Goal: Task Accomplishment & Management: Use online tool/utility

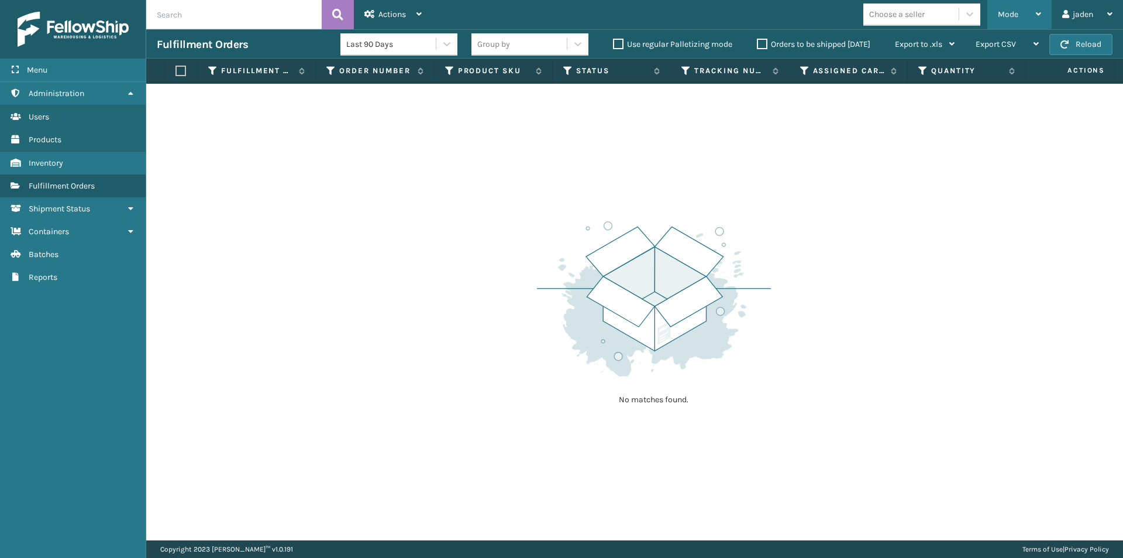
click at [1013, 7] on div "Mode" at bounding box center [1019, 14] width 43 height 29
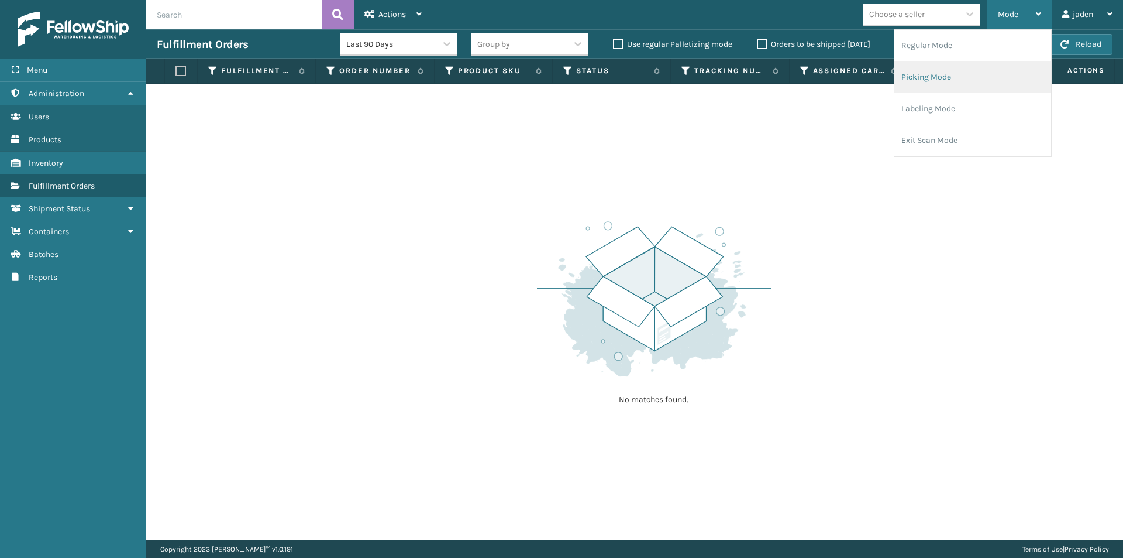
click at [980, 67] on li "Picking Mode" at bounding box center [973, 77] width 157 height 32
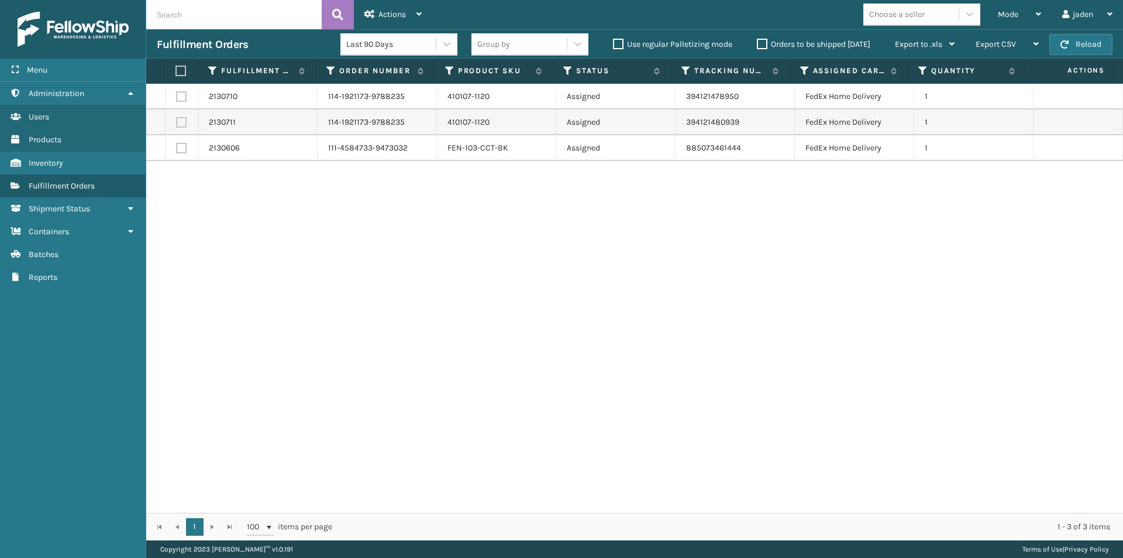
drag, startPoint x: 773, startPoint y: 280, endPoint x: 751, endPoint y: 280, distance: 22.2
drag, startPoint x: 751, startPoint y: 280, endPoint x: 500, endPoint y: 294, distance: 251.4
click at [501, 294] on div "2130710 114-1921173-9788235 410107-1120 Assigned 394121478950 FedEx Home Delive…" at bounding box center [634, 298] width 977 height 429
click at [177, 71] on label at bounding box center [180, 71] width 8 height 11
click at [176, 71] on input "checkbox" at bounding box center [176, 71] width 1 height 8
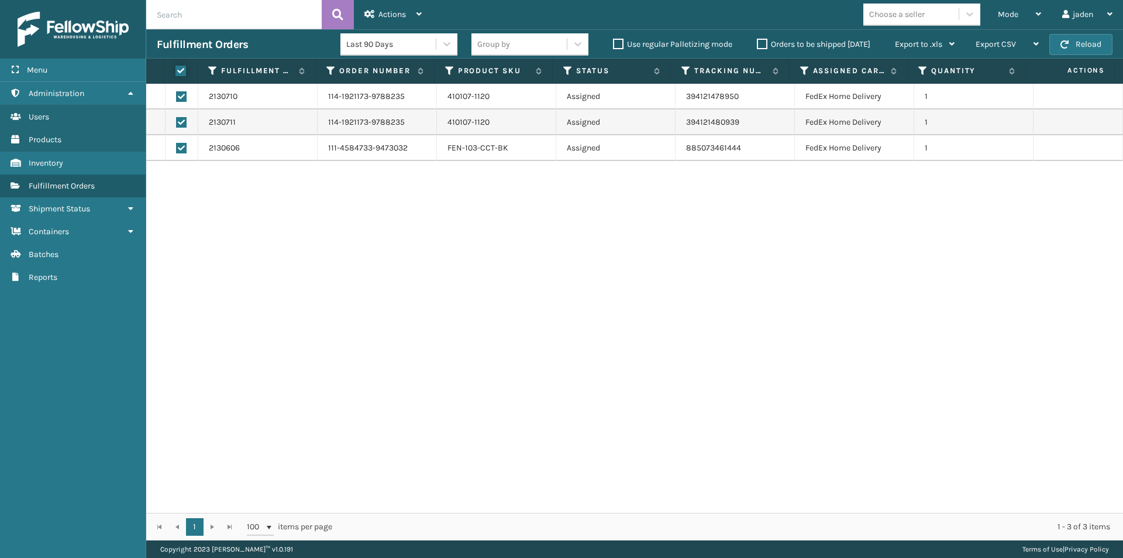
checkbox input "true"
click at [378, 24] on div "Actions" at bounding box center [392, 14] width 57 height 29
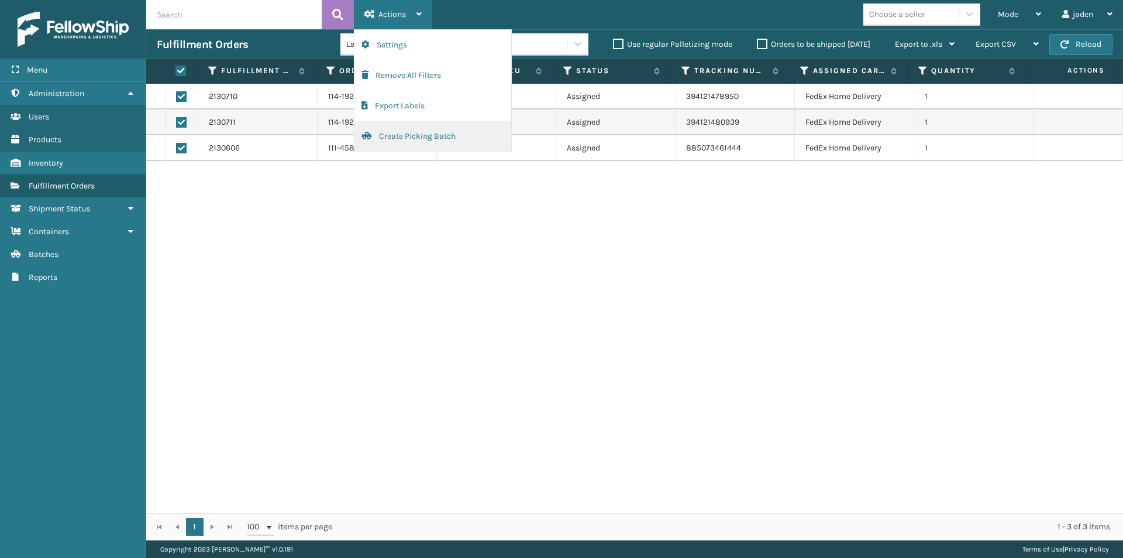
click at [403, 142] on button "Create Picking Batch" at bounding box center [433, 136] width 157 height 30
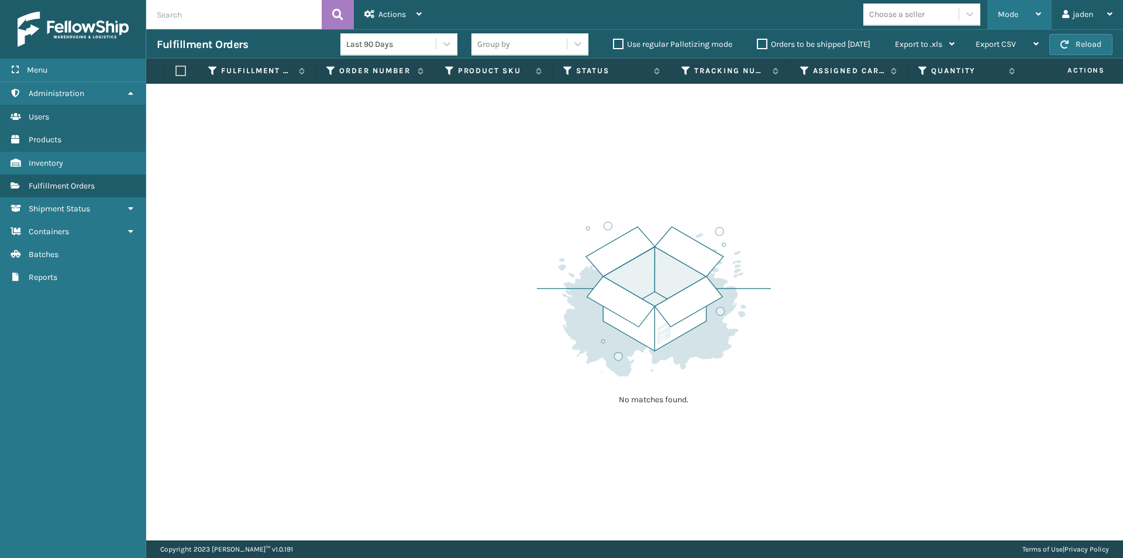
click at [1023, 4] on div "Mode" at bounding box center [1019, 14] width 43 height 29
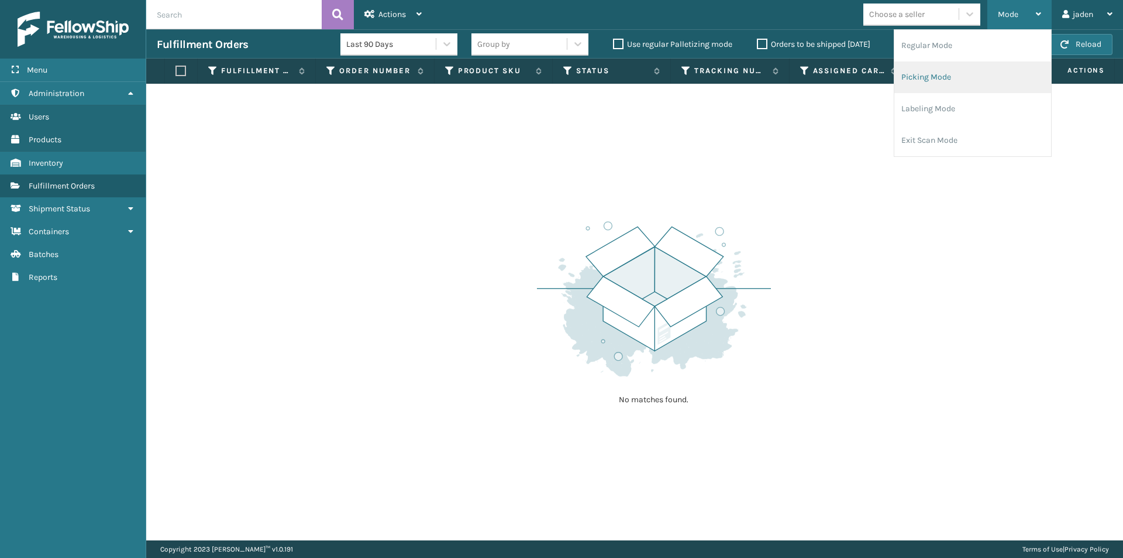
click at [958, 71] on li "Picking Mode" at bounding box center [973, 77] width 157 height 32
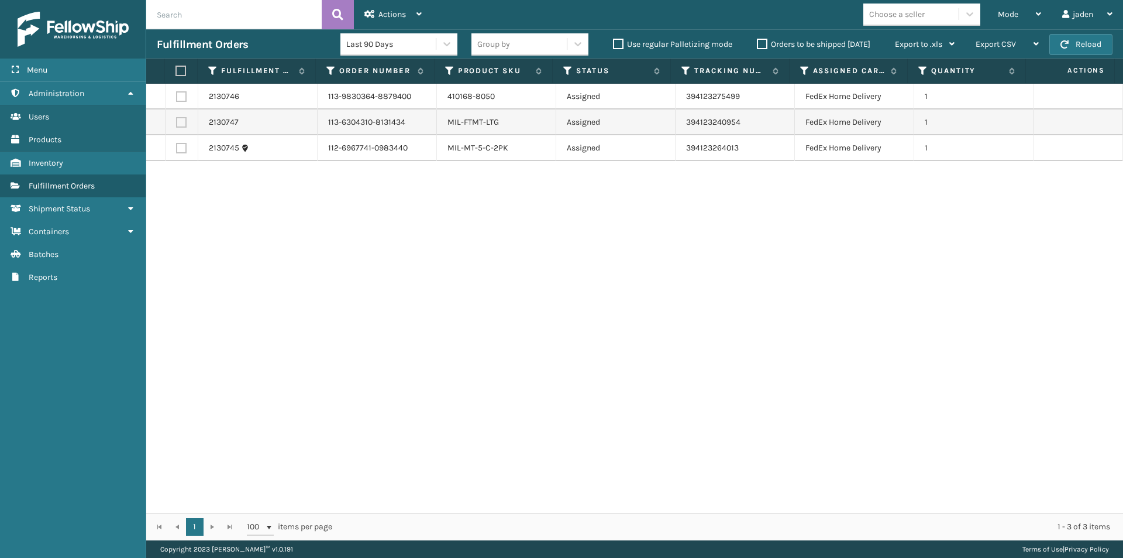
click at [177, 71] on label at bounding box center [180, 71] width 8 height 11
click at [176, 71] on input "checkbox" at bounding box center [176, 71] width 1 height 8
checkbox input "true"
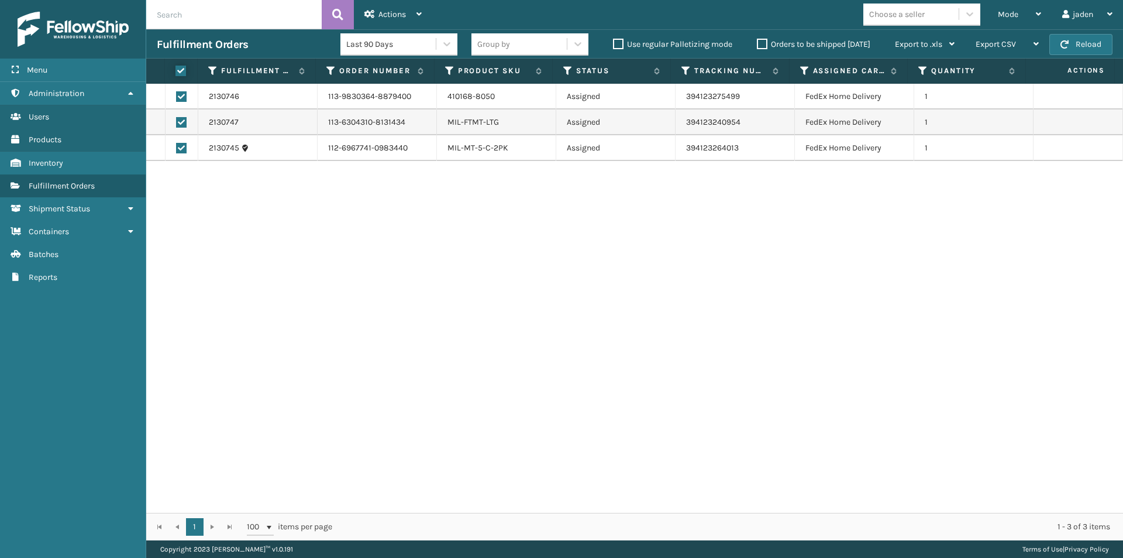
checkbox input "true"
click at [409, 15] on div "Actions" at bounding box center [392, 14] width 57 height 29
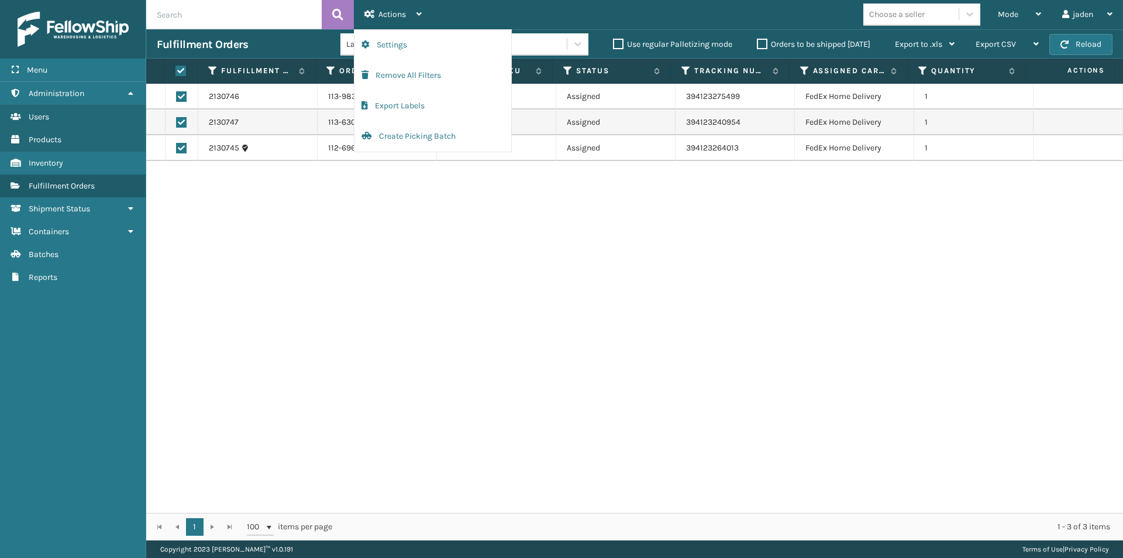
click at [458, 267] on div "2130746 113-9830364-8879400 410168-8050 Assigned 394123275499 FedEx Home Delive…" at bounding box center [634, 298] width 977 height 429
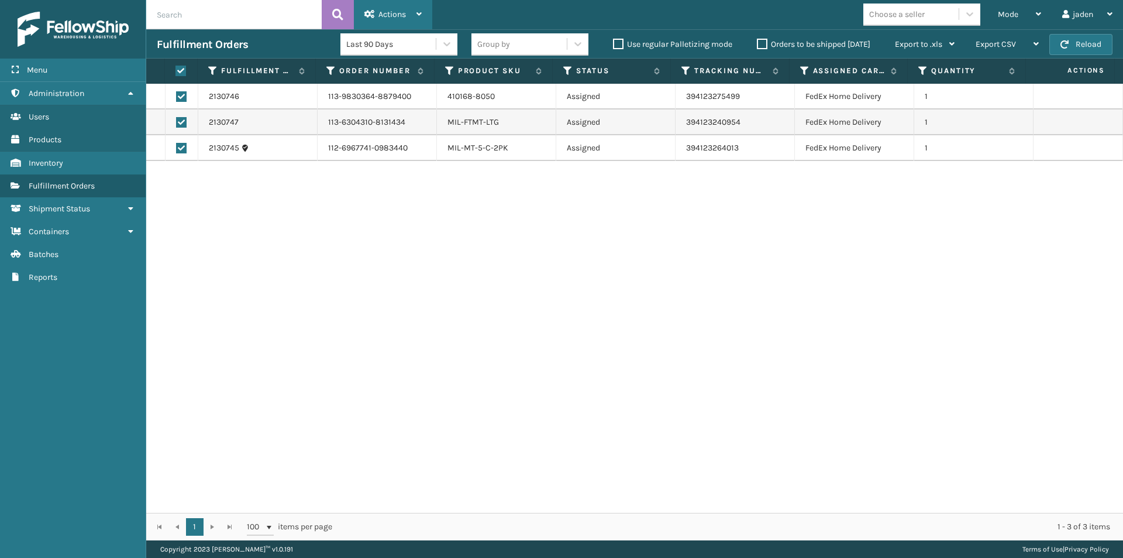
click at [404, 5] on div "Actions" at bounding box center [392, 14] width 57 height 29
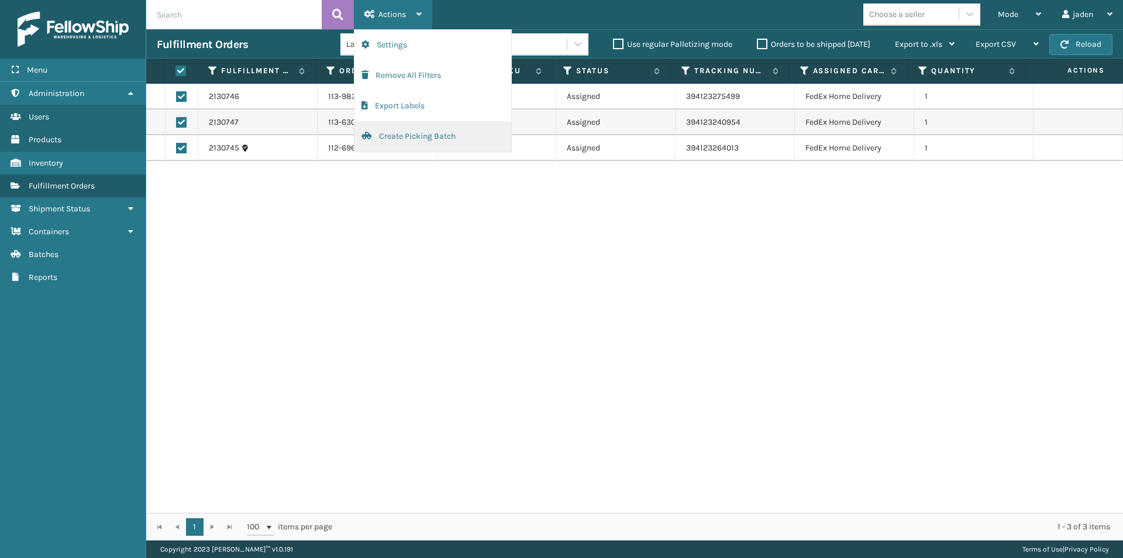
click at [381, 140] on button "Create Picking Batch" at bounding box center [433, 136] width 157 height 30
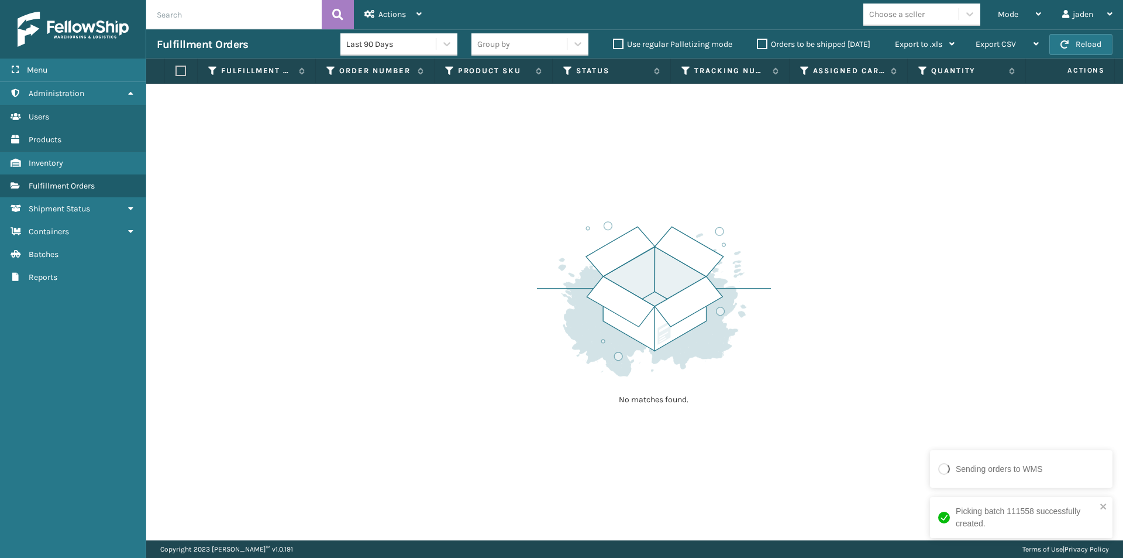
drag, startPoint x: 834, startPoint y: 240, endPoint x: 819, endPoint y: 86, distance: 154.6
click at [645, 175] on div "No matches found." at bounding box center [634, 312] width 977 height 456
click at [1084, 49] on button "Reload" at bounding box center [1081, 44] width 63 height 21
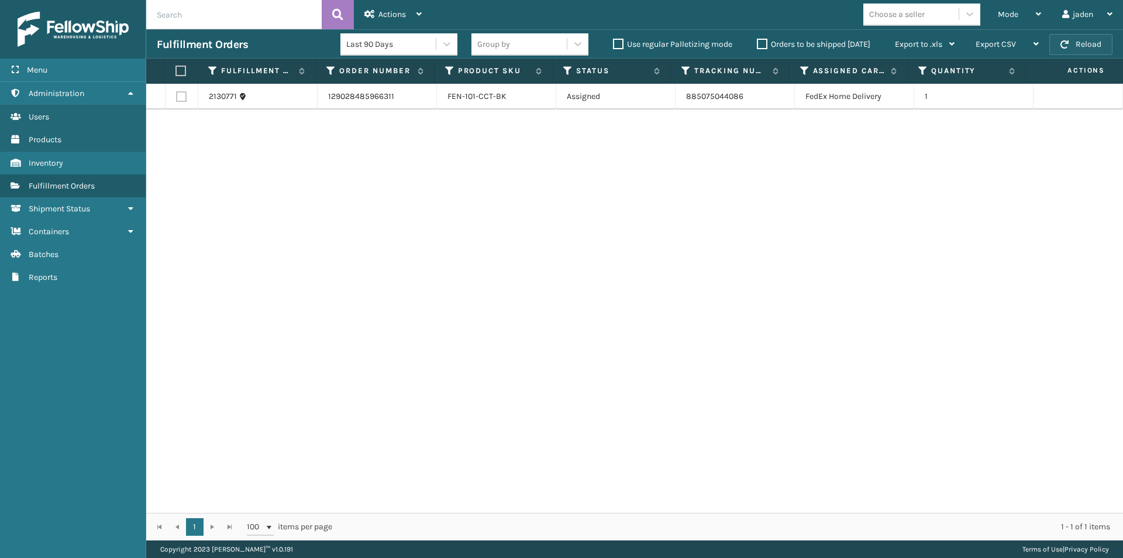
click at [1093, 43] on button "Reload" at bounding box center [1081, 44] width 63 height 21
drag, startPoint x: 769, startPoint y: 268, endPoint x: 752, endPoint y: 266, distance: 17.1
click at [1088, 44] on button "Reload" at bounding box center [1081, 44] width 63 height 21
click at [1085, 46] on button "Reload" at bounding box center [1081, 44] width 63 height 21
drag, startPoint x: 1101, startPoint y: 44, endPoint x: 689, endPoint y: 204, distance: 442.5
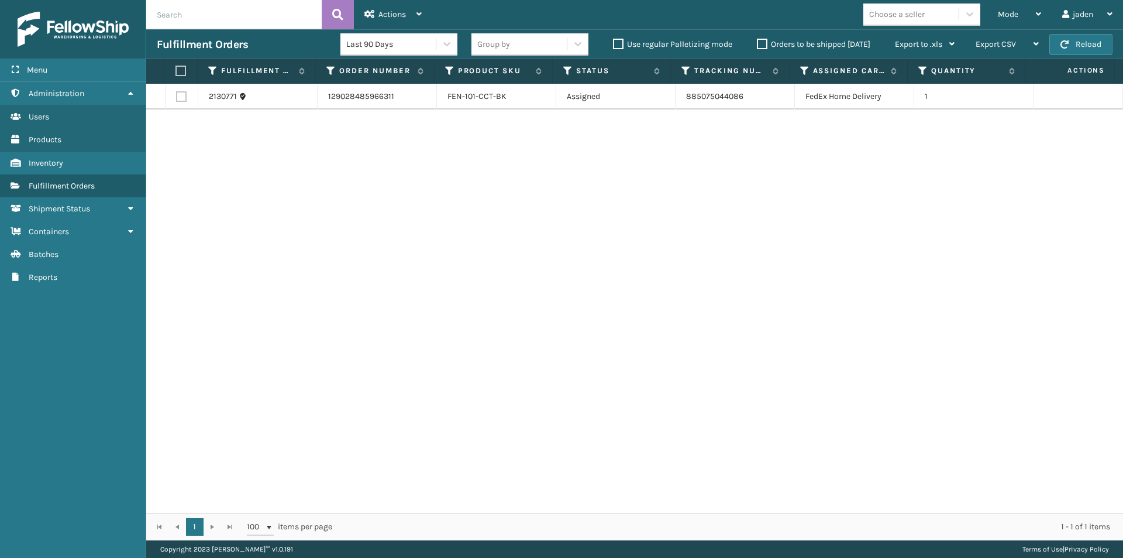
click at [680, 240] on div "2130771 129028485966311 FEN-101-CCT-BK Assigned 885075044086 FedEx Home Deliver…" at bounding box center [634, 298] width 977 height 429
click at [1007, 15] on span "Mode" at bounding box center [1008, 14] width 20 height 10
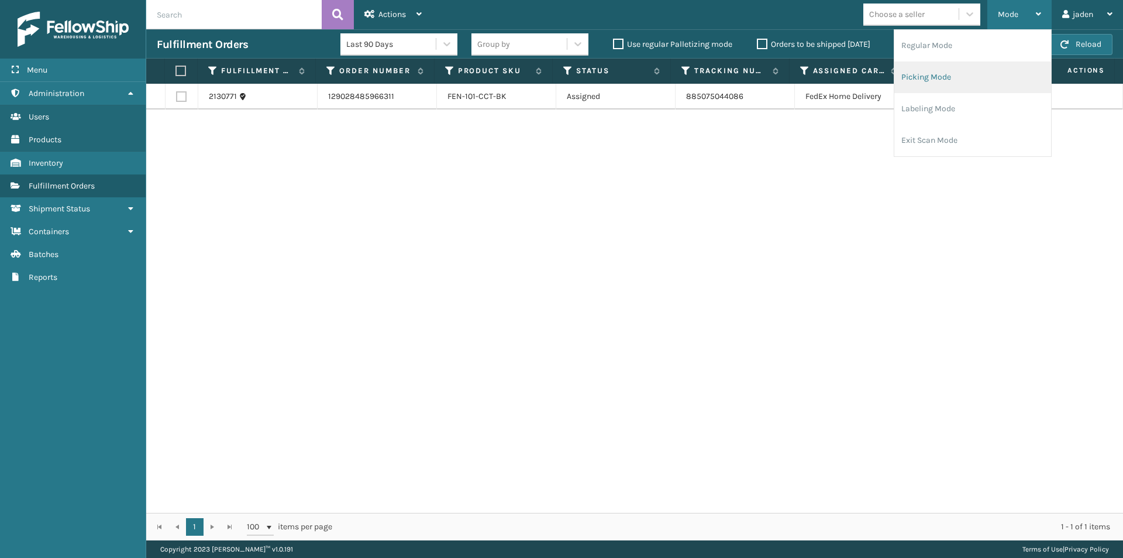
click at [974, 75] on li "Picking Mode" at bounding box center [973, 77] width 157 height 32
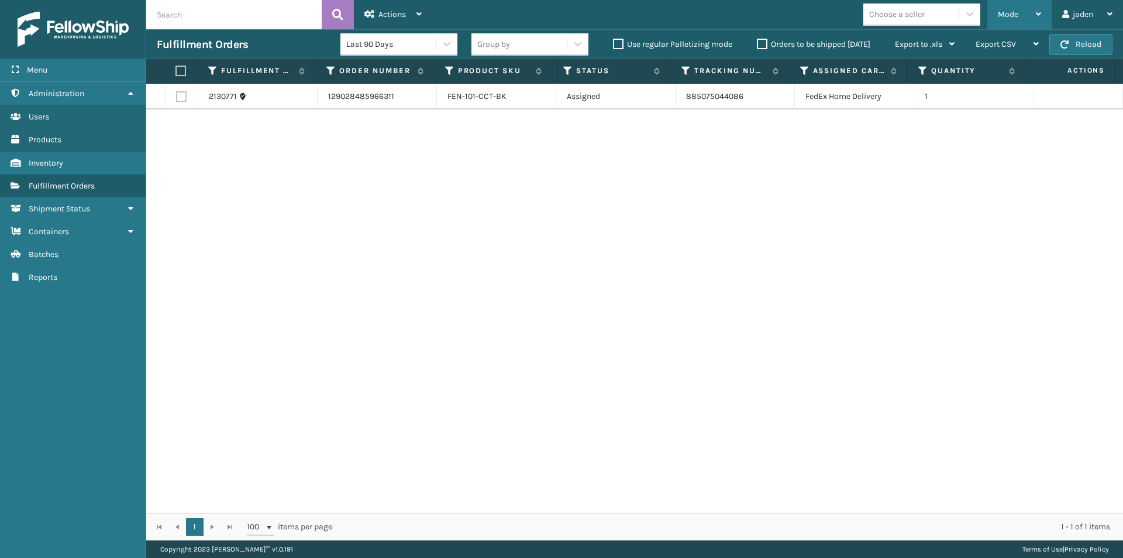
click at [1024, 13] on div "Mode" at bounding box center [1019, 14] width 43 height 29
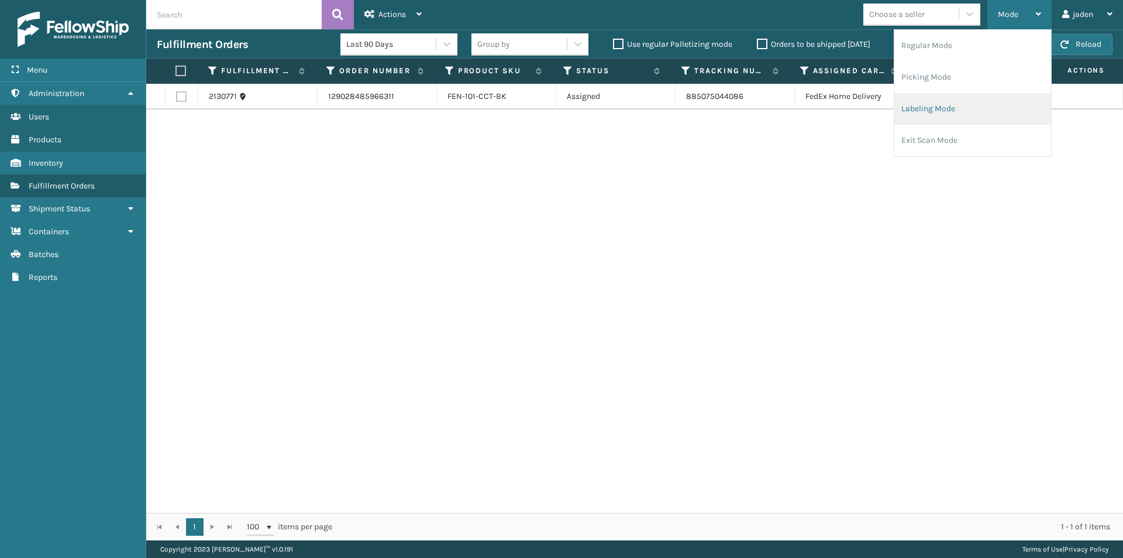
click at [946, 102] on li "Labeling Mode" at bounding box center [973, 109] width 157 height 32
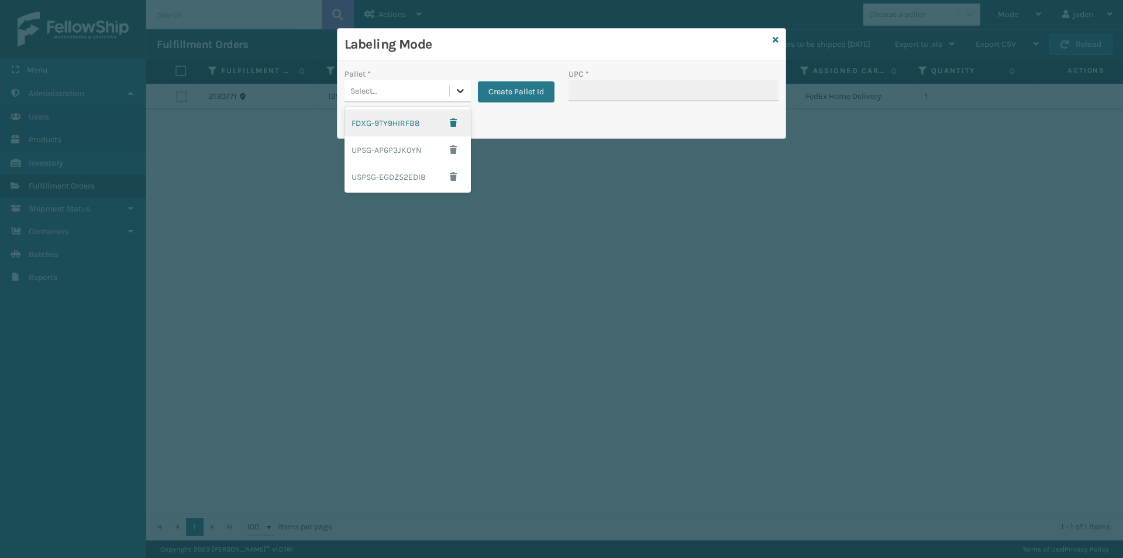
click at [458, 95] on icon at bounding box center [461, 91] width 12 height 12
click at [382, 122] on div "FDXG-9TY9HIRFB8" at bounding box center [408, 122] width 126 height 27
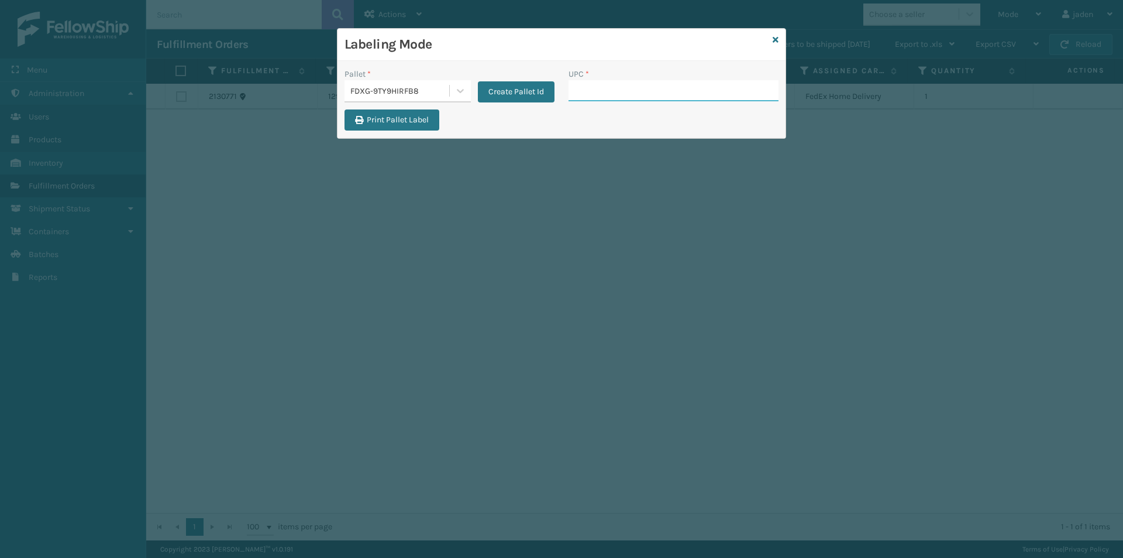
click at [584, 94] on input "UPC *" at bounding box center [674, 90] width 210 height 21
type input "410069-1110"
type input "410079-1110"
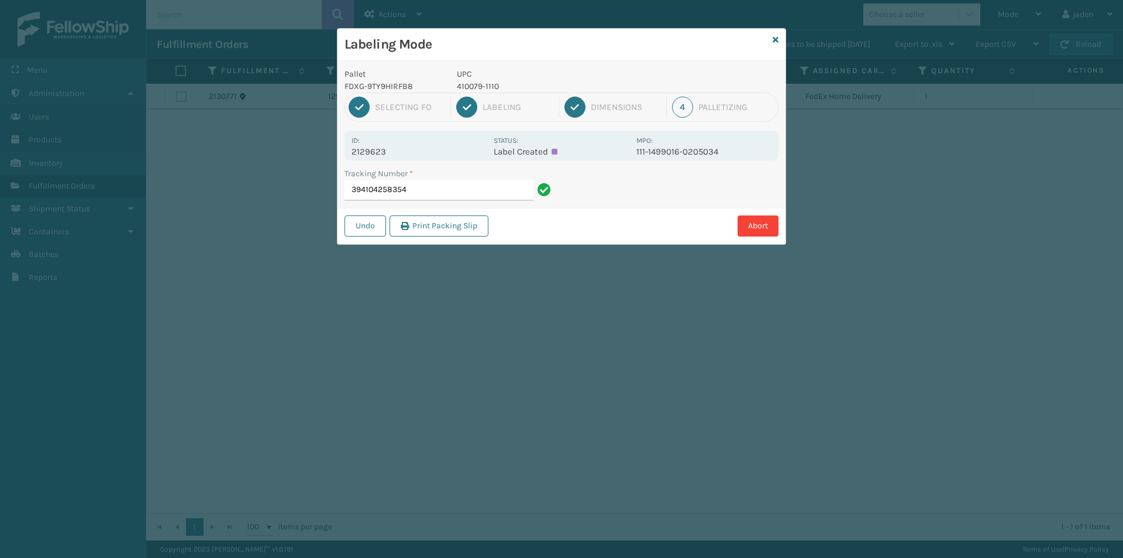
type input "394104258354"
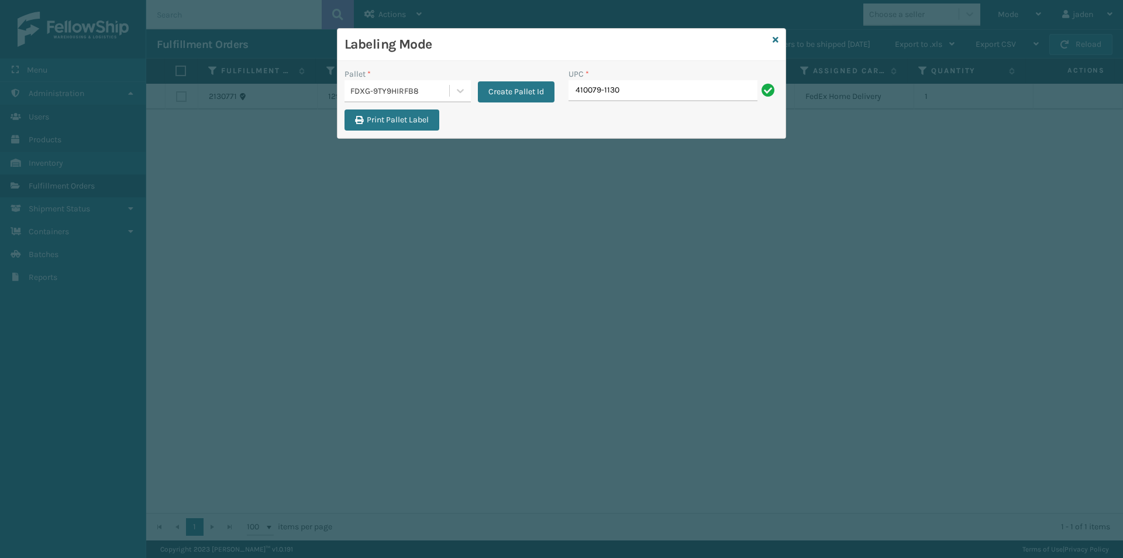
type input "410079-1130"
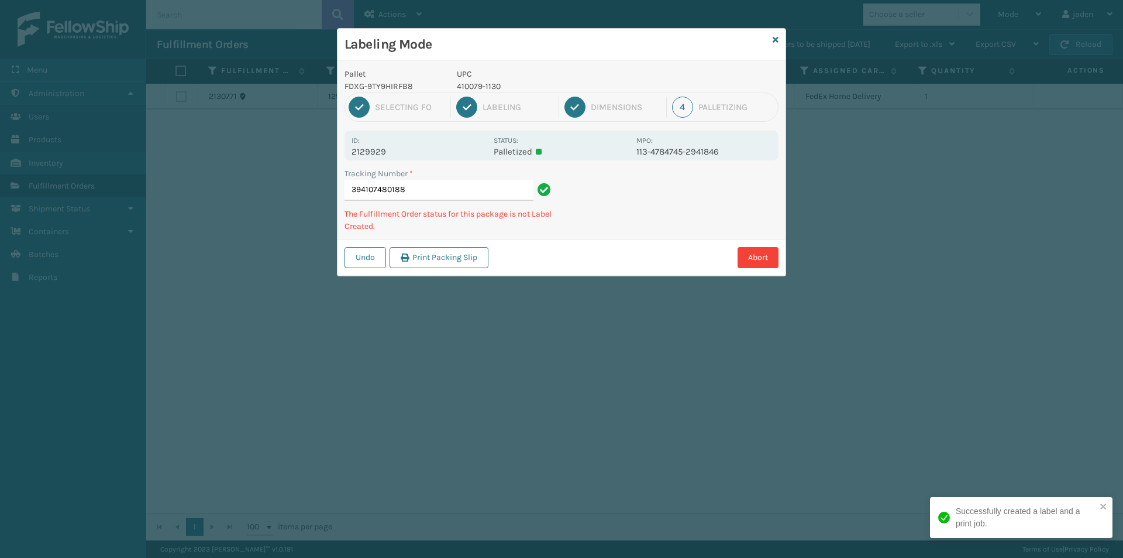
click at [485, 81] on p "410079-1130" at bounding box center [543, 86] width 173 height 12
copy p "410079-1130"
drag, startPoint x: 737, startPoint y: 231, endPoint x: 611, endPoint y: 262, distance: 129.6
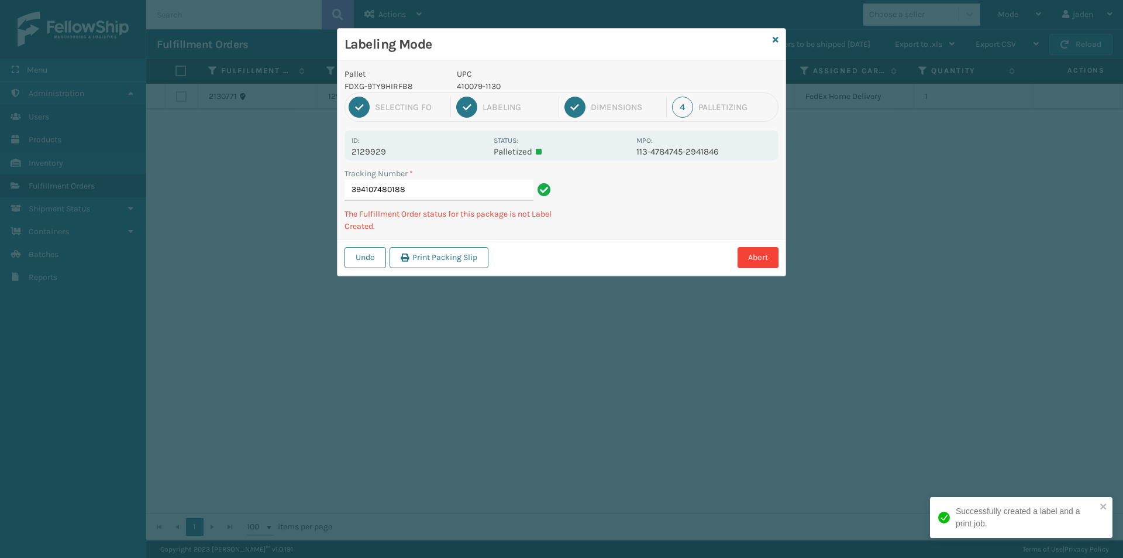
click at [611, 262] on div "Abort" at bounding box center [635, 257] width 287 height 21
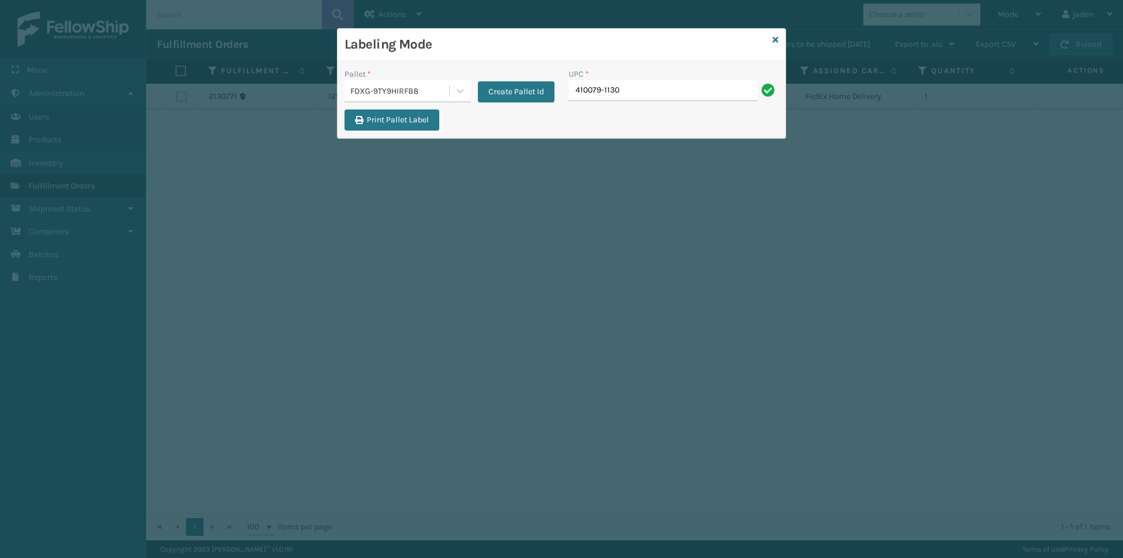
type input "410079-1130"
type input "410079-1150"
type input "410106-1150"
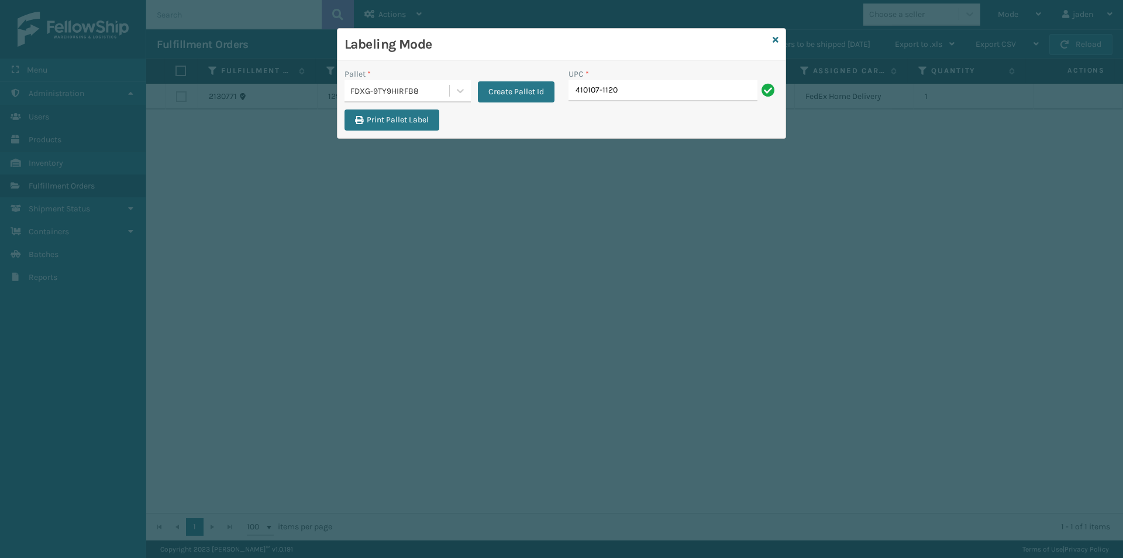
type input "410107-1120"
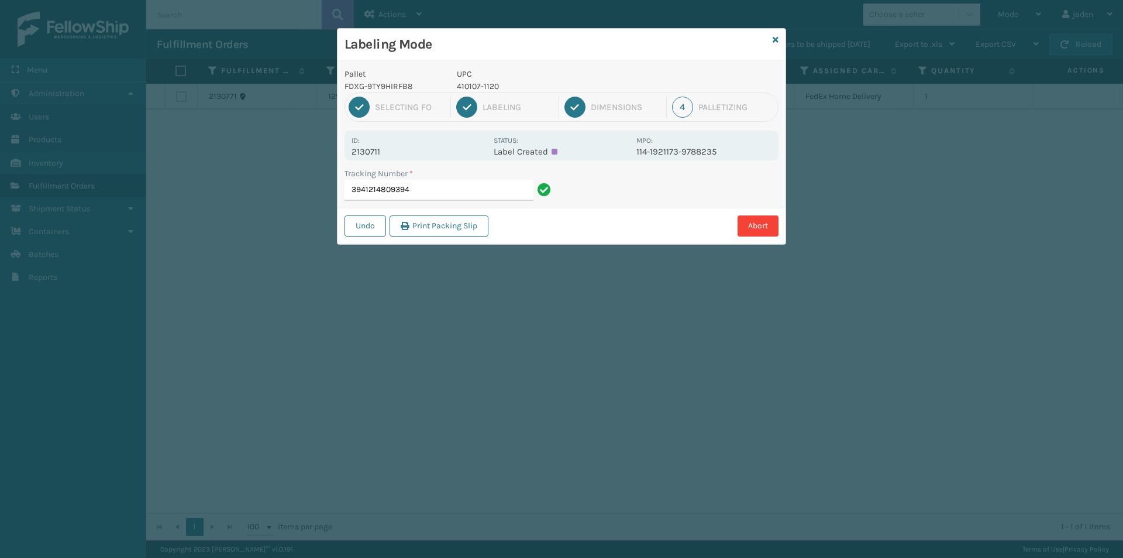
type input "394121480939"
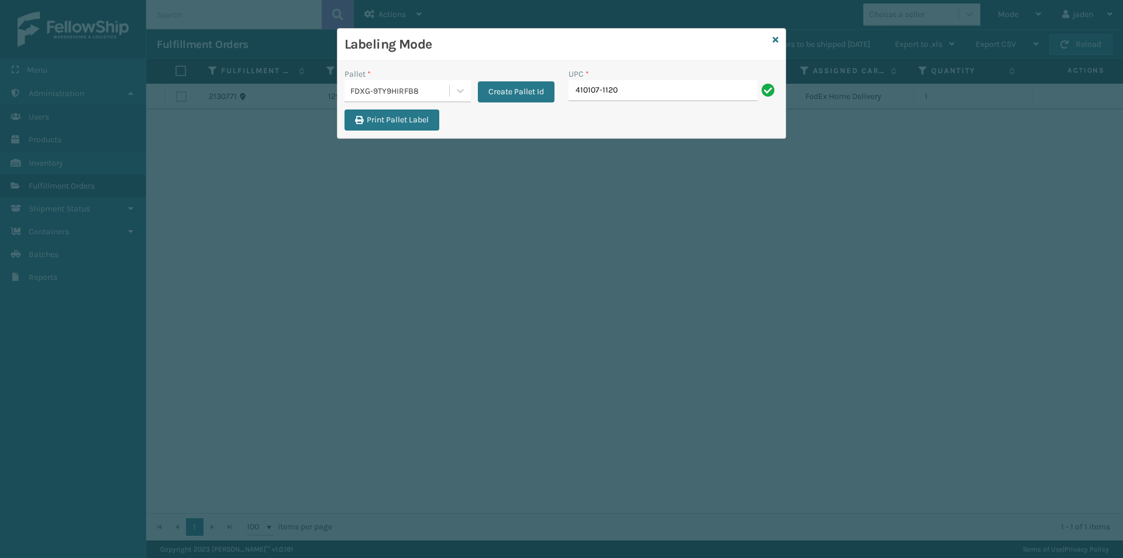
type input "410107-1120"
type input "410107-1130"
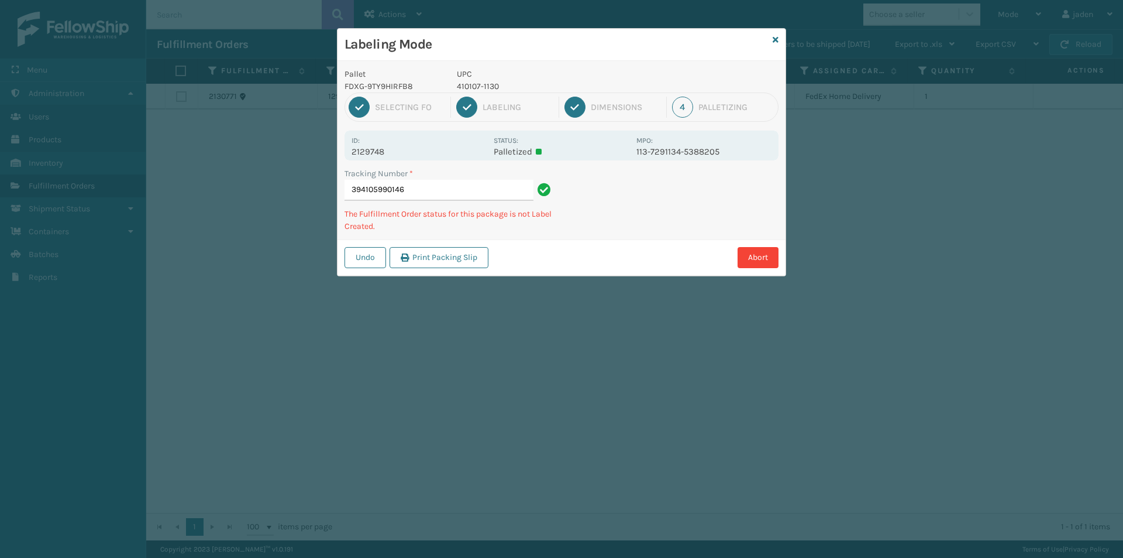
type input "3941059901464"
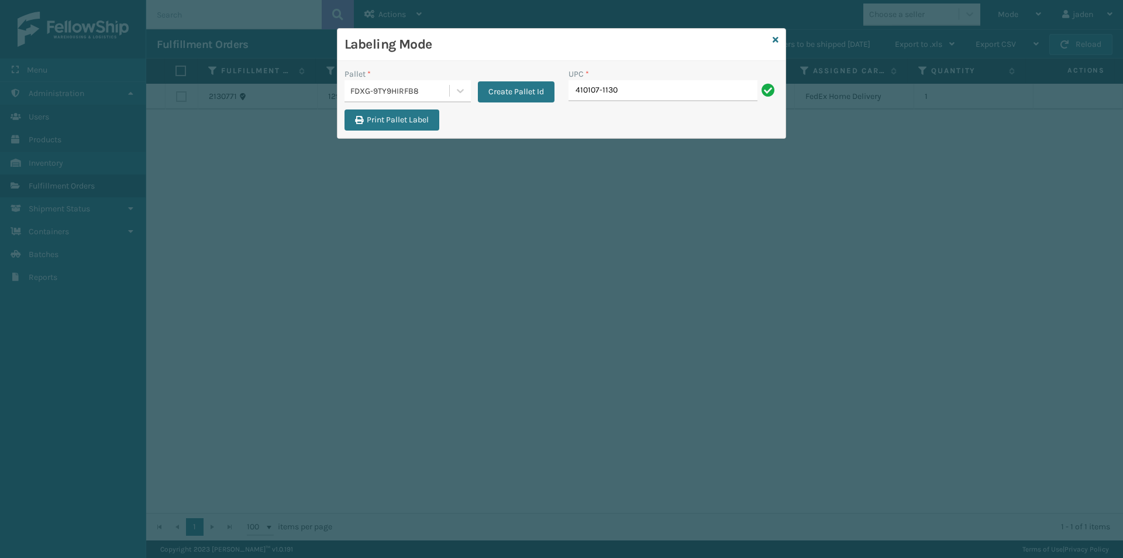
type input "410107-1130"
type input "410107-113"
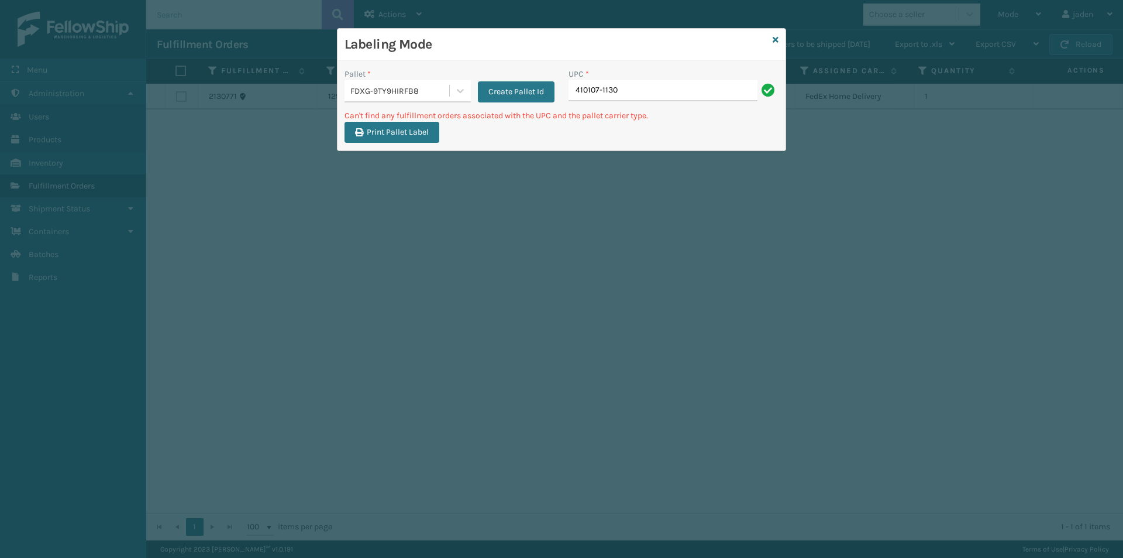
type input "410107-1130"
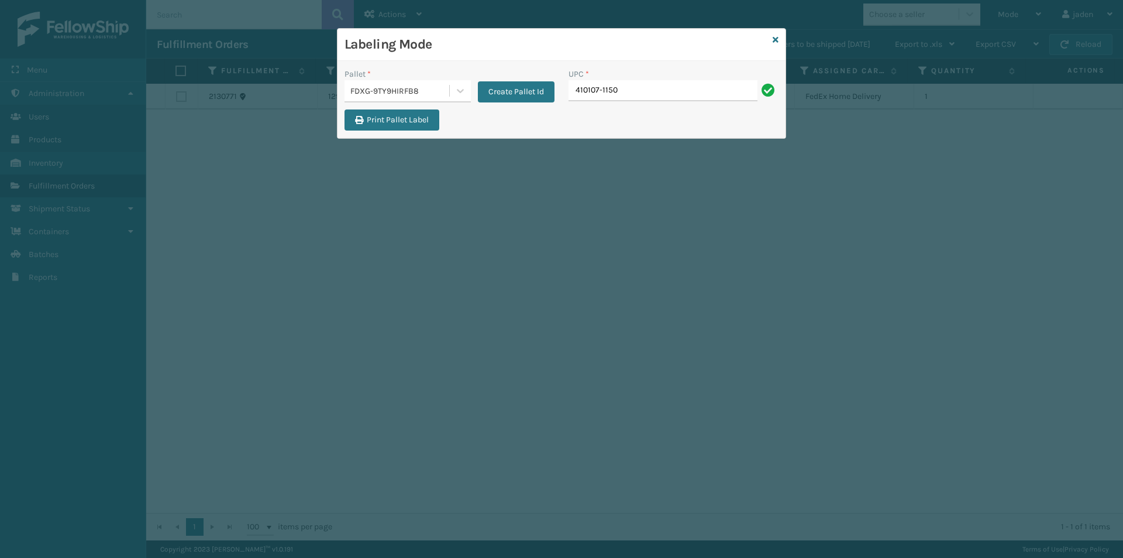
type input "410107-1150"
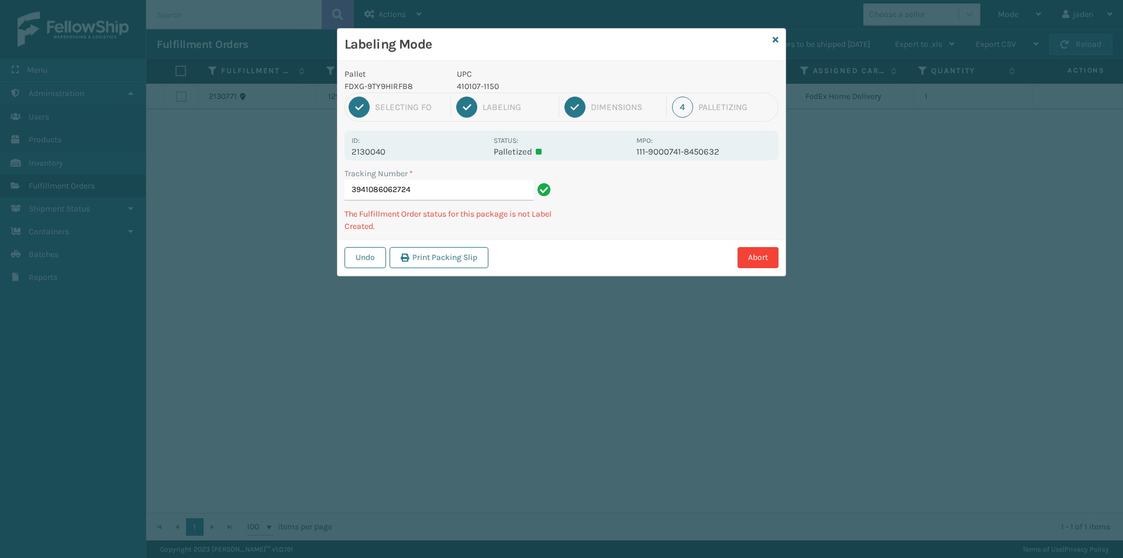
type input "39410860627244"
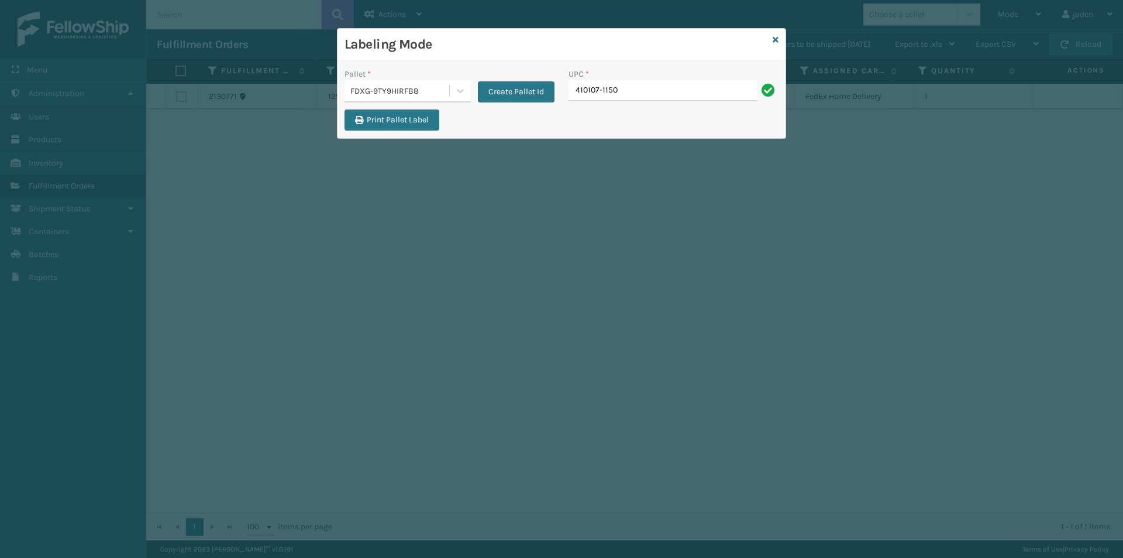
type input "410107-1150"
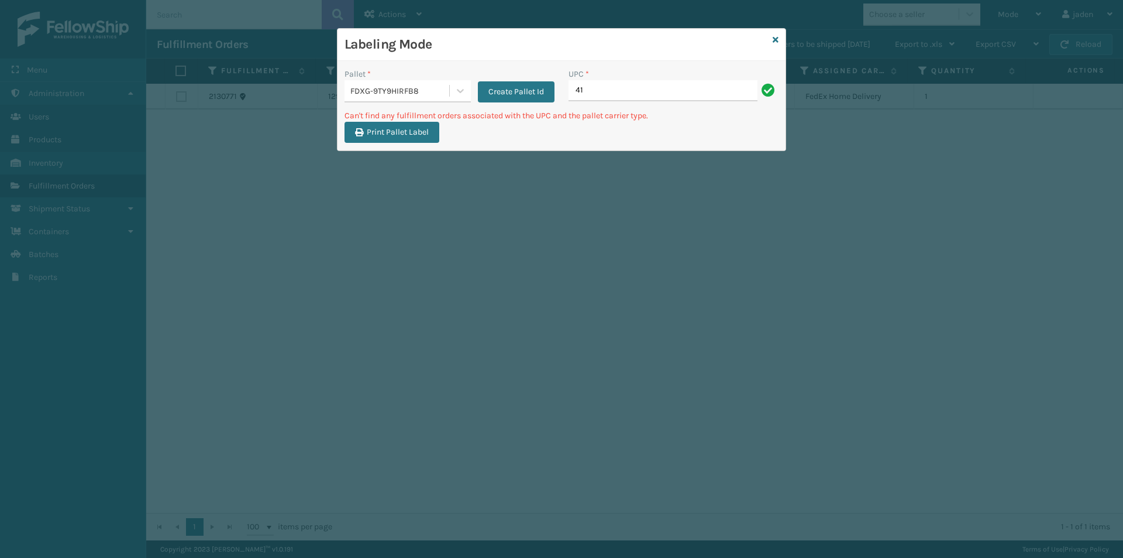
type input "4"
type input "410107-1170"
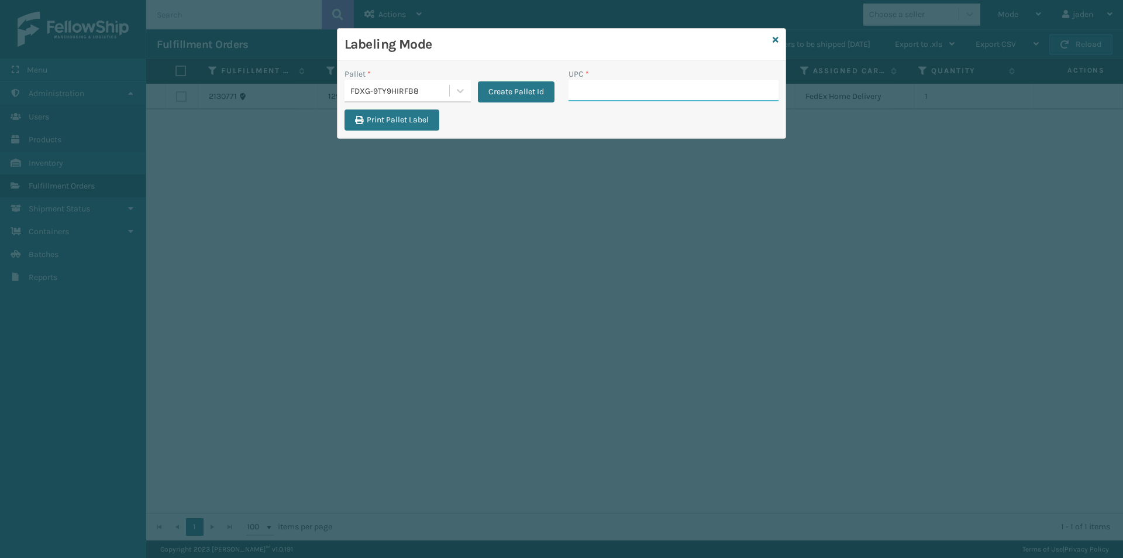
click at [635, 92] on input "UPC *" at bounding box center [674, 90] width 210 height 21
type input "410167-1130"
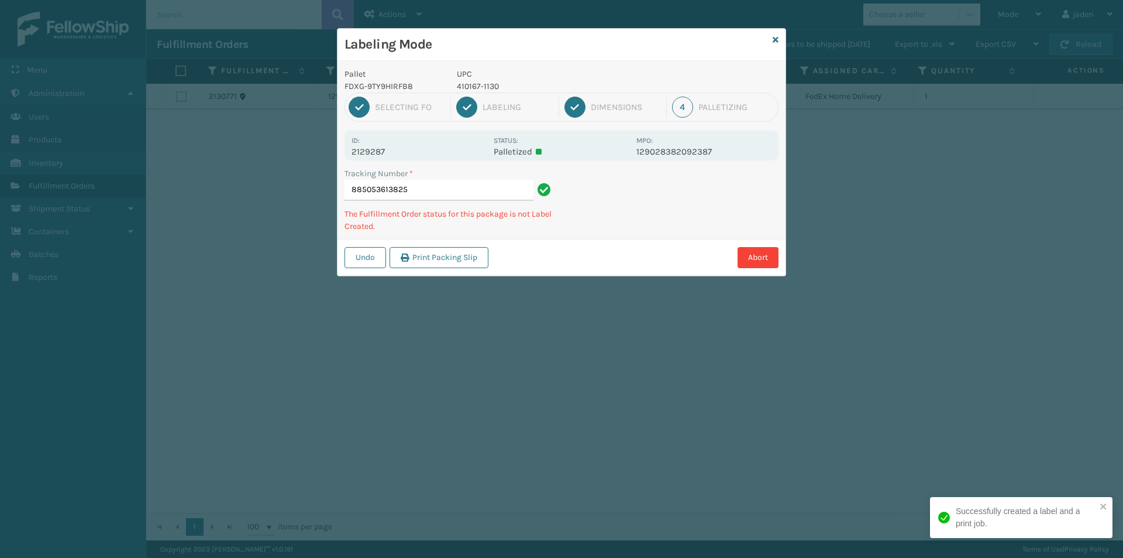
type input "8850536138254"
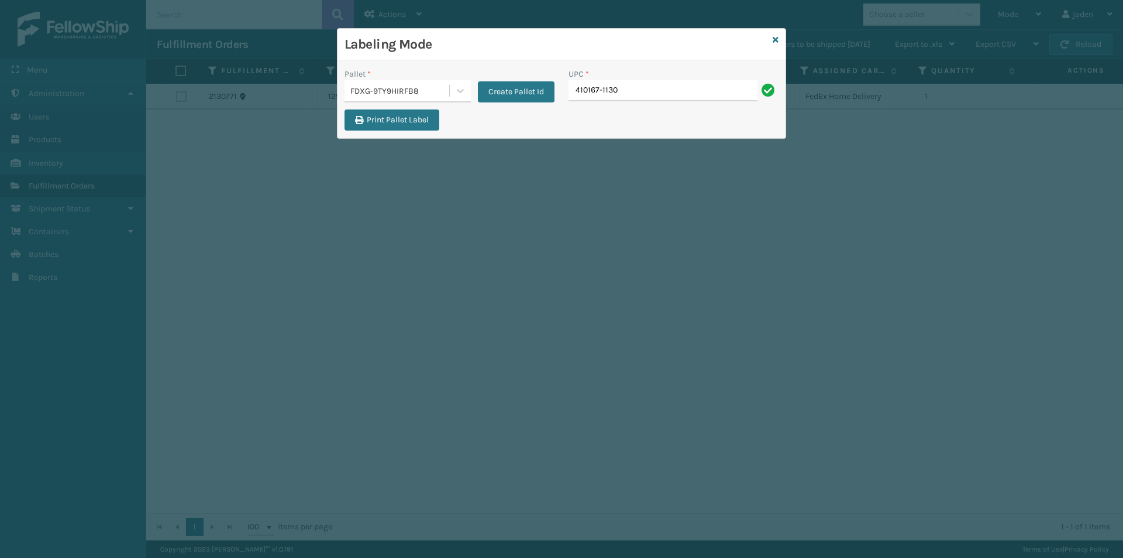
type input "410167-1130"
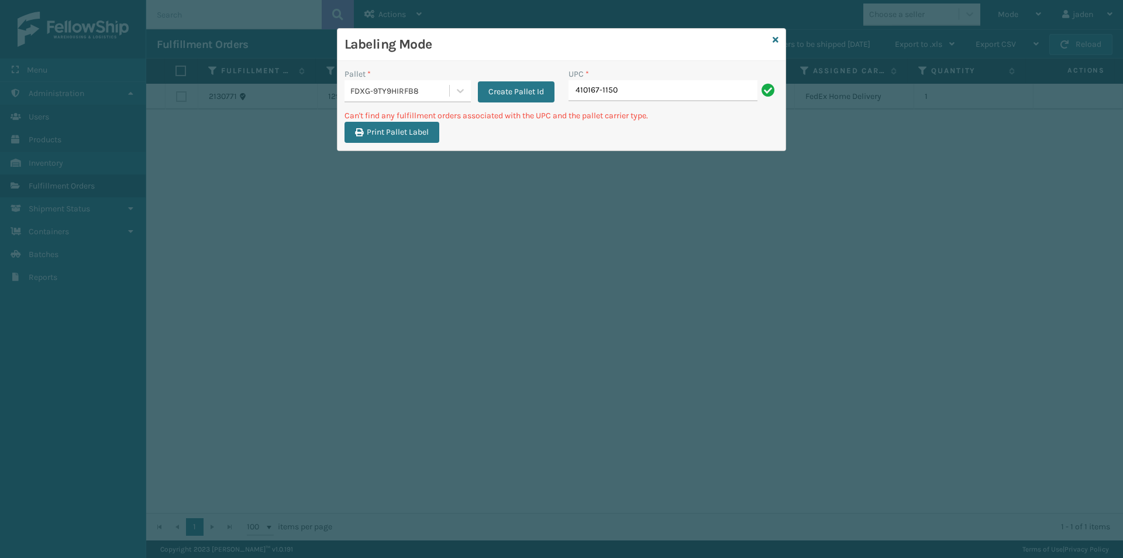
type input "410167-1150"
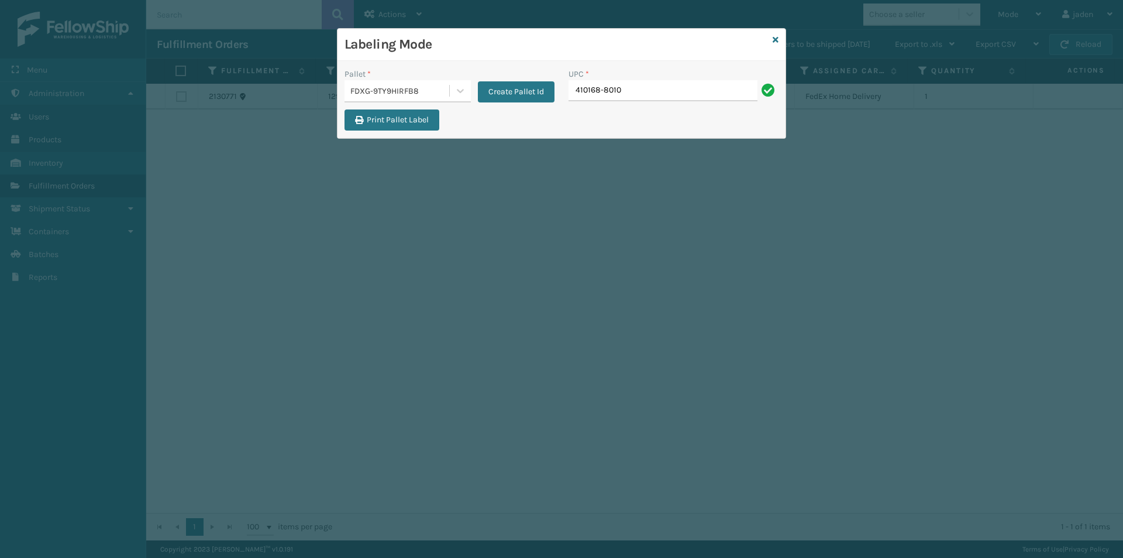
type input "410168-8010"
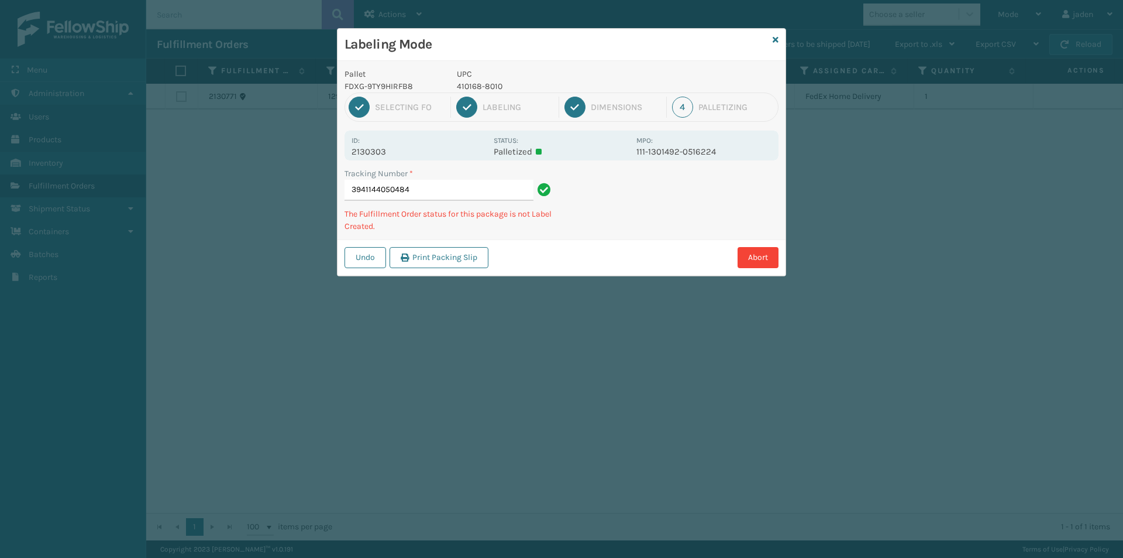
type input "39411440504841"
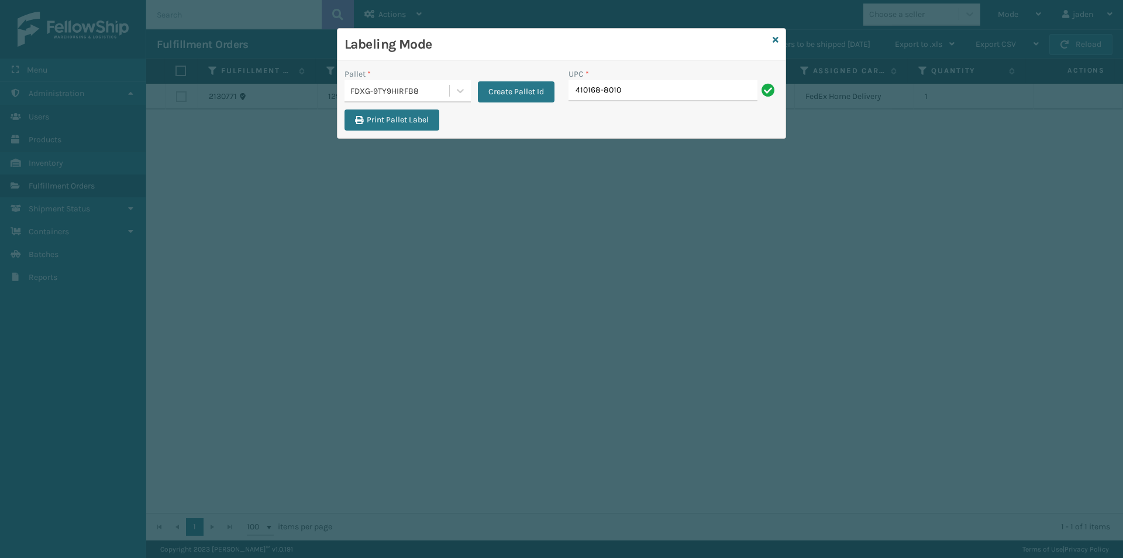
type input "410168-8010"
type input "410168-8050"
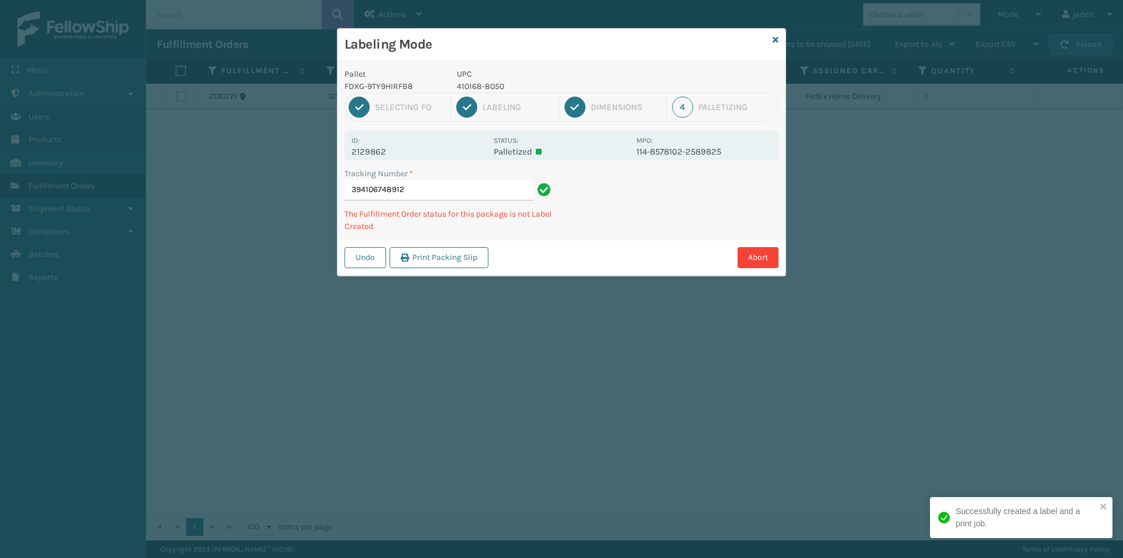
type input "3941067489124"
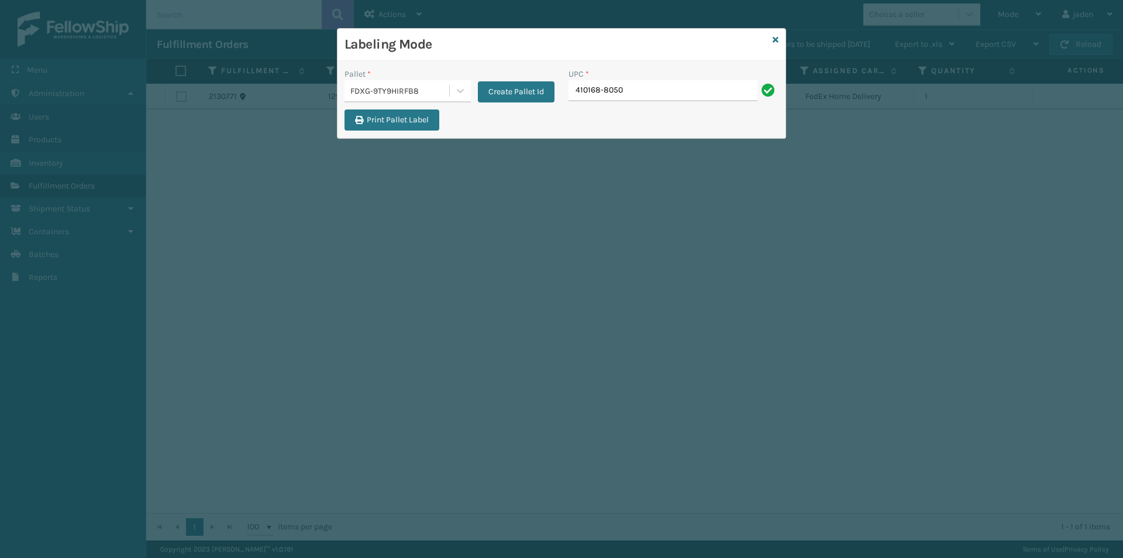
type input "410168-8050"
type input "410168-8060"
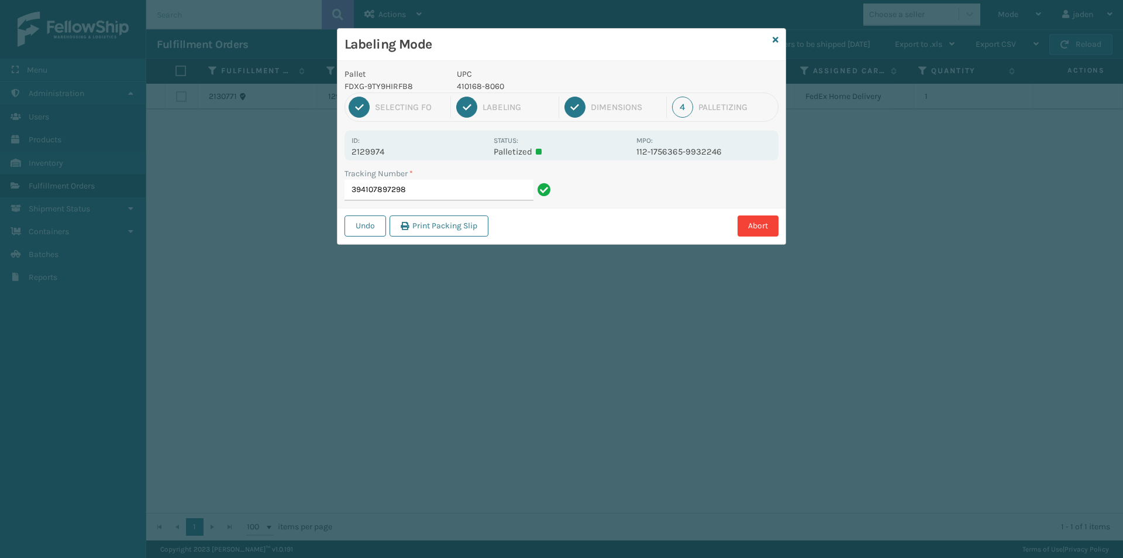
type input "3941078972984"
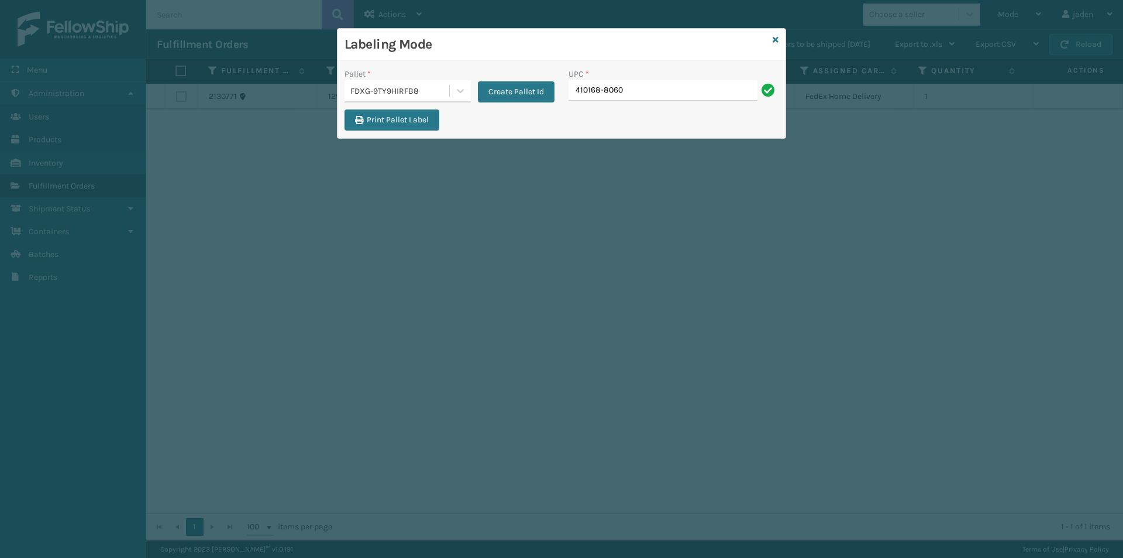
type input "410168-8060"
type input "413010-1150"
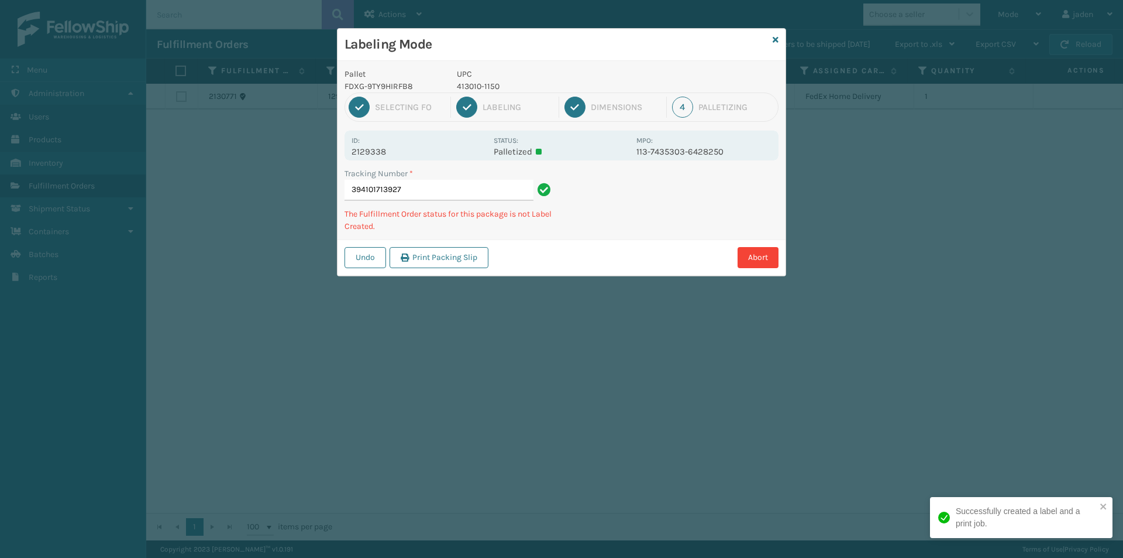
click at [482, 87] on p "413010-1150" at bounding box center [543, 86] width 173 height 12
copy p "413010-1150"
drag, startPoint x: 652, startPoint y: 187, endPoint x: 593, endPoint y: 228, distance: 71.4
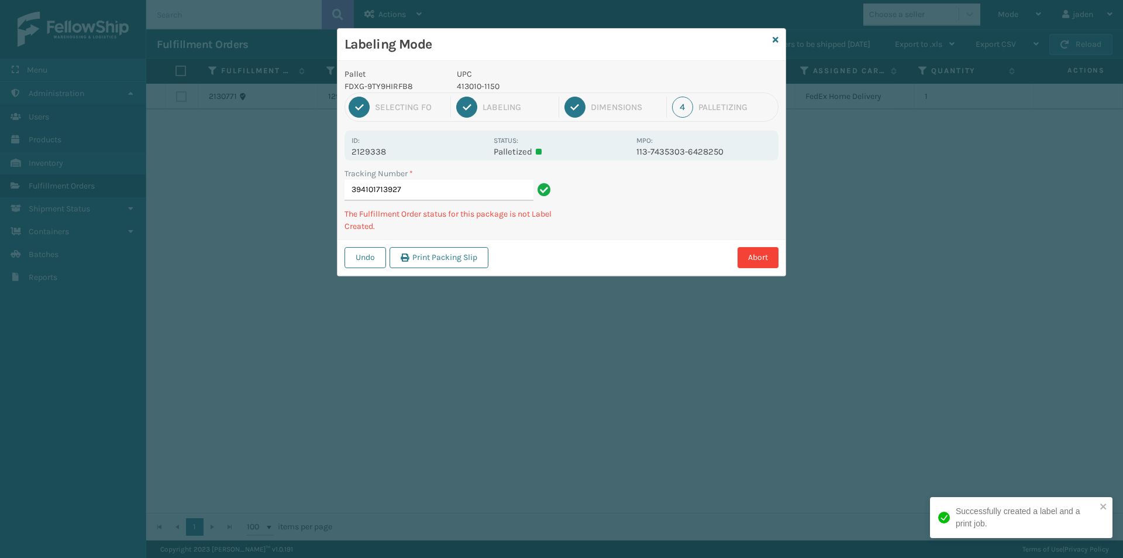
click at [593, 228] on div "Tracking Number * 394101713927 The Fulfillment Order status for this package is…" at bounding box center [562, 203] width 448 height 72
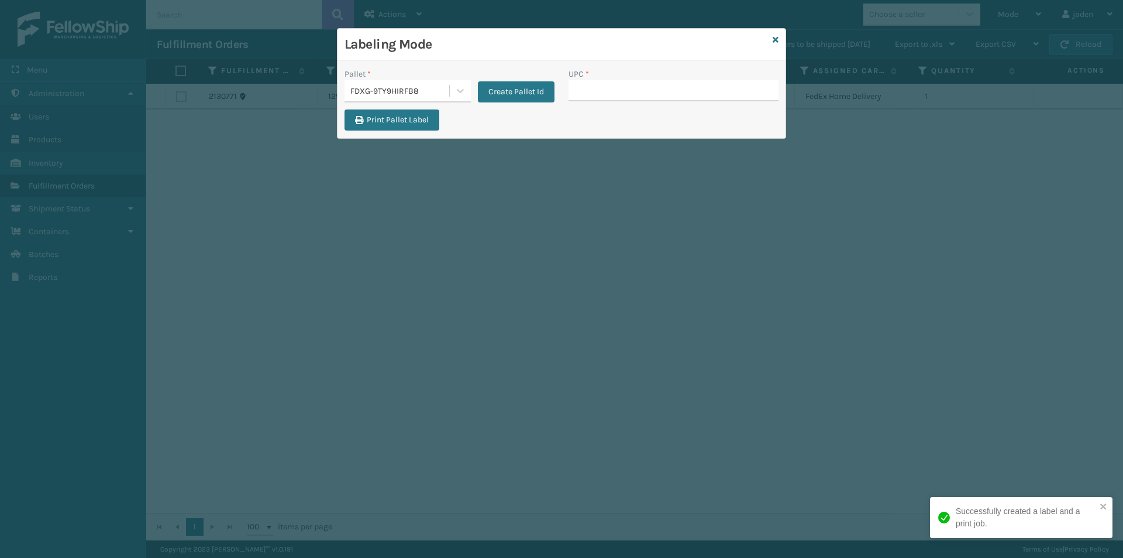
drag, startPoint x: 618, startPoint y: 81, endPoint x: 610, endPoint y: 88, distance: 10.4
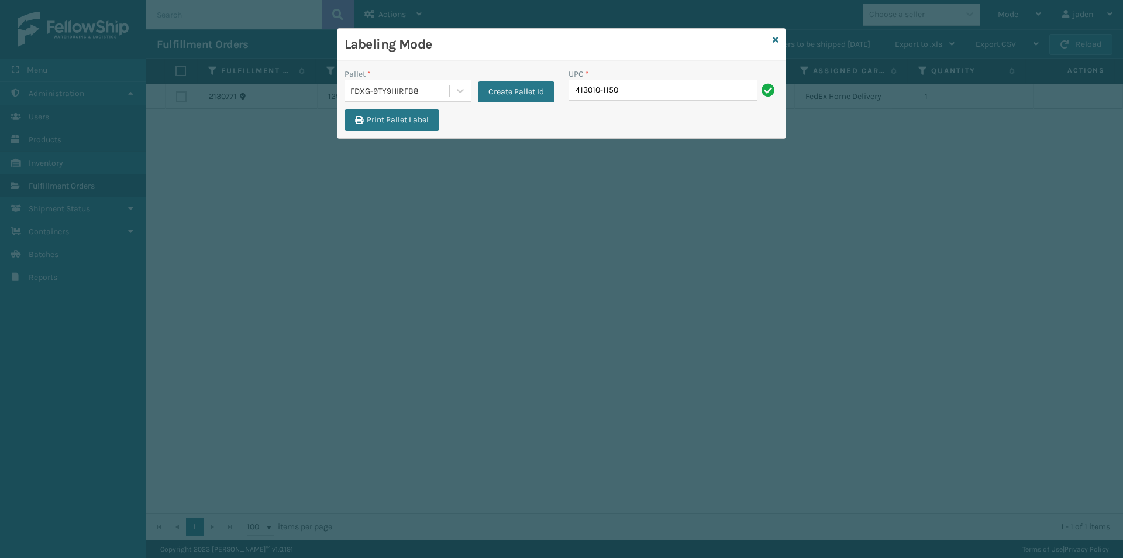
type input "413010-1150"
type input "410833-1160"
type input "8500460"
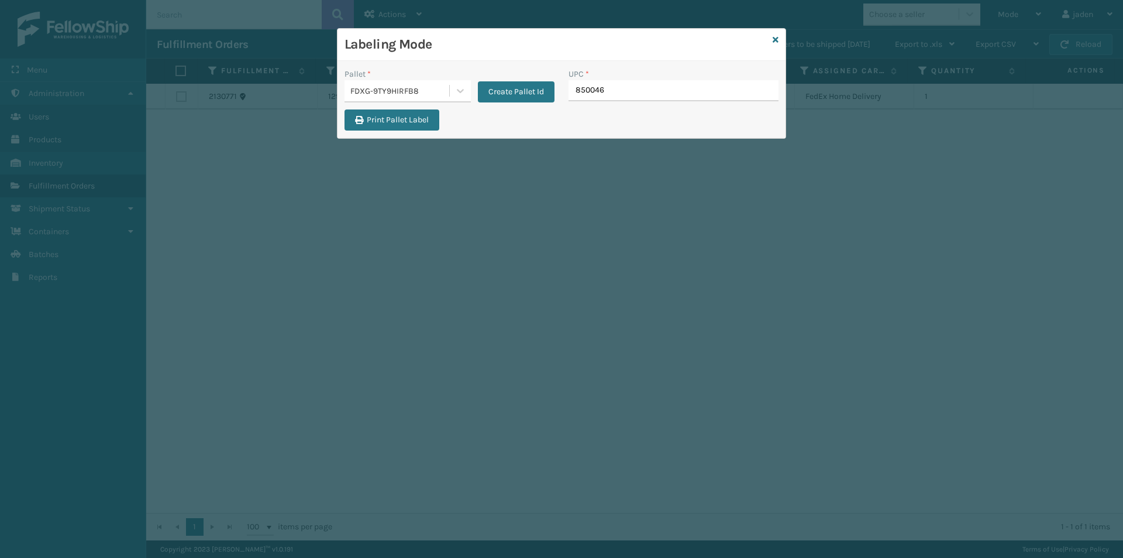
type input "8500460"
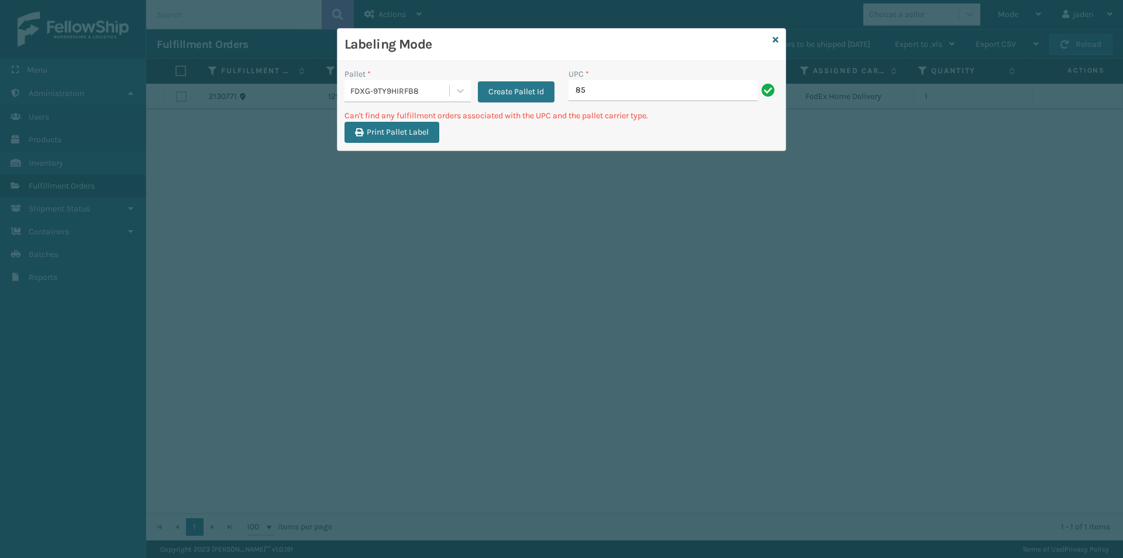
type input "8"
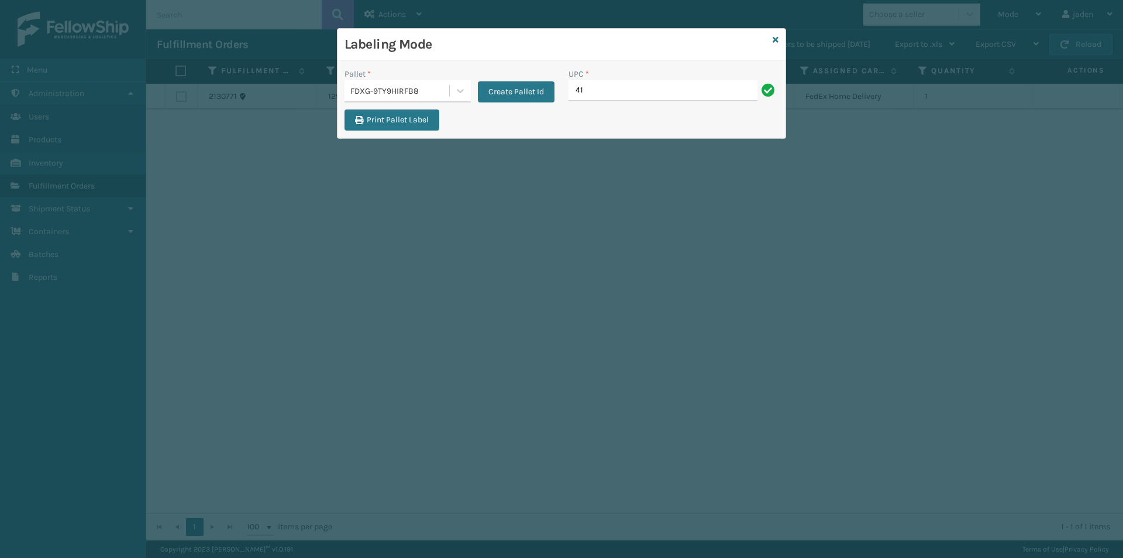
type input "4"
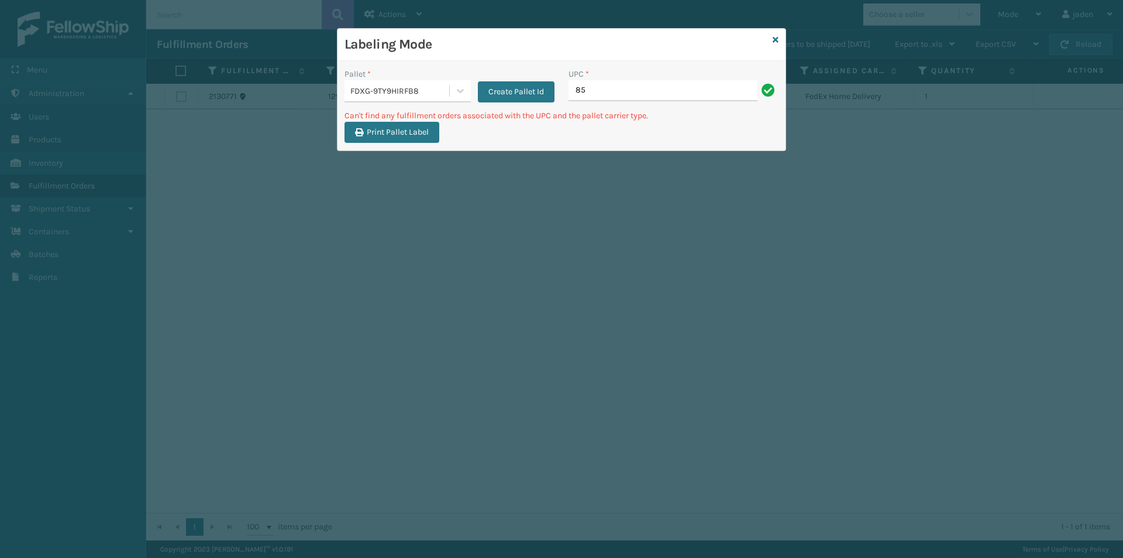
type input "8"
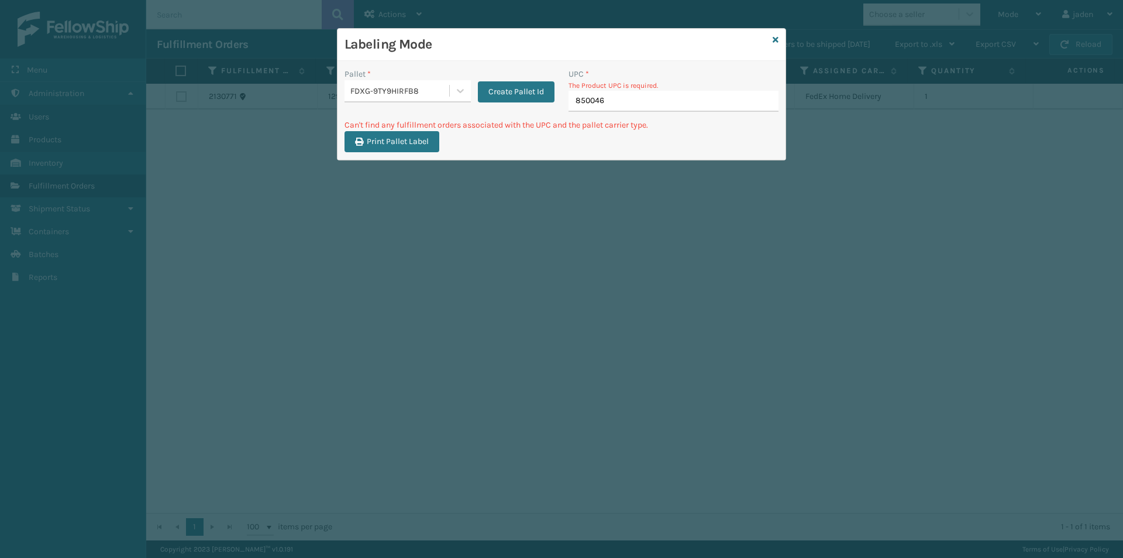
type input "8500460"
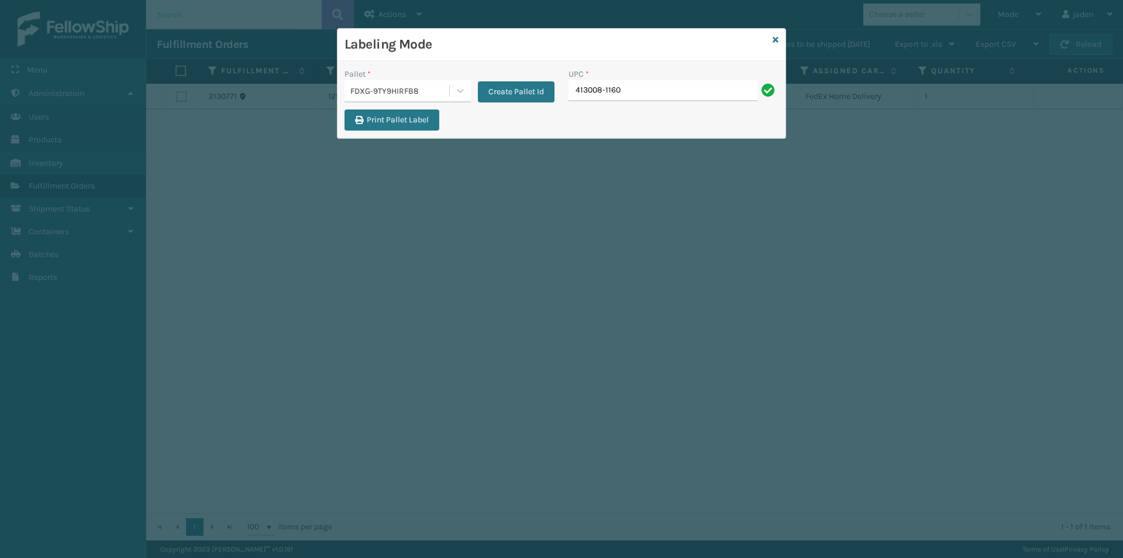
type input "413008-1160"
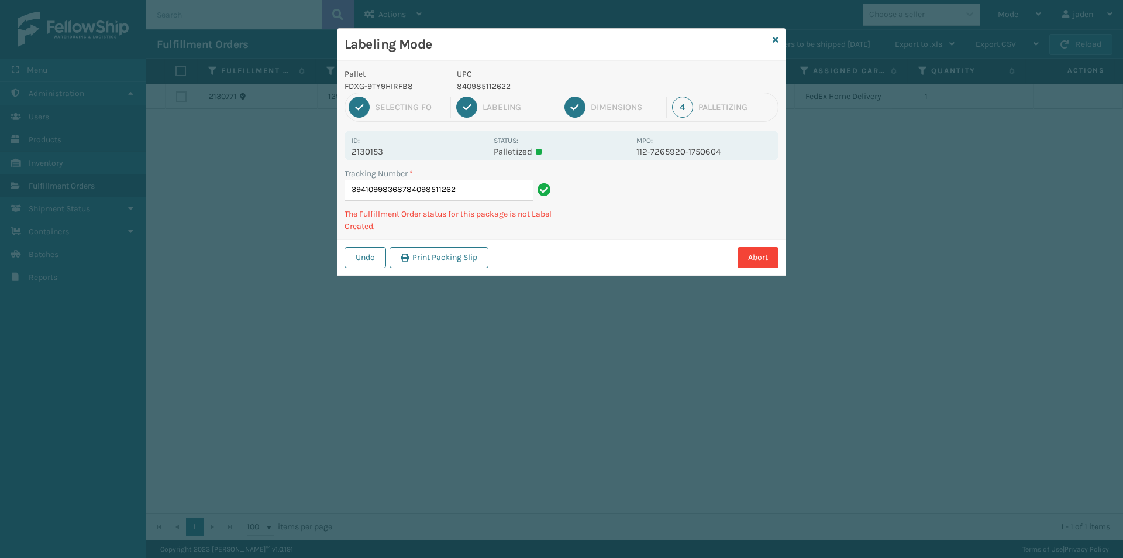
type input "394109983687840985112622"
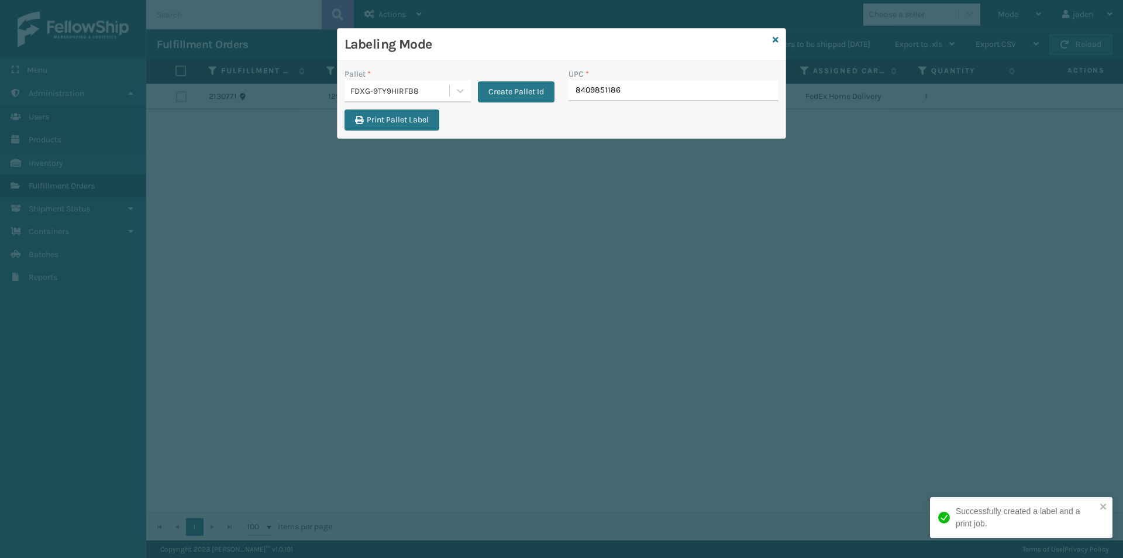
type input "84098511867"
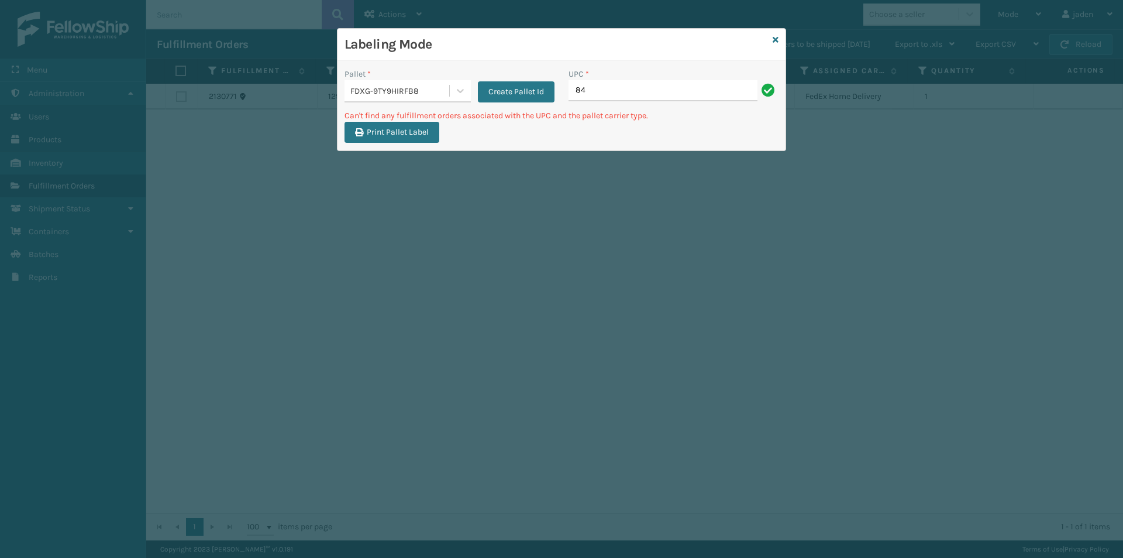
type input "8"
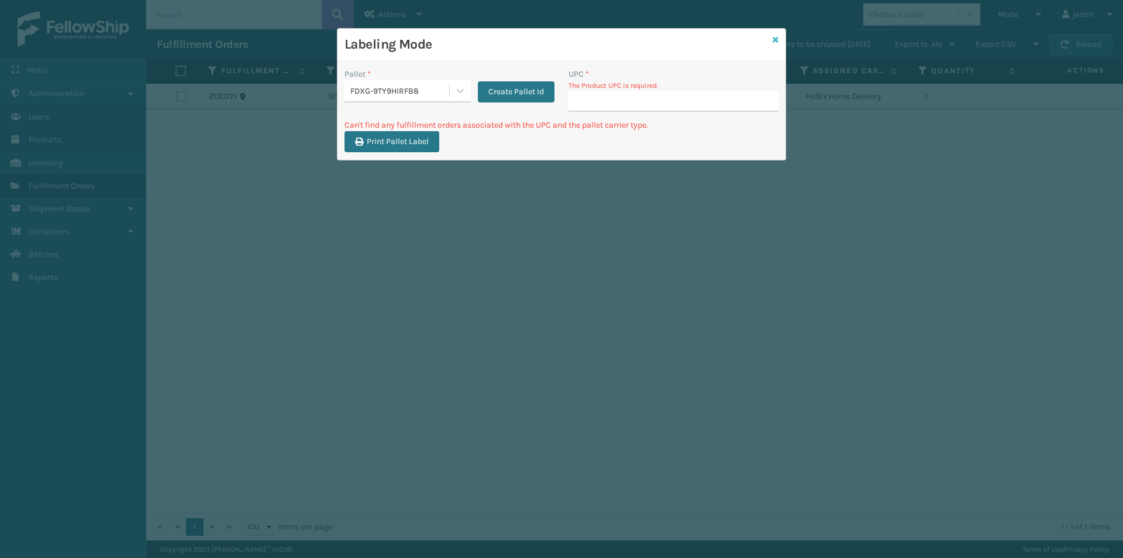
click at [775, 39] on icon at bounding box center [776, 40] width 6 height 8
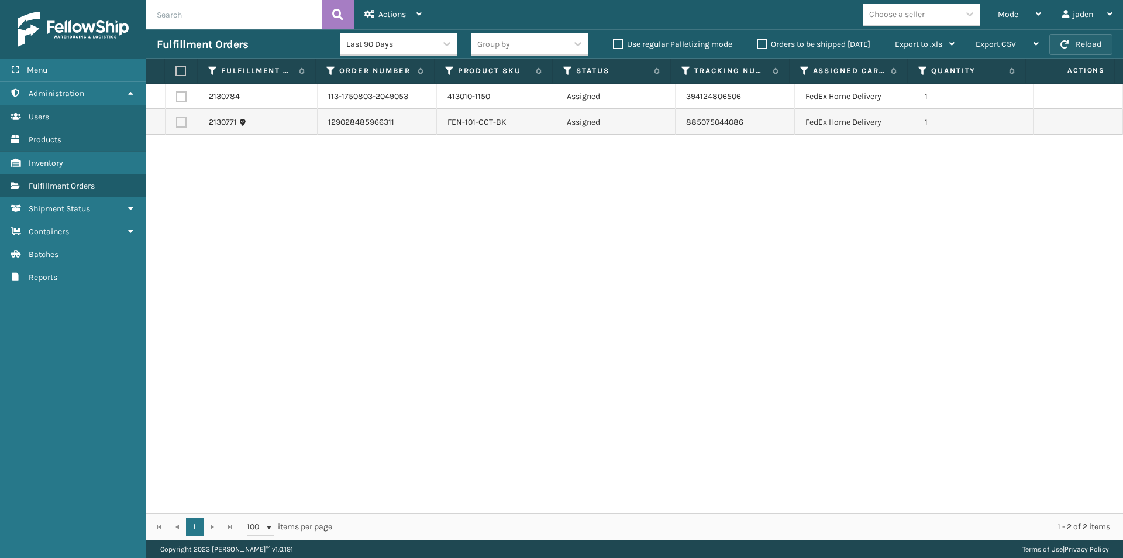
click at [1075, 42] on button "Reload" at bounding box center [1081, 44] width 63 height 21
click at [1025, 13] on div "Mode" at bounding box center [1019, 14] width 43 height 29
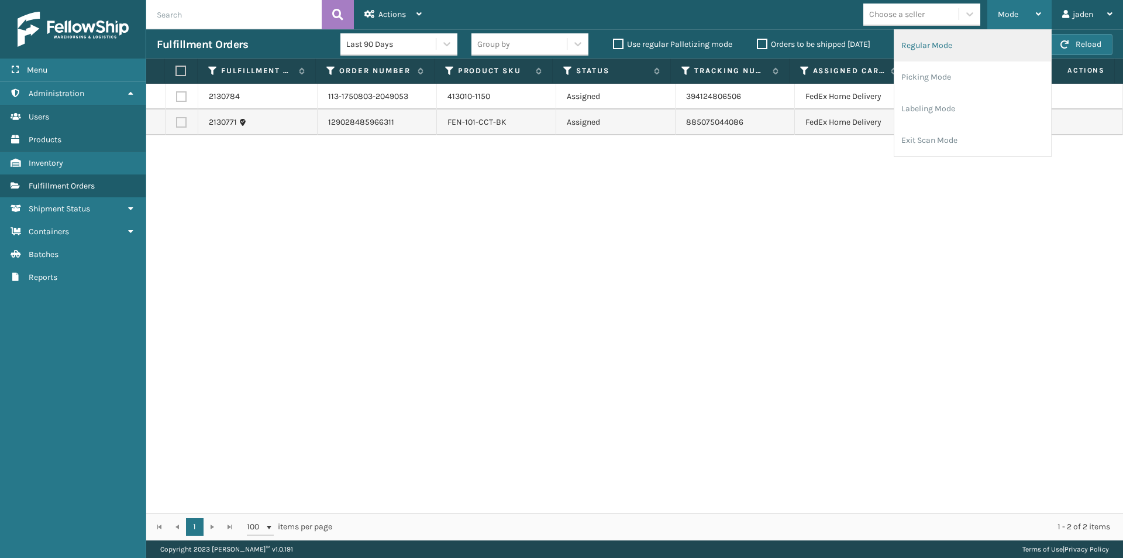
click at [934, 44] on li "Regular Mode" at bounding box center [973, 46] width 157 height 32
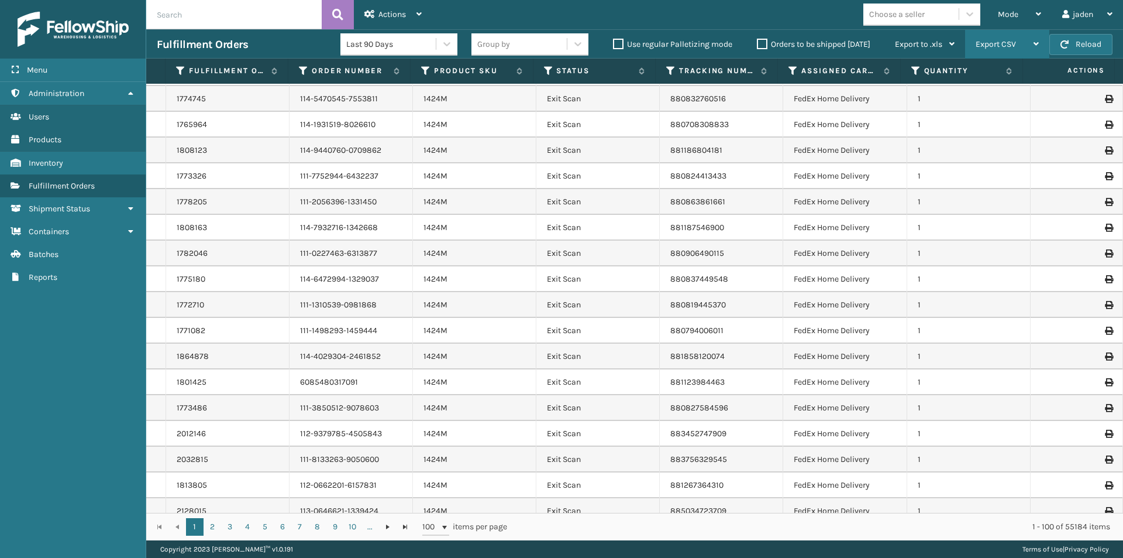
scroll to position [59, 0]
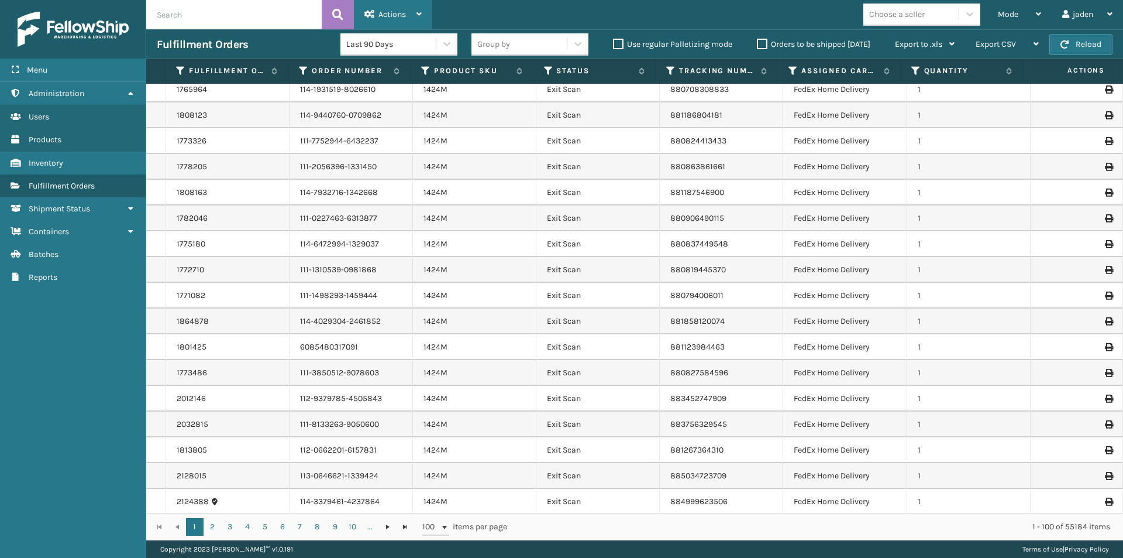
click at [398, 15] on span "Actions" at bounding box center [392, 14] width 27 height 10
click at [1100, 46] on button "Reload" at bounding box center [1081, 44] width 63 height 21
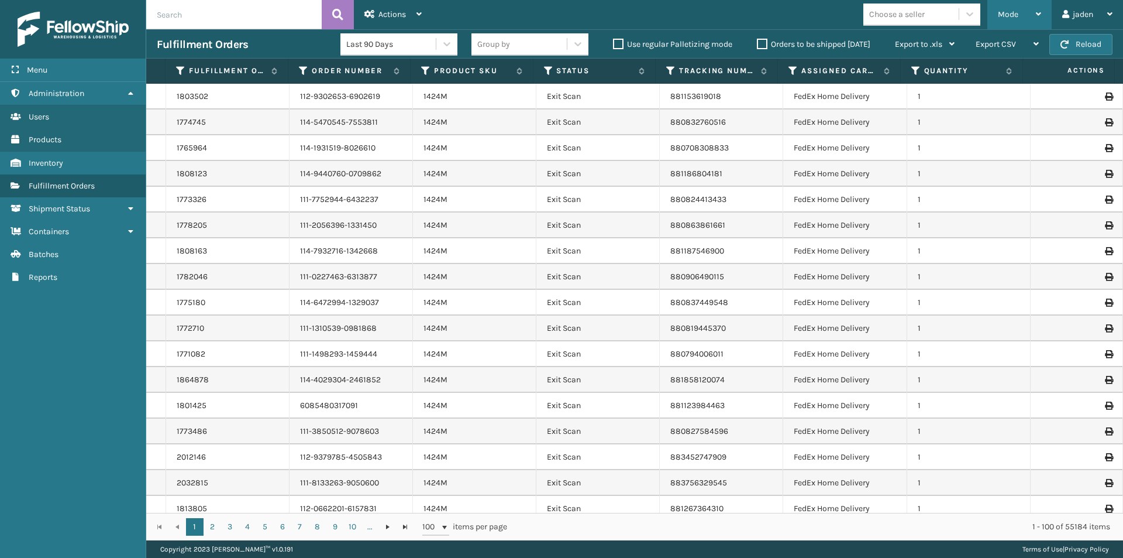
click at [1013, 14] on span "Mode" at bounding box center [1008, 14] width 20 height 10
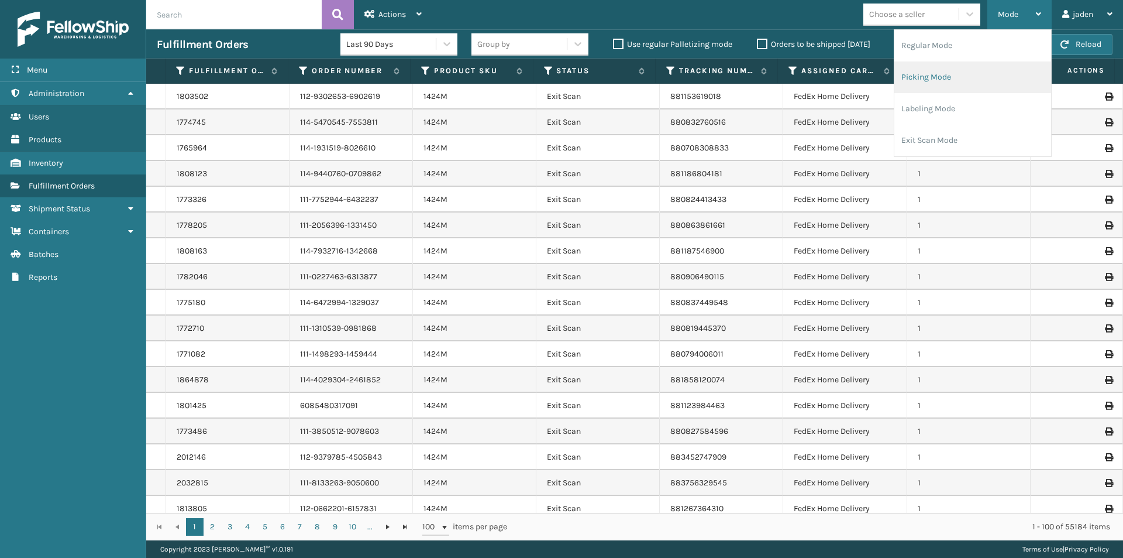
click at [963, 77] on li "Picking Mode" at bounding box center [973, 77] width 157 height 32
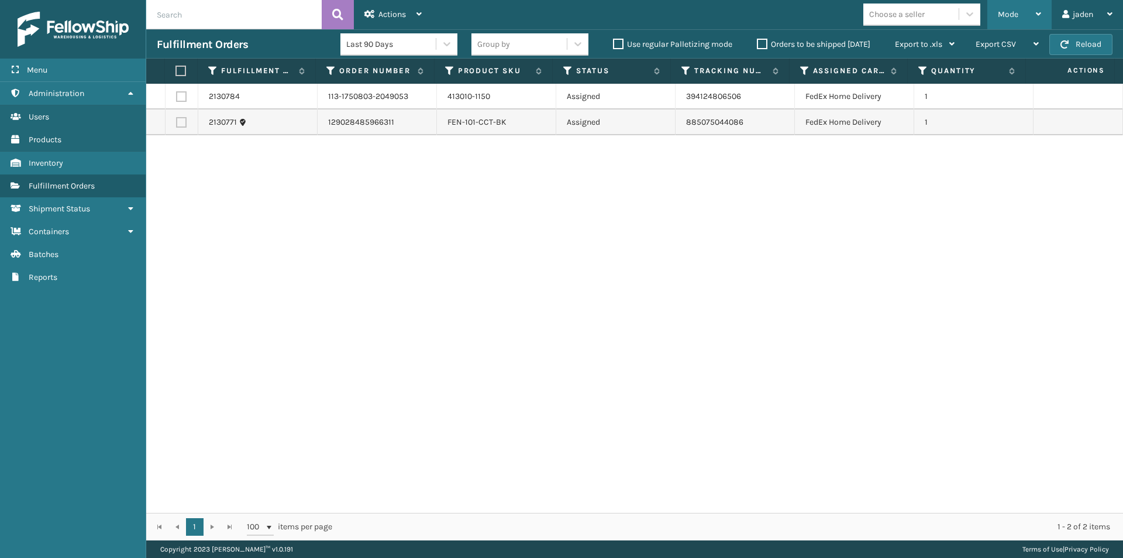
click at [1010, 15] on span "Mode" at bounding box center [1008, 14] width 20 height 10
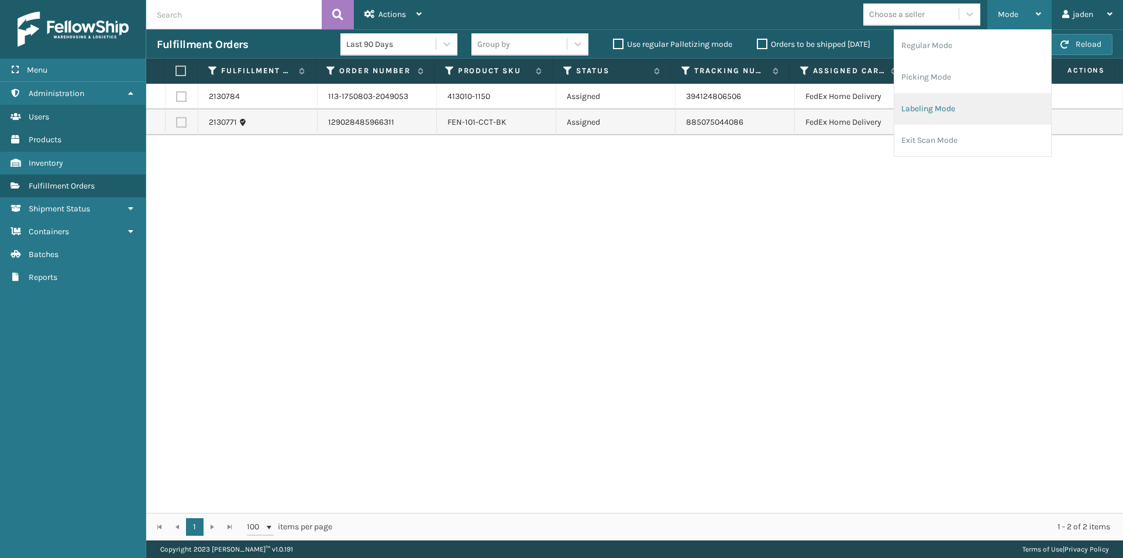
click at [973, 115] on li "Labeling Mode" at bounding box center [973, 109] width 157 height 32
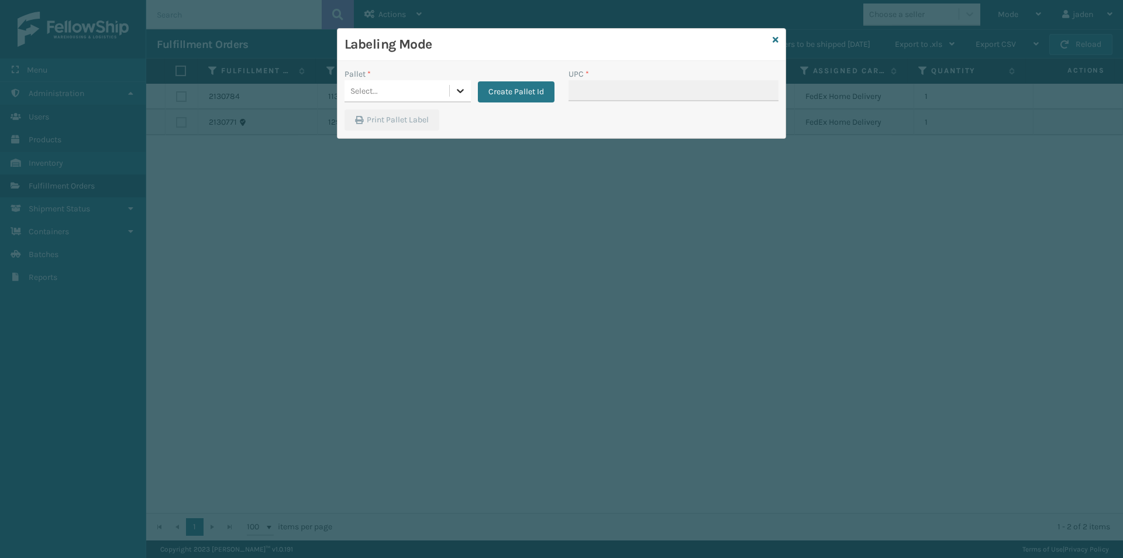
drag, startPoint x: 467, startPoint y: 86, endPoint x: 422, endPoint y: 102, distance: 47.4
click at [466, 87] on div at bounding box center [460, 90] width 21 height 21
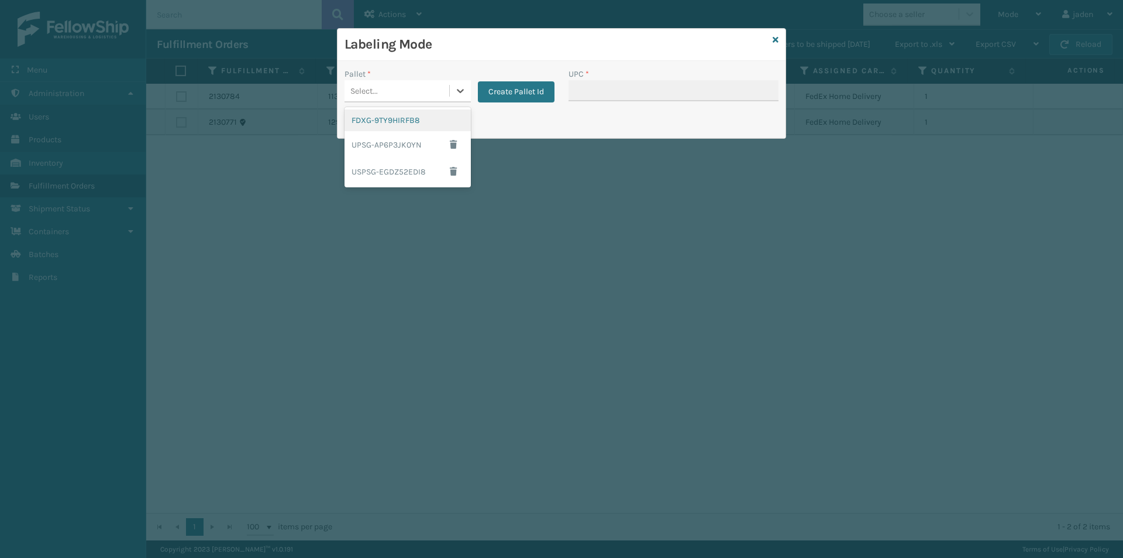
click at [380, 124] on div "FDXG-9TY9HIRFB8" at bounding box center [408, 120] width 126 height 22
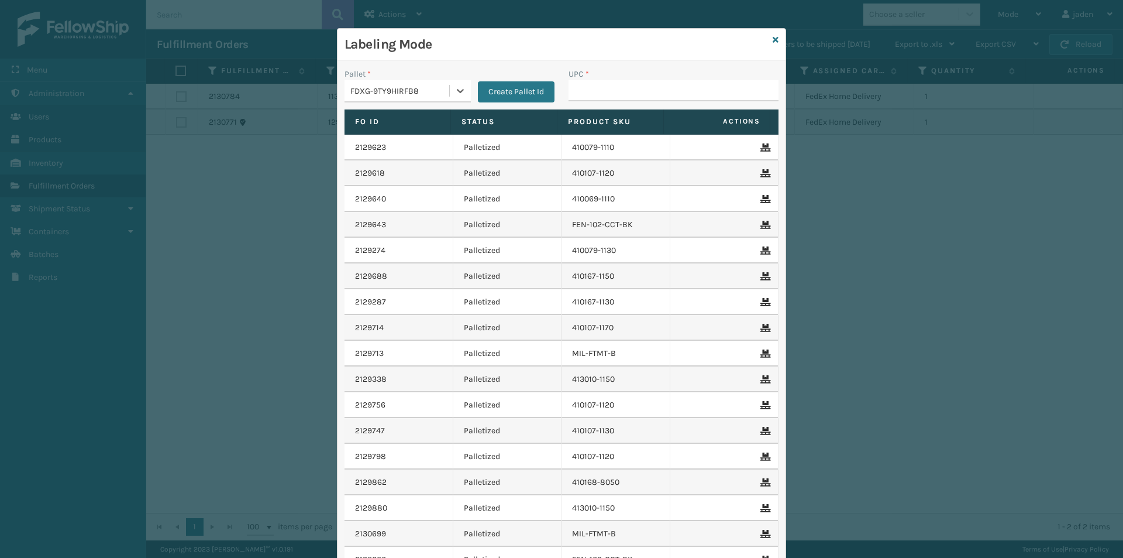
click at [686, 73] on div "UPC *" at bounding box center [674, 74] width 210 height 12
click at [658, 94] on input "UPC *" at bounding box center [674, 90] width 210 height 21
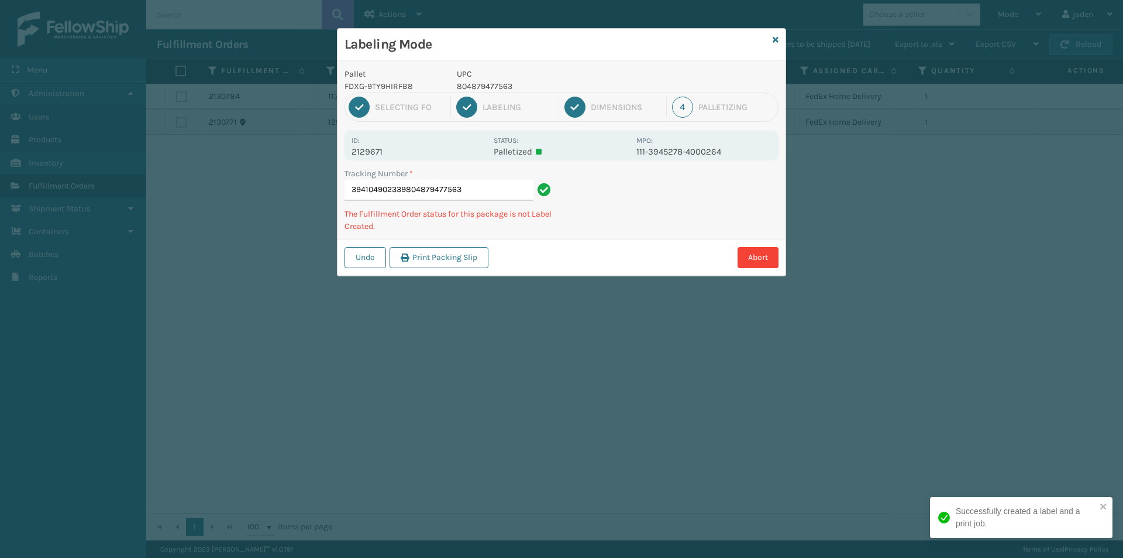
type input "394104902339804879477563"
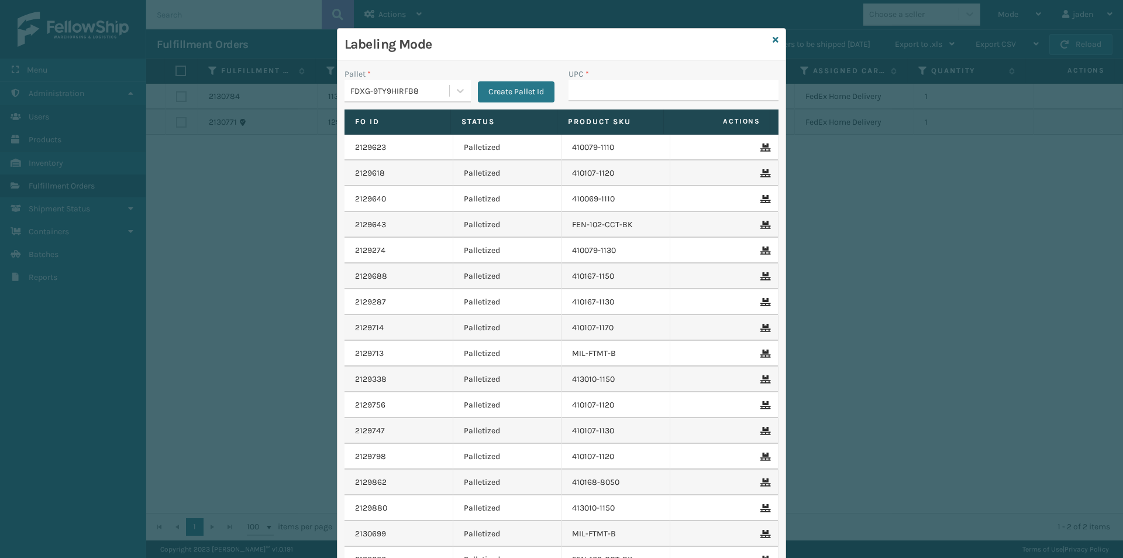
click at [624, 91] on input "UPC *" at bounding box center [674, 90] width 210 height 21
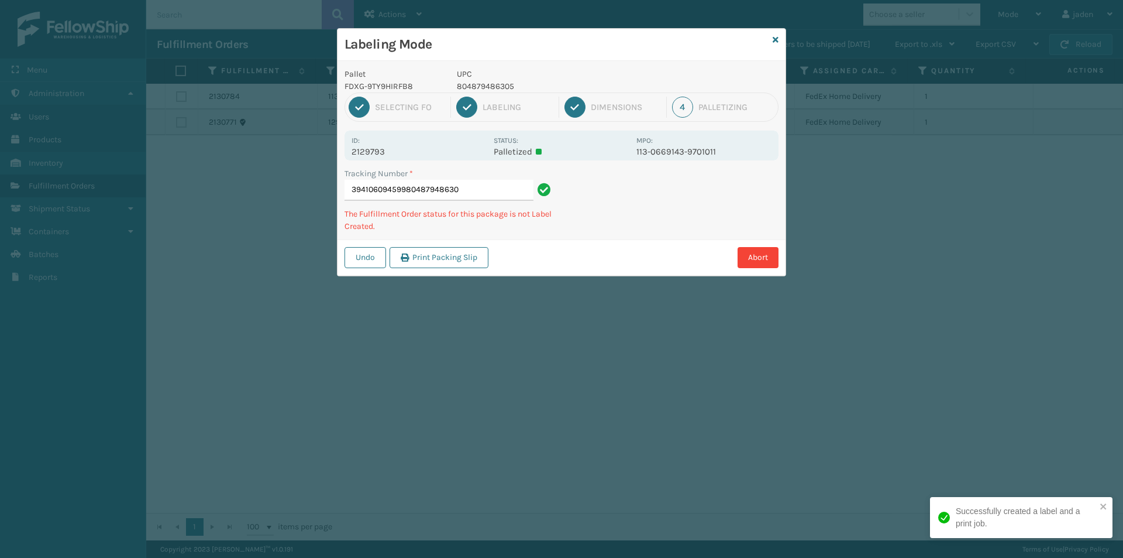
type input "394106094599804879486305"
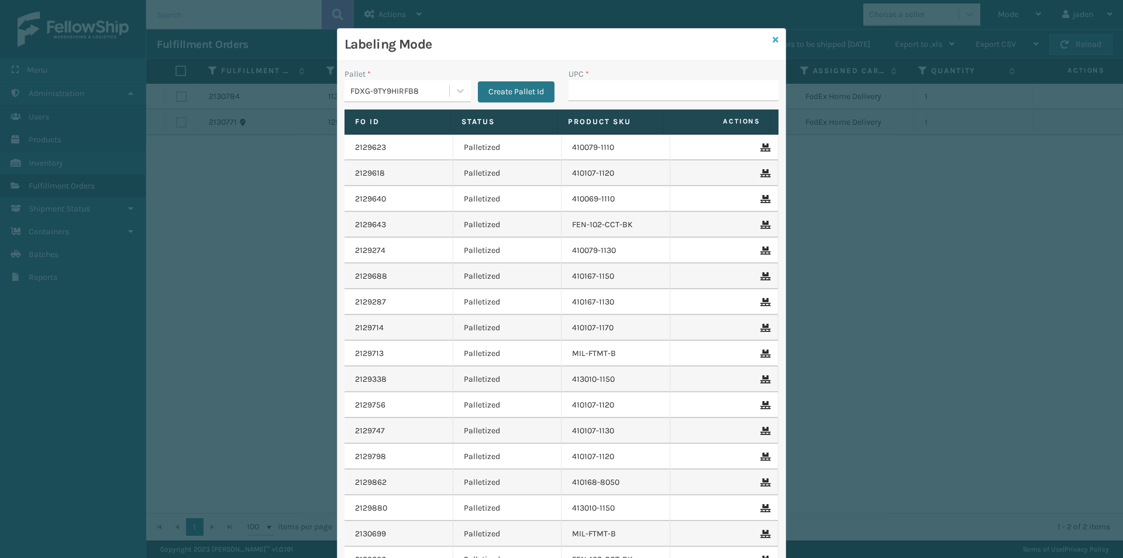
click at [773, 39] on icon at bounding box center [776, 40] width 6 height 8
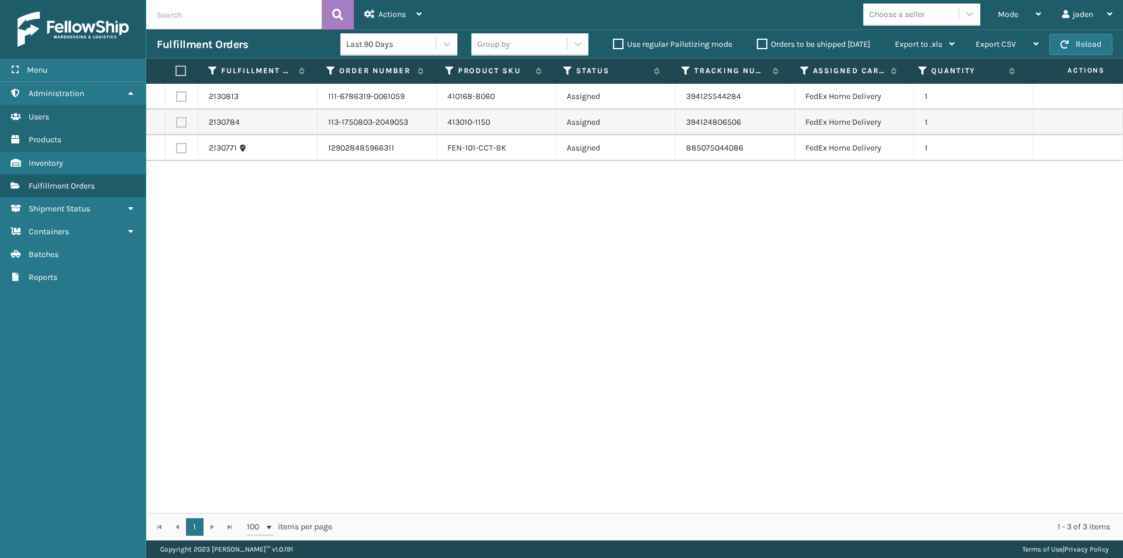
drag, startPoint x: 656, startPoint y: 274, endPoint x: 408, endPoint y: 287, distance: 248.4
click at [408, 287] on div "2130813 111-6786319-0061059 410168-8060 Assigned 394125544284 FedEx Home Delive…" at bounding box center [634, 298] width 977 height 429
click at [1029, 6] on div "Mode" at bounding box center [1019, 14] width 43 height 29
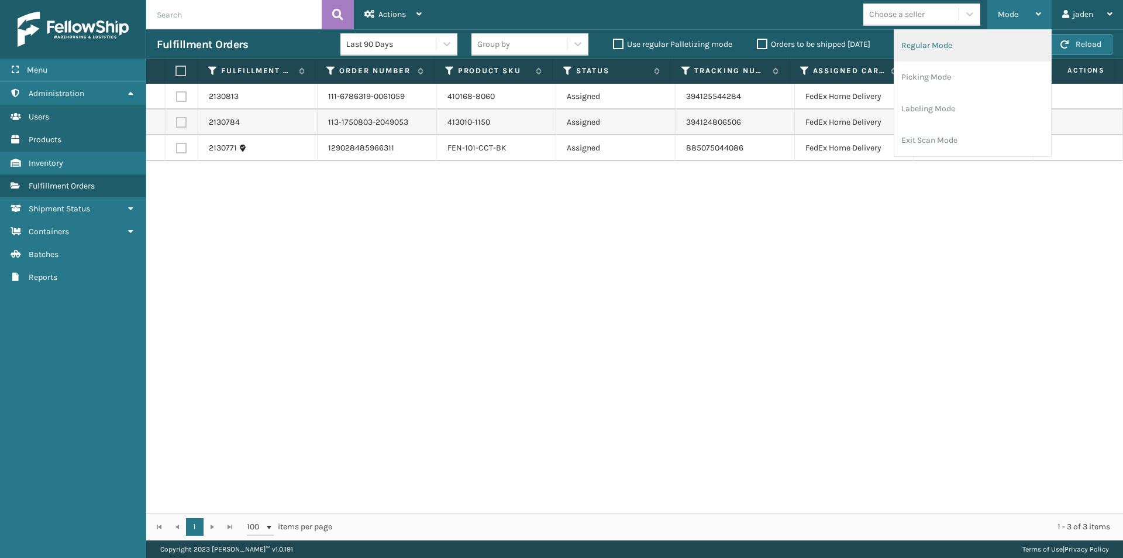
click at [944, 40] on li "Regular Mode" at bounding box center [973, 46] width 157 height 32
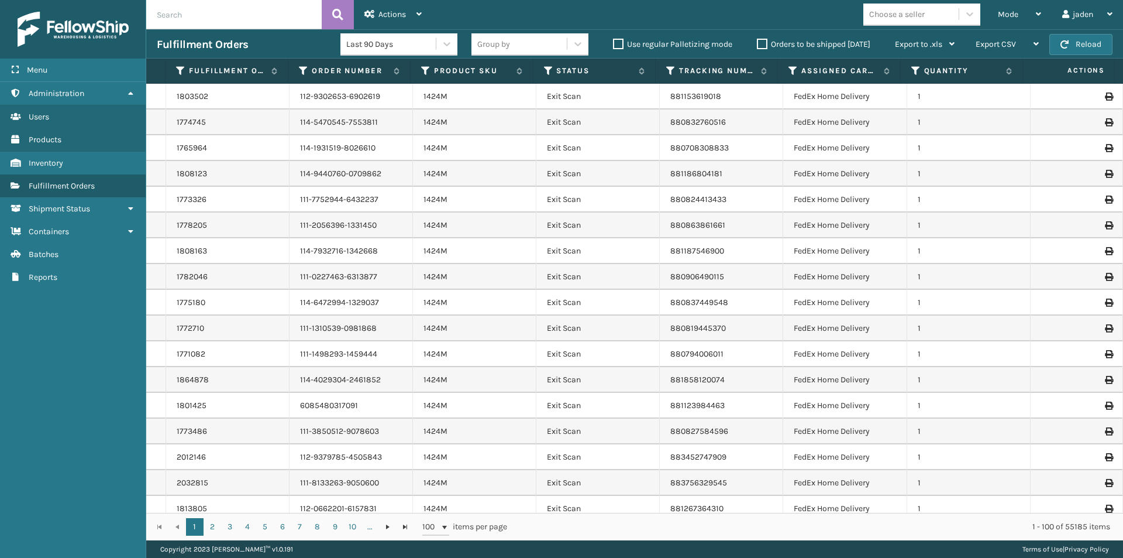
click at [546, 77] on th "Status" at bounding box center [595, 71] width 122 height 25
click at [549, 69] on icon at bounding box center [548, 71] width 9 height 11
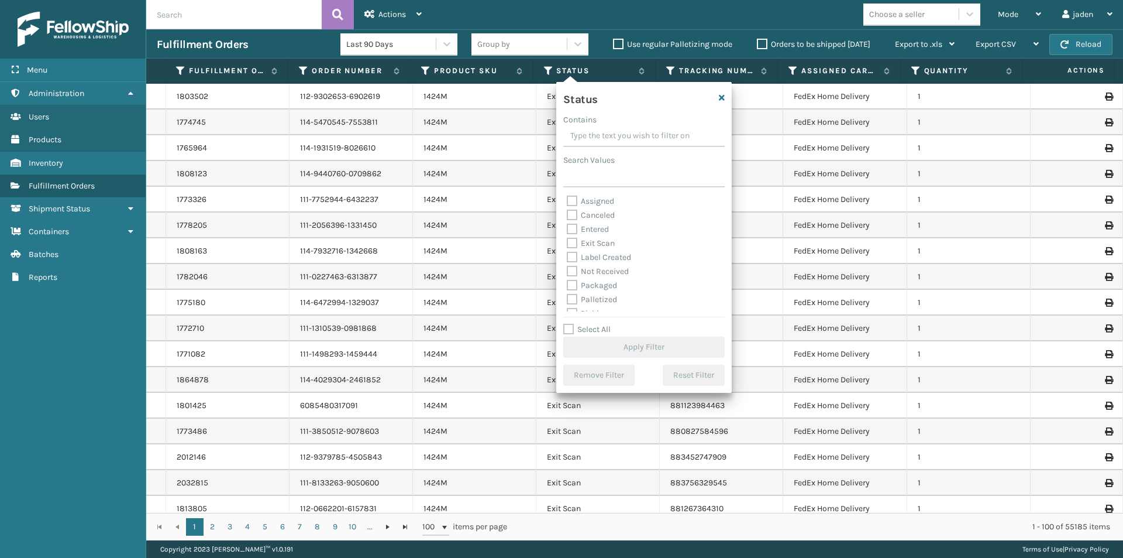
drag, startPoint x: 652, startPoint y: 142, endPoint x: 611, endPoint y: 132, distance: 42.1
click at [611, 132] on input "Contains" at bounding box center [643, 136] width 161 height 21
click at [572, 235] on label "Palletized" at bounding box center [592, 234] width 50 height 10
click at [568, 235] on input "Palletized" at bounding box center [567, 231] width 1 height 8
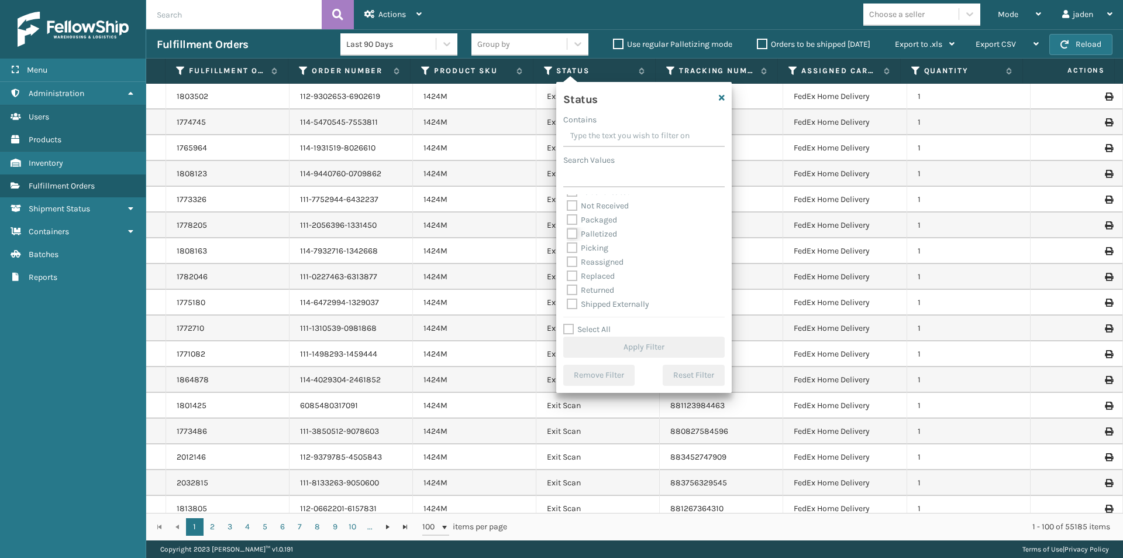
checkbox input "true"
click at [617, 345] on button "Apply Filter" at bounding box center [643, 346] width 161 height 21
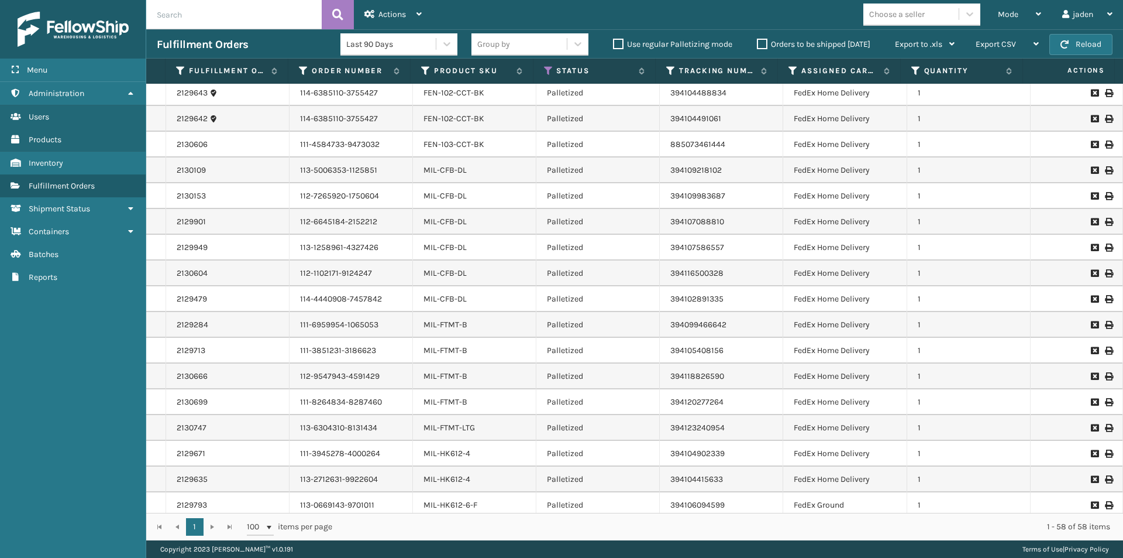
scroll to position [1064, 0]
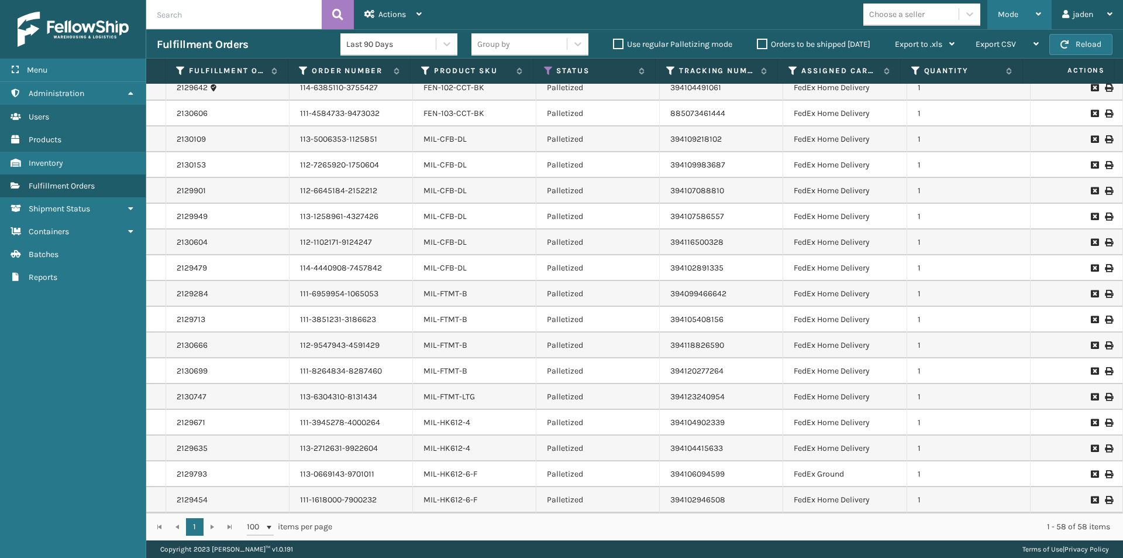
click at [1007, 1] on div "Mode" at bounding box center [1019, 14] width 43 height 29
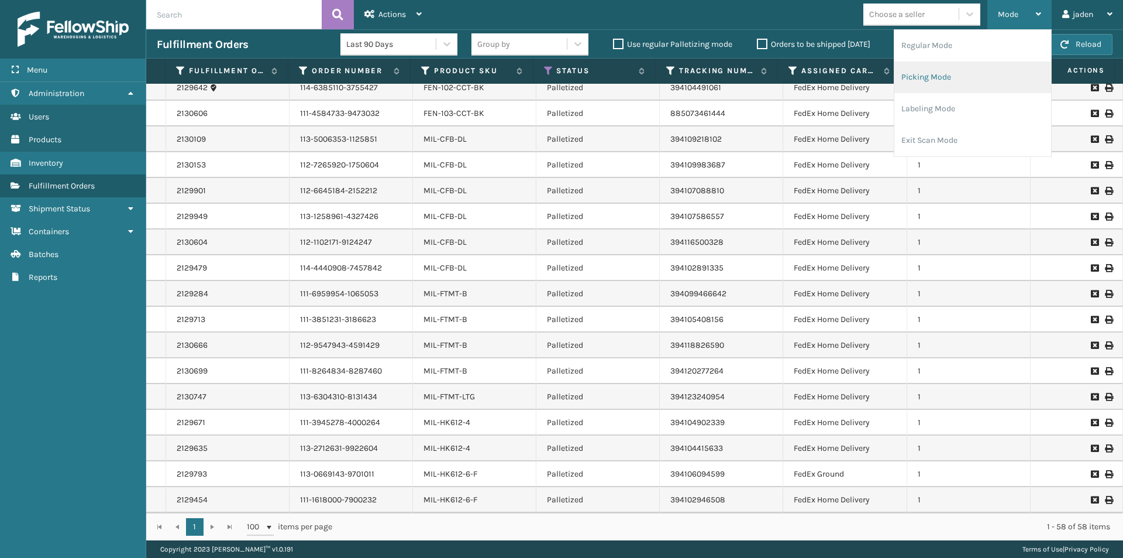
click at [963, 75] on li "Picking Mode" at bounding box center [973, 77] width 157 height 32
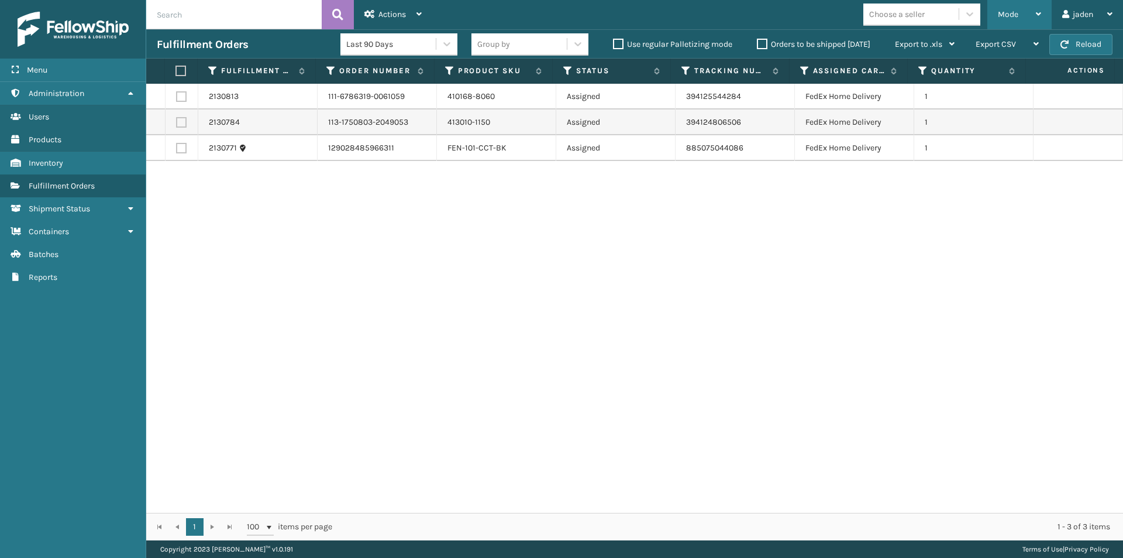
click at [1012, 12] on span "Mode" at bounding box center [1008, 14] width 20 height 10
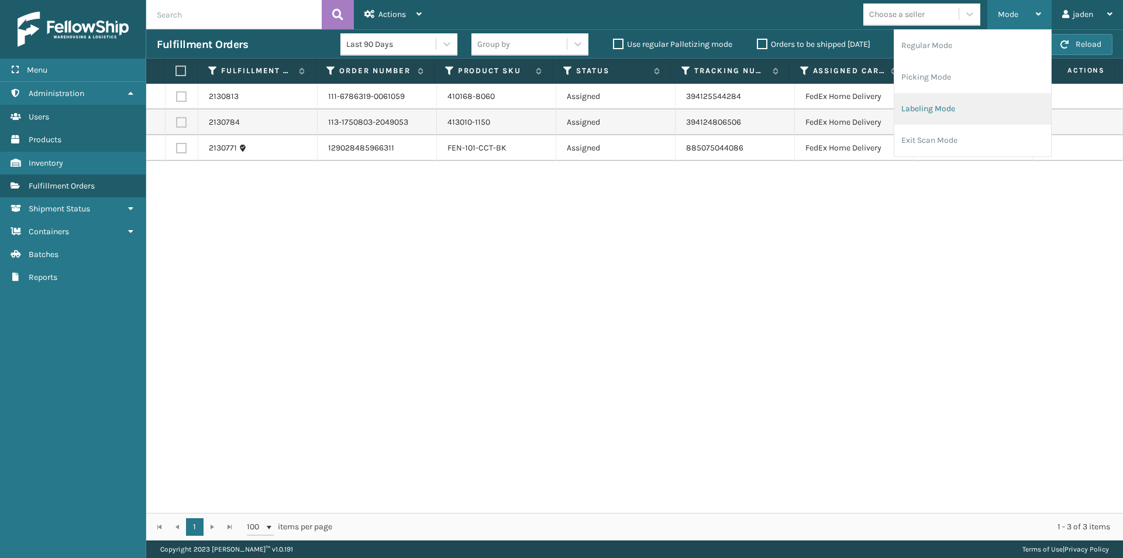
click at [955, 112] on li "Labeling Mode" at bounding box center [973, 109] width 157 height 32
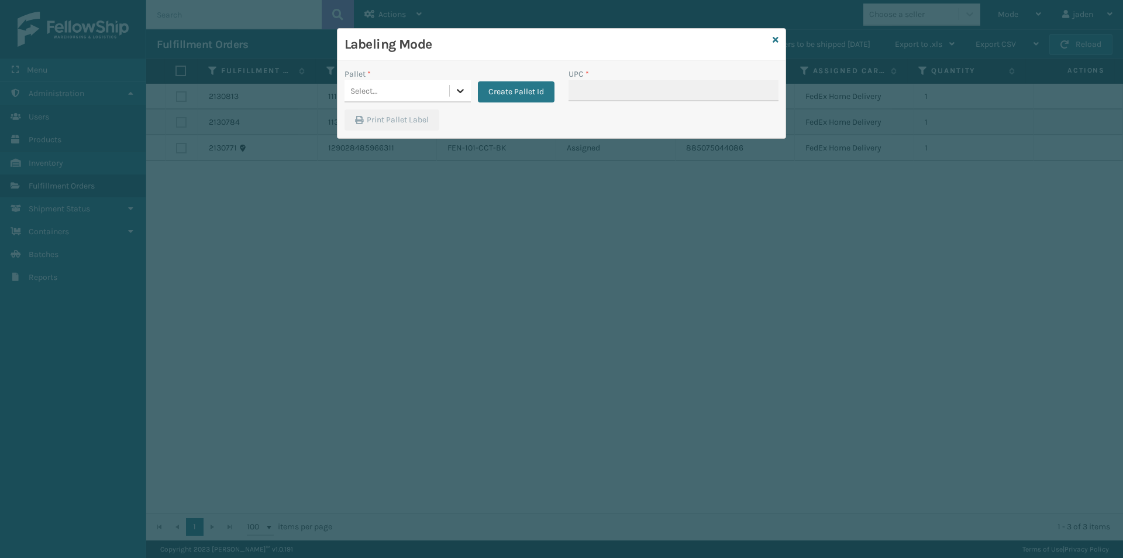
click at [458, 97] on div at bounding box center [460, 90] width 21 height 21
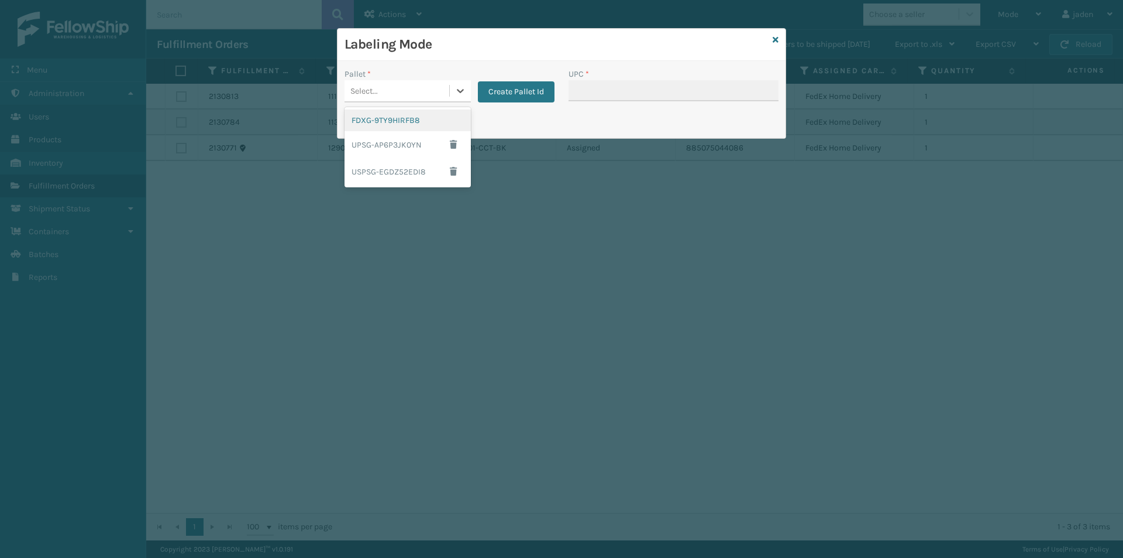
click at [396, 123] on div "FDXG-9TY9HIRFB8" at bounding box center [408, 120] width 126 height 22
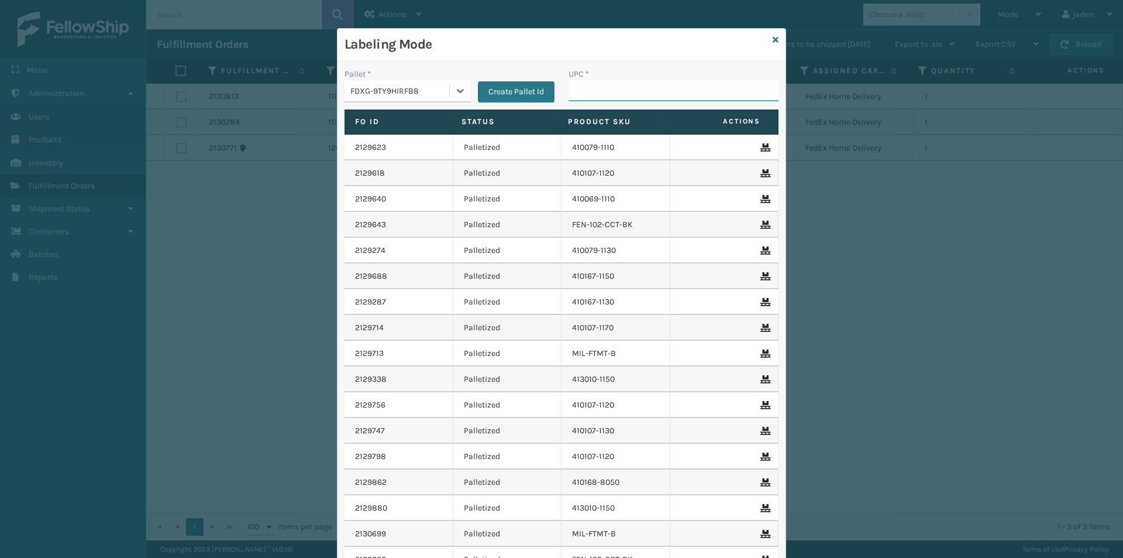
click at [573, 92] on input "UPC *" at bounding box center [674, 90] width 210 height 21
type input "8409851"
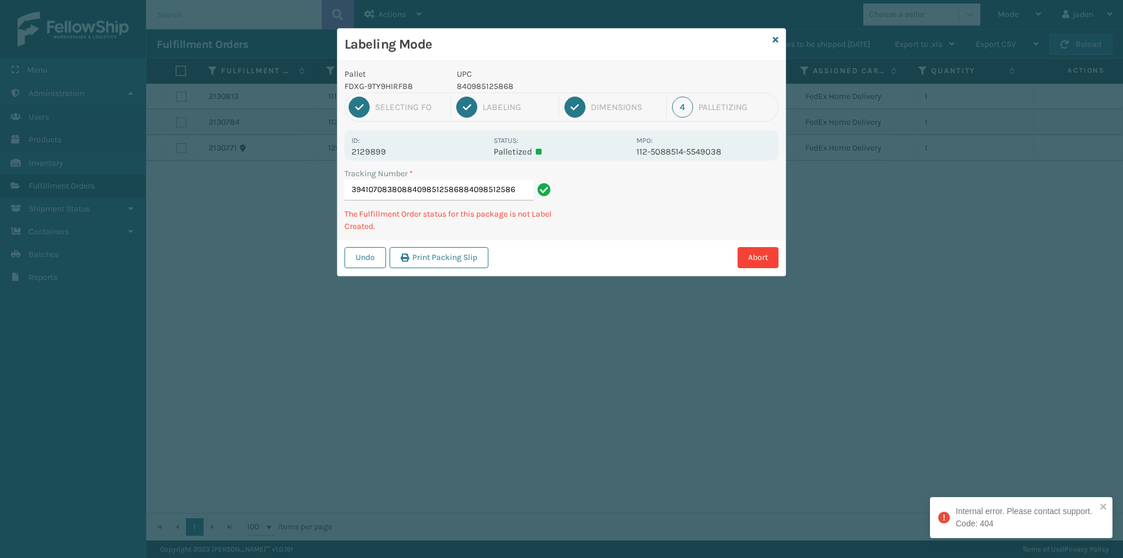
type input "394107083808840985125868840985125868"
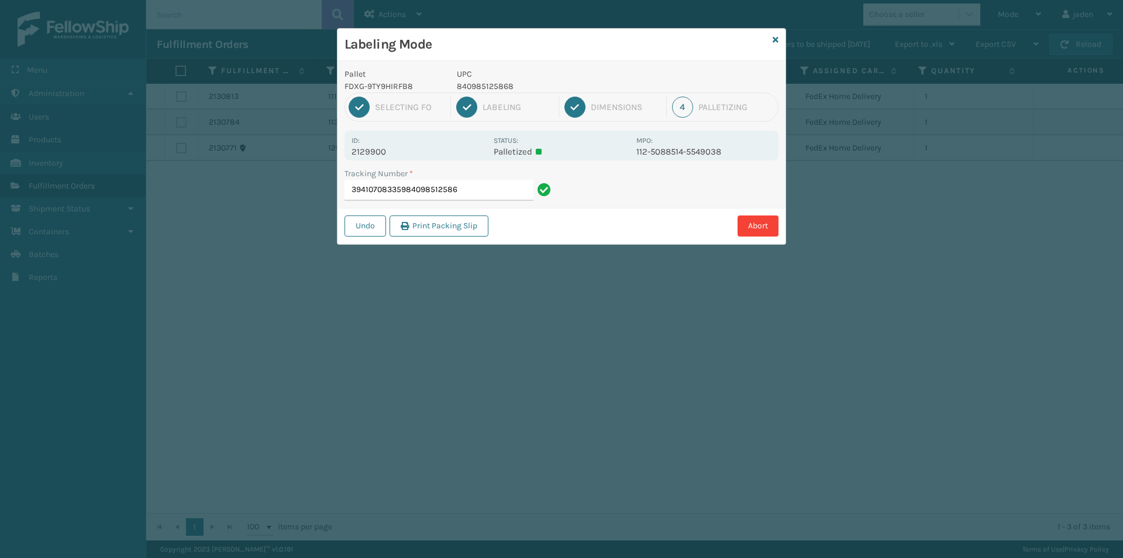
type input "394107083359840985125868"
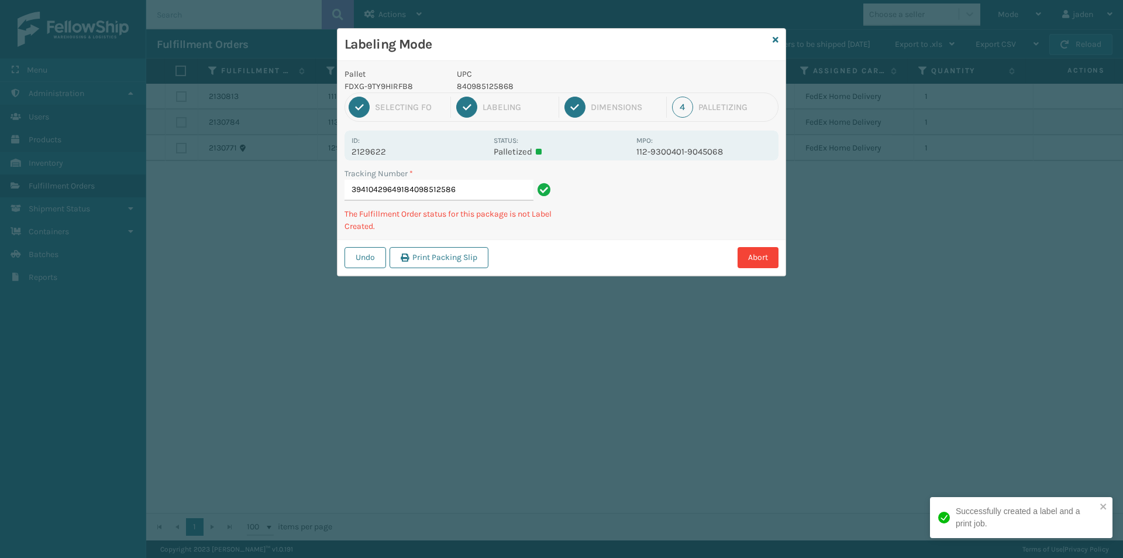
type input "394104296491840985125868"
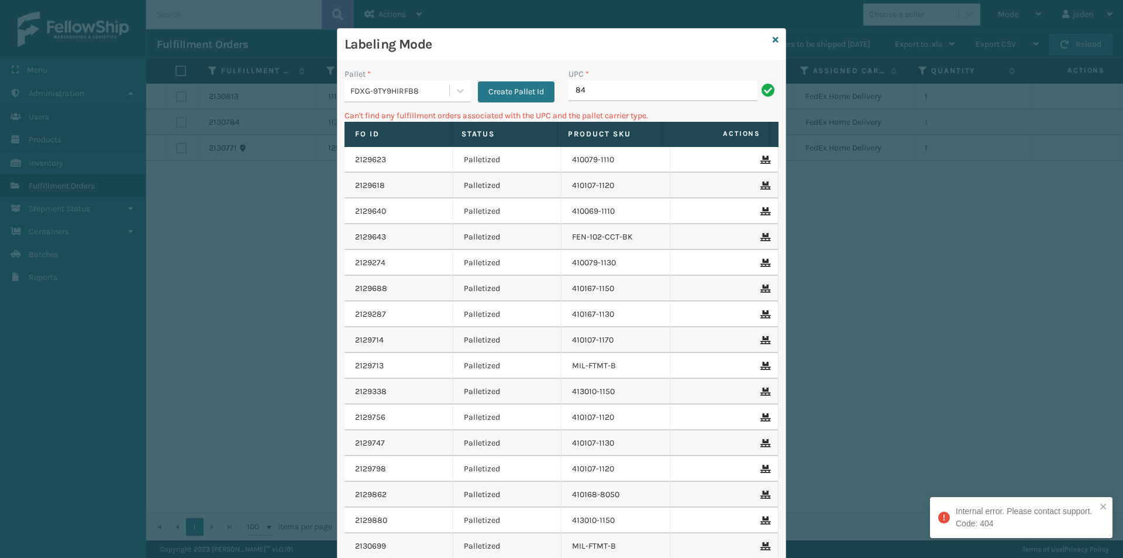
type input "8"
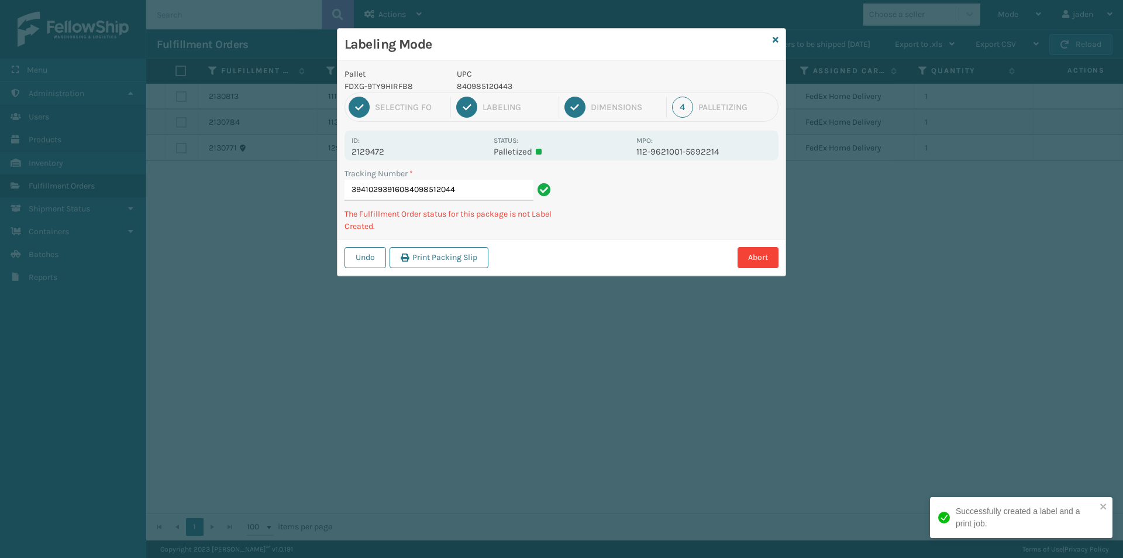
type input "394102939160840985120443"
type input "3940972194328409851"
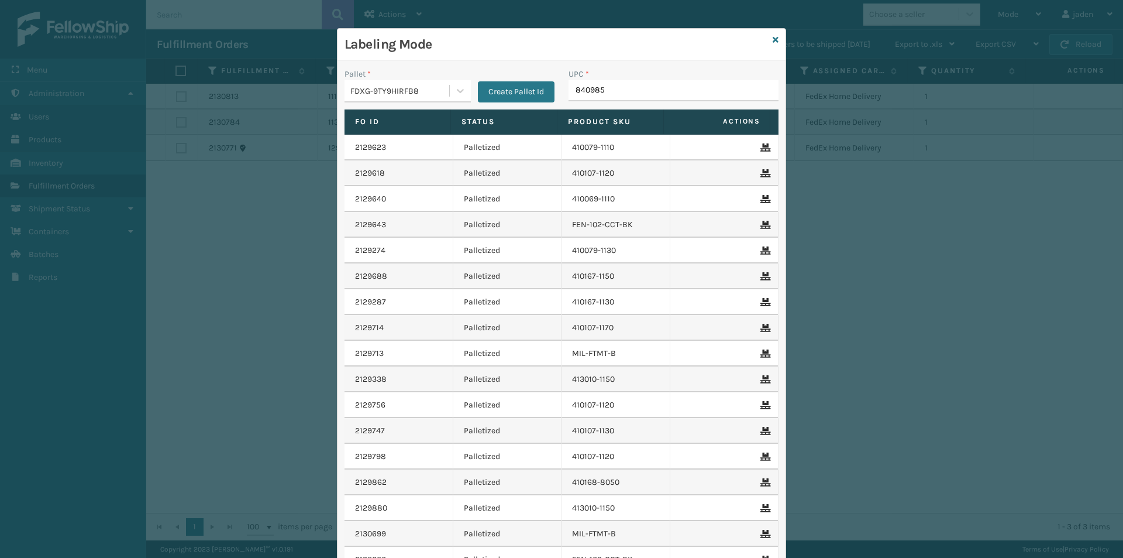
type input "8409851"
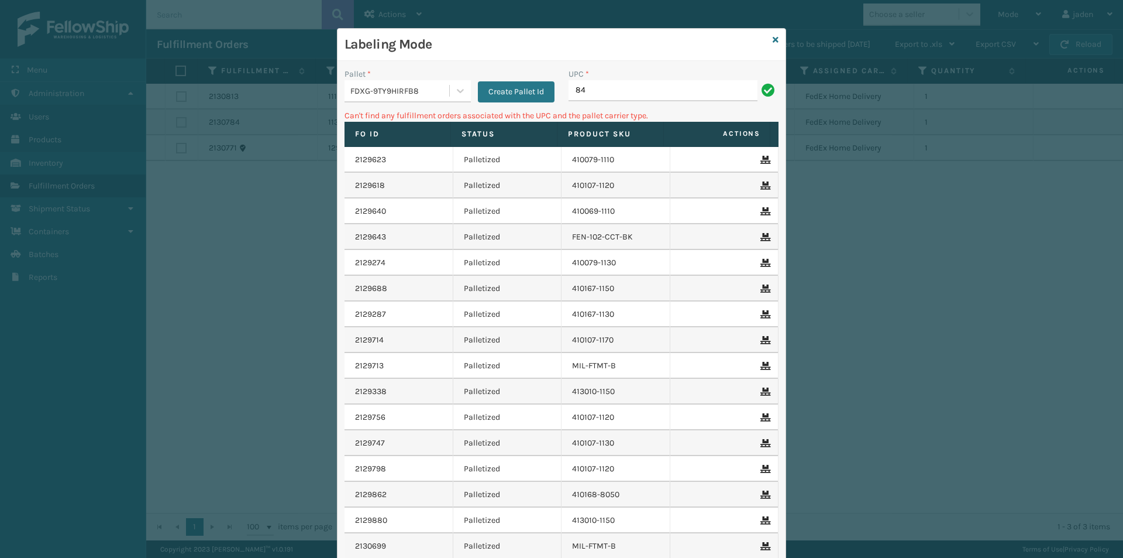
type input "8"
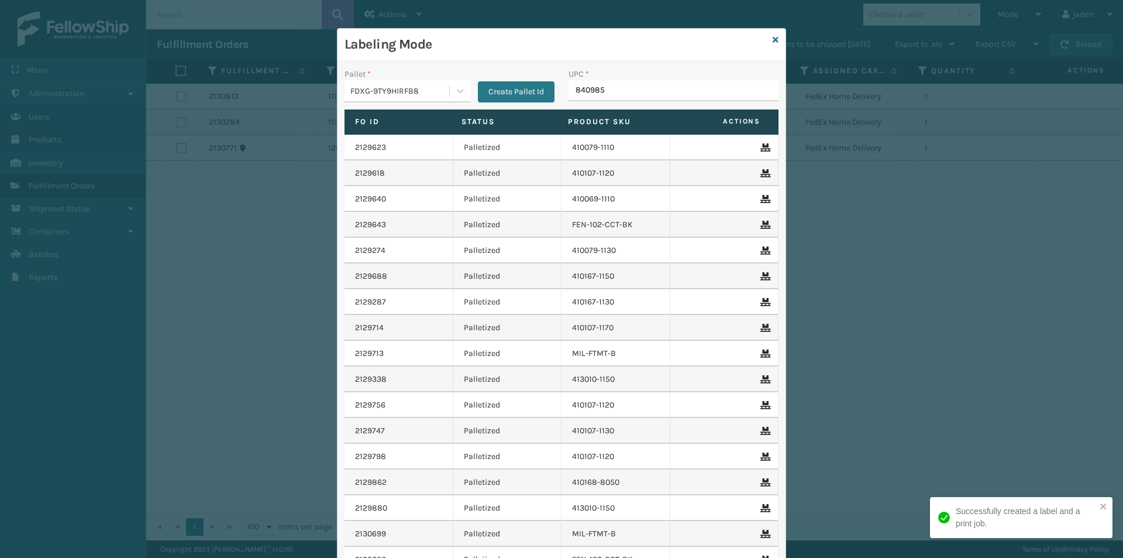
type input "8409851"
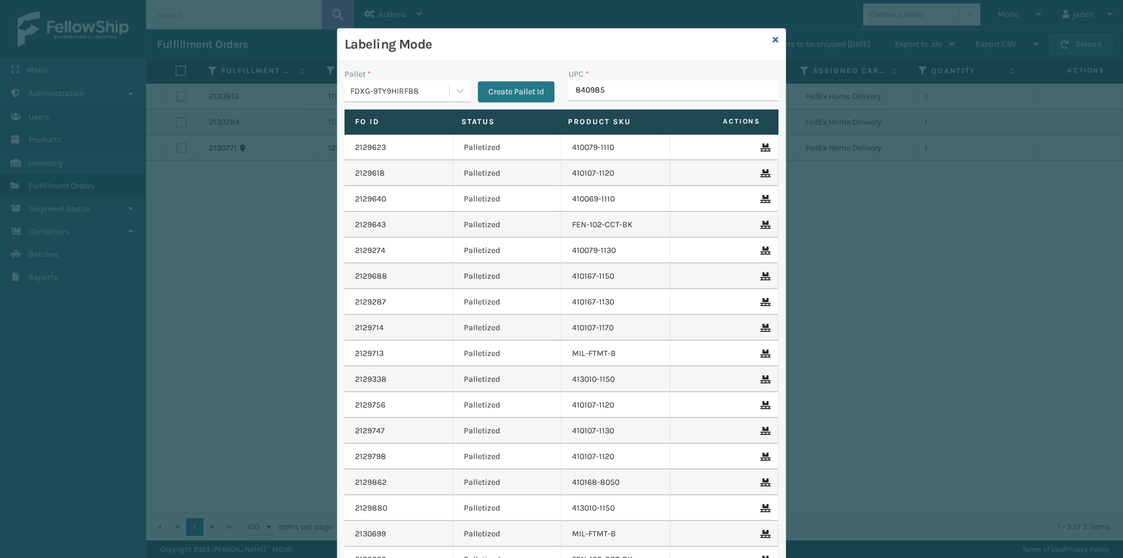
type input "8409851"
type input "840985125905"
type input "840985125721"
type input "8409851"
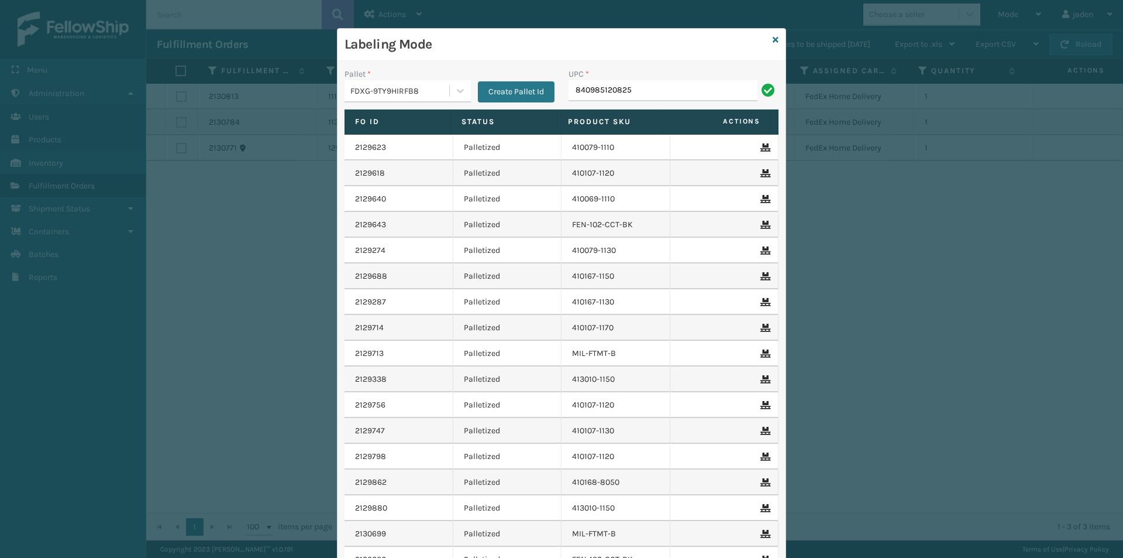
type input "840985120825"
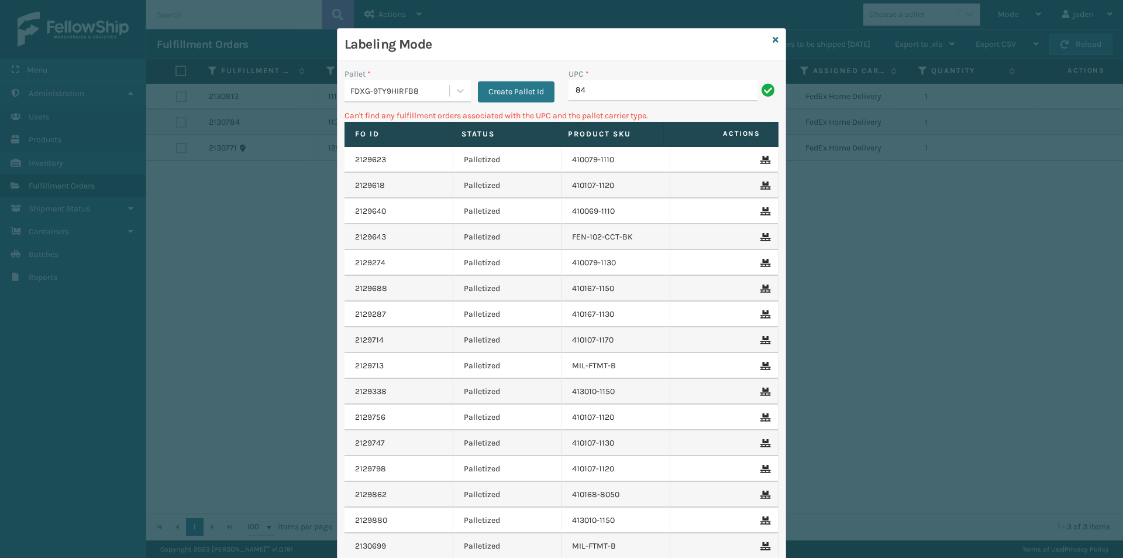
type input "8"
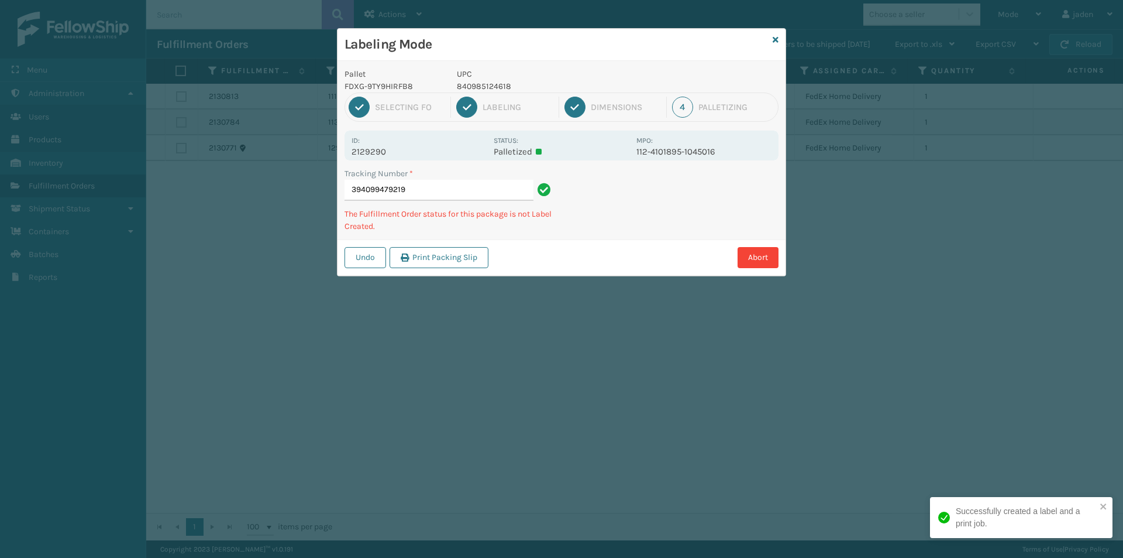
click at [489, 87] on p "840985124618" at bounding box center [543, 86] width 173 height 12
copy p "840985124618"
drag, startPoint x: 637, startPoint y: 188, endPoint x: 622, endPoint y: 174, distance: 20.7
click at [570, 243] on div "Undo Print Packing Slip Abort" at bounding box center [562, 257] width 448 height 36
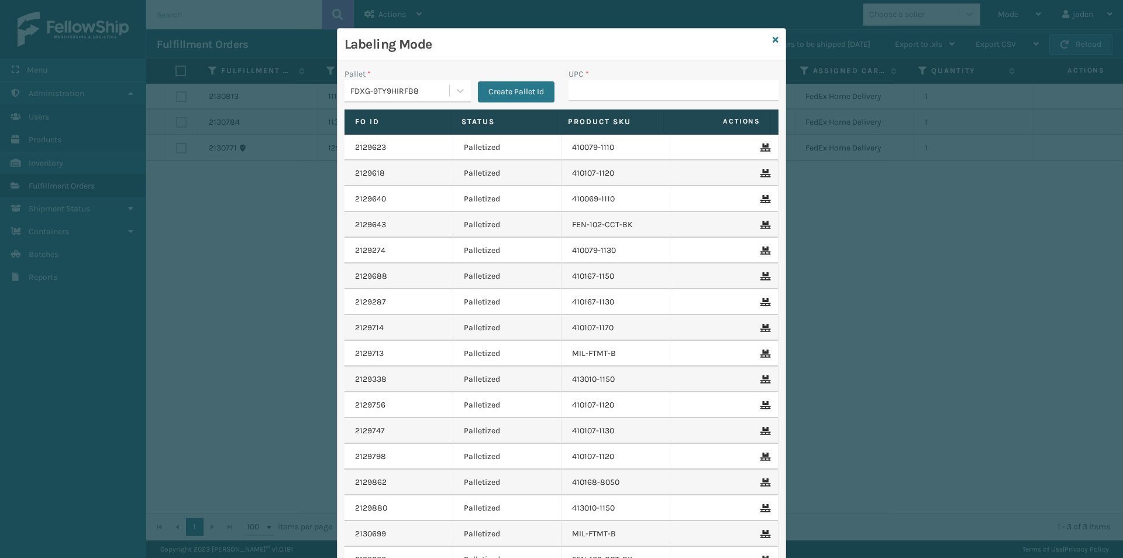
type input "840985124618"
click at [773, 41] on icon at bounding box center [776, 40] width 6 height 8
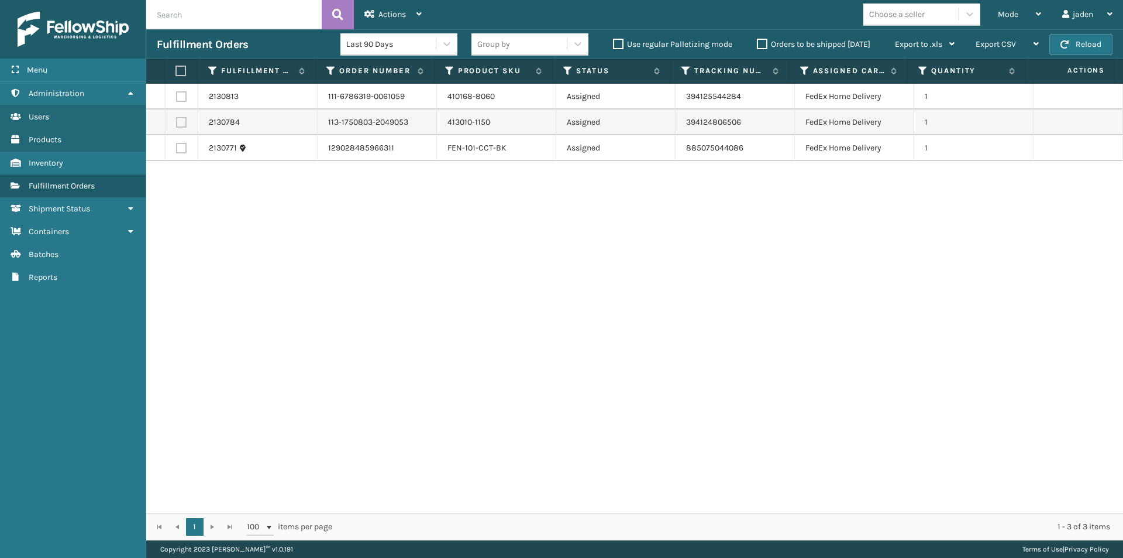
drag, startPoint x: 750, startPoint y: 216, endPoint x: 799, endPoint y: 47, distance: 175.4
click at [462, 264] on div "2130813 111-6786319-0061059 410168-8060 Assigned 394125544284 FedEx Home Delive…" at bounding box center [634, 298] width 977 height 429
click at [1075, 48] on button "Reload" at bounding box center [1081, 44] width 63 height 21
drag, startPoint x: 735, startPoint y: 263, endPoint x: 727, endPoint y: 260, distance: 9.1
drag, startPoint x: 727, startPoint y: 260, endPoint x: 465, endPoint y: 257, distance: 262.1
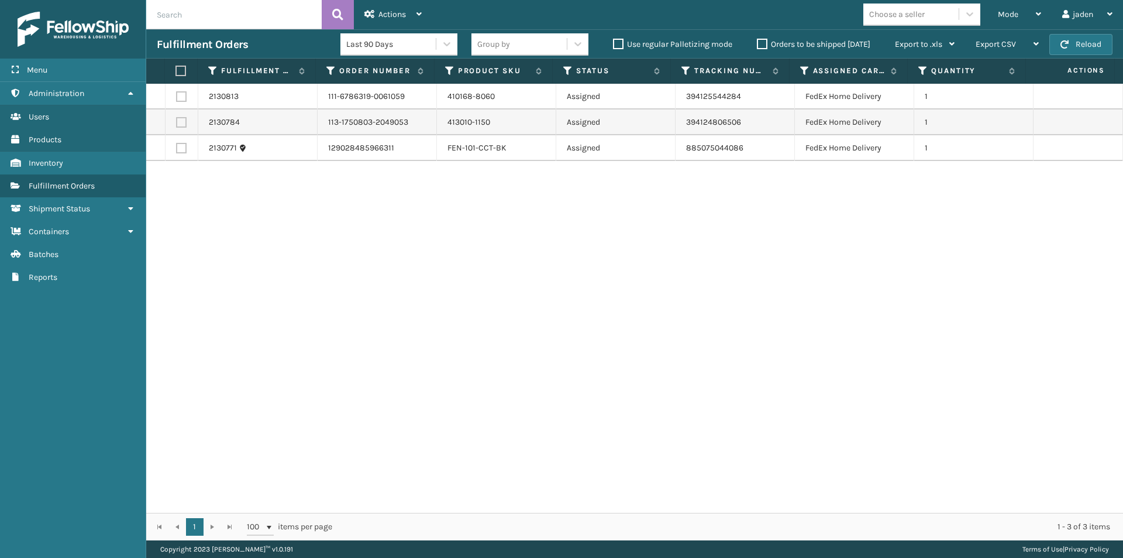
click at [465, 257] on div "2130813 111-6786319-0061059 410168-8060 Assigned 394125544284 FedEx Home Delive…" at bounding box center [634, 298] width 977 height 429
click at [1058, 47] on button "Reload" at bounding box center [1081, 44] width 63 height 21
drag, startPoint x: 734, startPoint y: 291, endPoint x: 716, endPoint y: 302, distance: 21.8
drag, startPoint x: 716, startPoint y: 302, endPoint x: 530, endPoint y: 311, distance: 185.7
click at [530, 311] on div "2130813 111-6786319-0061059 410168-8060 Assigned 394125544284 FedEx Home Delive…" at bounding box center [634, 298] width 977 height 429
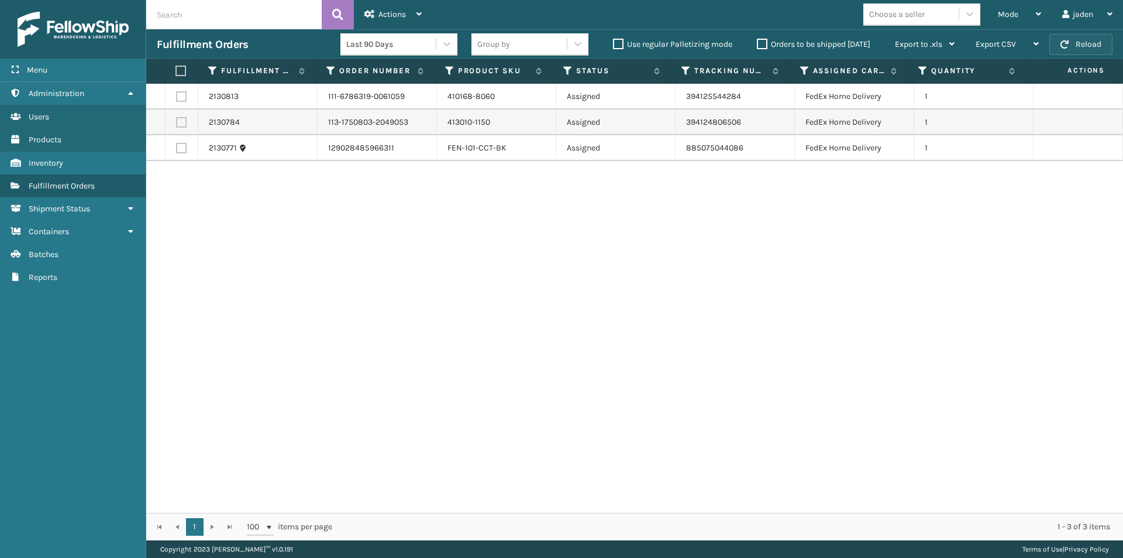
click at [1085, 35] on button "Reload" at bounding box center [1081, 44] width 63 height 21
click at [1017, 13] on span "Mode" at bounding box center [1008, 14] width 20 height 10
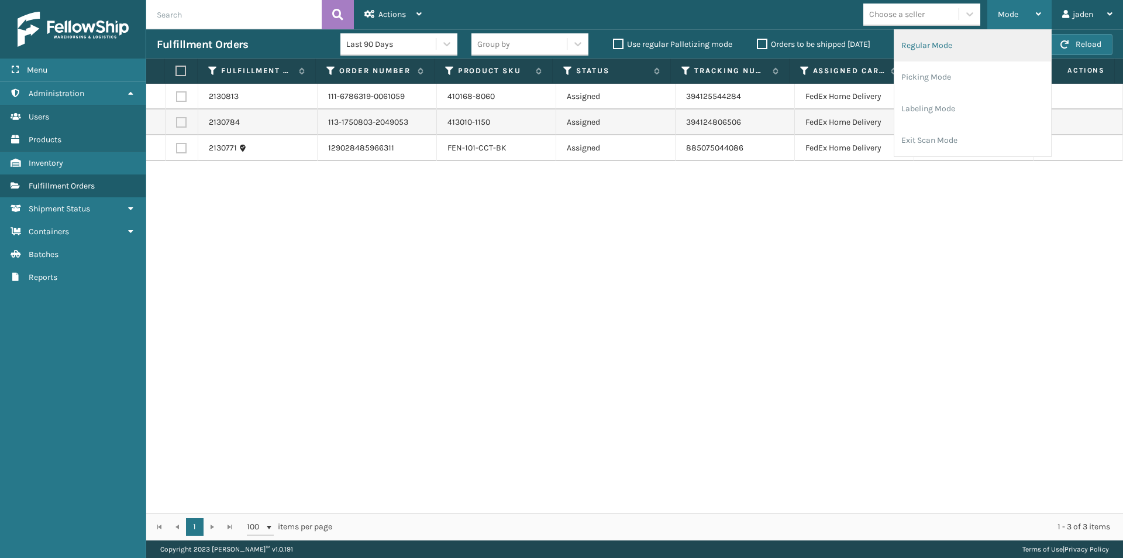
click at [977, 39] on li "Regular Mode" at bounding box center [973, 46] width 157 height 32
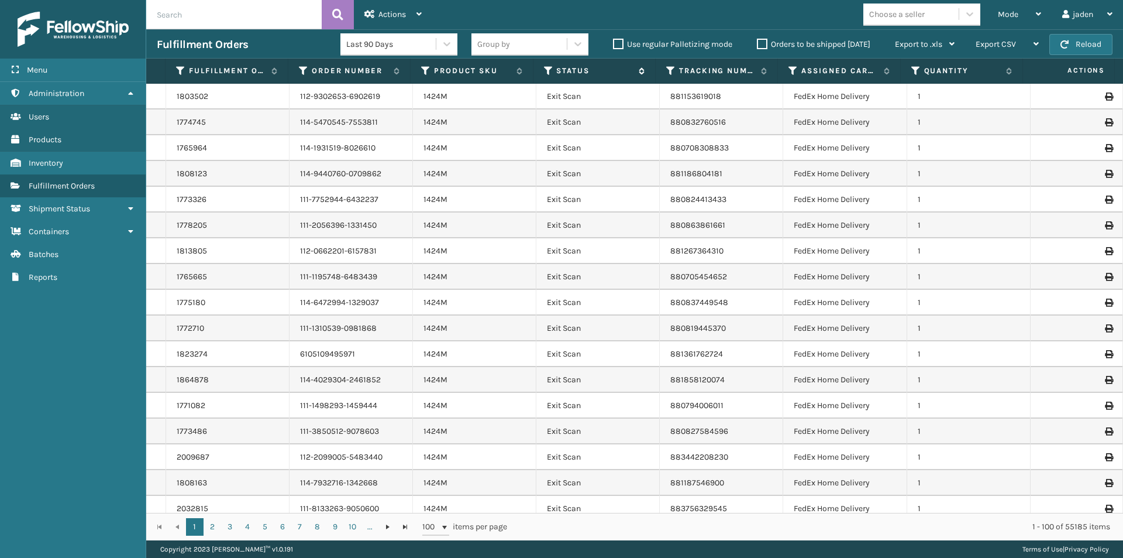
click at [546, 67] on icon at bounding box center [548, 71] width 9 height 11
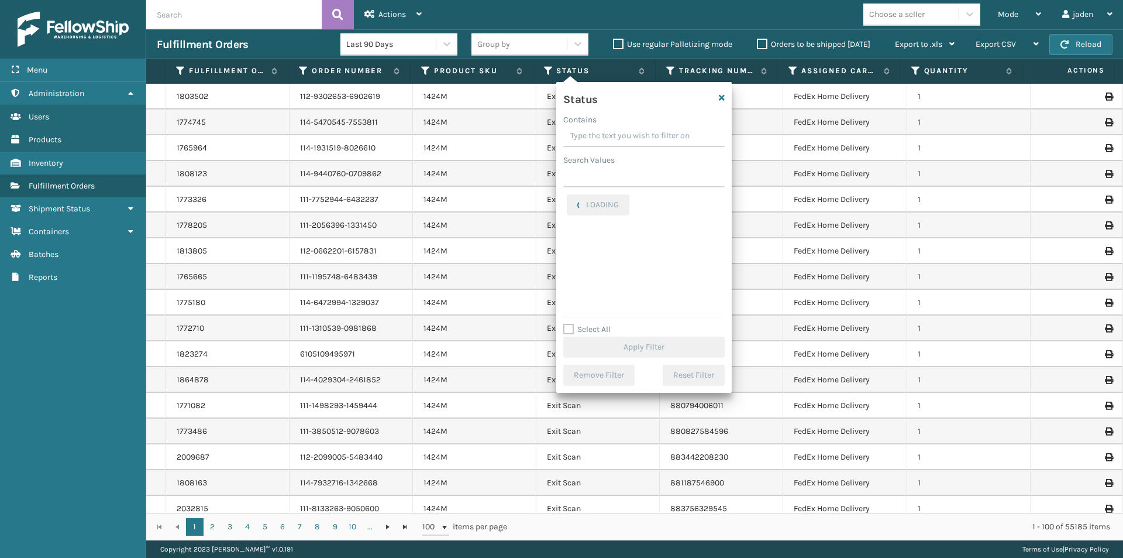
drag, startPoint x: 650, startPoint y: 122, endPoint x: 618, endPoint y: 125, distance: 32.3
click at [618, 125] on div "Contains" at bounding box center [643, 120] width 161 height 12
click at [575, 254] on label "Picking" at bounding box center [588, 255] width 42 height 10
click at [568, 254] on input "Picking" at bounding box center [567, 252] width 1 height 8
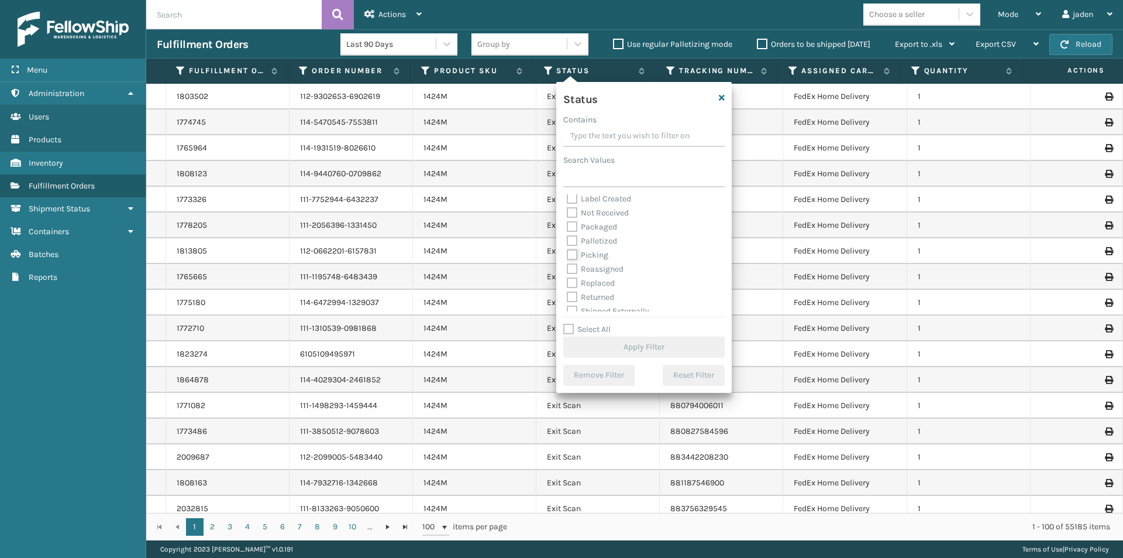
checkbox input "true"
click at [618, 349] on button "Apply Filter" at bounding box center [643, 346] width 161 height 21
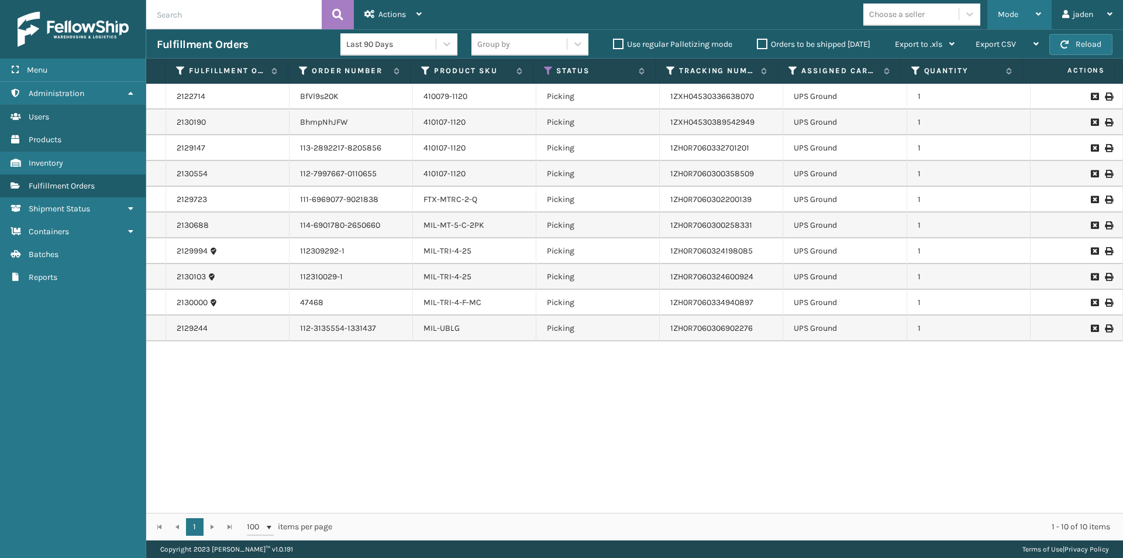
click at [1013, 12] on span "Mode" at bounding box center [1008, 14] width 20 height 10
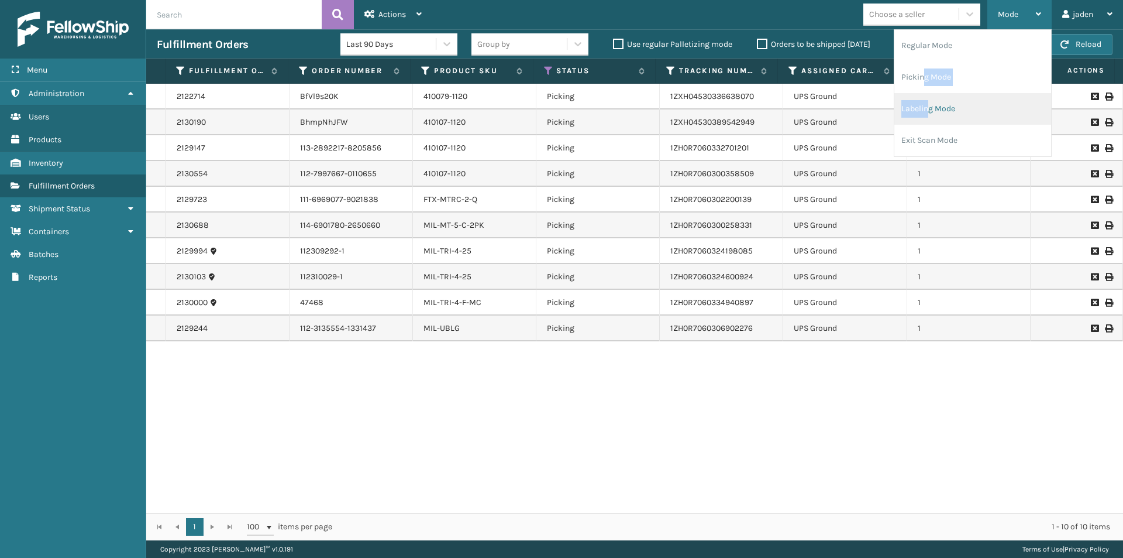
drag, startPoint x: 923, startPoint y: 86, endPoint x: 928, endPoint y: 104, distance: 18.9
click at [928, 104] on ul "Regular Mode Picking Mode Labeling Mode Exit Scan Mode" at bounding box center [973, 93] width 157 height 126
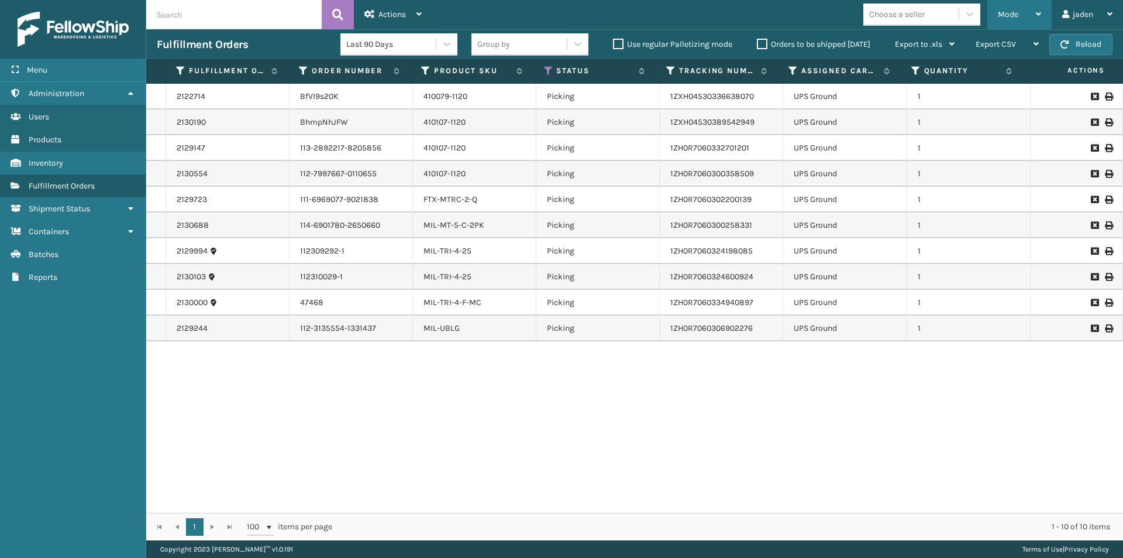
click at [1020, 15] on div "Mode" at bounding box center [1019, 14] width 43 height 29
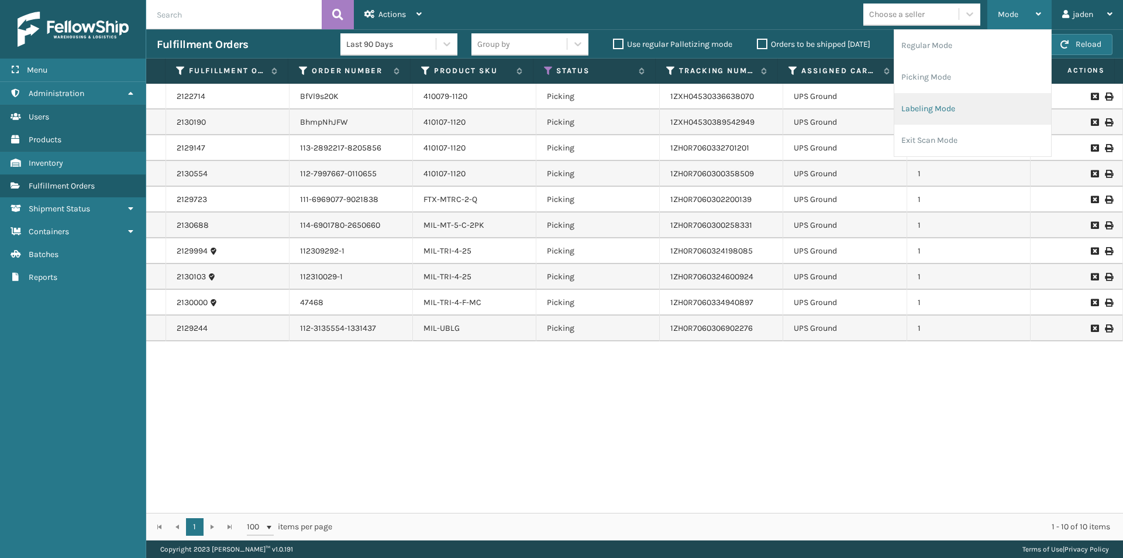
click at [945, 103] on li "Labeling Mode" at bounding box center [973, 109] width 157 height 32
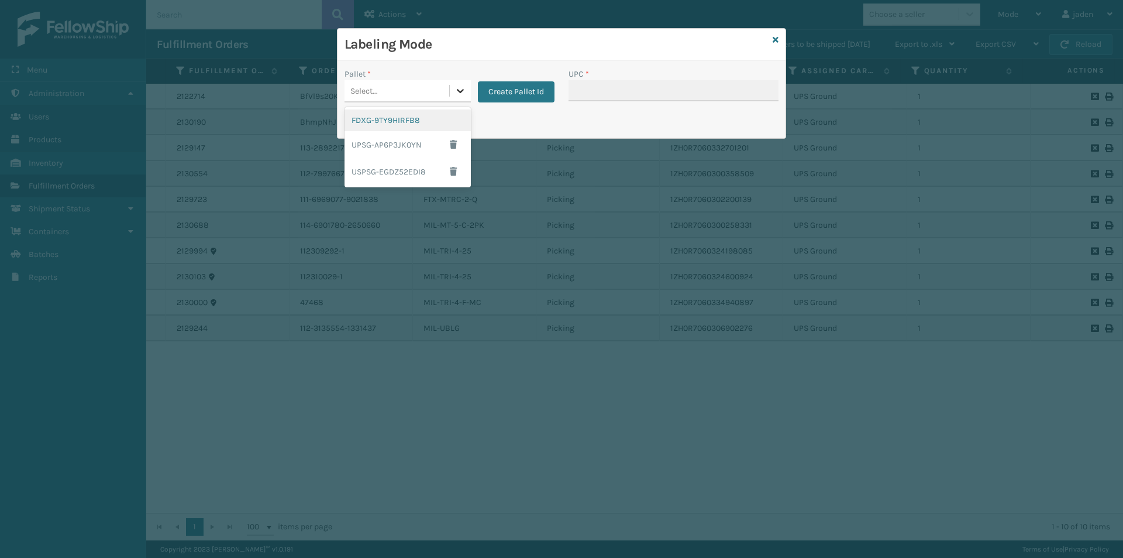
click at [467, 89] on div at bounding box center [460, 90] width 21 height 21
click at [369, 150] on div "UPSG-AP6P3JK0YN" at bounding box center [408, 144] width 126 height 27
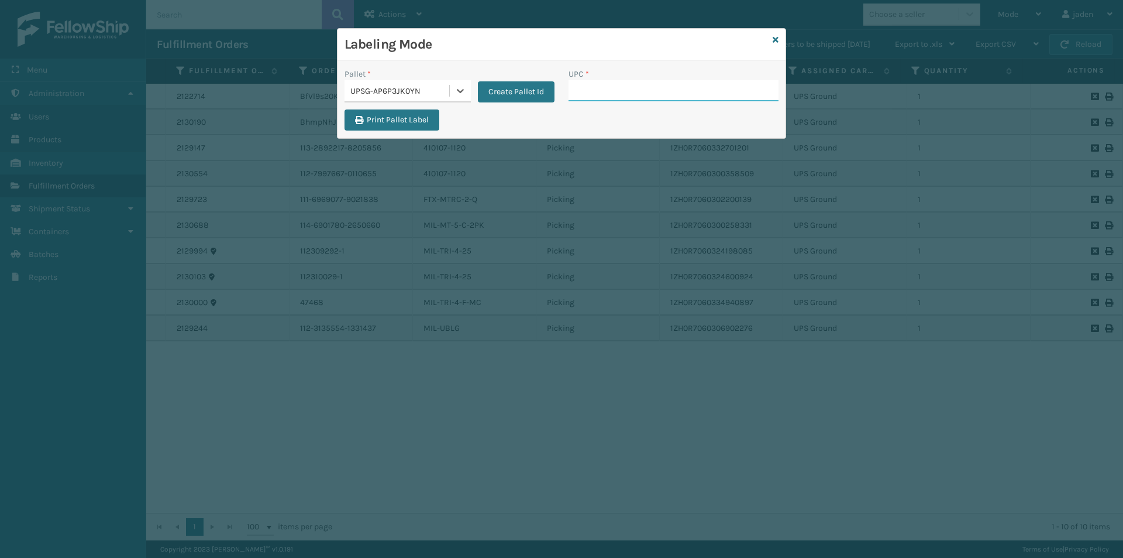
click at [588, 96] on input "UPC *" at bounding box center [674, 90] width 210 height 21
type input "410107-1120"
type input "410107-1120."
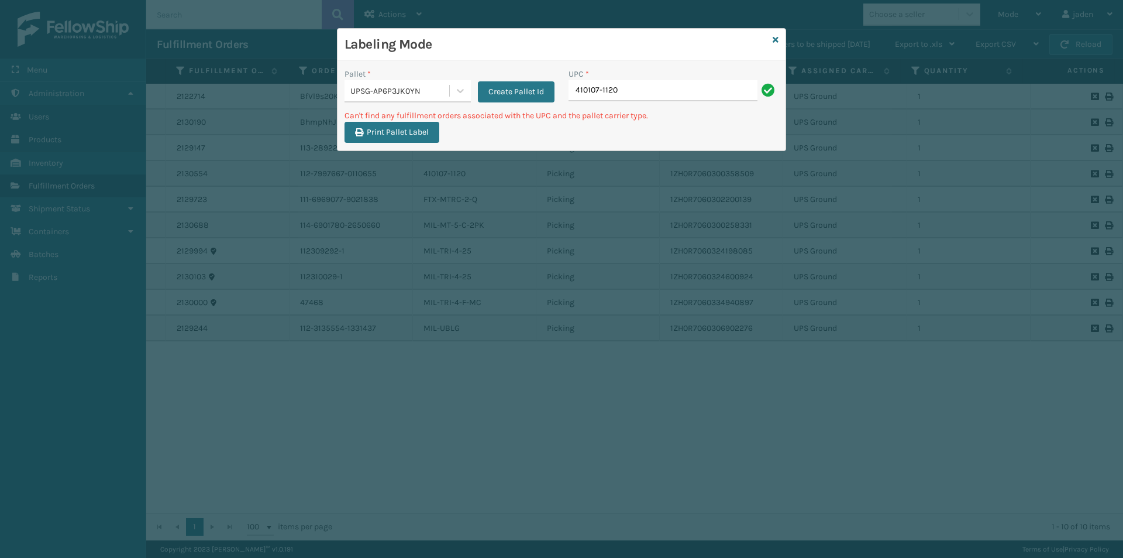
type input "410107-1120"
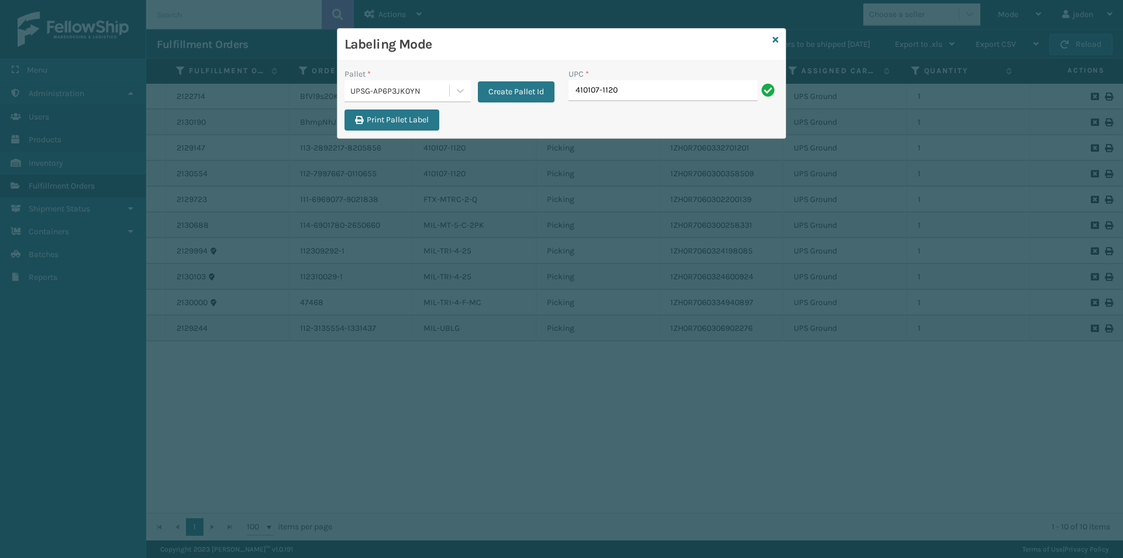
type input "410107-1120"
click at [635, 87] on input "UPC *" at bounding box center [674, 90] width 210 height 21
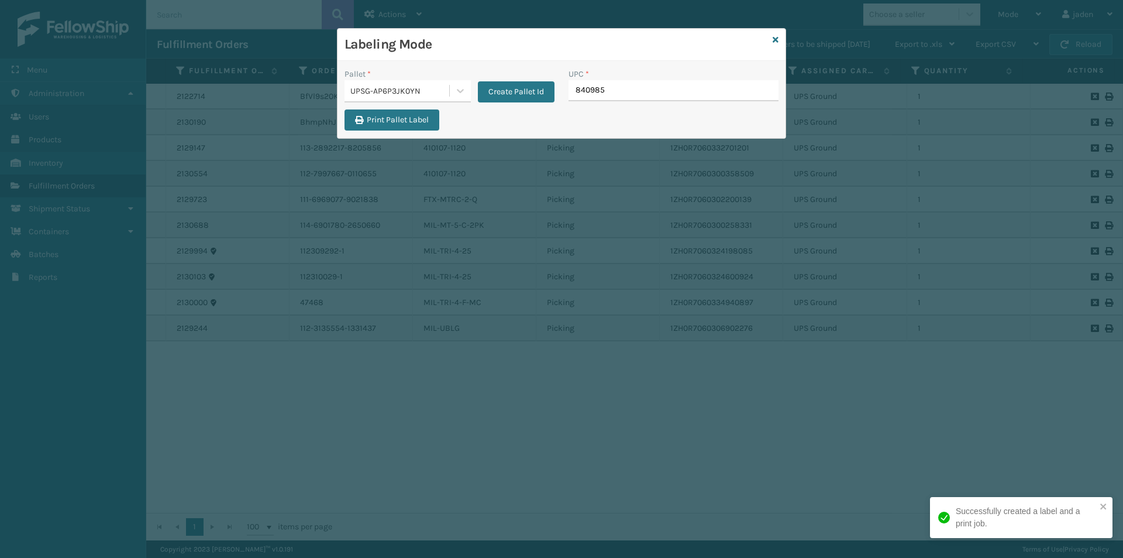
type input "8409851"
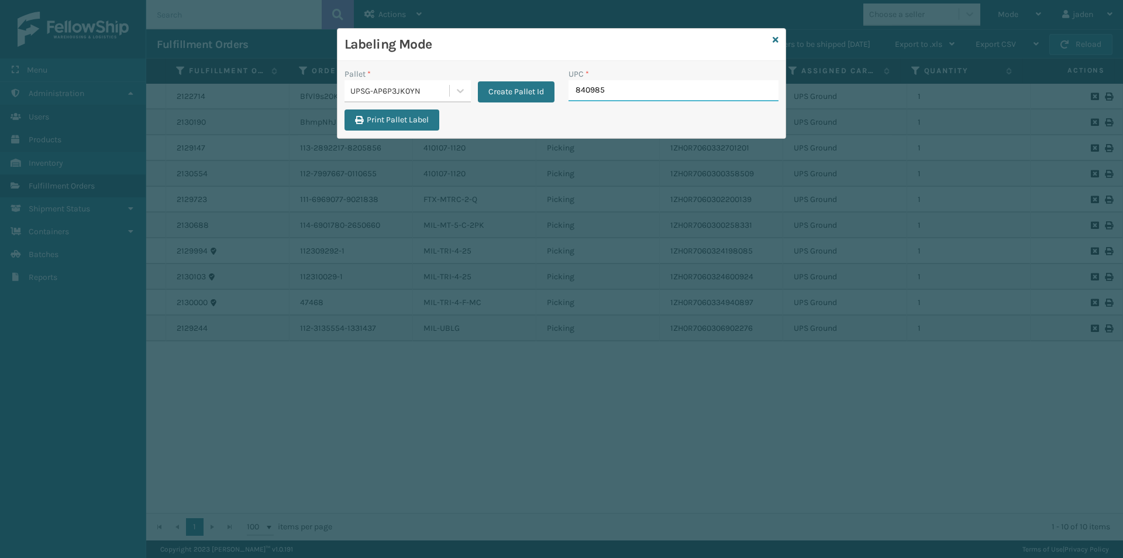
type input "8409851"
click at [775, 38] on icon at bounding box center [776, 40] width 6 height 8
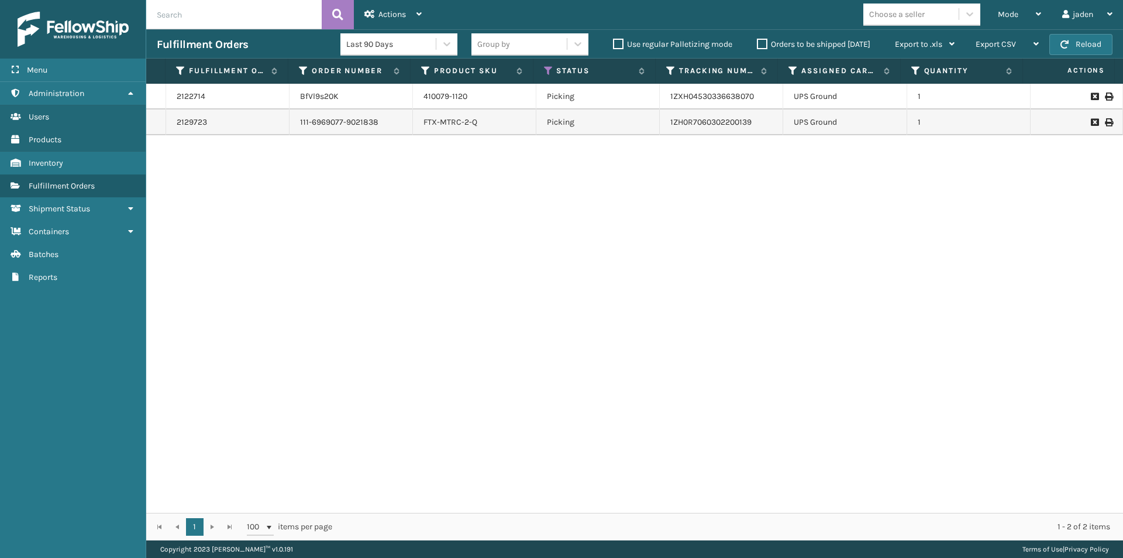
drag, startPoint x: 708, startPoint y: 228, endPoint x: 701, endPoint y: 226, distance: 7.2
drag, startPoint x: 701, startPoint y: 226, endPoint x: 742, endPoint y: 49, distance: 182.5
click at [466, 221] on div "2122714 BfVl9s20K 410079-1120 Picking 1ZXH04530336638070 UPS Ground 1 2129723 1…" at bounding box center [634, 298] width 977 height 429
click at [1017, 14] on span "Mode" at bounding box center [1008, 14] width 20 height 10
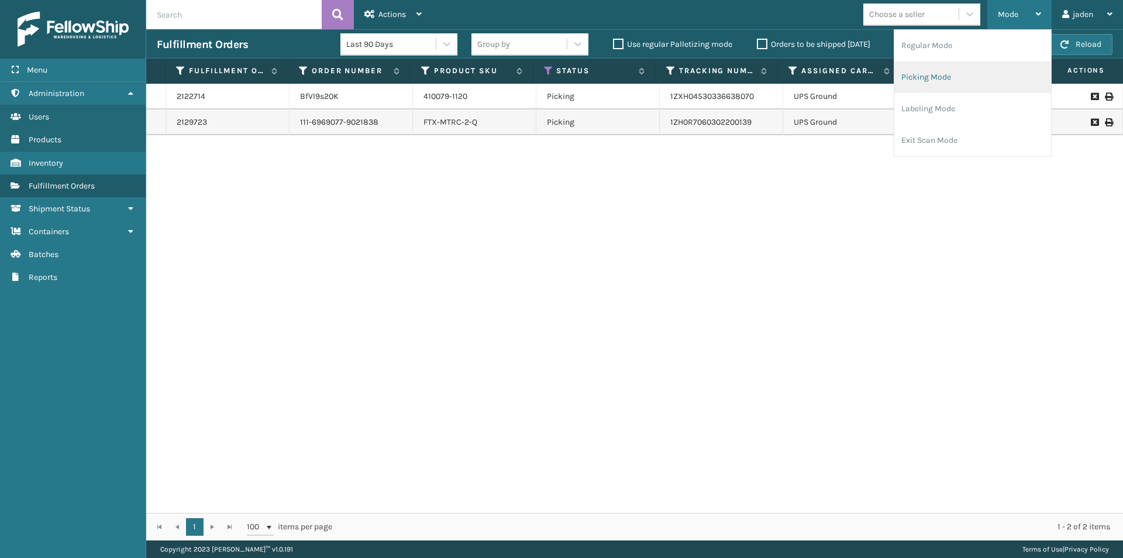
click at [940, 75] on li "Picking Mode" at bounding box center [973, 77] width 157 height 32
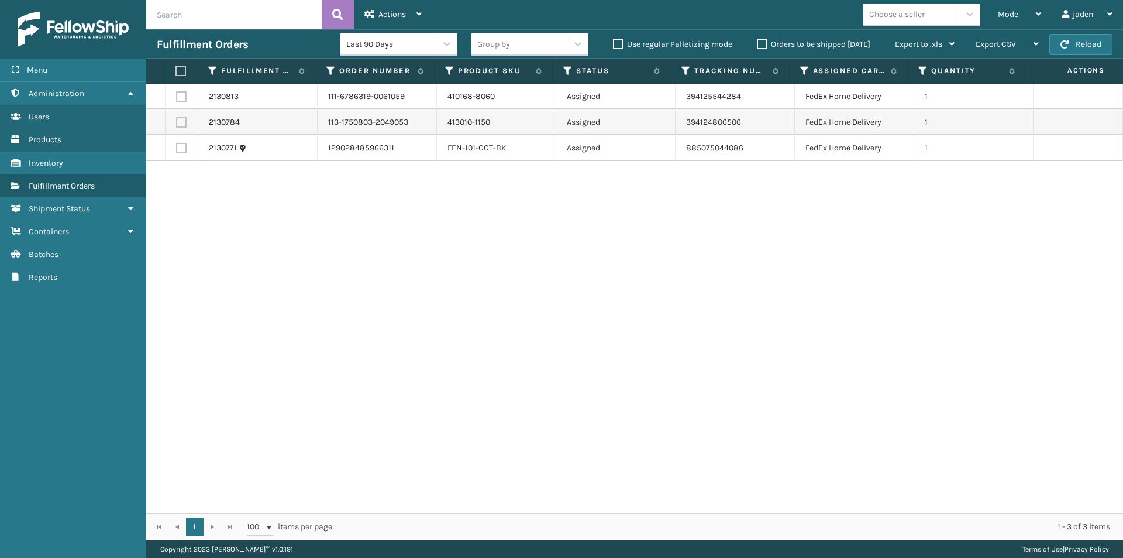
drag, startPoint x: 634, startPoint y: 228, endPoint x: 560, endPoint y: 68, distance: 175.9
click at [343, 252] on div "2130813 111-6786319-0061059 410168-8060 Assigned 394125544284 FedEx Home Delive…" at bounding box center [634, 298] width 977 height 429
click at [1078, 40] on button "Reload" at bounding box center [1081, 44] width 63 height 21
click at [1110, 47] on button "Reload" at bounding box center [1081, 44] width 63 height 21
drag, startPoint x: 788, startPoint y: 255, endPoint x: 773, endPoint y: 255, distance: 14.6
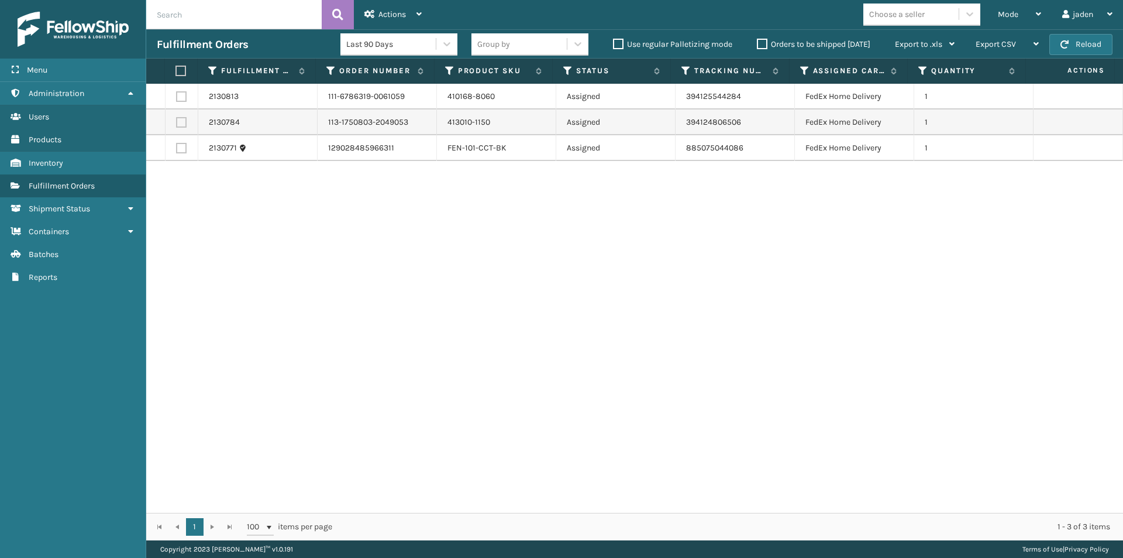
drag, startPoint x: 773, startPoint y: 255, endPoint x: 497, endPoint y: 253, distance: 276.7
click at [497, 253] on div "2130813 111-6786319-0061059 410168-8060 Assigned 394125544284 FedEx Home Delive…" at bounding box center [634, 298] width 977 height 429
click at [1083, 40] on button "Reload" at bounding box center [1081, 44] width 63 height 21
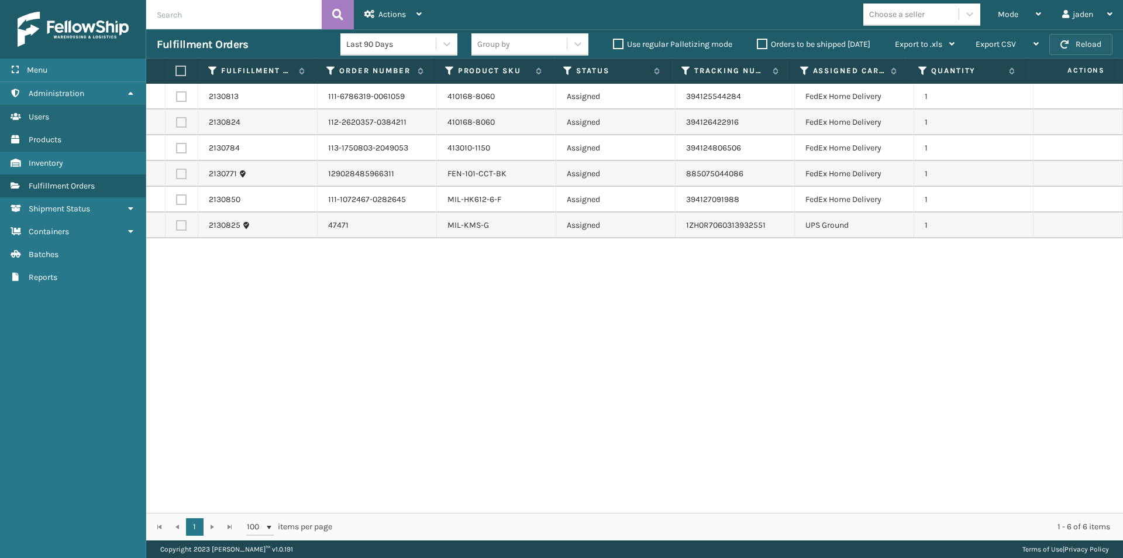
click at [1079, 39] on button "Reload" at bounding box center [1081, 44] width 63 height 21
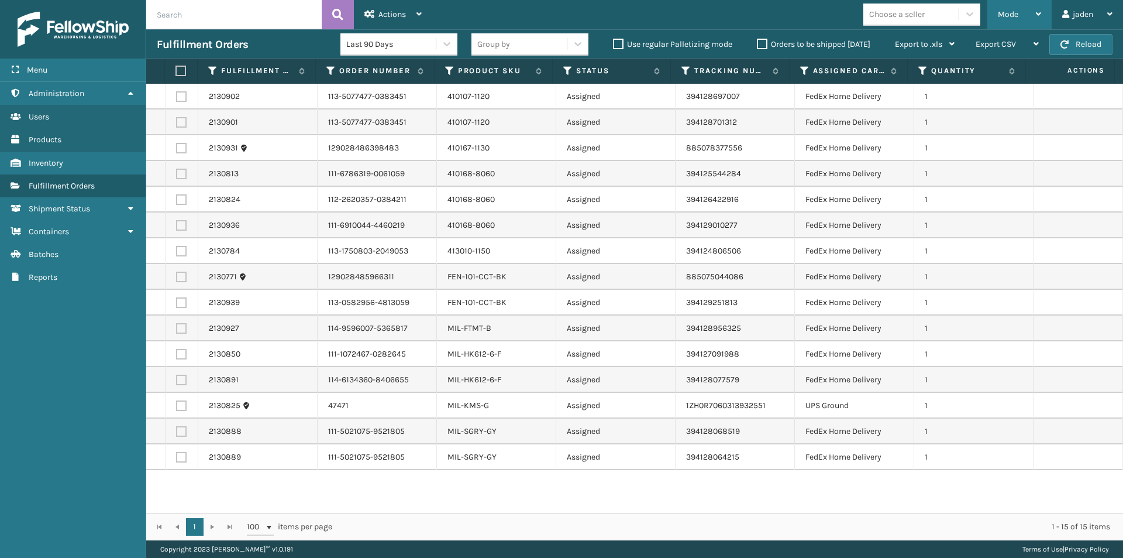
click at [1021, 18] on div "Mode" at bounding box center [1019, 14] width 43 height 29
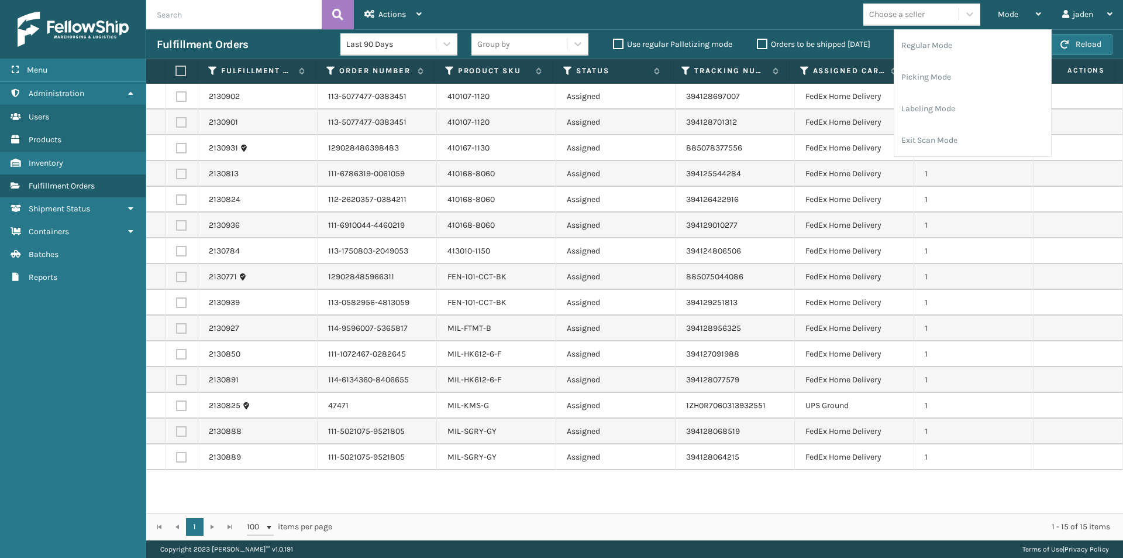
click at [604, 498] on div "2130902 113-5077477-0383451 410107-1120 Assigned 394128697007 FedEx Home Delive…" at bounding box center [634, 298] width 977 height 429
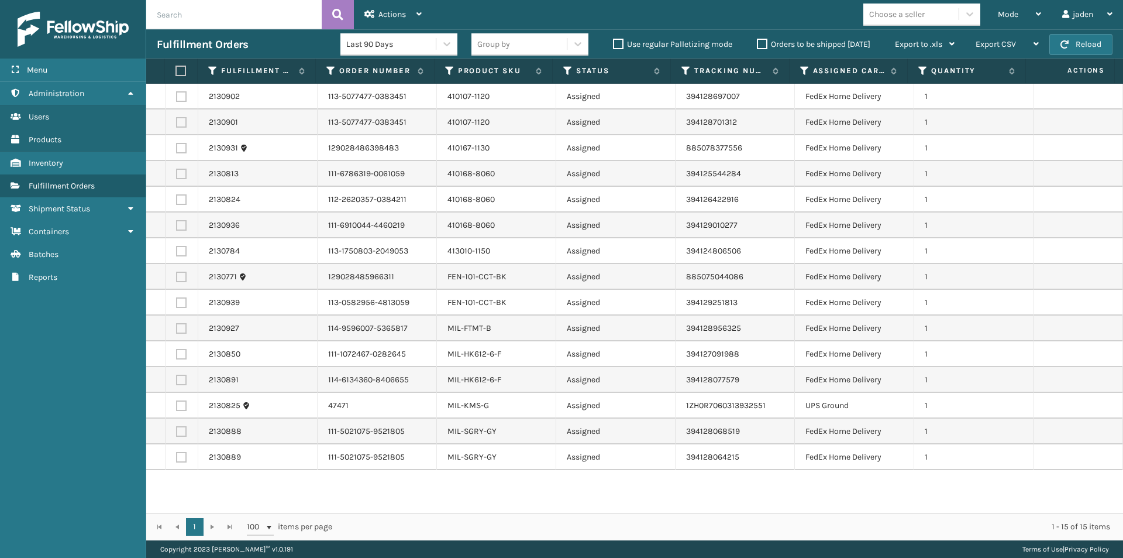
drag, startPoint x: 610, startPoint y: 496, endPoint x: 558, endPoint y: 498, distance: 52.7
click at [558, 498] on div "2130902 113-5077477-0383451 410107-1120 Assigned 394128697007 FedEx Home Delive…" at bounding box center [634, 298] width 977 height 429
click at [1019, 5] on div "Mode" at bounding box center [1019, 14] width 43 height 29
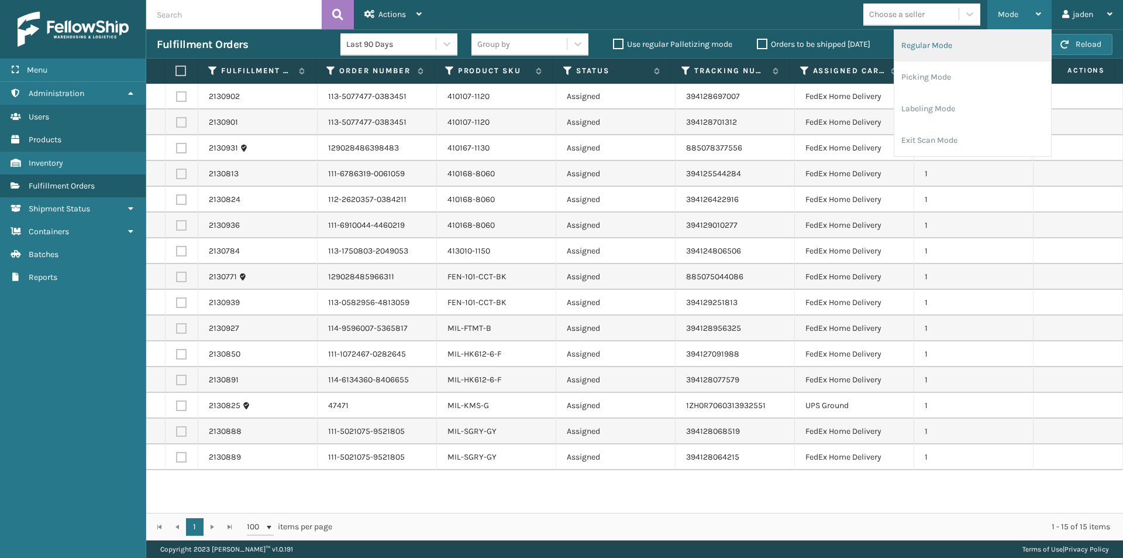
click at [933, 49] on li "Regular Mode" at bounding box center [973, 46] width 157 height 32
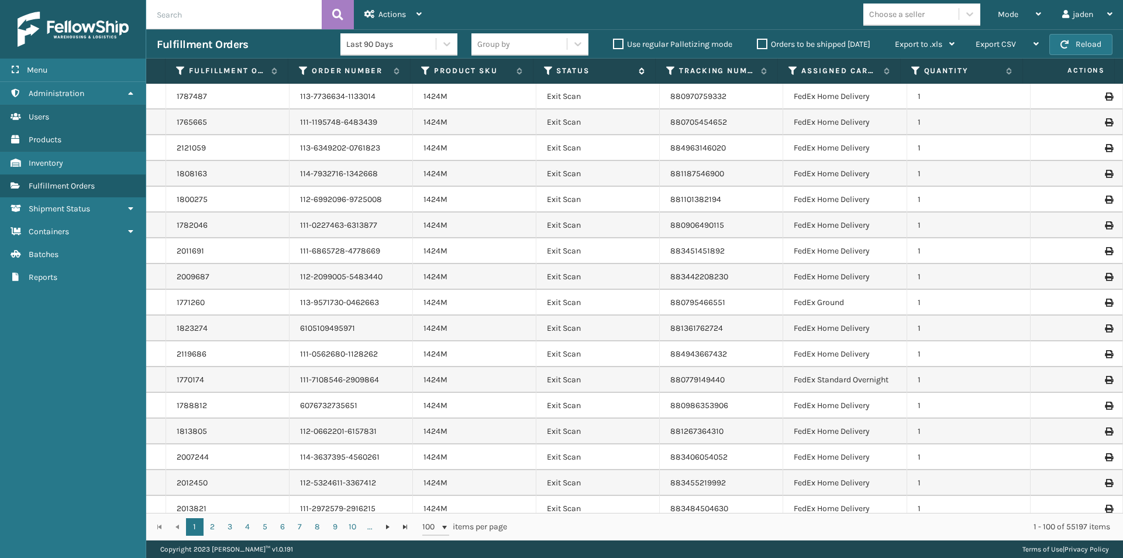
click at [549, 70] on icon at bounding box center [548, 71] width 9 height 11
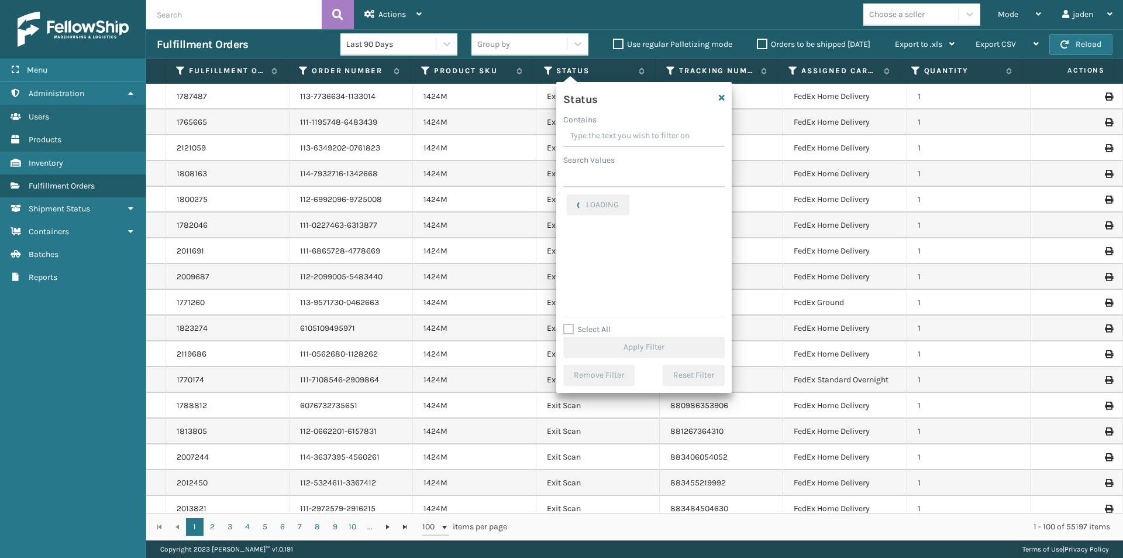
drag, startPoint x: 664, startPoint y: 136, endPoint x: 639, endPoint y: 136, distance: 24.6
click at [639, 136] on input "Contains" at bounding box center [643, 136] width 161 height 21
click at [573, 246] on label "Picking" at bounding box center [588, 248] width 42 height 10
click at [568, 246] on input "Picking" at bounding box center [567, 245] width 1 height 8
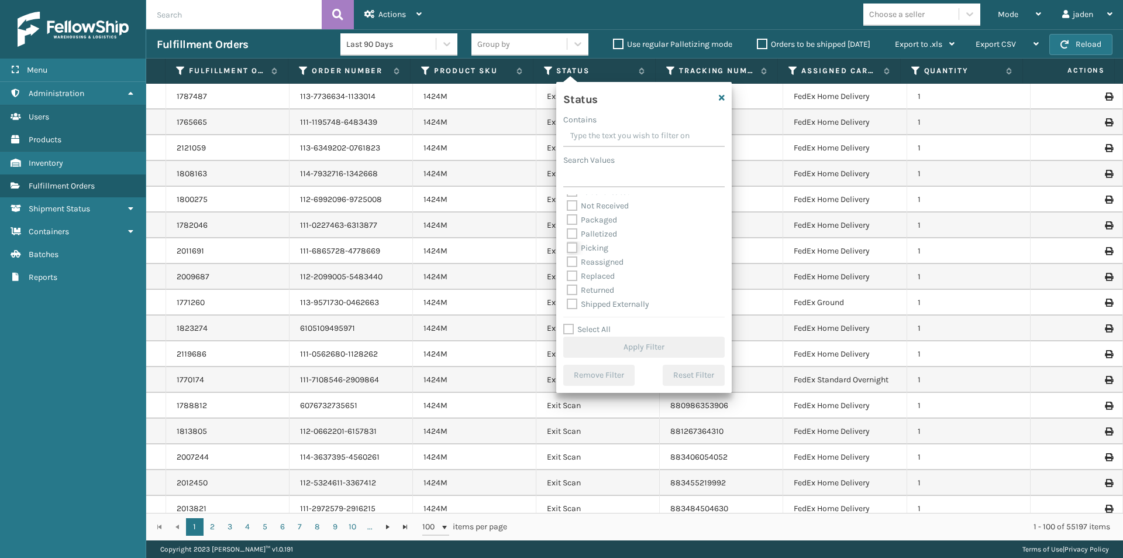
checkbox input "true"
click at [601, 341] on button "Apply Filter" at bounding box center [643, 346] width 161 height 21
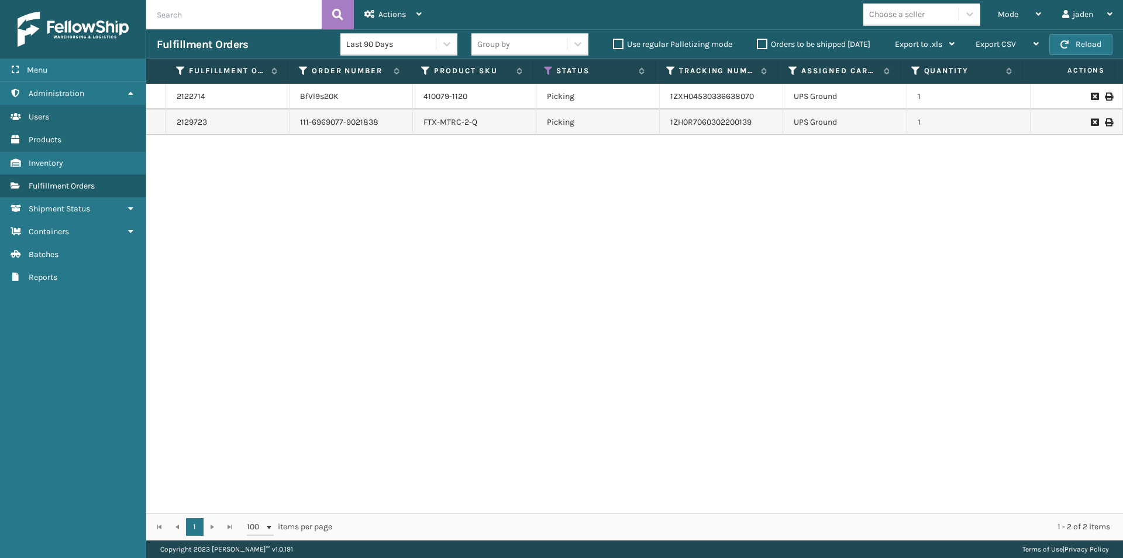
drag, startPoint x: 568, startPoint y: 293, endPoint x: 421, endPoint y: 176, distance: 187.8
click at [366, 249] on div "2122714 BfVl9s20K 410079-1120 Picking 1ZXH04530336638070 UPS Ground 1 2129723 1…" at bounding box center [634, 298] width 977 height 429
click at [1075, 40] on button "Reload" at bounding box center [1081, 44] width 63 height 21
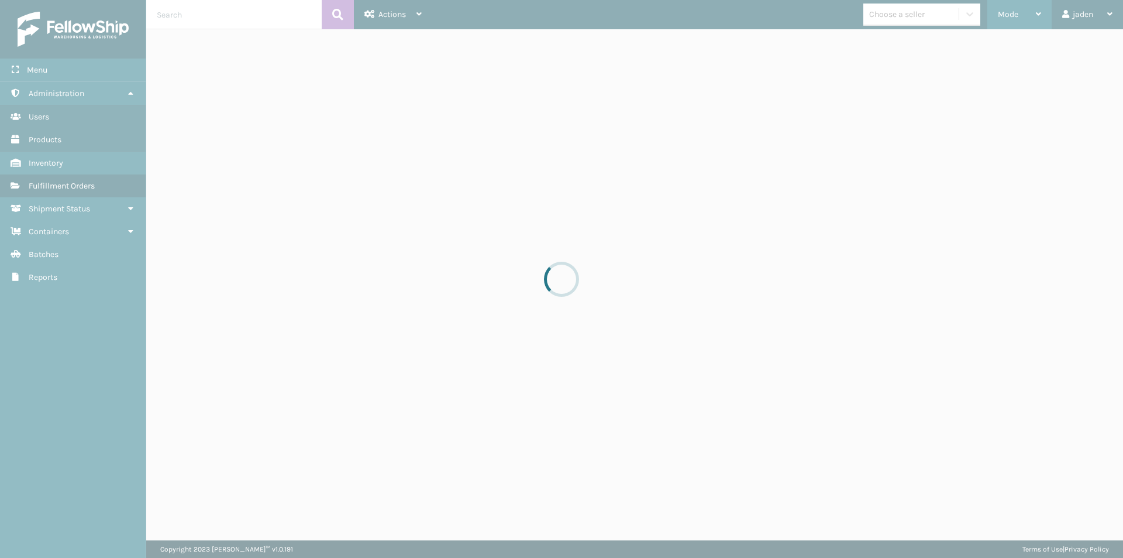
click at [1048, 8] on div "Mode Regular Mode Picking Mode Labeling Mode Exit Scan Mode" at bounding box center [1020, 14] width 64 height 29
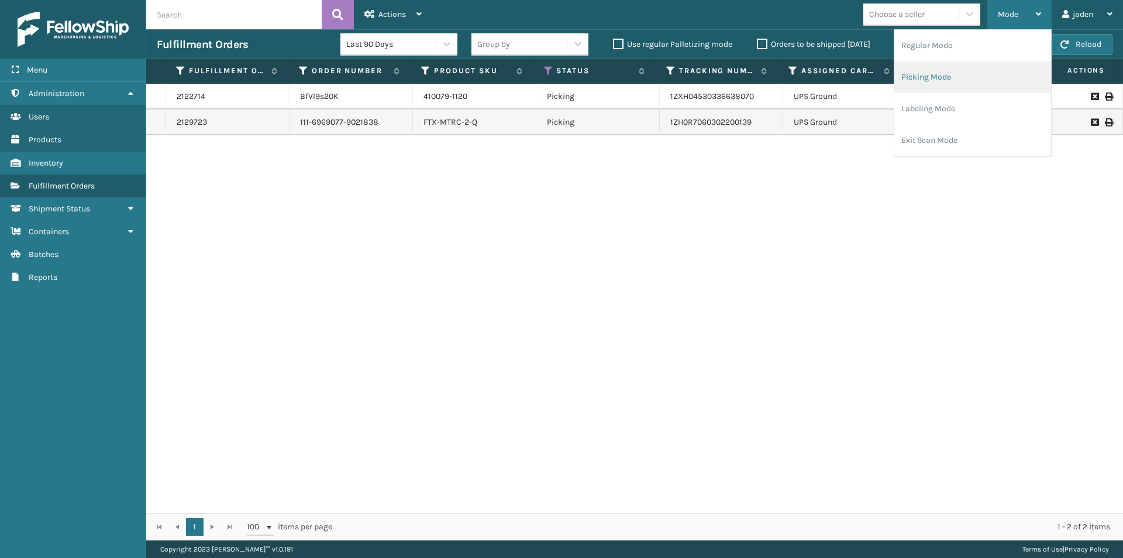
click at [965, 76] on li "Picking Mode" at bounding box center [973, 77] width 157 height 32
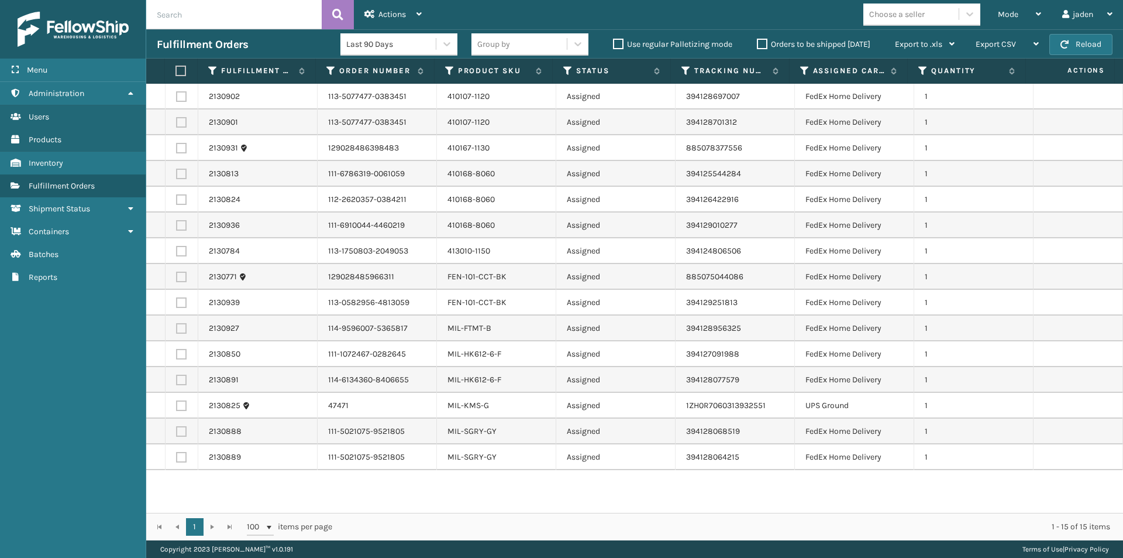
click at [177, 71] on label at bounding box center [180, 71] width 8 height 11
click at [176, 71] on input "checkbox" at bounding box center [176, 71] width 1 height 8
checkbox input "true"
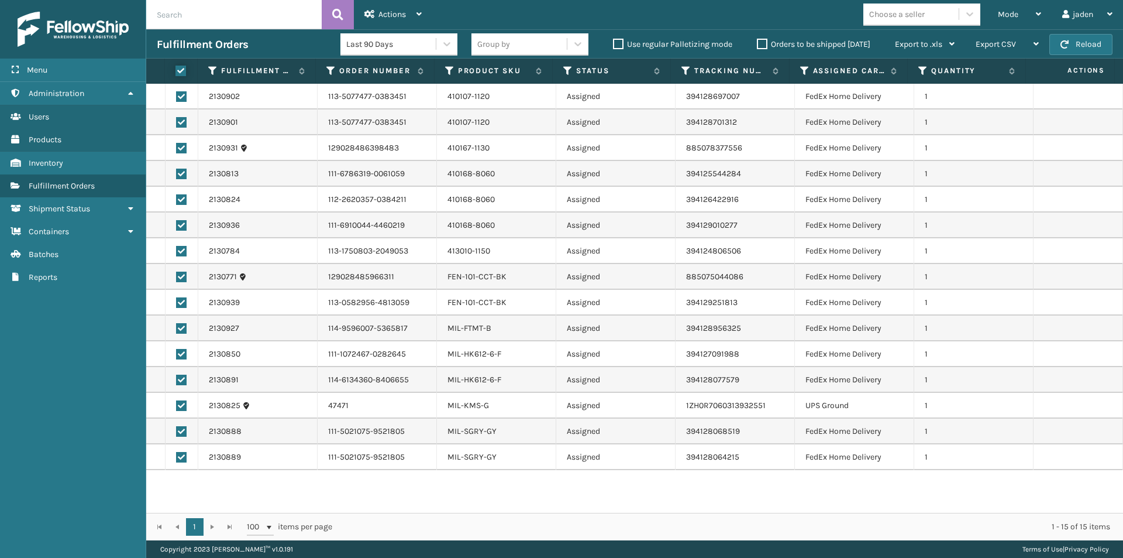
checkbox input "true"
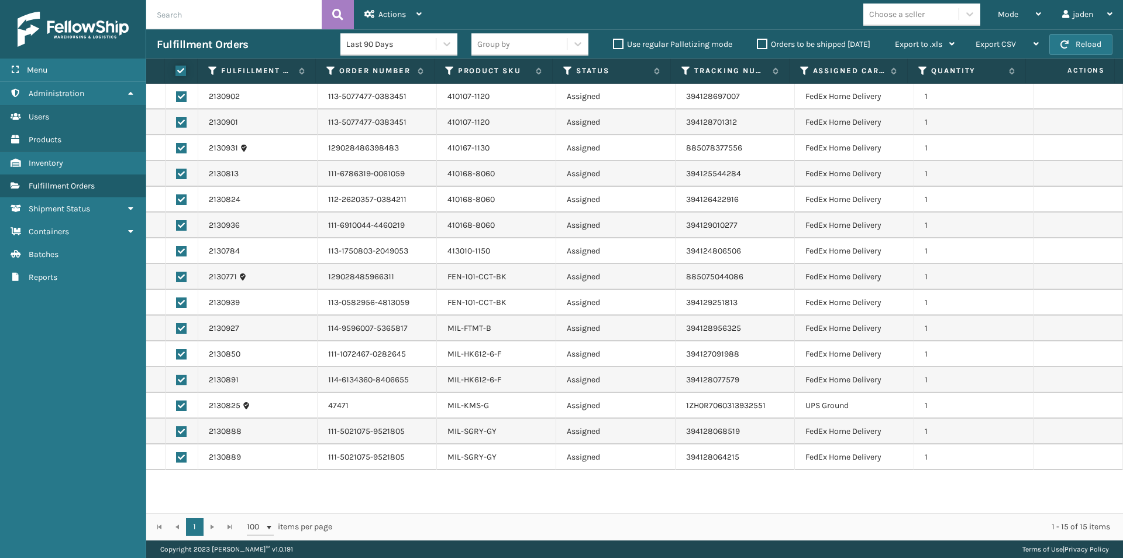
checkbox input "true"
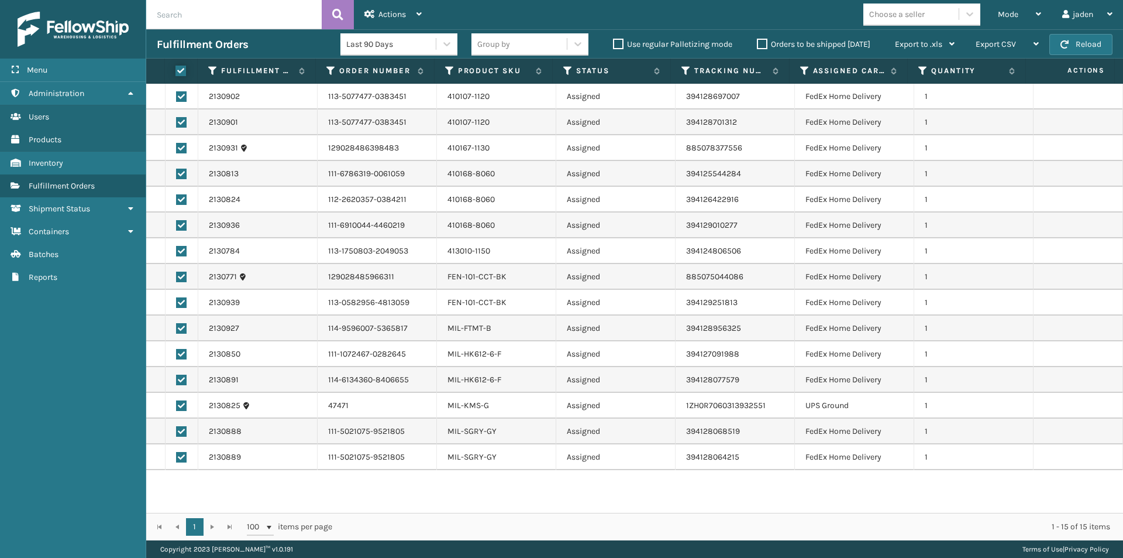
checkbox input "true"
click at [180, 405] on label at bounding box center [181, 405] width 11 height 11
click at [177, 405] on input "checkbox" at bounding box center [176, 404] width 1 height 8
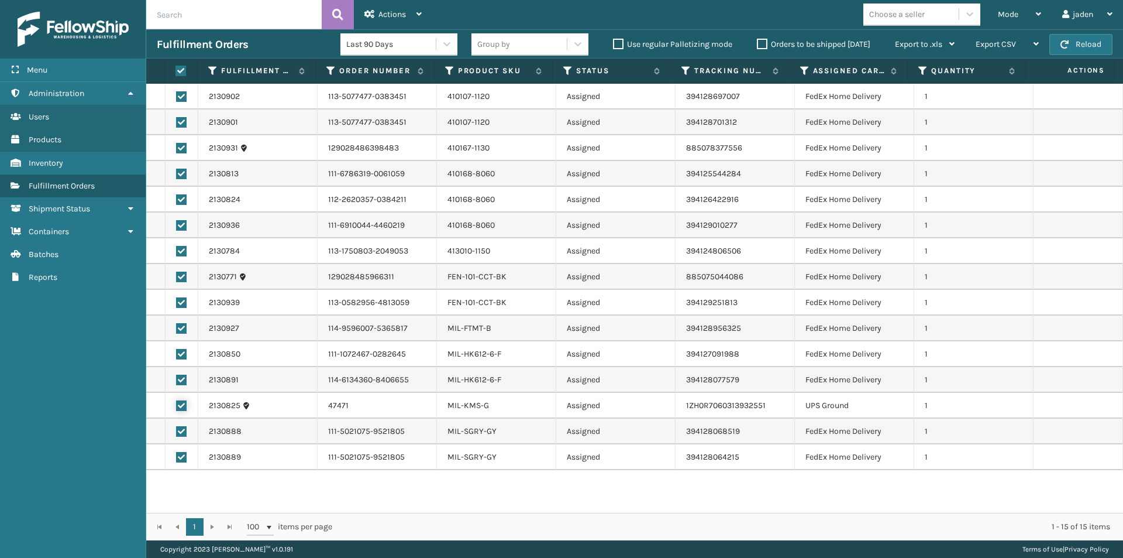
checkbox input "false"
click at [382, 19] on div "Actions" at bounding box center [392, 14] width 57 height 29
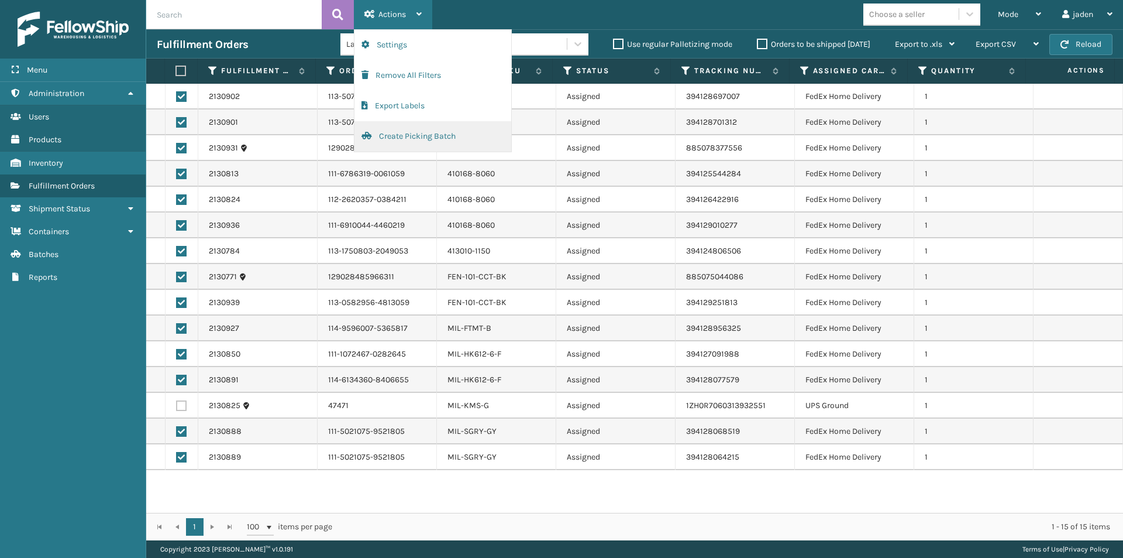
click at [391, 133] on button "Create Picking Batch" at bounding box center [433, 136] width 157 height 30
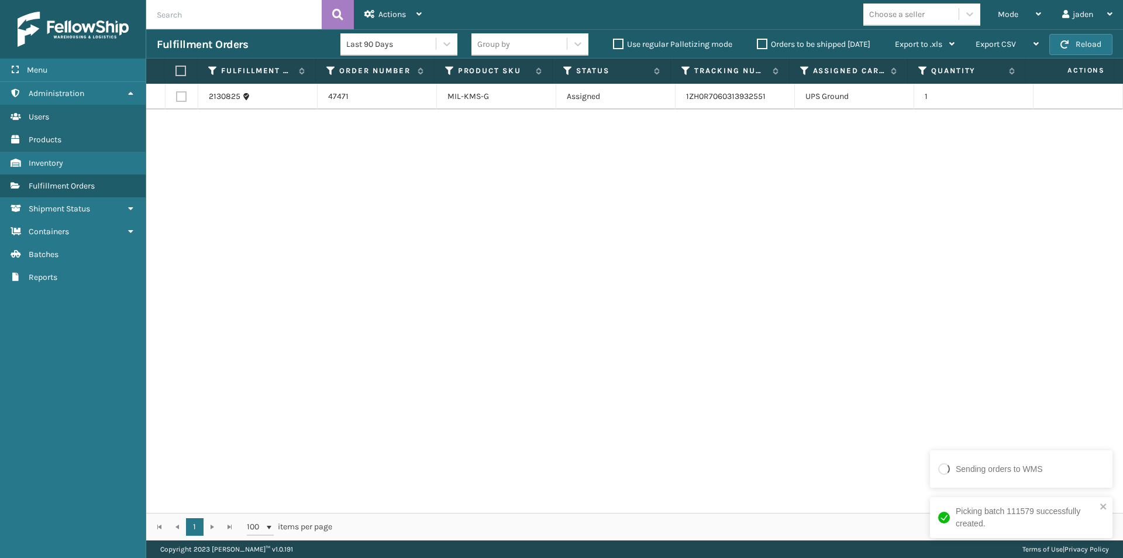
drag, startPoint x: 696, startPoint y: 205, endPoint x: 281, endPoint y: 208, distance: 414.2
click at [281, 208] on div "2130825 47471 MIL-KMS-G Assigned 1ZH0R7060313932551 UPS Ground 1" at bounding box center [634, 298] width 977 height 429
click at [181, 70] on label at bounding box center [180, 71] width 8 height 11
click at [176, 70] on input "checkbox" at bounding box center [176, 71] width 1 height 8
checkbox input "true"
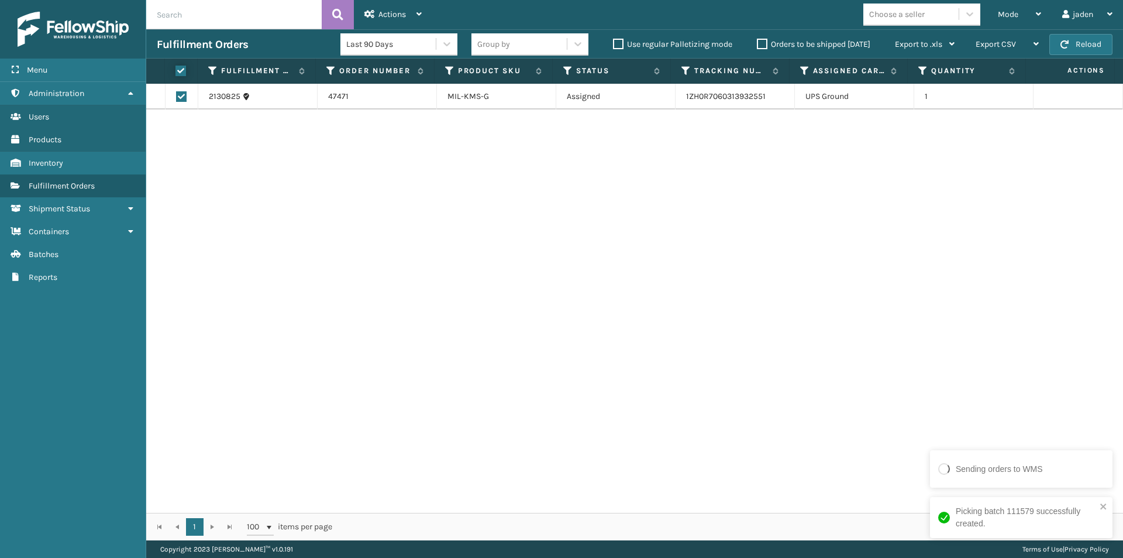
checkbox input "true"
click at [394, 8] on div "Actions" at bounding box center [392, 14] width 57 height 29
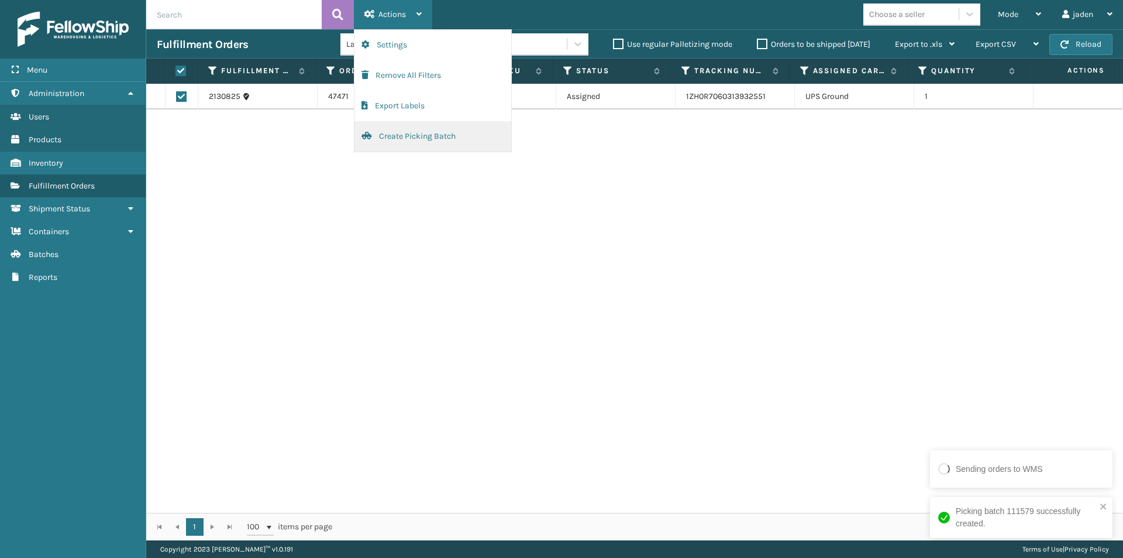
click at [394, 137] on button "Create Picking Batch" at bounding box center [433, 136] width 157 height 30
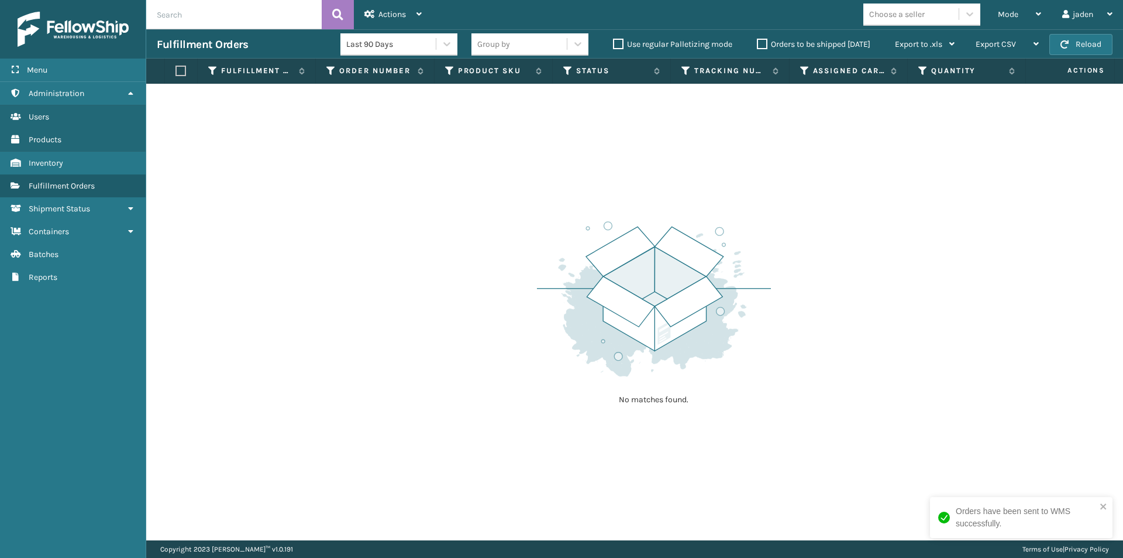
click at [1074, 32] on div "Fulfillment Orders Last 90 Days Group by Use regular Palletizing mode Orders to…" at bounding box center [634, 43] width 977 height 29
click at [1067, 43] on span "button" at bounding box center [1065, 44] width 8 height 8
click at [1001, 15] on span "Mode" at bounding box center [1008, 14] width 20 height 10
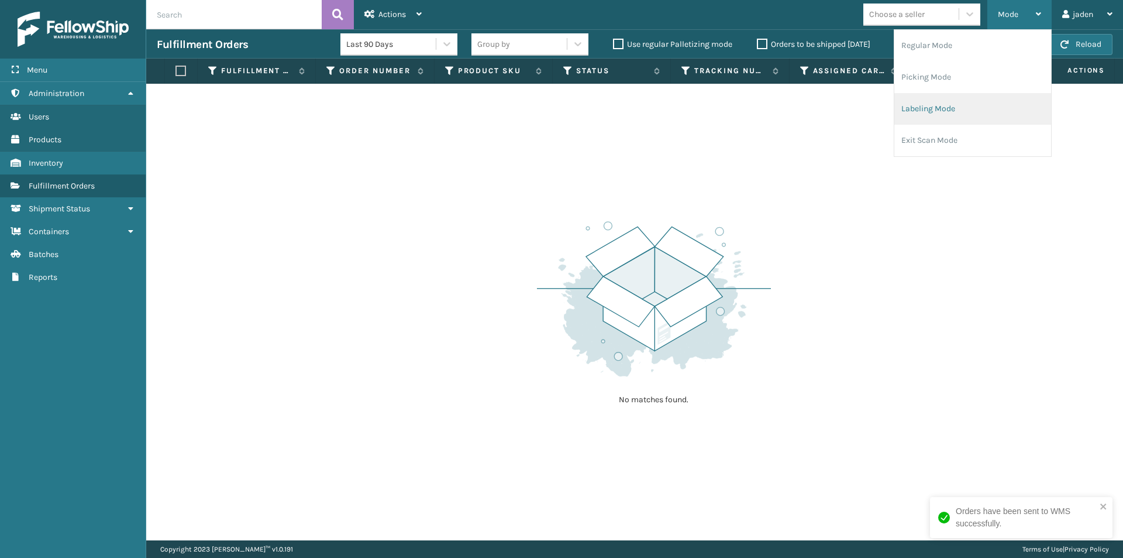
click at [960, 107] on li "Labeling Mode" at bounding box center [973, 109] width 157 height 32
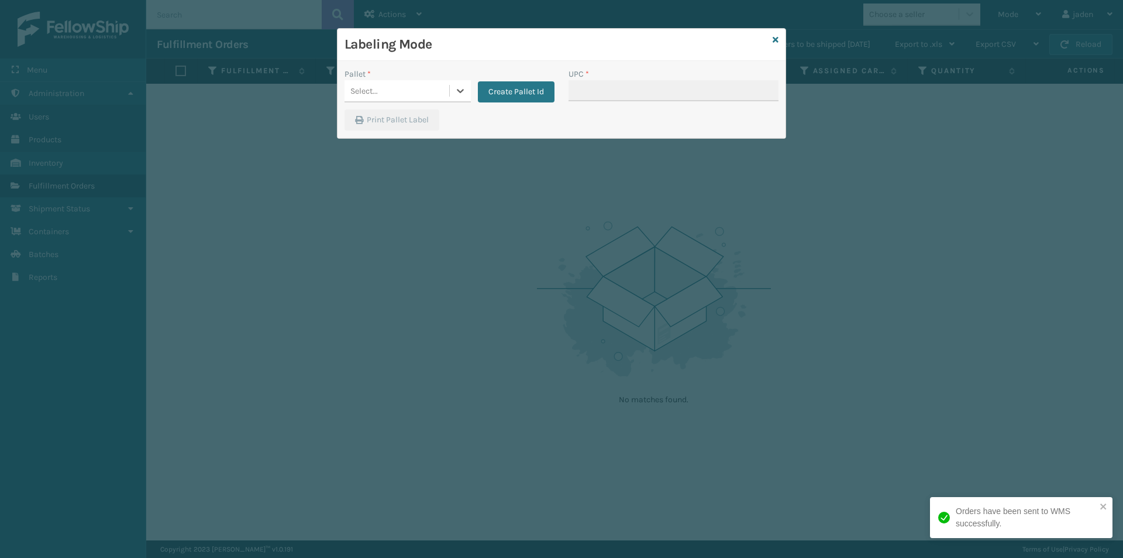
click at [453, 92] on div at bounding box center [460, 90] width 21 height 21
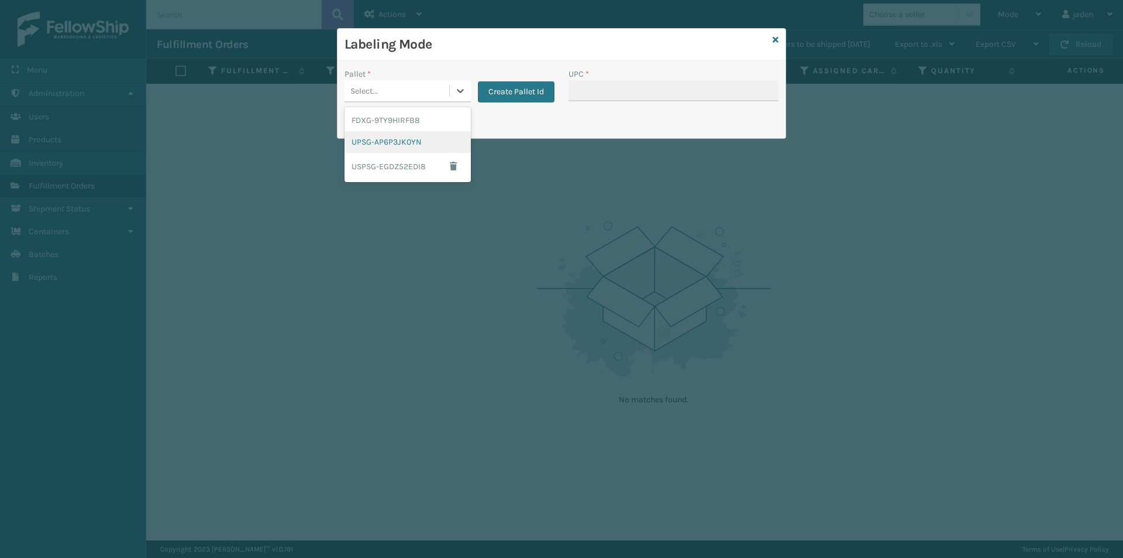
click at [387, 146] on div "UPSG-AP6P3JK0YN" at bounding box center [408, 142] width 126 height 22
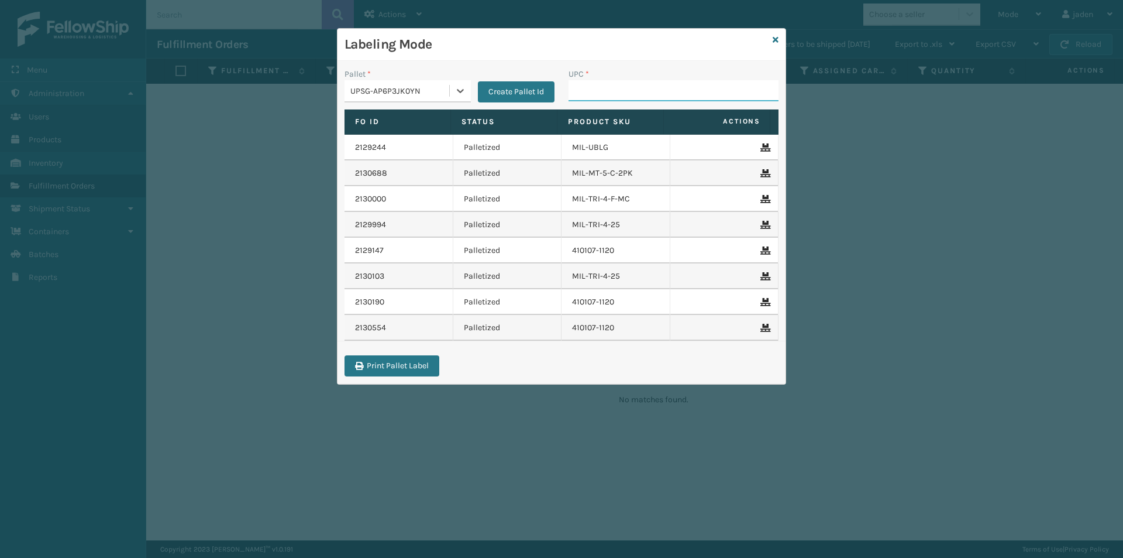
click at [651, 96] on input "UPC *" at bounding box center [674, 90] width 210 height 21
click at [649, 100] on input "UPC *" at bounding box center [674, 90] width 210 height 21
click at [472, 88] on div "Create Pallet Id" at bounding box center [513, 85] width 84 height 35
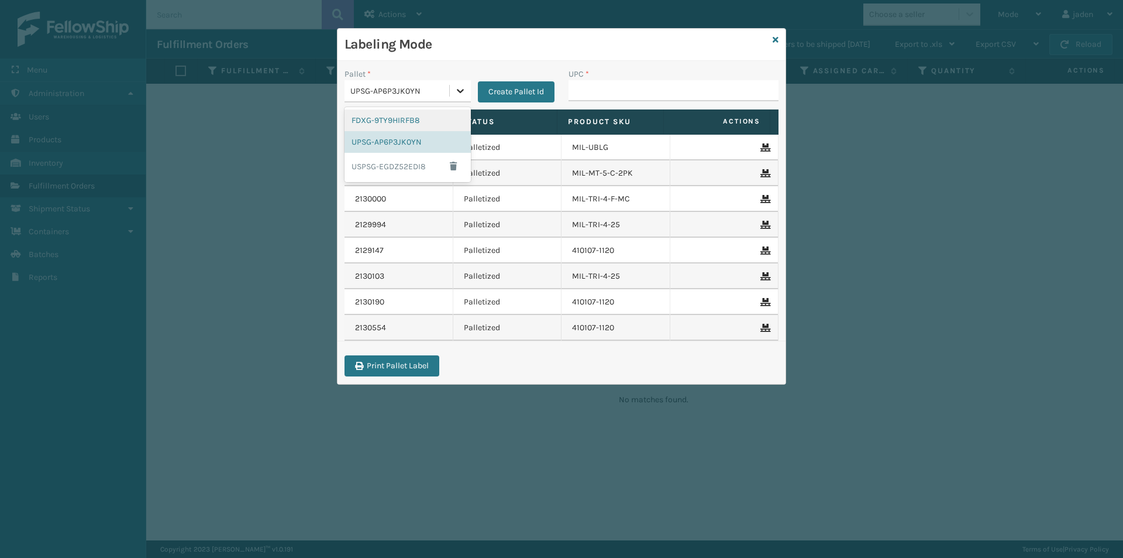
click at [458, 94] on icon at bounding box center [461, 91] width 12 height 12
click at [363, 124] on div "FDXG-9TY9HIRFB8" at bounding box center [408, 120] width 126 height 22
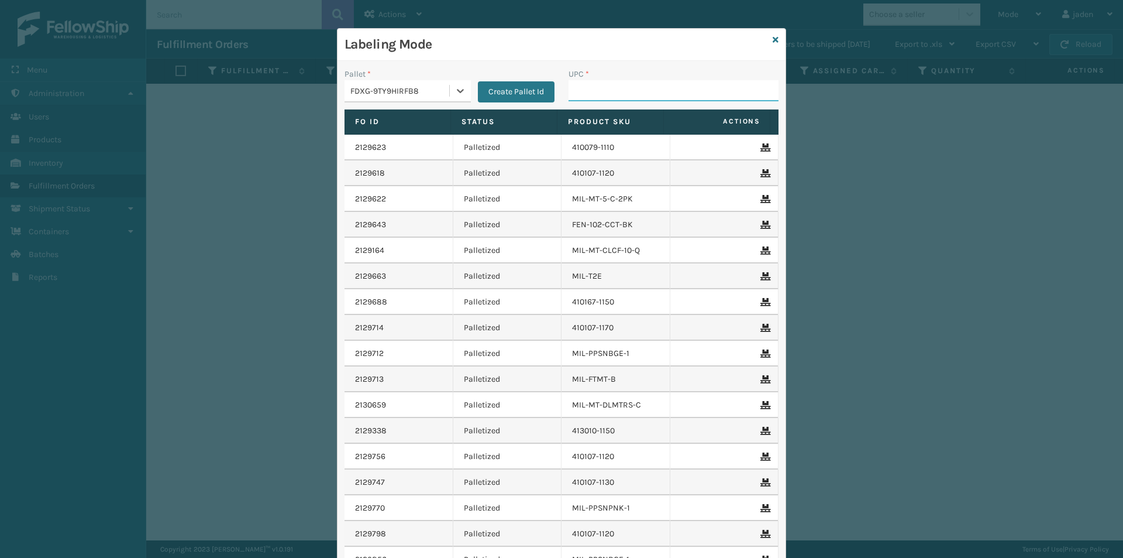
click at [641, 82] on input "UPC *" at bounding box center [674, 90] width 210 height 21
type input "410107-1120"
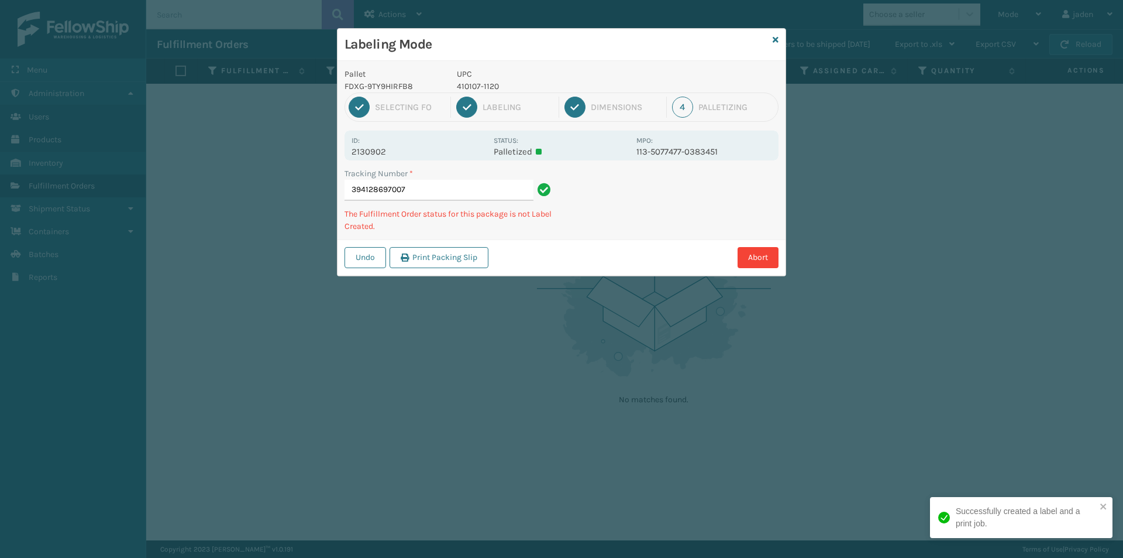
type input "3941286970074"
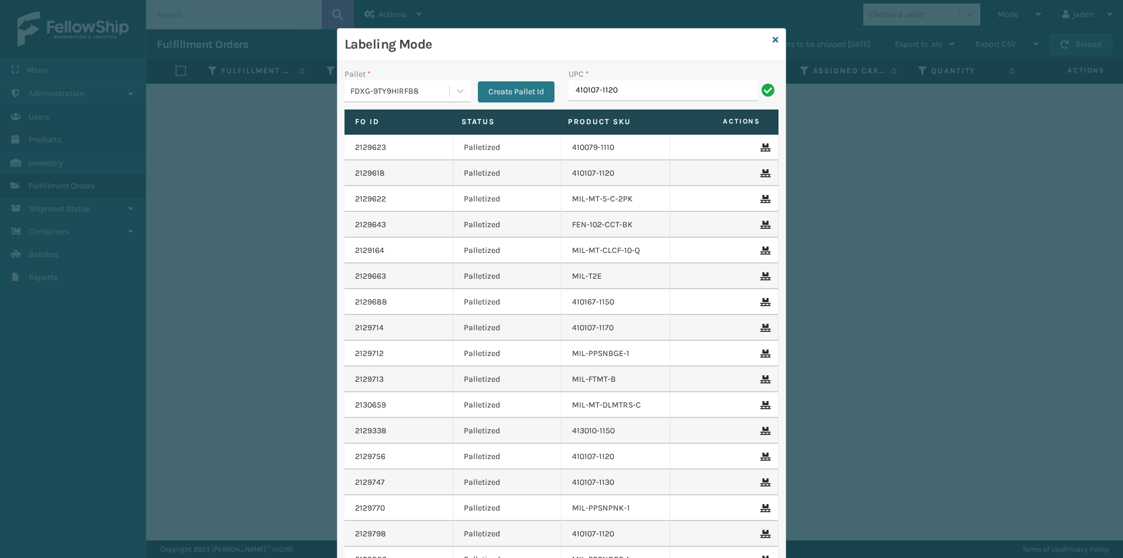
type input "410107-1120"
type input "410167-1130"
type input "410168-8060"
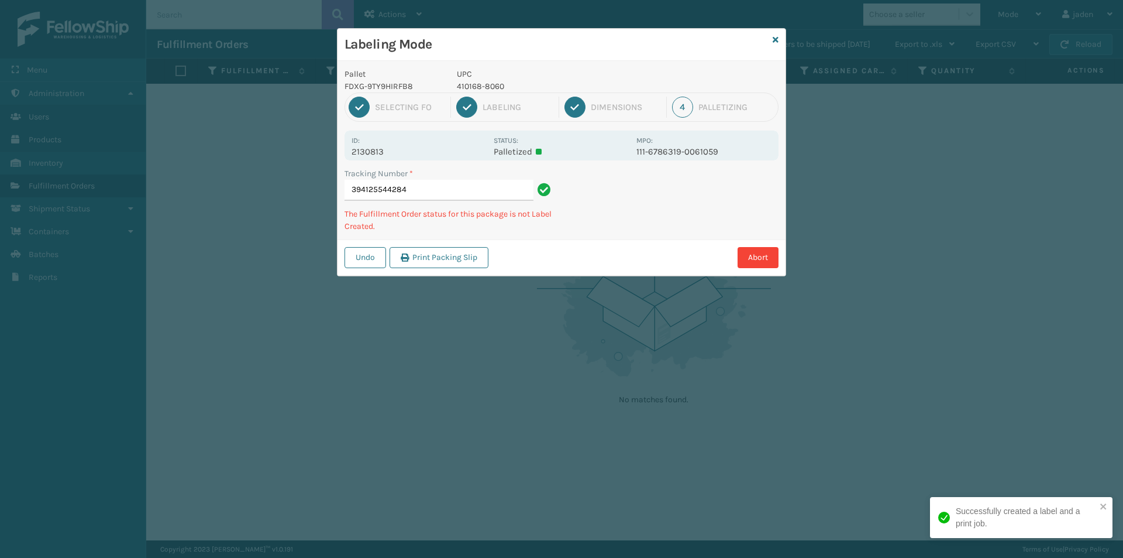
type input "3941255442844"
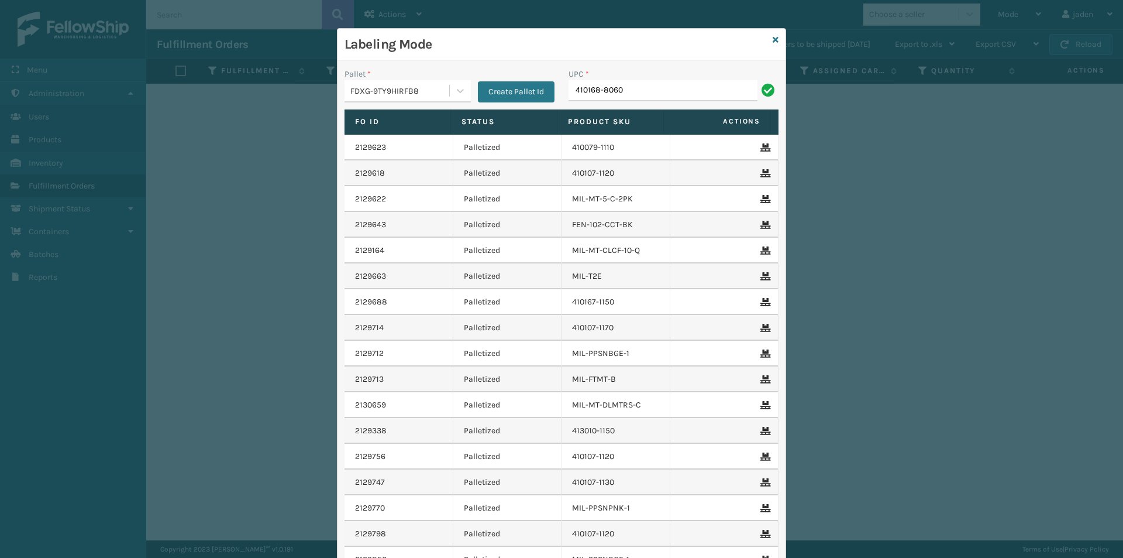
type input "410168-8060"
type input "413010-1150"
type input "8500460"
type input "8409858125721"
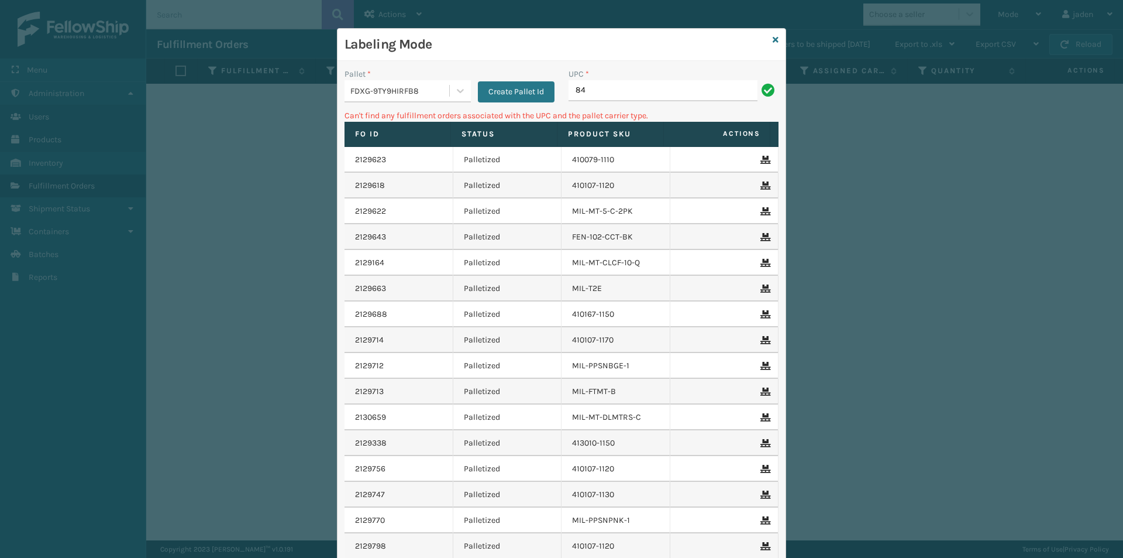
type input "8"
type input "840985125721"
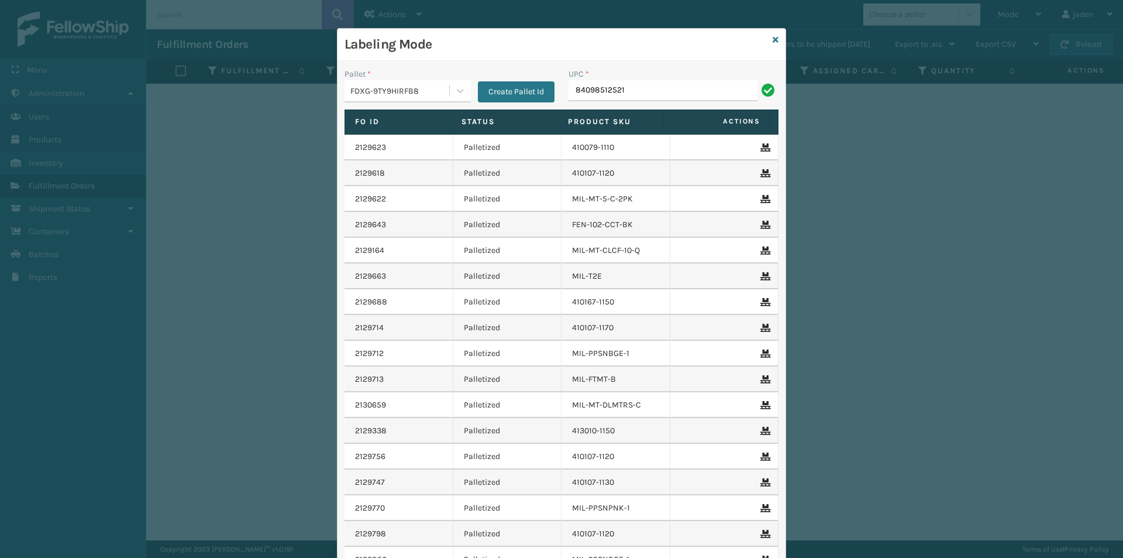
type input "84098512521"
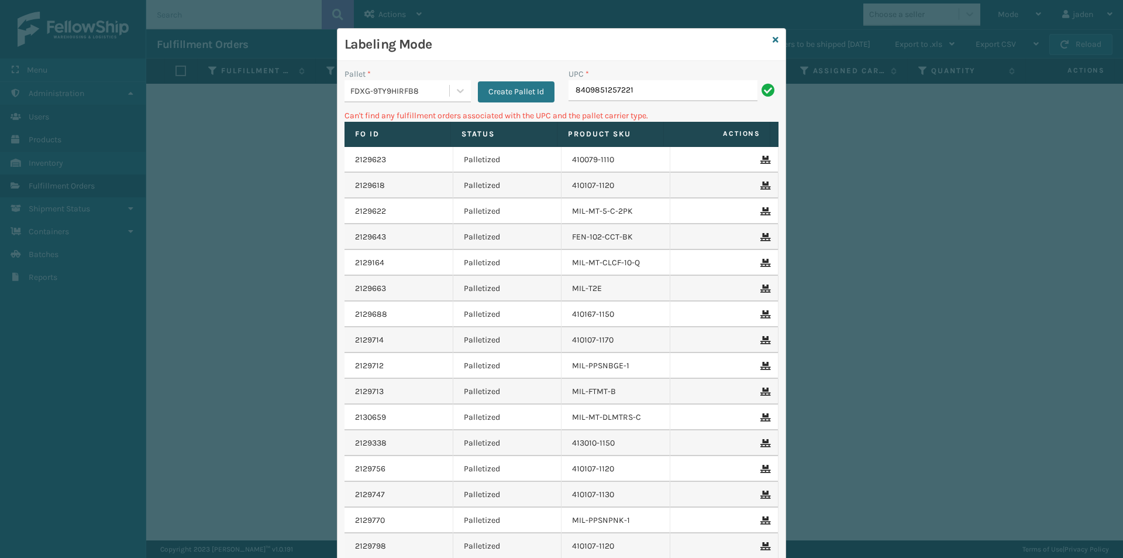
type input "8409851257221"
type input "8"
type input "840985125721"
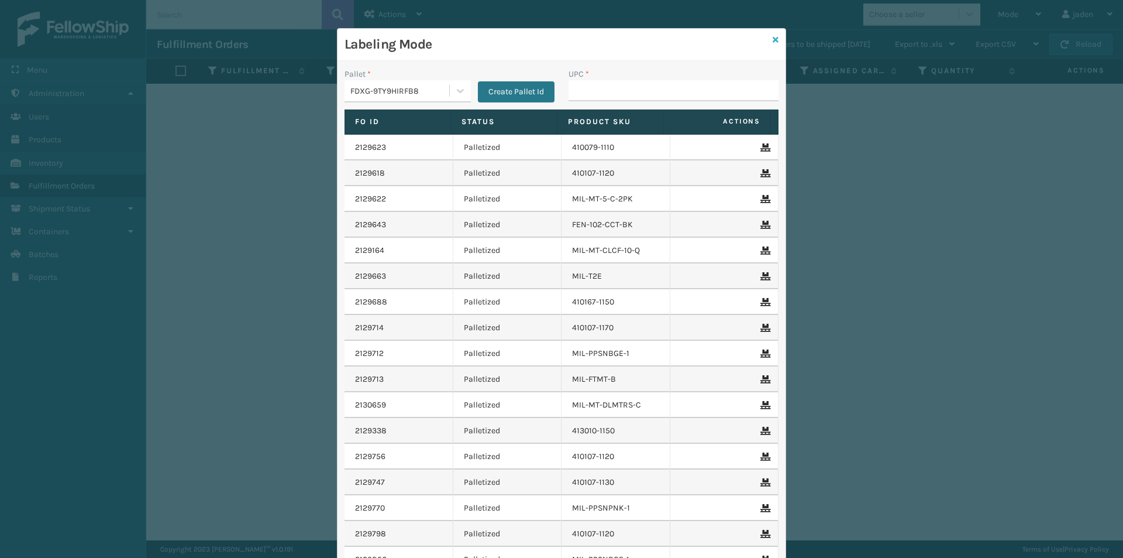
click at [773, 40] on icon at bounding box center [776, 40] width 6 height 8
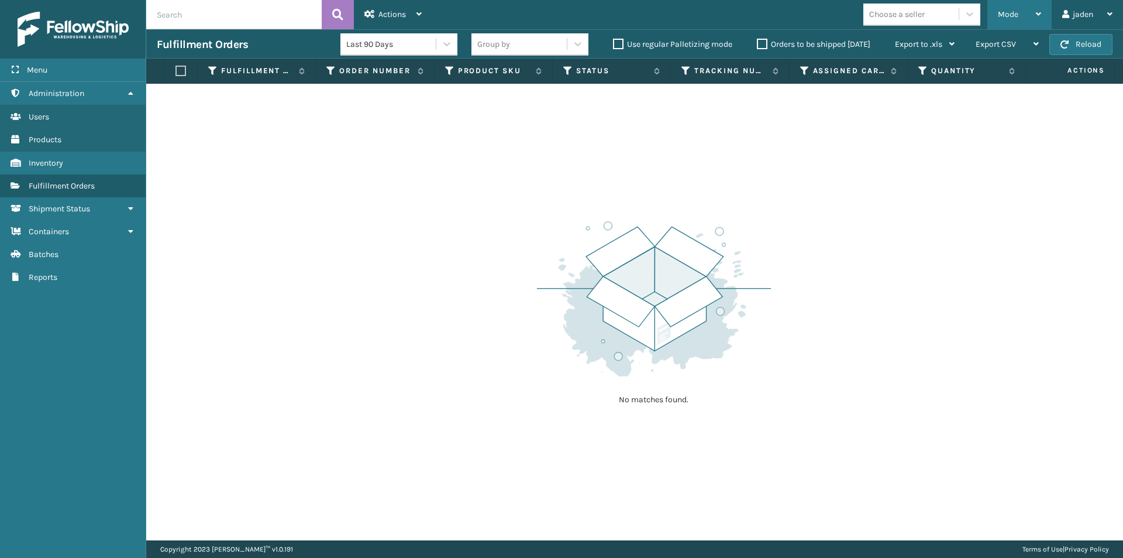
click at [1011, 18] on span "Mode" at bounding box center [1008, 14] width 20 height 10
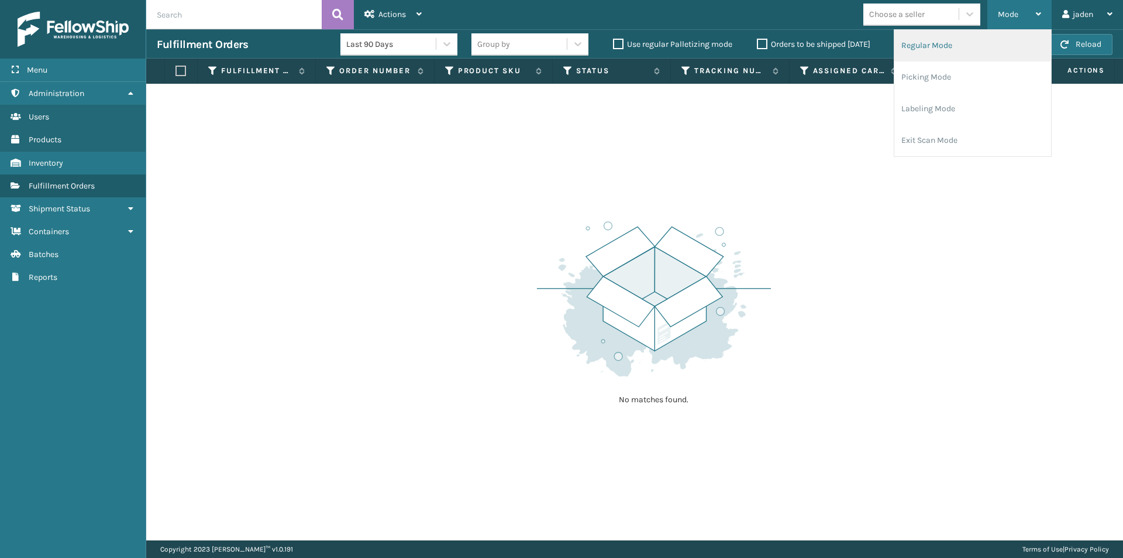
click at [955, 51] on li "Regular Mode" at bounding box center [973, 46] width 157 height 32
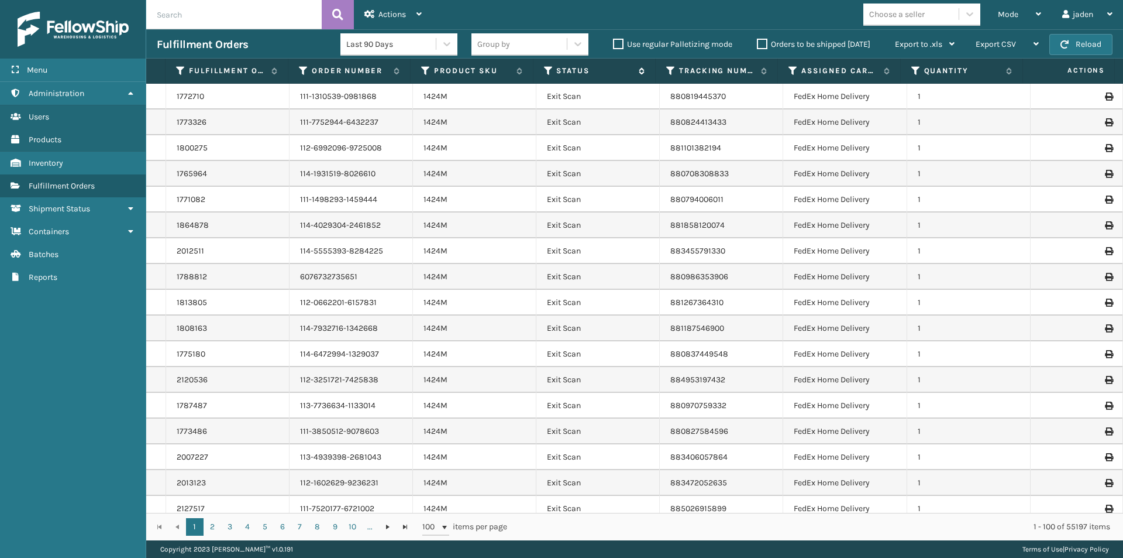
click at [546, 68] on icon at bounding box center [548, 71] width 9 height 11
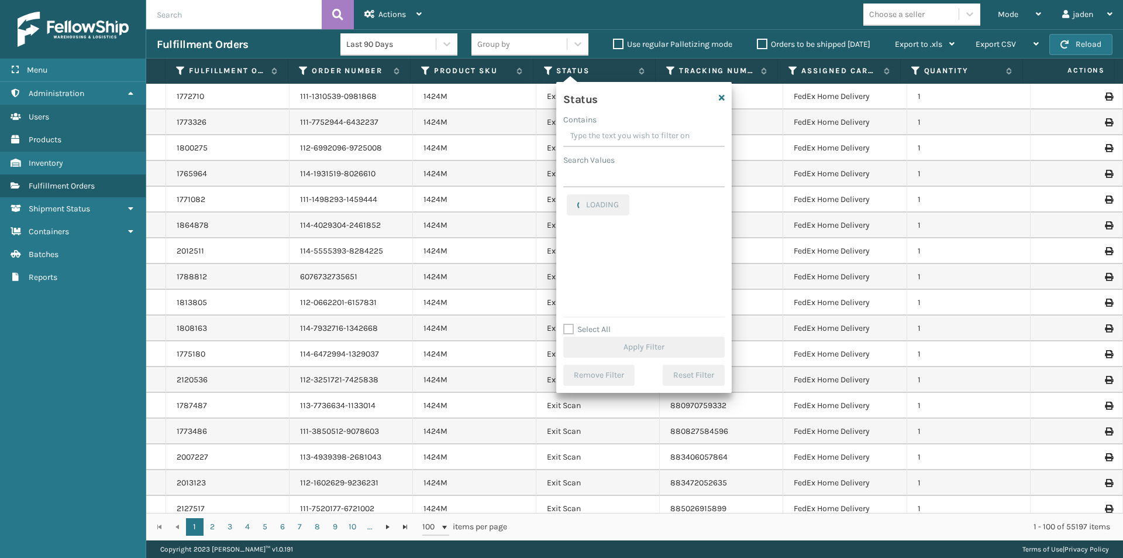
drag, startPoint x: 645, startPoint y: 130, endPoint x: 627, endPoint y: 130, distance: 18.1
click at [627, 130] on input "Contains" at bounding box center [643, 136] width 161 height 21
click at [572, 244] on label "Picking" at bounding box center [588, 248] width 42 height 10
click at [568, 244] on input "Picking" at bounding box center [567, 245] width 1 height 8
checkbox input "true"
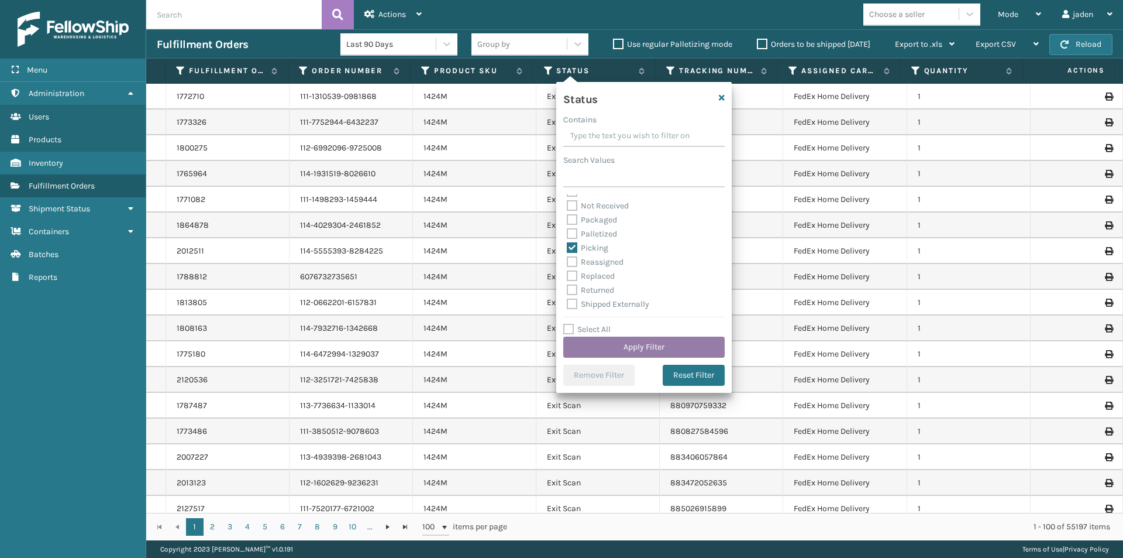
click at [620, 344] on button "Apply Filter" at bounding box center [643, 346] width 161 height 21
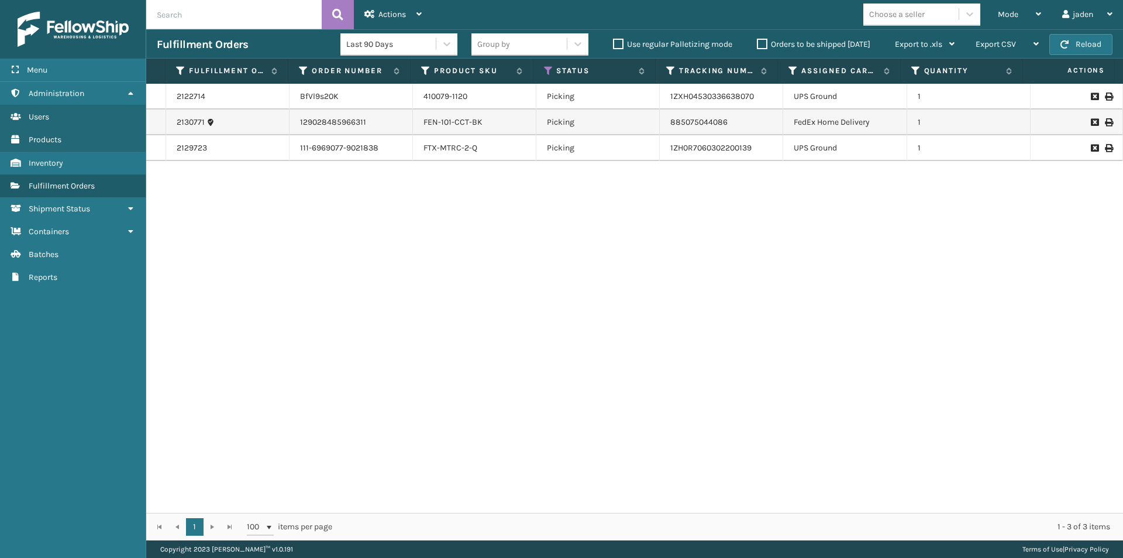
drag, startPoint x: 592, startPoint y: 267, endPoint x: 434, endPoint y: 266, distance: 158.0
click at [434, 266] on div "2122714 BfVl9s20K 410079-1120 Picking 1ZXH04530336638070 UPS Ground 1 2130771 1…" at bounding box center [634, 298] width 977 height 429
drag, startPoint x: 747, startPoint y: 238, endPoint x: 405, endPoint y: 269, distance: 343.1
click at [405, 269] on div "2122714 BfVl9s20K 410079-1120 Picking 1ZXH04530336638070 UPS Ground 1 2130771 1…" at bounding box center [634, 298] width 977 height 429
click at [1078, 40] on button "Reload" at bounding box center [1081, 44] width 63 height 21
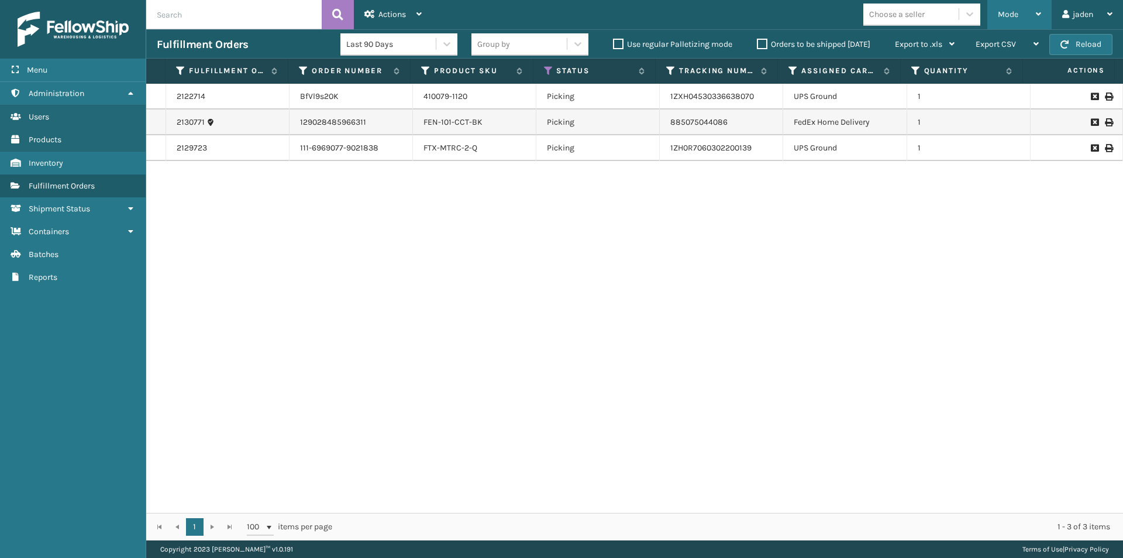
click at [1019, 9] on div "Mode" at bounding box center [1019, 14] width 43 height 29
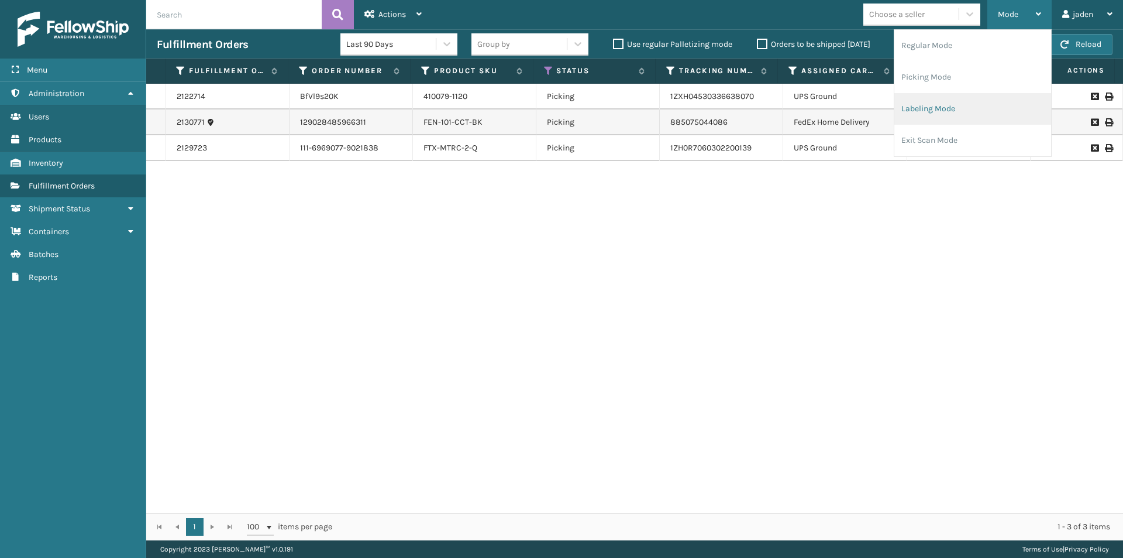
click at [964, 99] on li "Labeling Mode" at bounding box center [973, 109] width 157 height 32
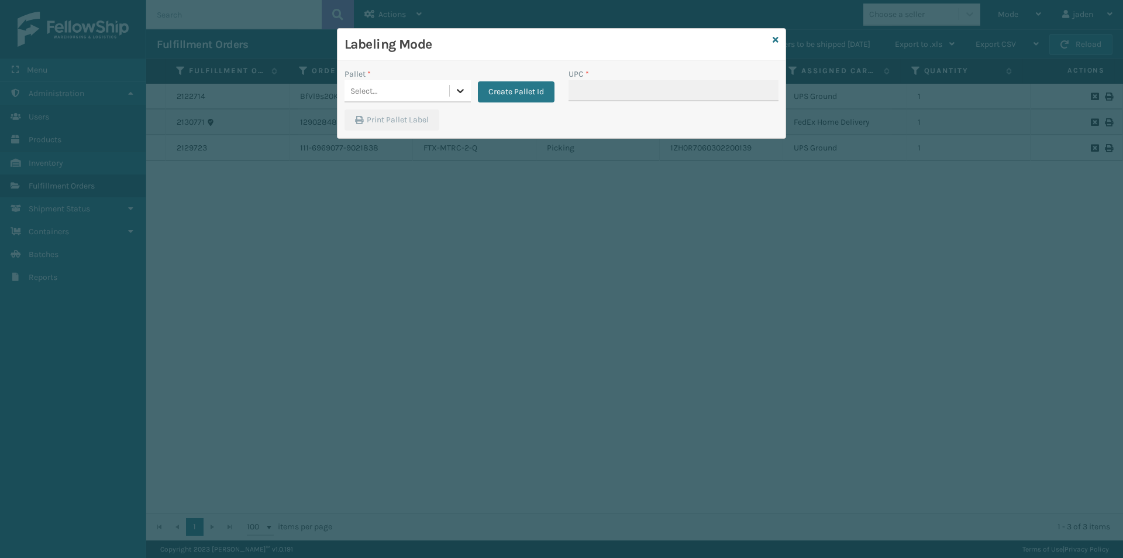
click at [462, 95] on icon at bounding box center [461, 91] width 12 height 12
click at [397, 116] on div "FDXG-9TY9HIRFB8" at bounding box center [408, 120] width 126 height 22
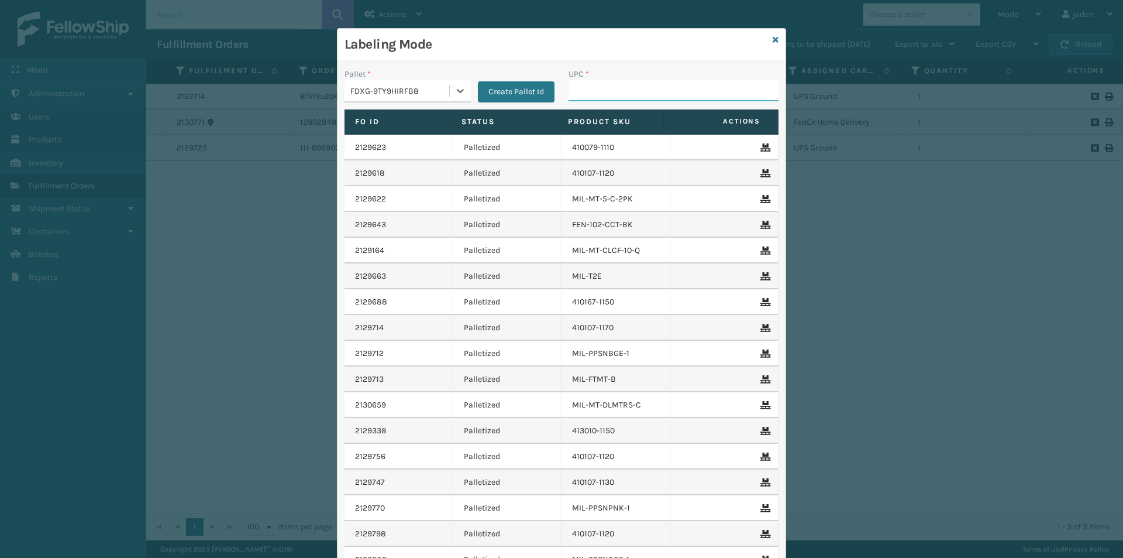
click at [572, 88] on input "UPC *" at bounding box center [674, 90] width 210 height 21
click at [773, 43] on icon at bounding box center [776, 40] width 6 height 8
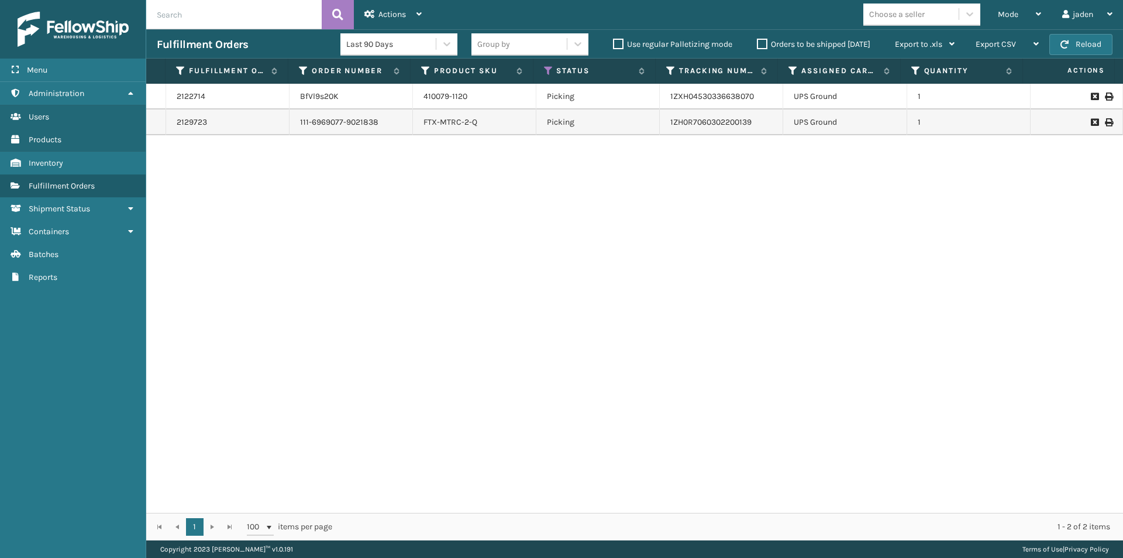
drag, startPoint x: 696, startPoint y: 229, endPoint x: 677, endPoint y: 228, distance: 19.3
drag, startPoint x: 677, startPoint y: 228, endPoint x: 476, endPoint y: 165, distance: 210.2
click at [308, 259] on div "2122714 BfVl9s20K 410079-1120 Picking 1ZXH04530336638070 UPS Ground 1 2129723 1…" at bounding box center [634, 298] width 977 height 429
click at [1026, 11] on div "Mode" at bounding box center [1019, 14] width 43 height 29
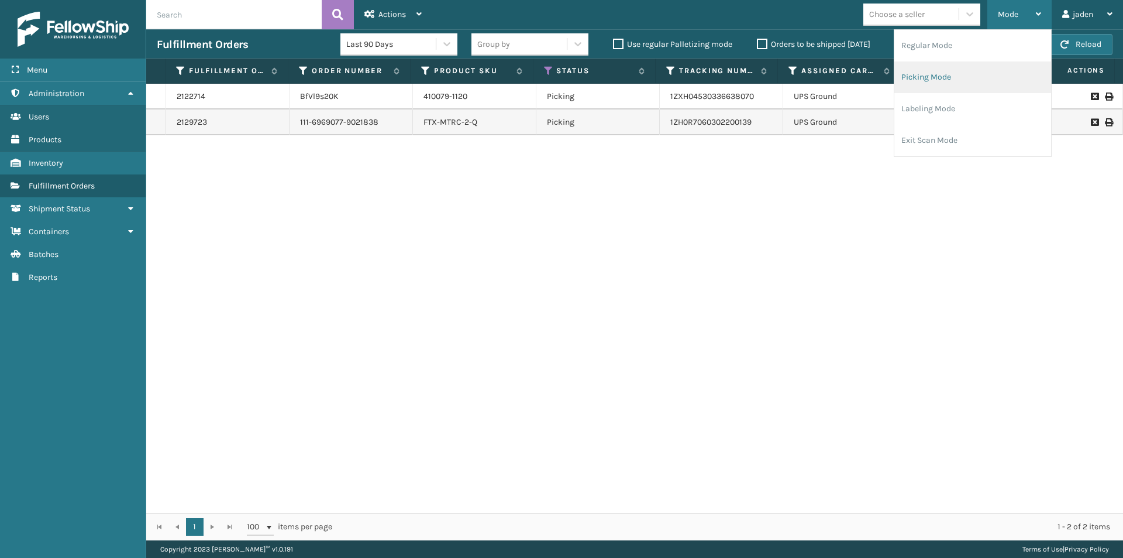
click at [912, 82] on li "Picking Mode" at bounding box center [973, 77] width 157 height 32
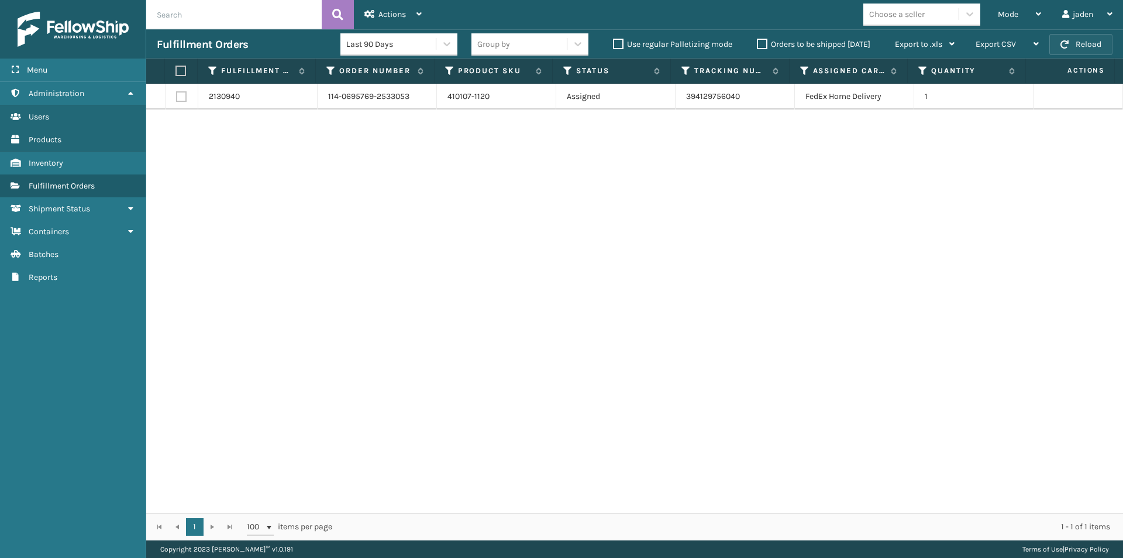
click at [1069, 38] on button "Reload" at bounding box center [1081, 44] width 63 height 21
click at [182, 72] on label at bounding box center [180, 71] width 8 height 11
click at [176, 72] on input "checkbox" at bounding box center [176, 71] width 1 height 8
checkbox input "true"
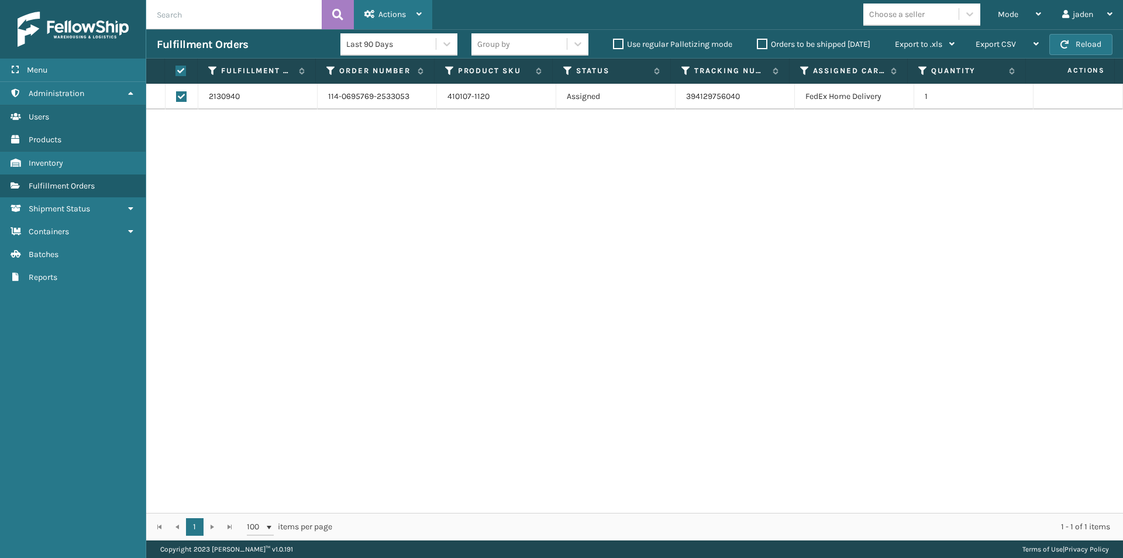
click at [383, 7] on div "Actions" at bounding box center [392, 14] width 57 height 29
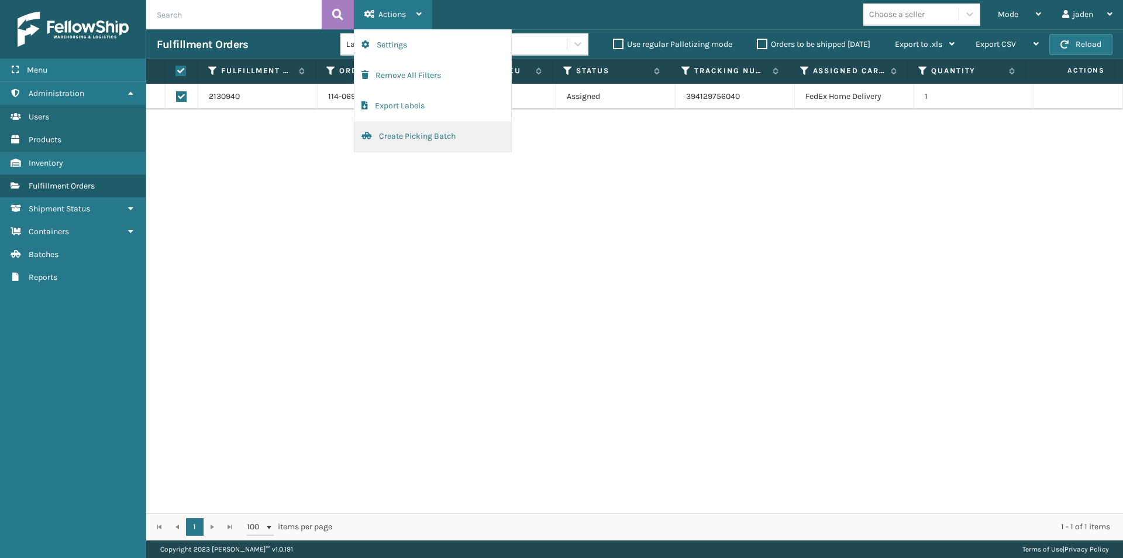
click at [417, 147] on button "Create Picking Batch" at bounding box center [433, 136] width 157 height 30
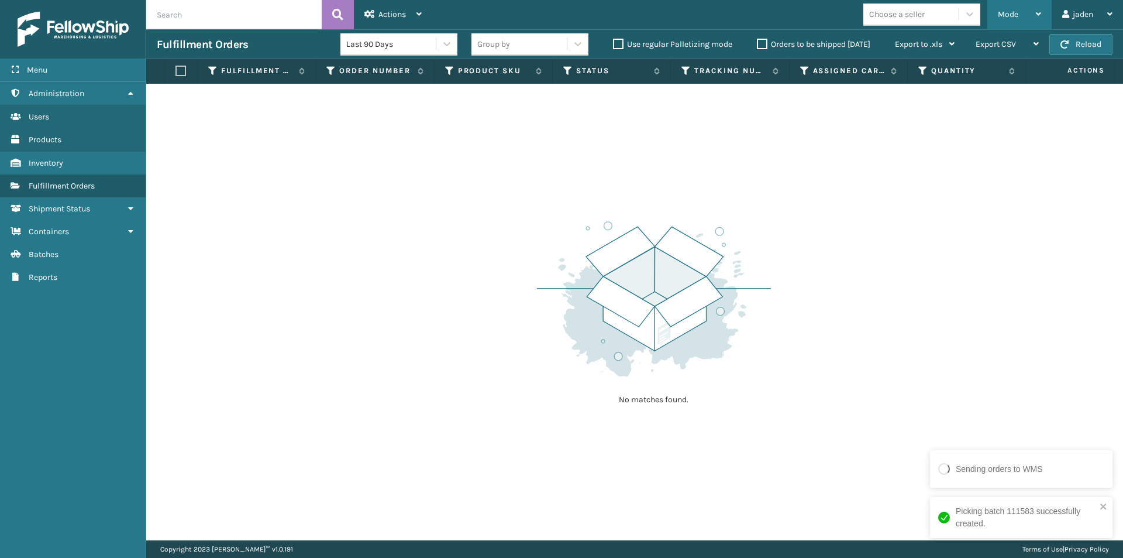
click at [1012, 12] on span "Mode" at bounding box center [1008, 14] width 20 height 10
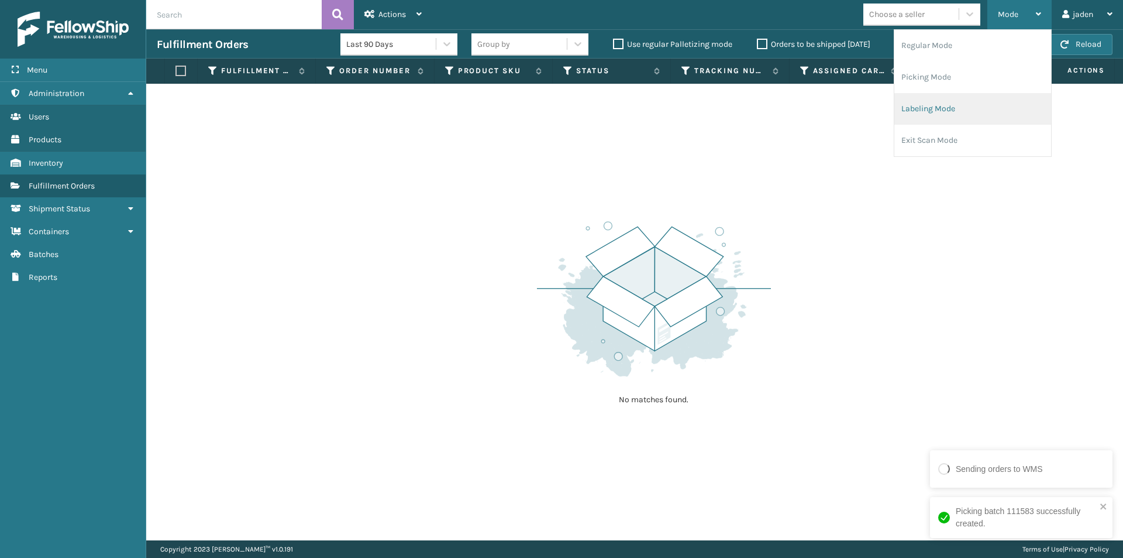
click at [957, 94] on li "Labeling Mode" at bounding box center [973, 109] width 157 height 32
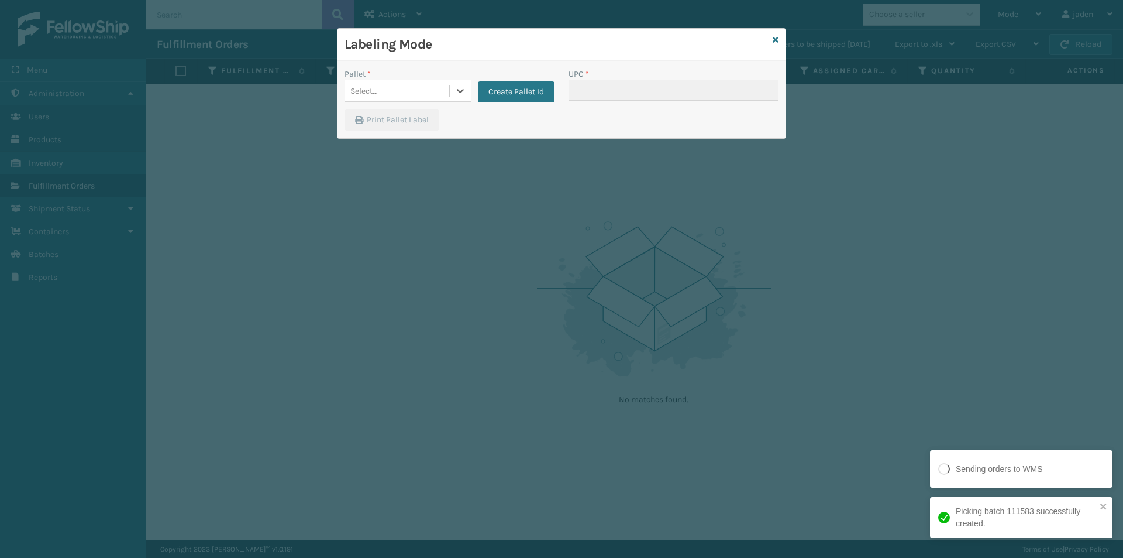
click at [433, 86] on div "Select..." at bounding box center [397, 90] width 105 height 19
click at [414, 119] on div "FDXG-9TY9HIRFB8" at bounding box center [408, 120] width 126 height 22
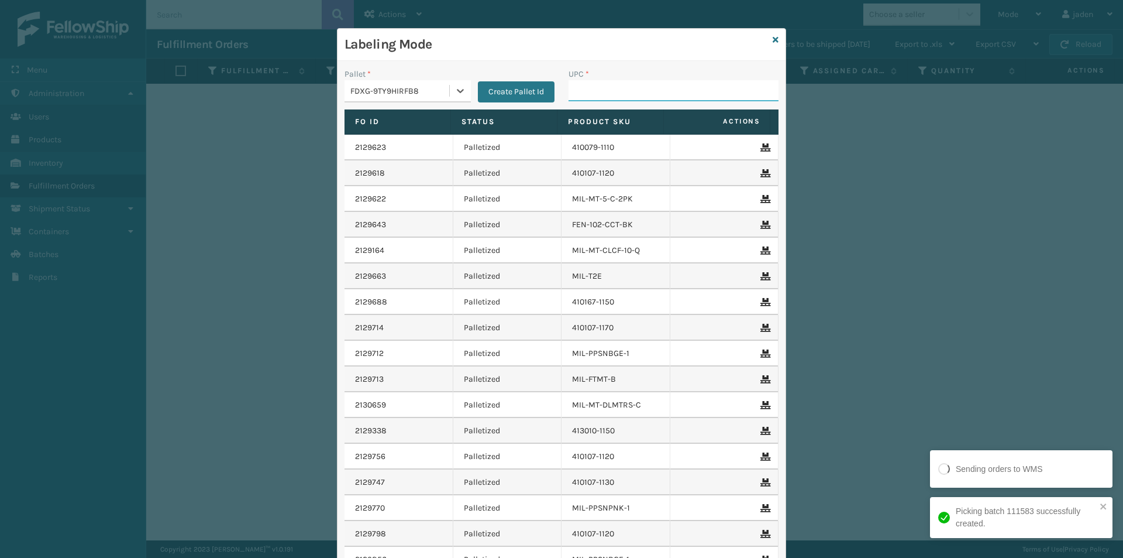
click at [654, 82] on input "UPC *" at bounding box center [674, 90] width 210 height 21
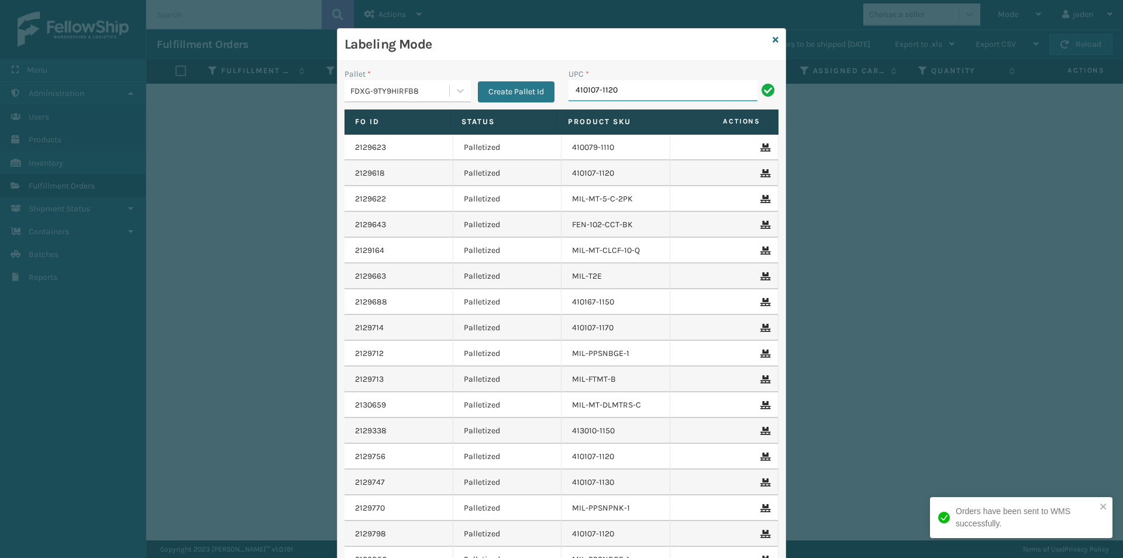
type input "410107-1120"
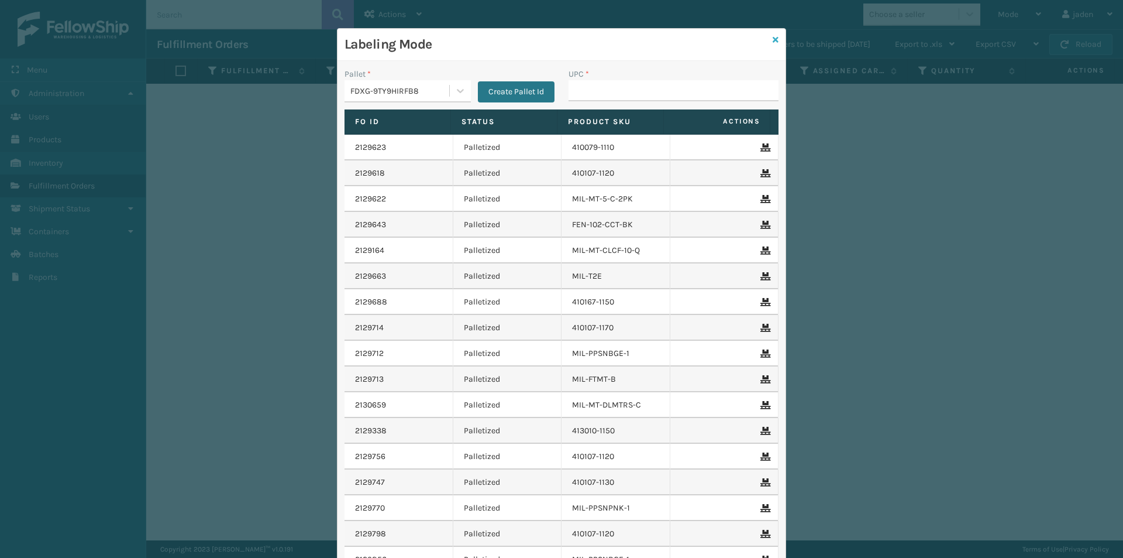
click at [773, 41] on icon at bounding box center [776, 40] width 6 height 8
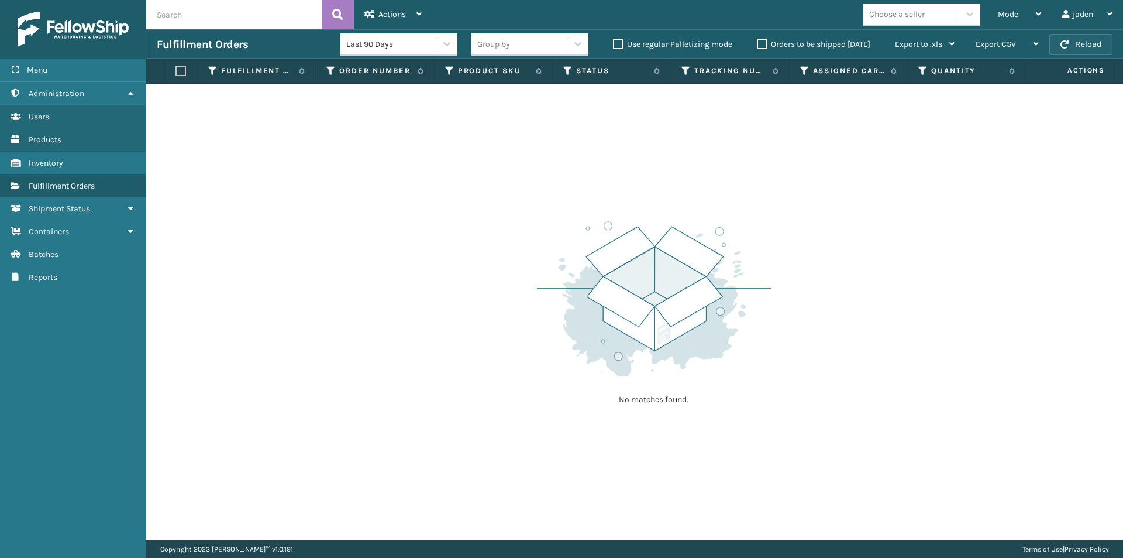
click at [1081, 49] on button "Reload" at bounding box center [1081, 44] width 63 height 21
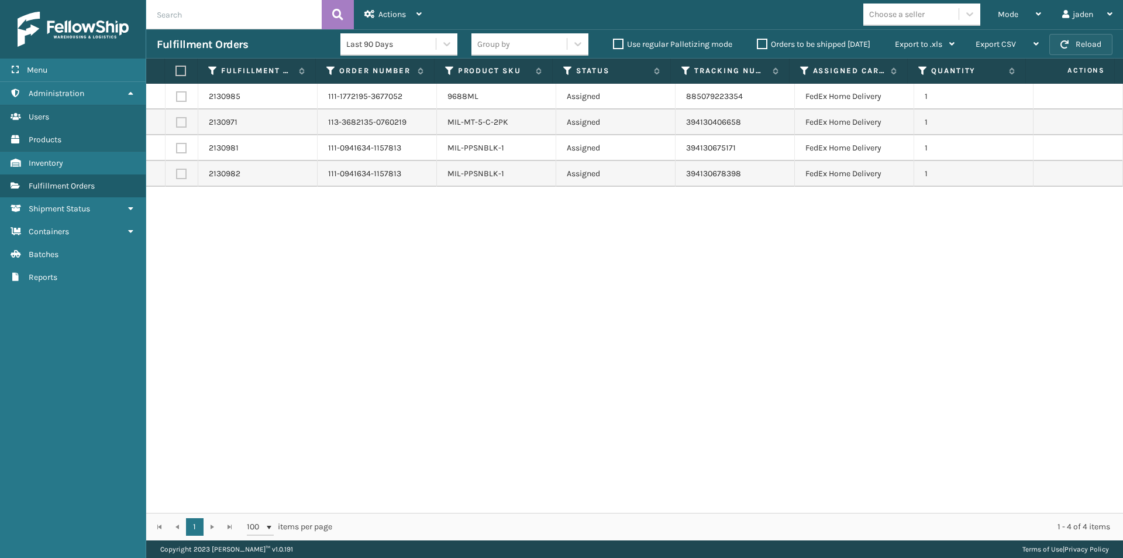
click at [1072, 46] on button "Reload" at bounding box center [1081, 44] width 63 height 21
drag, startPoint x: 750, startPoint y: 308, endPoint x: 738, endPoint y: 307, distance: 12.3
drag, startPoint x: 738, startPoint y: 307, endPoint x: 453, endPoint y: 318, distance: 285.1
click at [453, 318] on div "2130985 111-1772195-3677052 9688ML Assigned 885079223354 FedEx Home Delivery 1 …" at bounding box center [634, 298] width 977 height 429
drag, startPoint x: 565, startPoint y: 301, endPoint x: 298, endPoint y: 129, distance: 317.1
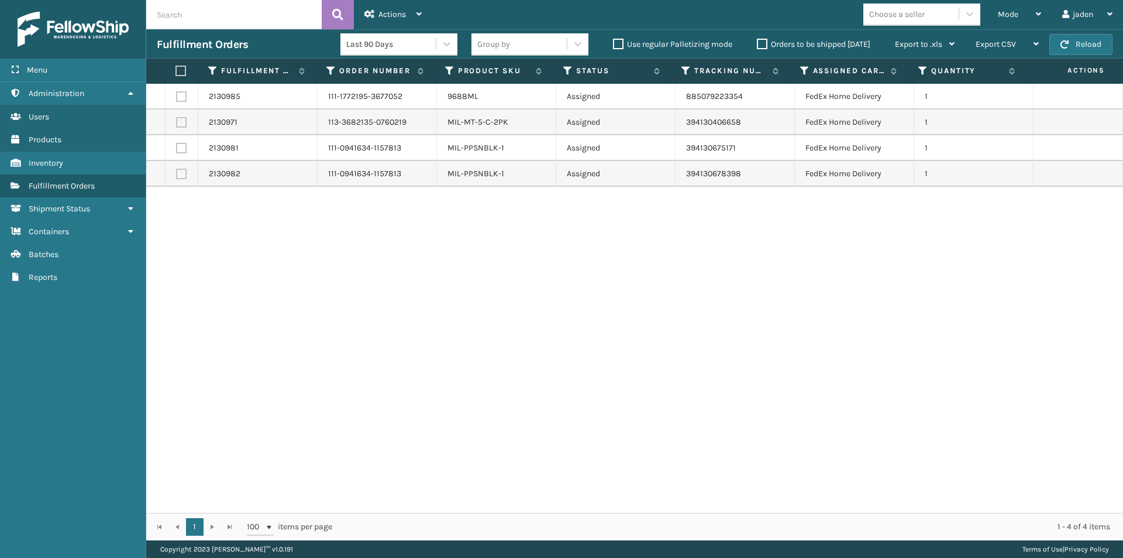
click at [323, 274] on div "2130985 111-1772195-3677052 9688ML Assigned 885079223354 FedEx Home Delivery 1 …" at bounding box center [634, 298] width 977 height 429
click at [180, 73] on label at bounding box center [180, 71] width 8 height 11
click at [176, 73] on input "checkbox" at bounding box center [176, 71] width 1 height 8
checkbox input "true"
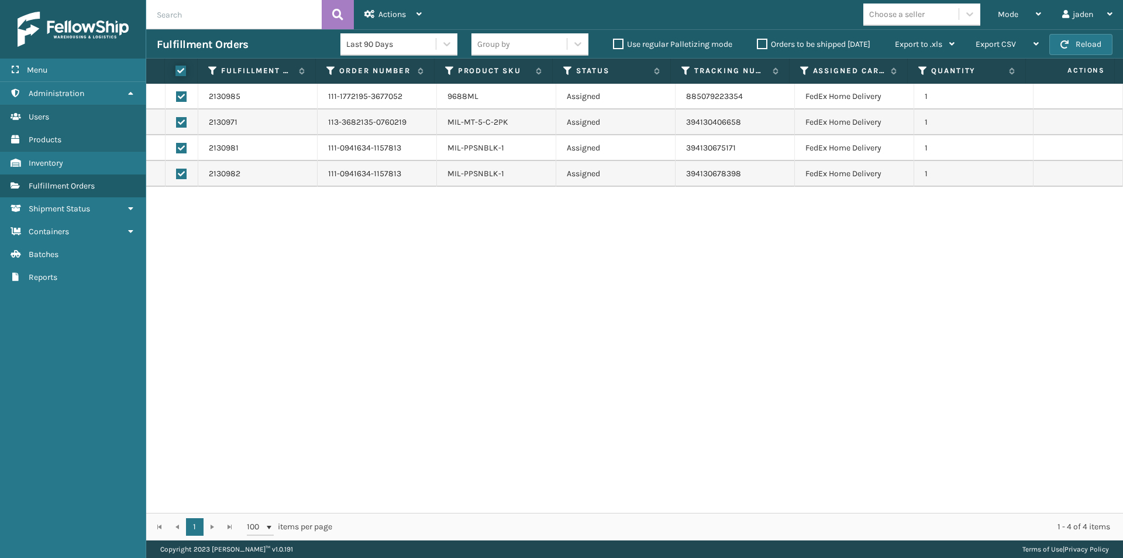
checkbox input "true"
click at [399, 18] on span "Actions" at bounding box center [392, 14] width 27 height 10
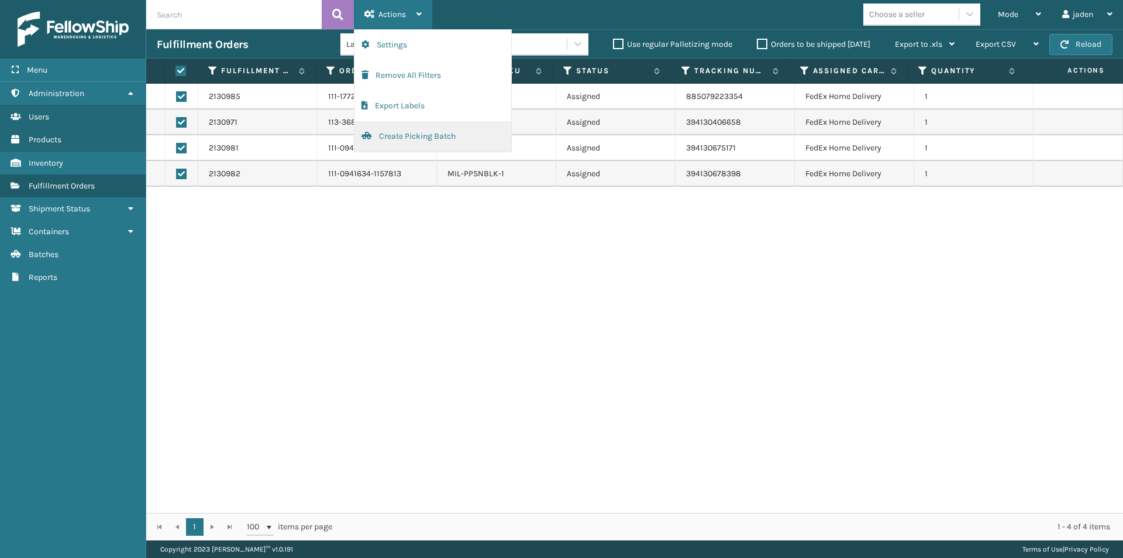
click at [386, 140] on button "Create Picking Batch" at bounding box center [433, 136] width 157 height 30
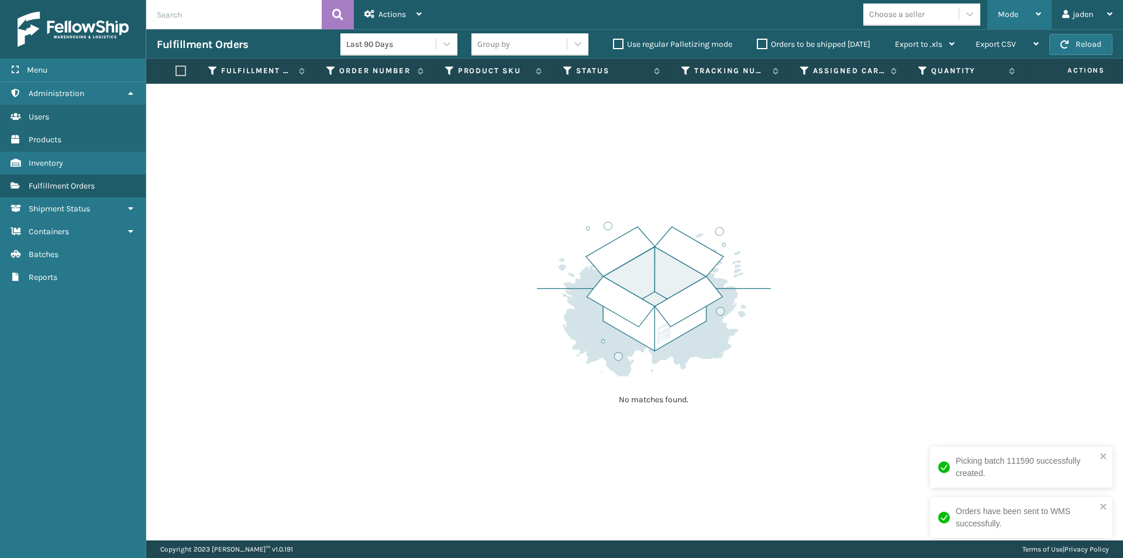
click at [1014, 9] on div "Mode" at bounding box center [1019, 14] width 43 height 29
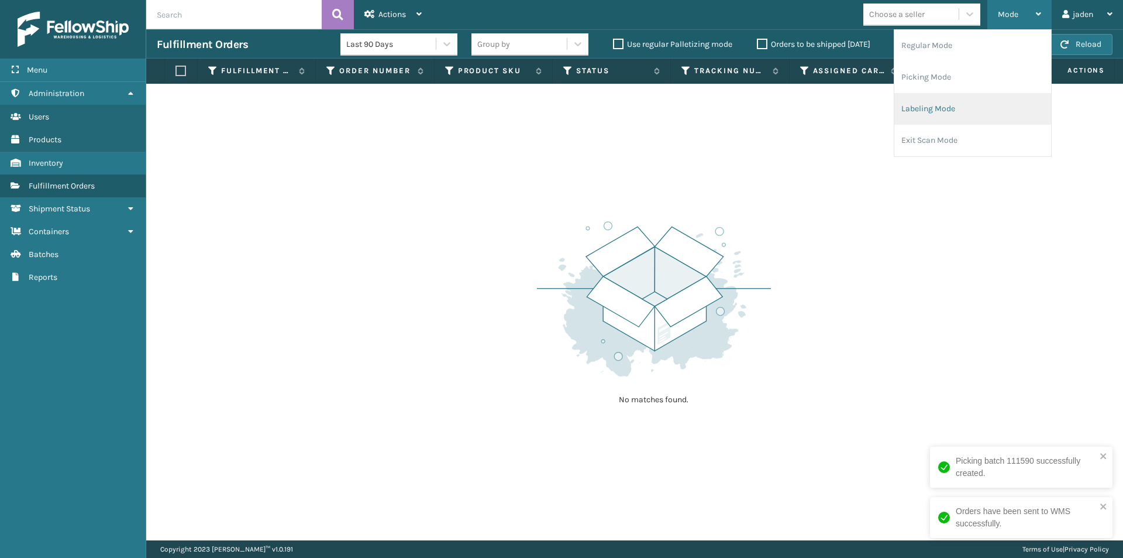
click at [959, 106] on li "Labeling Mode" at bounding box center [973, 109] width 157 height 32
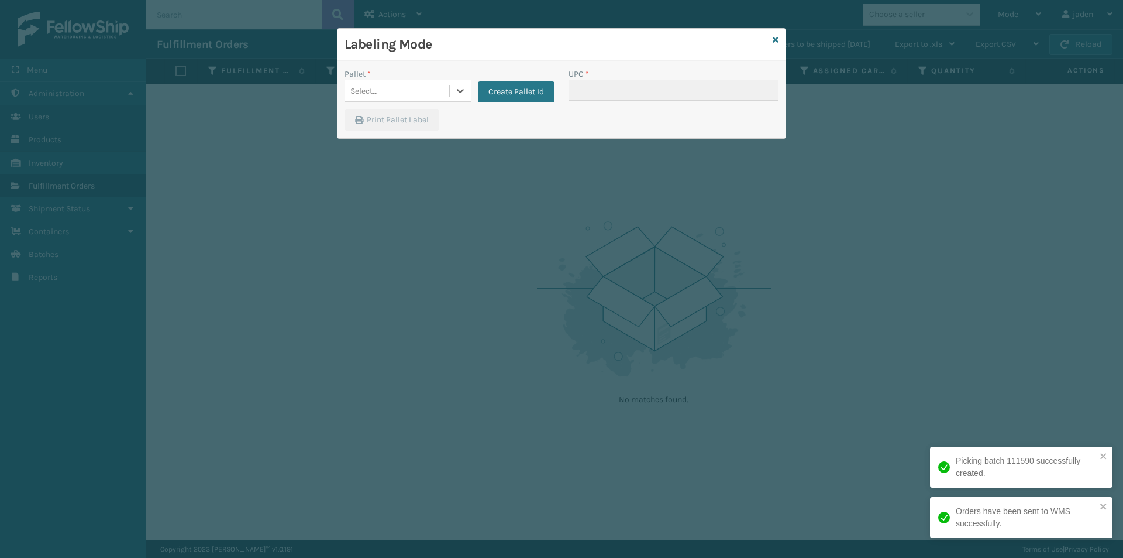
drag, startPoint x: 460, startPoint y: 92, endPoint x: 435, endPoint y: 105, distance: 28.3
click at [459, 92] on icon at bounding box center [460, 91] width 7 height 4
click at [376, 129] on div "FDXG-9TY9HIRFB8" at bounding box center [408, 120] width 126 height 22
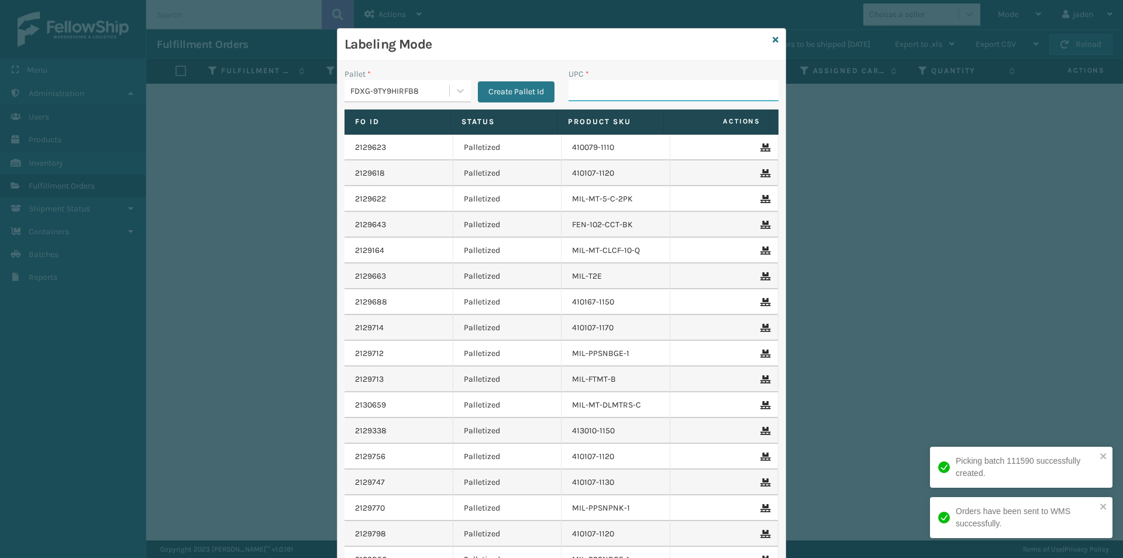
click at [592, 93] on input "UPC *" at bounding box center [674, 90] width 210 height 21
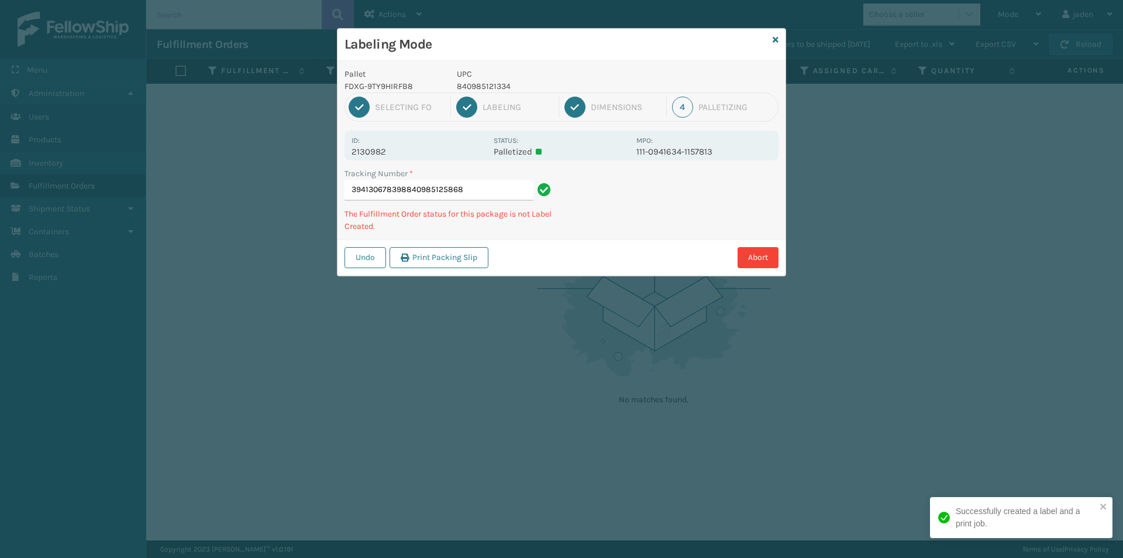
type input "394130678398840985125868"
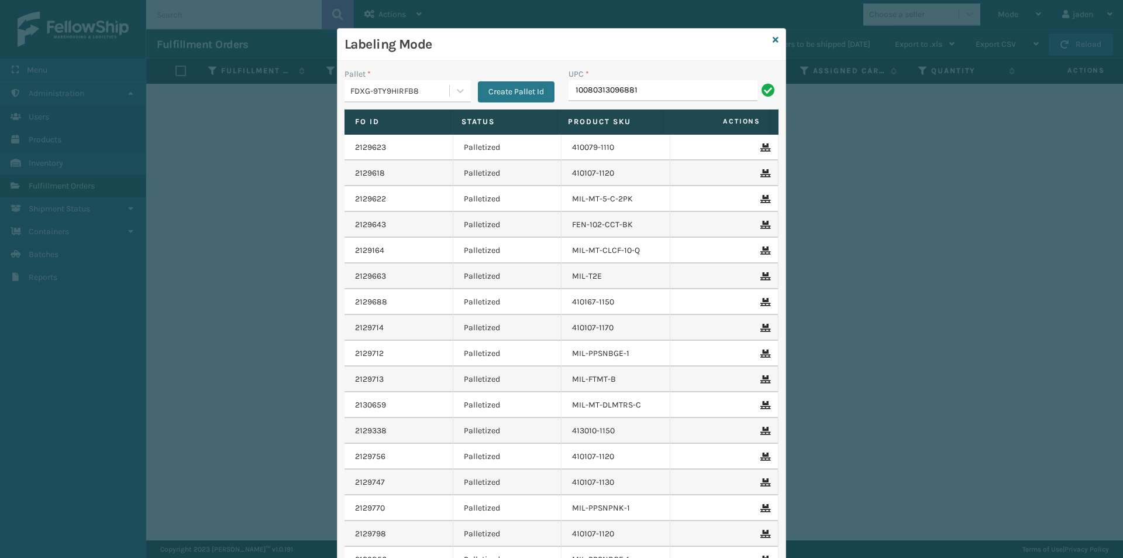
type input "10080313096881"
click at [455, 97] on div at bounding box center [460, 90] width 21 height 21
click at [408, 143] on div "UPSG-AP6P3JK0YN" at bounding box center [408, 142] width 126 height 22
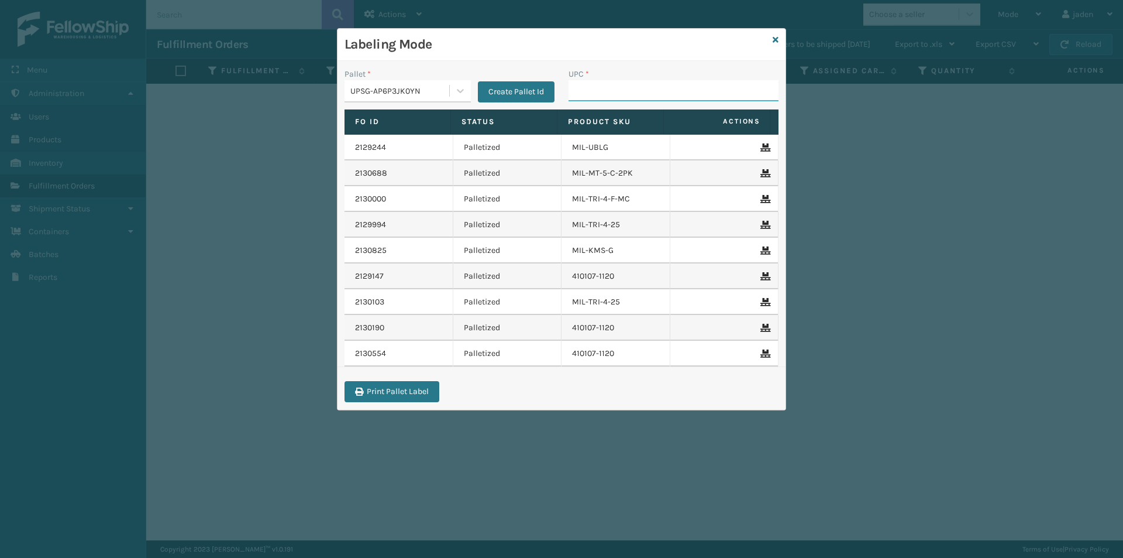
click at [613, 87] on input "UPC *" at bounding box center [674, 90] width 210 height 21
type input "8500442"
click at [772, 39] on div "Labeling Mode" at bounding box center [562, 45] width 448 height 32
click at [775, 41] on icon at bounding box center [776, 40] width 6 height 8
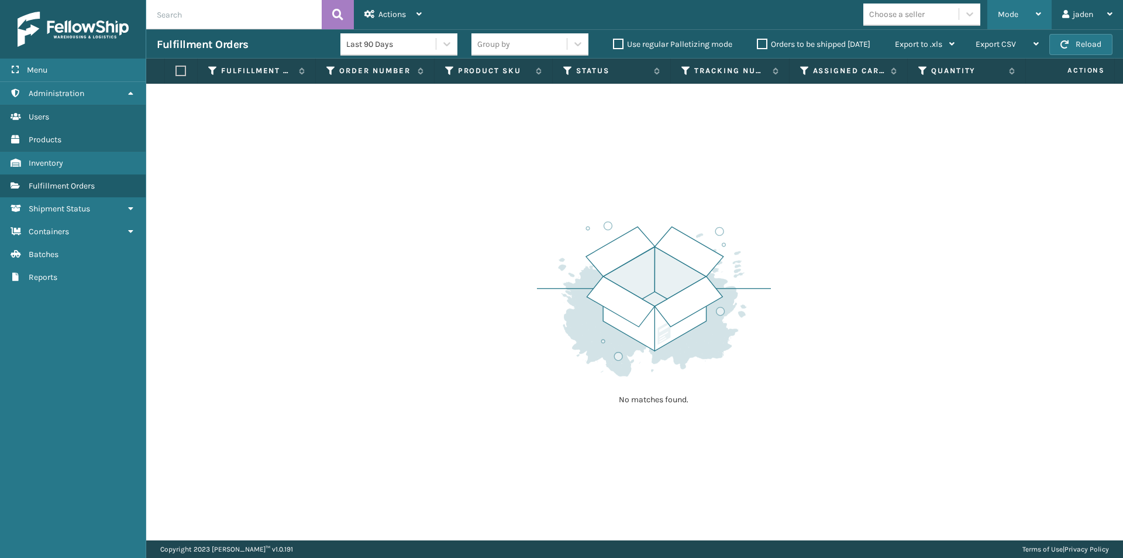
click at [1027, 16] on div "Mode" at bounding box center [1019, 14] width 43 height 29
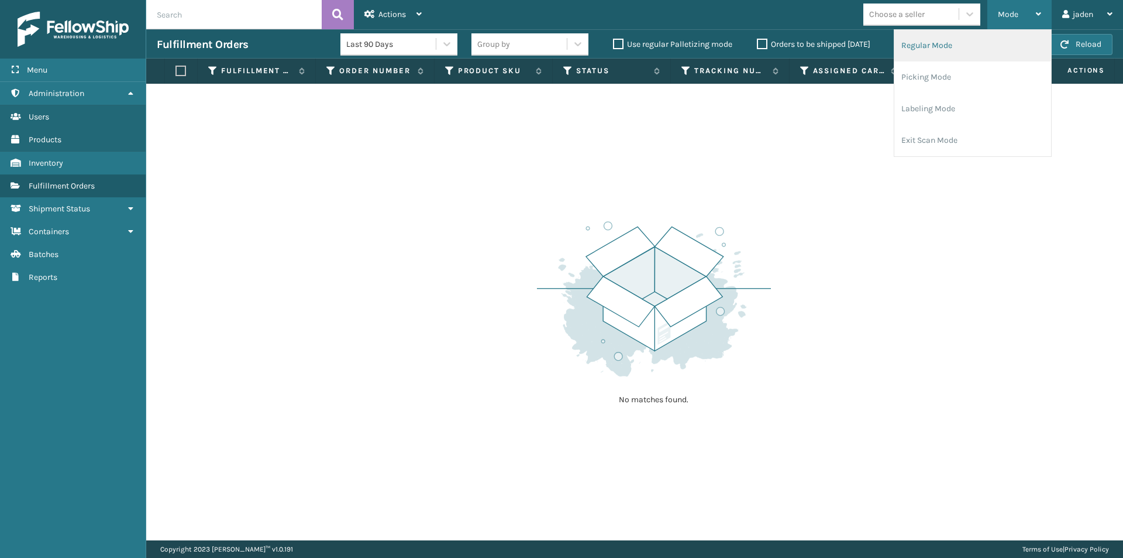
click at [960, 35] on li "Regular Mode" at bounding box center [973, 46] width 157 height 32
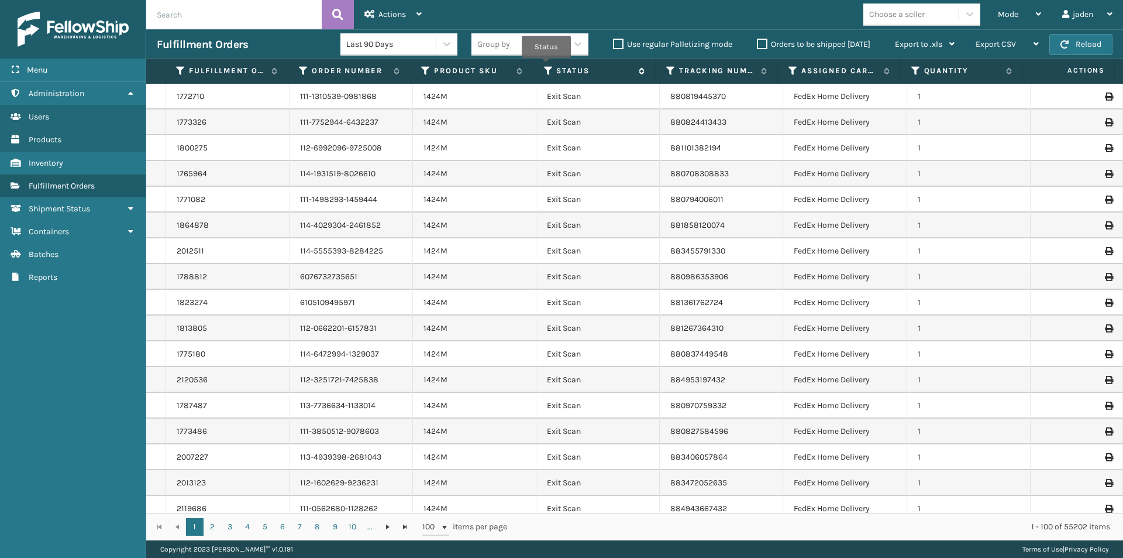
click at [546, 66] on icon at bounding box center [548, 71] width 9 height 11
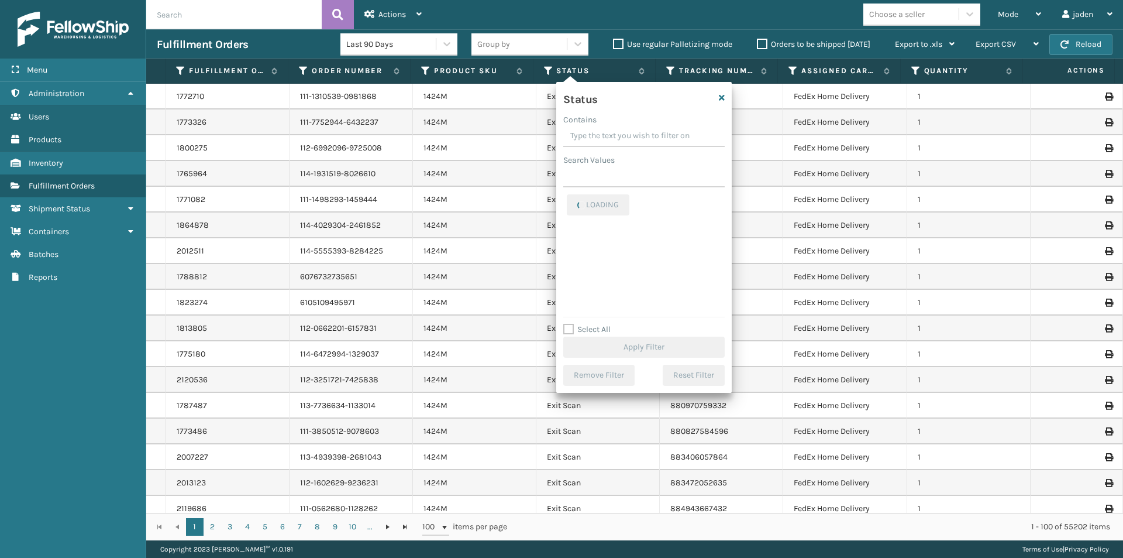
drag, startPoint x: 644, startPoint y: 142, endPoint x: 616, endPoint y: 139, distance: 28.2
click at [616, 139] on input "Contains" at bounding box center [643, 136] width 161 height 21
drag, startPoint x: 668, startPoint y: 137, endPoint x: 608, endPoint y: 137, distance: 59.7
click at [608, 137] on input "Contains" at bounding box center [643, 136] width 161 height 21
drag, startPoint x: 646, startPoint y: 137, endPoint x: 619, endPoint y: 133, distance: 27.9
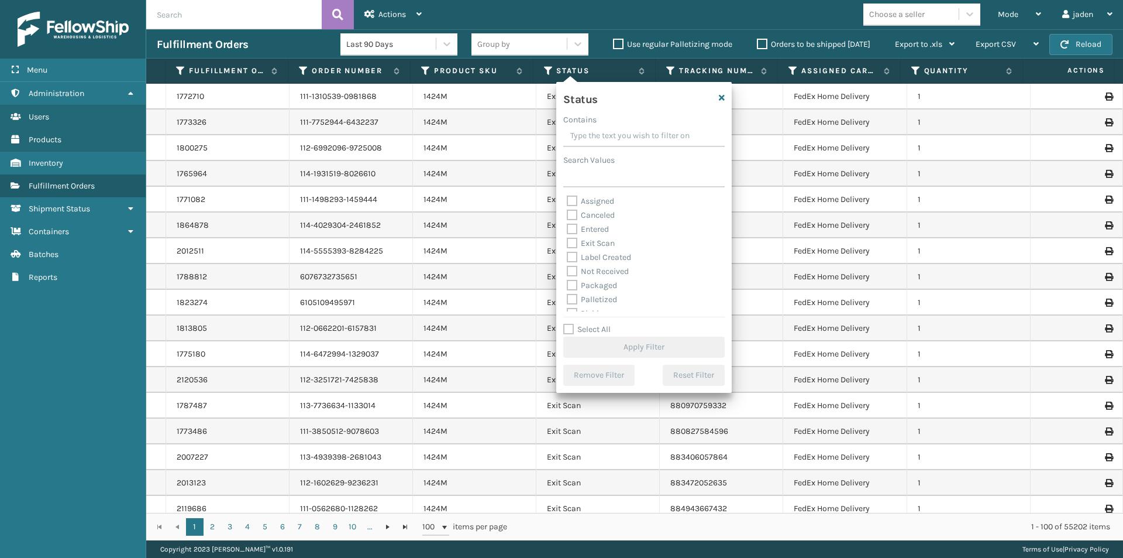
click at [619, 133] on input "Contains" at bounding box center [643, 136] width 161 height 21
click at [575, 250] on label "Picking" at bounding box center [588, 255] width 42 height 10
click at [568, 250] on input "Picking" at bounding box center [567, 252] width 1 height 8
checkbox input "true"
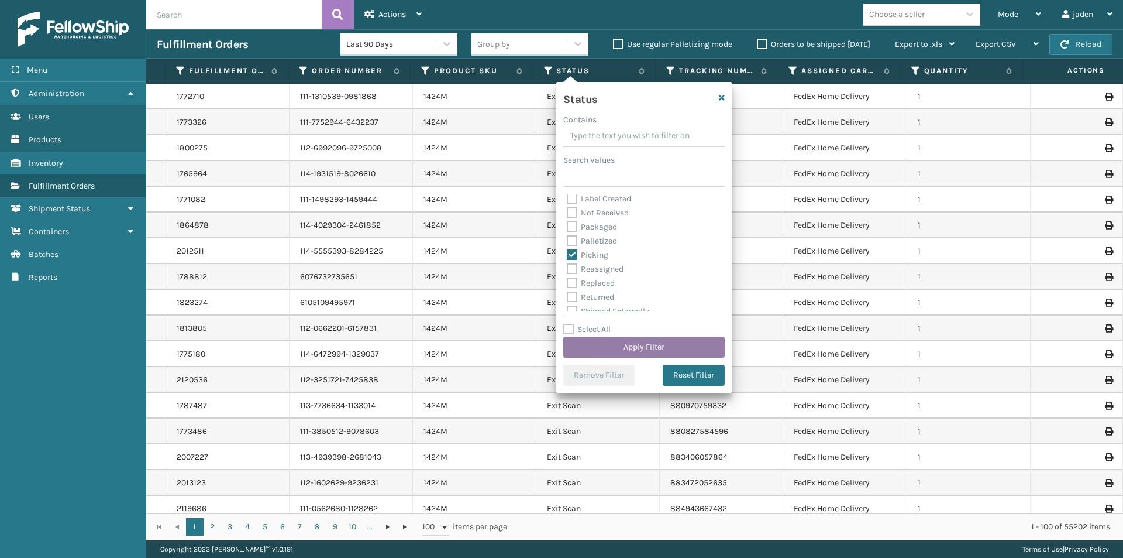
click at [611, 346] on button "Apply Filter" at bounding box center [643, 346] width 161 height 21
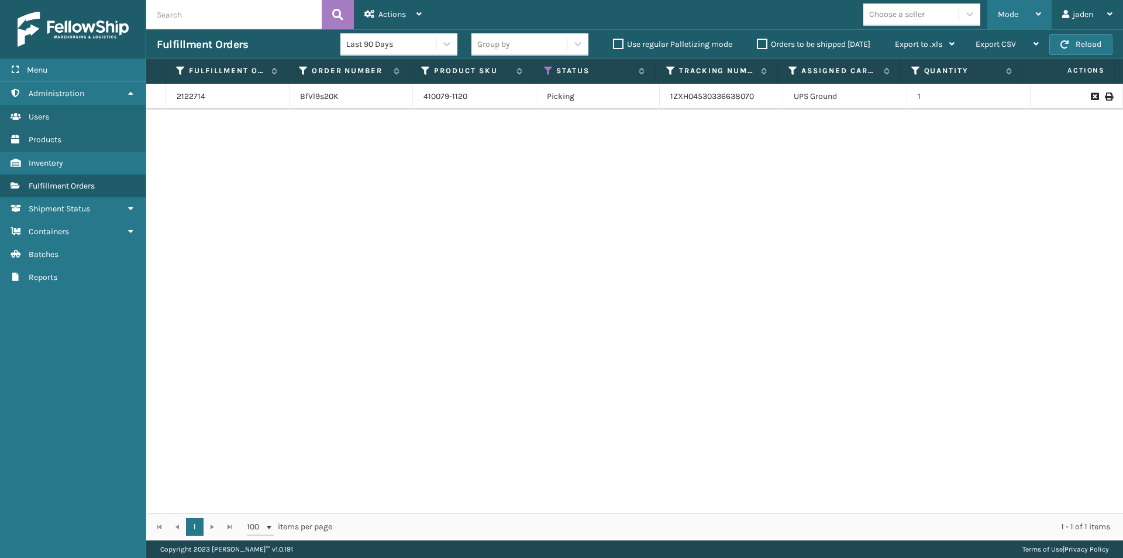
click at [1028, 21] on div "Mode" at bounding box center [1019, 14] width 43 height 29
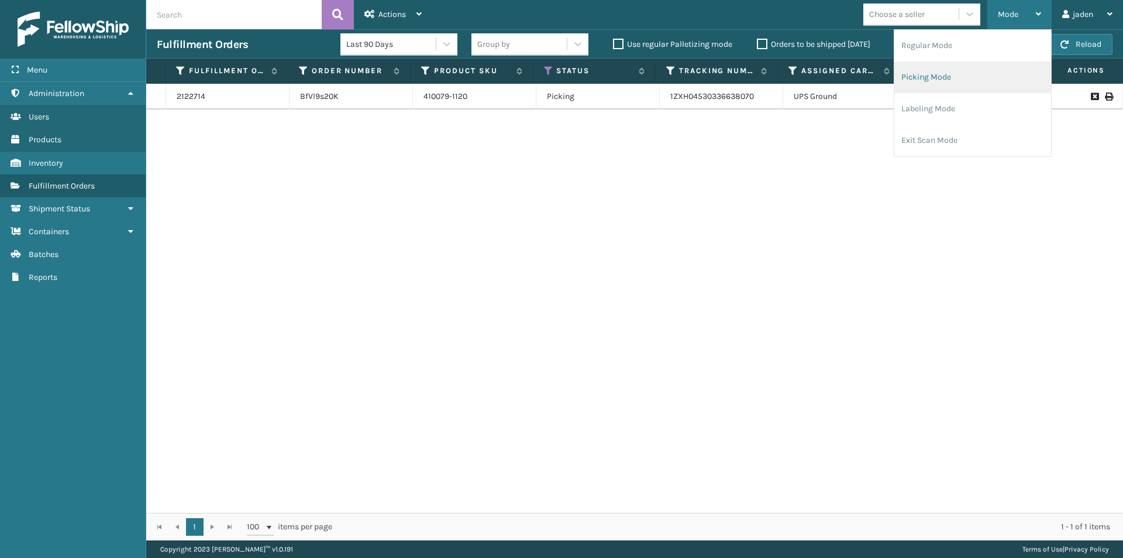
click at [953, 83] on li "Picking Mode" at bounding box center [973, 77] width 157 height 32
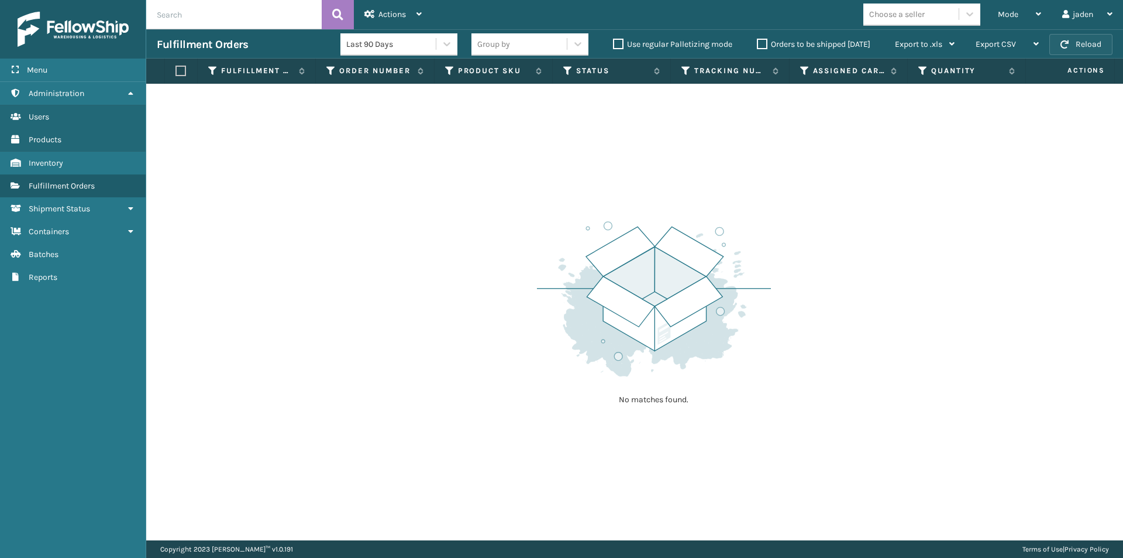
click at [1084, 42] on button "Reload" at bounding box center [1081, 44] width 63 height 21
click at [1096, 47] on button "Reload" at bounding box center [1081, 44] width 63 height 21
drag, startPoint x: 840, startPoint y: 206, endPoint x: 523, endPoint y: 129, distance: 326.4
click at [526, 166] on div "No matches found." at bounding box center [634, 312] width 977 height 456
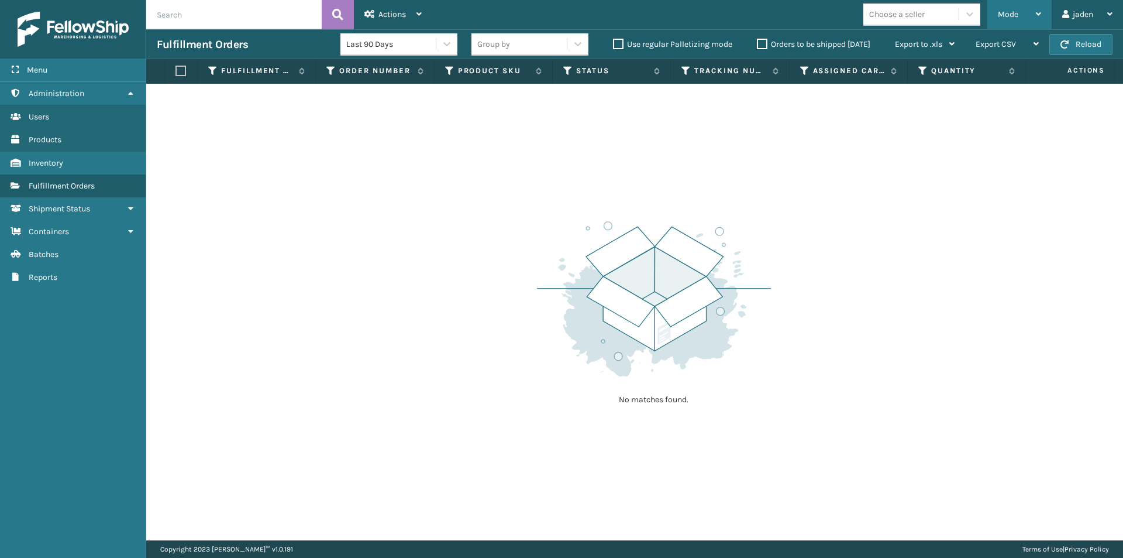
click at [1023, 16] on div "Mode" at bounding box center [1019, 14] width 43 height 29
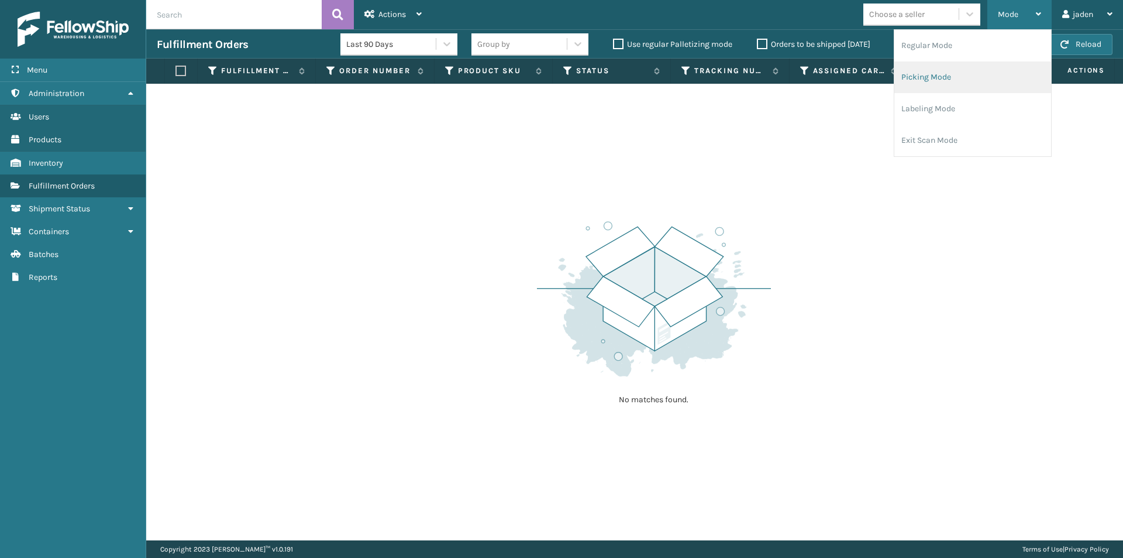
click at [961, 91] on li "Picking Mode" at bounding box center [973, 77] width 157 height 32
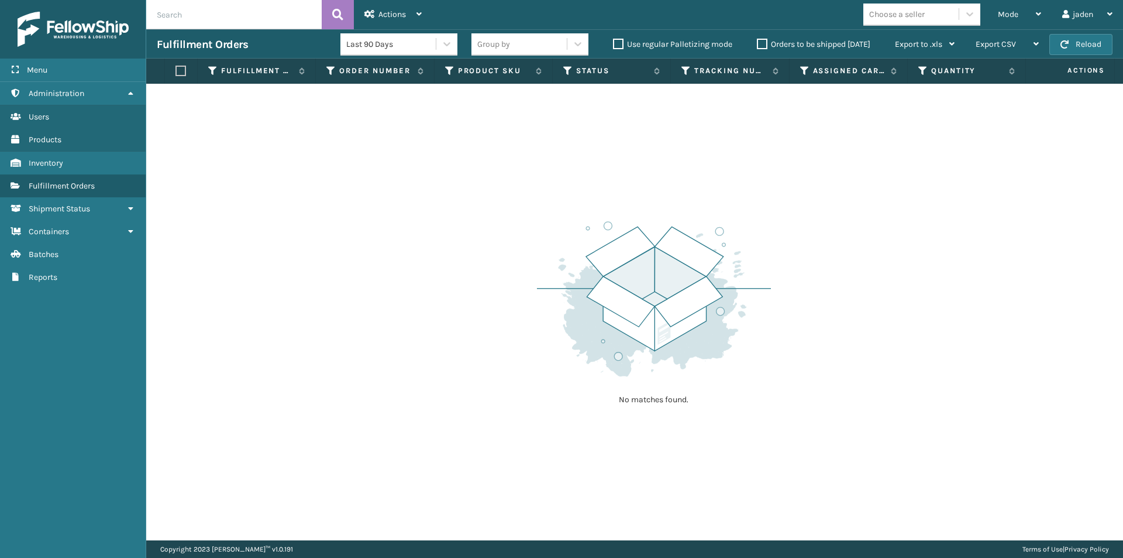
click at [1075, 33] on div "Fulfillment Orders Last 90 Days Group by Use regular Palletizing mode Orders to…" at bounding box center [634, 43] width 977 height 29
click at [1069, 46] on span "button" at bounding box center [1065, 44] width 8 height 8
drag, startPoint x: 786, startPoint y: 148, endPoint x: 501, endPoint y: 148, distance: 284.9
click at [501, 148] on div "No matches found." at bounding box center [634, 312] width 977 height 456
click at [1057, 46] on button "Reload" at bounding box center [1081, 44] width 63 height 21
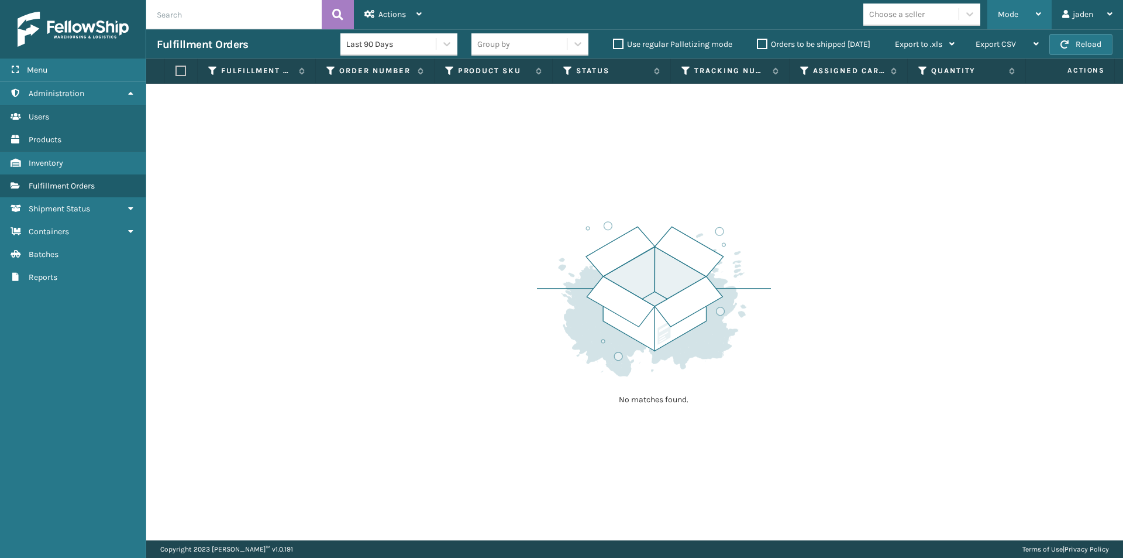
click at [1022, 13] on div "Mode" at bounding box center [1019, 14] width 43 height 29
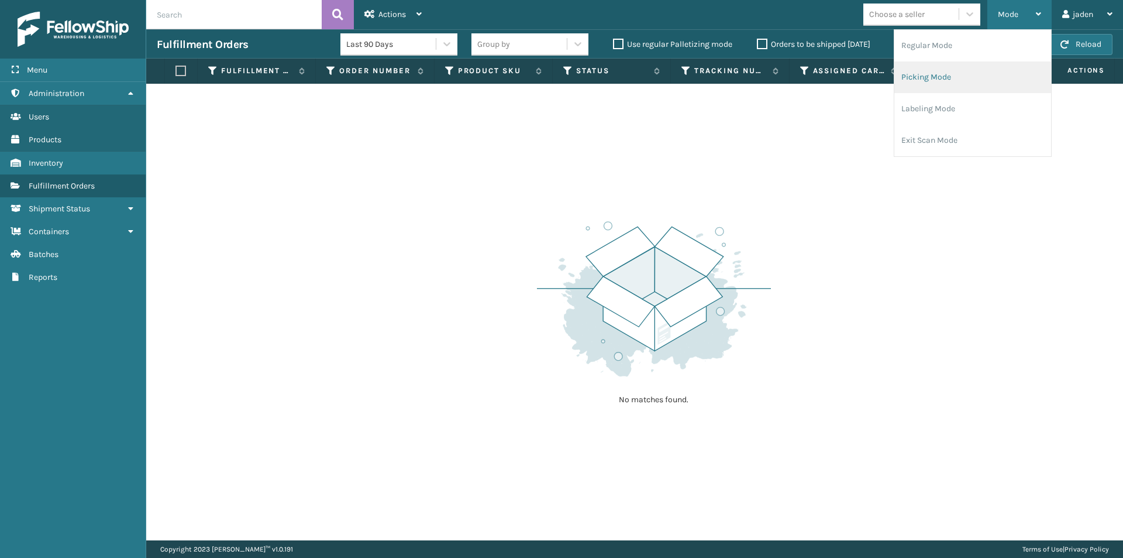
click at [960, 87] on li "Picking Mode" at bounding box center [973, 77] width 157 height 32
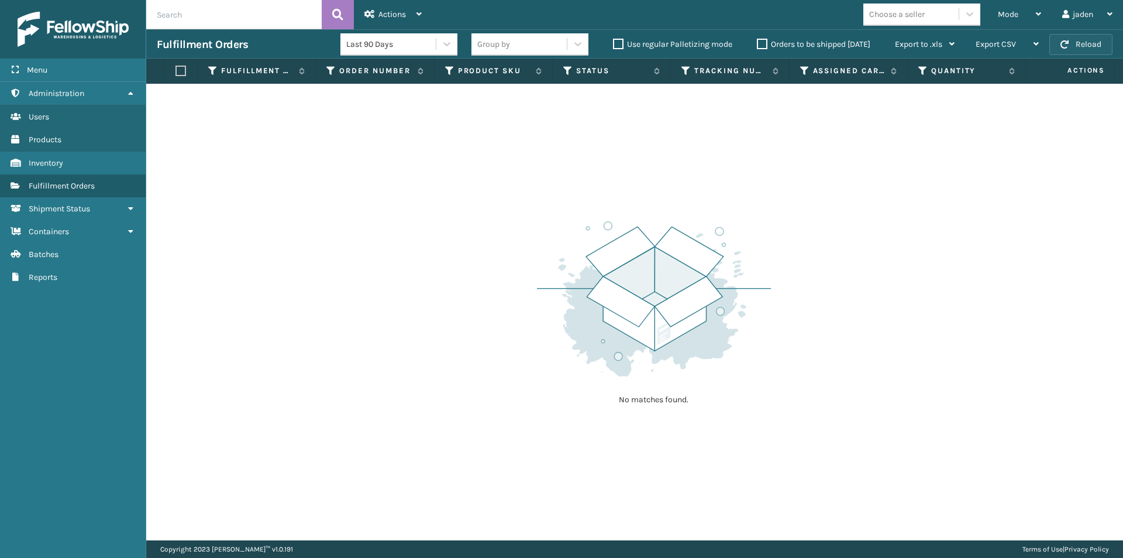
click at [1065, 52] on button "Reload" at bounding box center [1081, 44] width 63 height 21
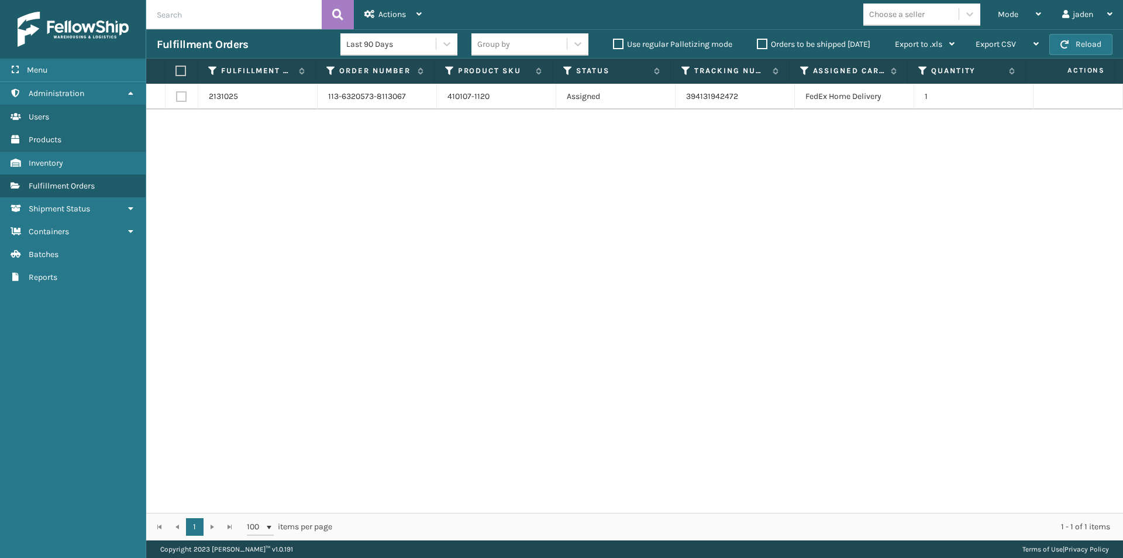
drag, startPoint x: 755, startPoint y: 232, endPoint x: 331, endPoint y: 203, distance: 425.1
click at [355, 262] on div "2131025 113-6320573-8113067 410107-1120 Assigned 394131942472 FedEx Home Delive…" at bounding box center [634, 298] width 977 height 429
click at [179, 73] on label at bounding box center [180, 71] width 8 height 11
click at [176, 73] on input "checkbox" at bounding box center [176, 71] width 1 height 8
checkbox input "true"
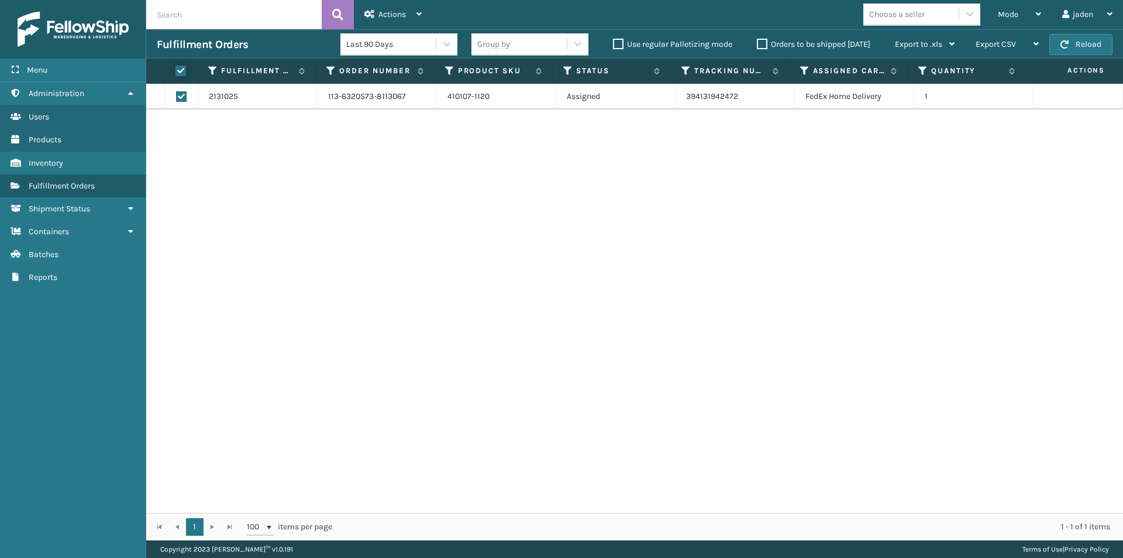
checkbox input "true"
click at [398, 27] on div "Actions" at bounding box center [392, 14] width 57 height 29
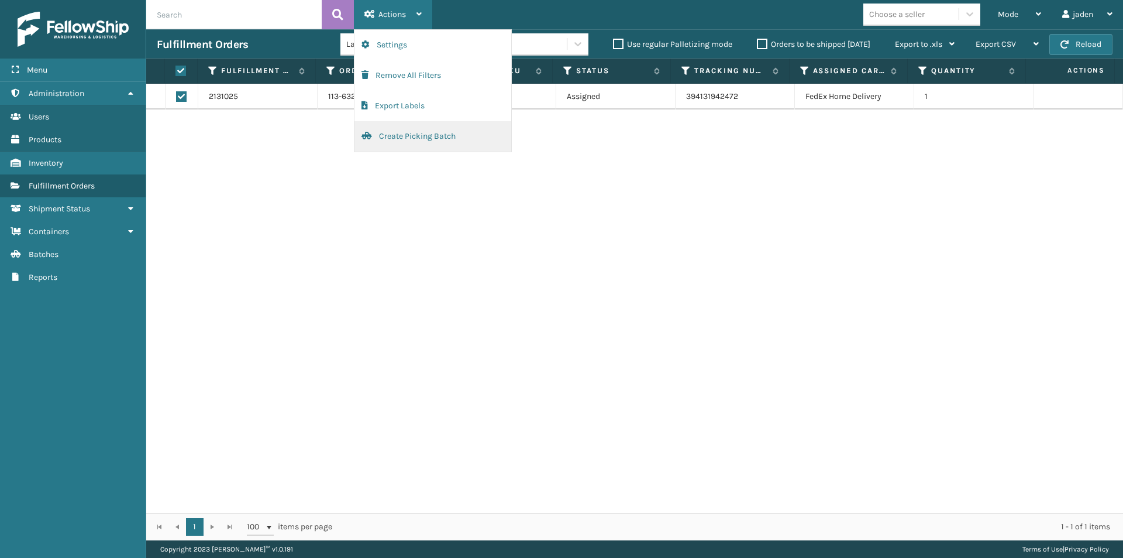
click at [392, 141] on button "Create Picking Batch" at bounding box center [433, 136] width 157 height 30
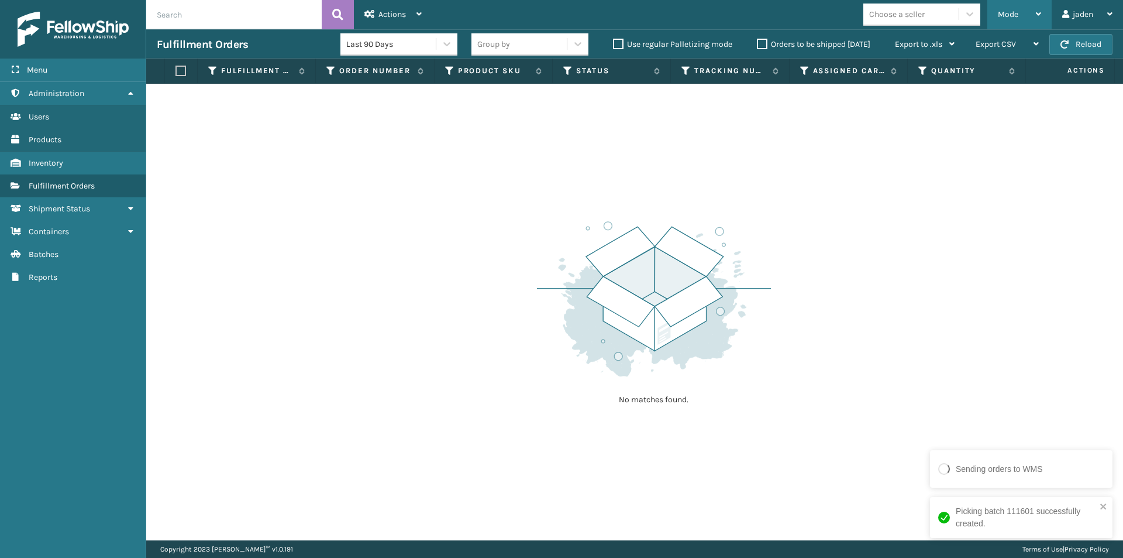
click at [998, 18] on span "Mode" at bounding box center [1008, 14] width 20 height 10
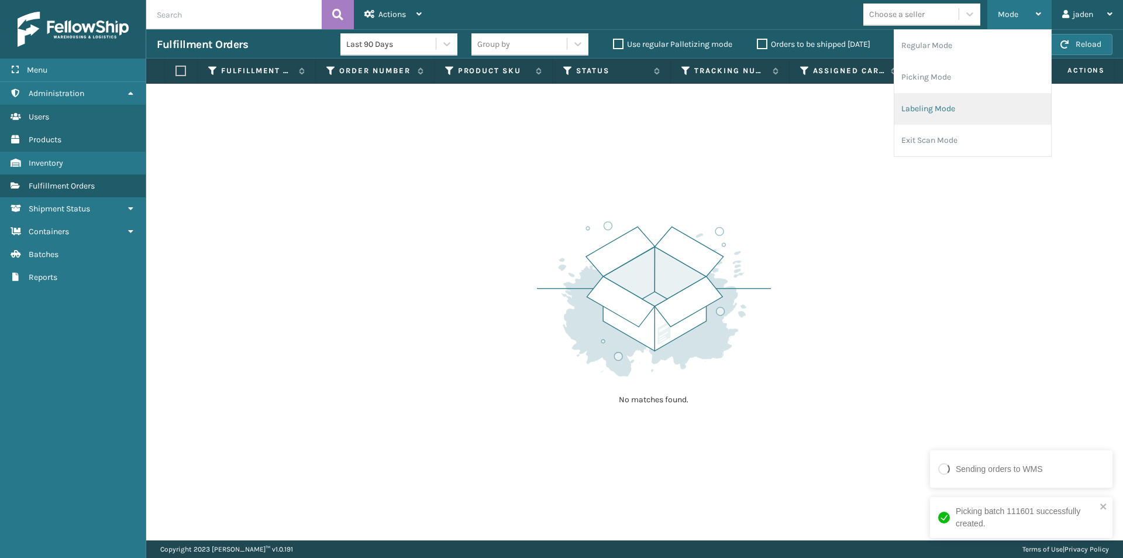
click at [946, 111] on li "Labeling Mode" at bounding box center [973, 109] width 157 height 32
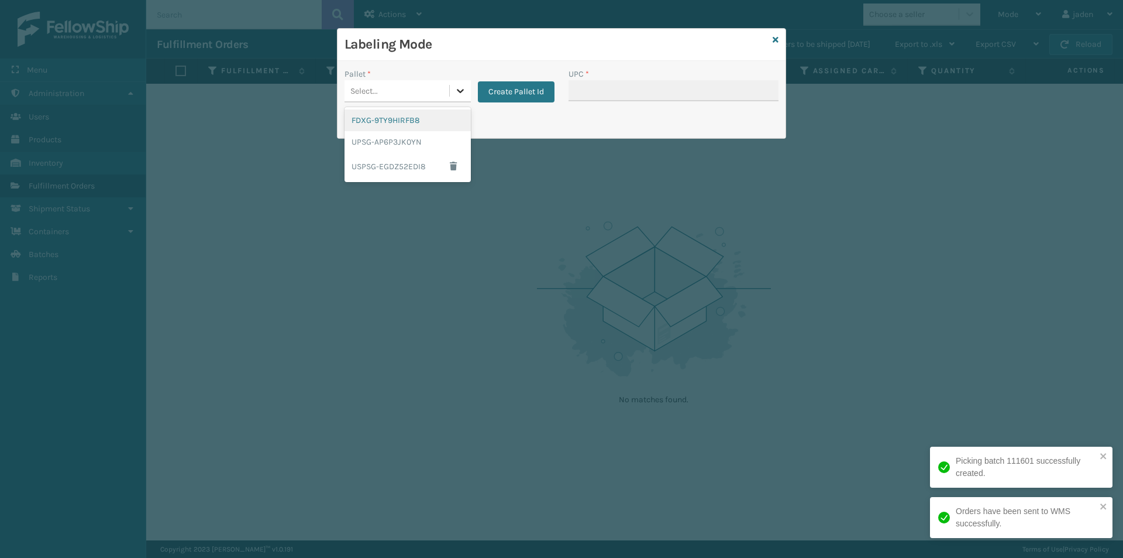
click at [464, 91] on icon at bounding box center [461, 91] width 12 height 12
drag, startPoint x: 407, startPoint y: 129, endPoint x: 625, endPoint y: 90, distance: 221.3
click at [412, 127] on div "FDXG-9TY9HIRFB8" at bounding box center [408, 120] width 126 height 22
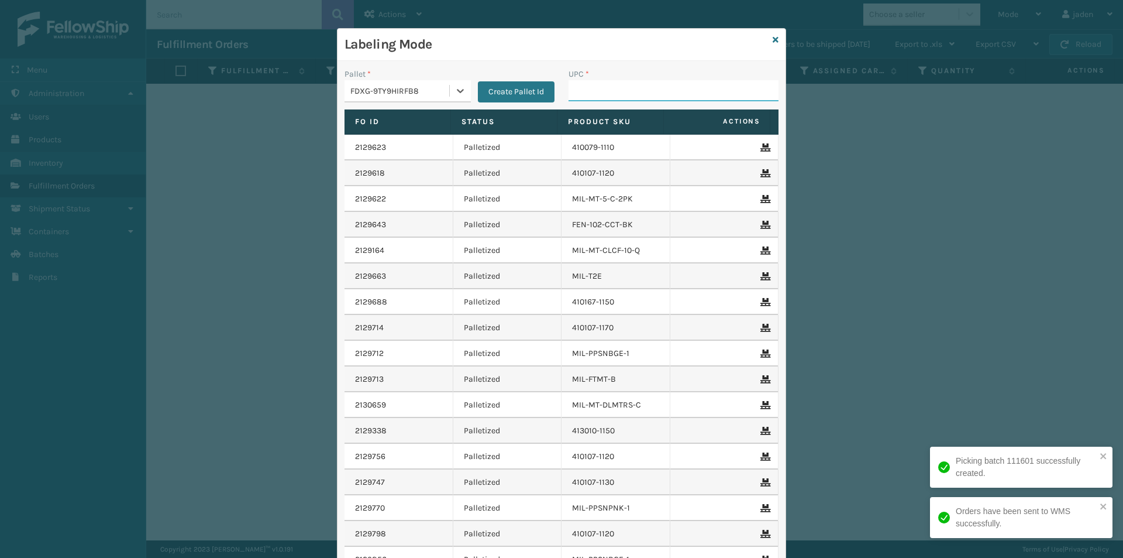
click at [625, 90] on input "UPC *" at bounding box center [674, 90] width 210 height 21
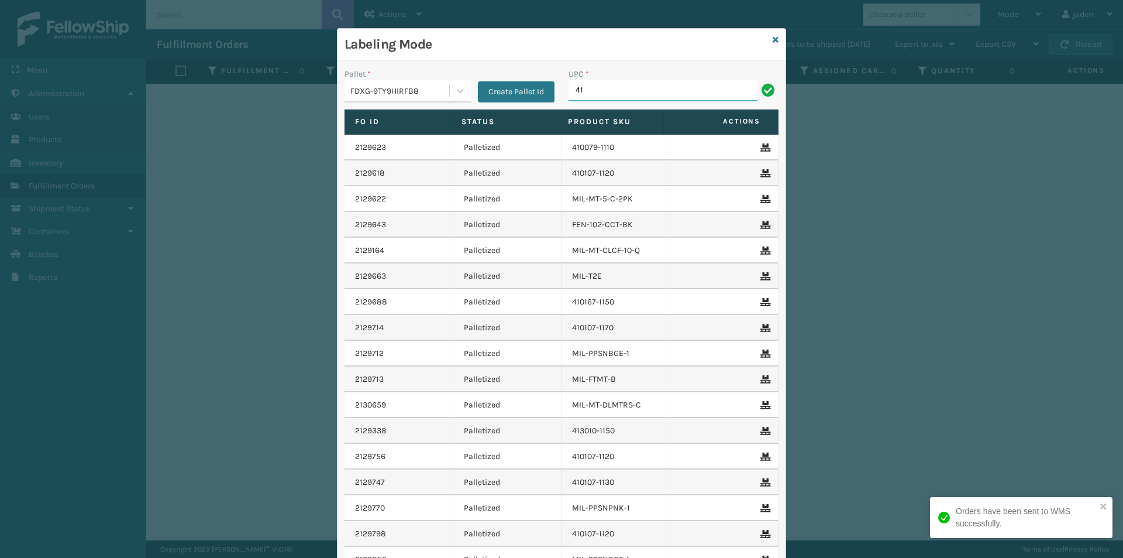
type input "4"
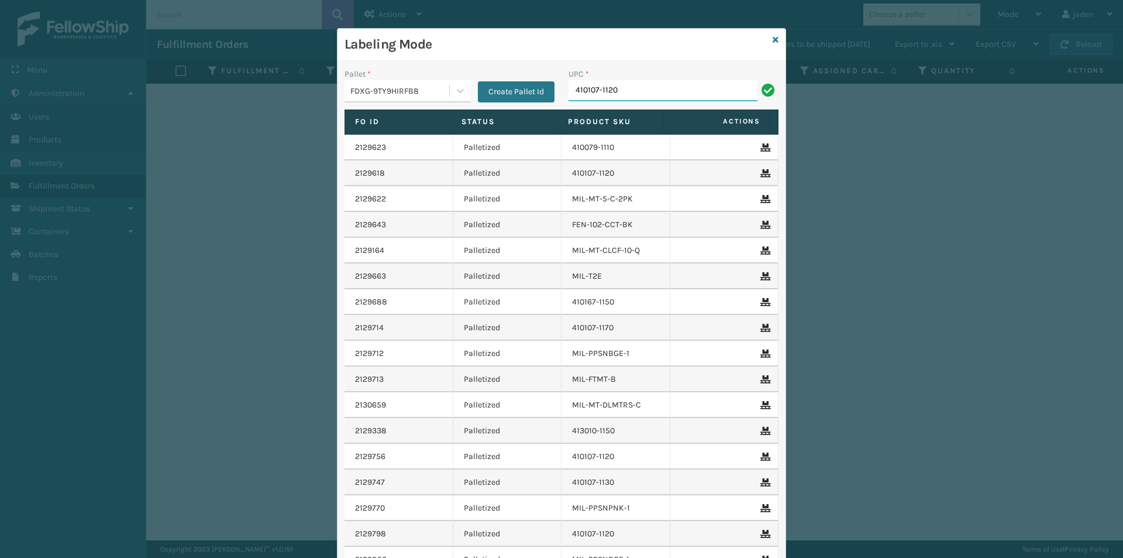
type input "410107-1120"
click at [773, 42] on icon at bounding box center [776, 40] width 6 height 8
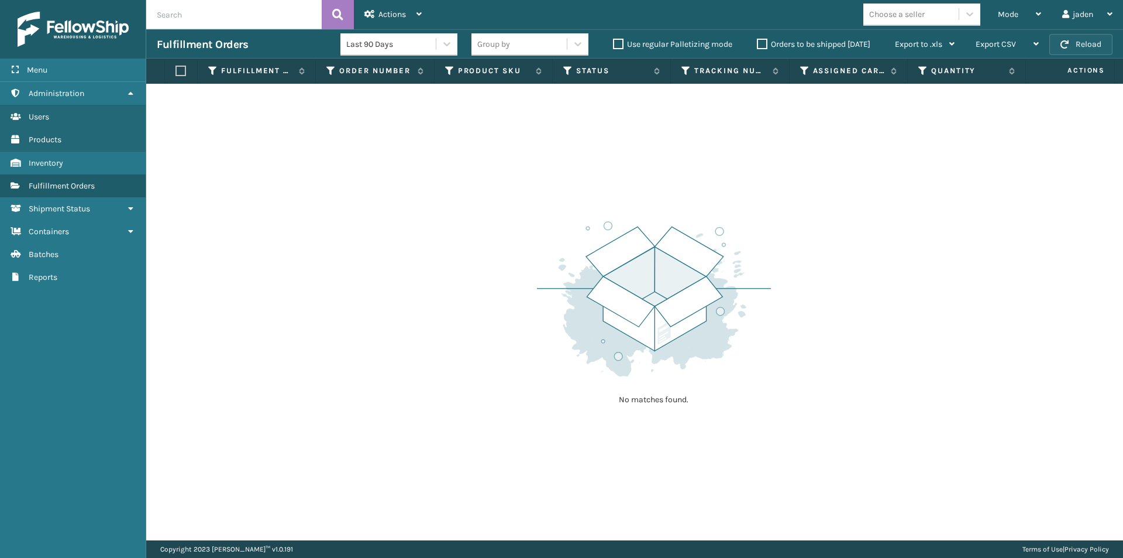
click at [1071, 51] on button "Reload" at bounding box center [1081, 44] width 63 height 21
click at [1015, 21] on div "Mode" at bounding box center [1019, 14] width 43 height 29
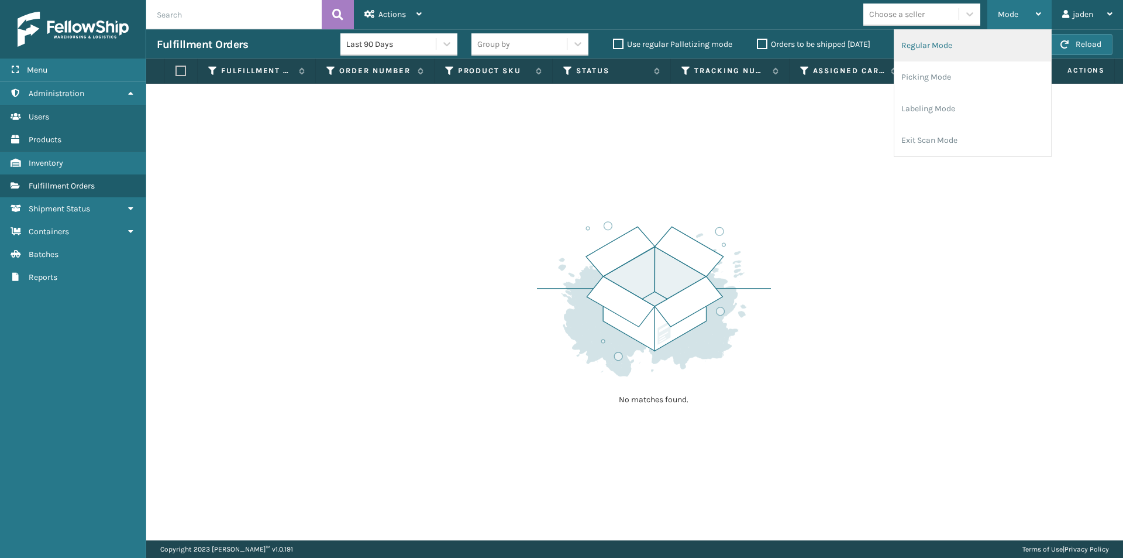
click at [960, 60] on li "Regular Mode" at bounding box center [973, 46] width 157 height 32
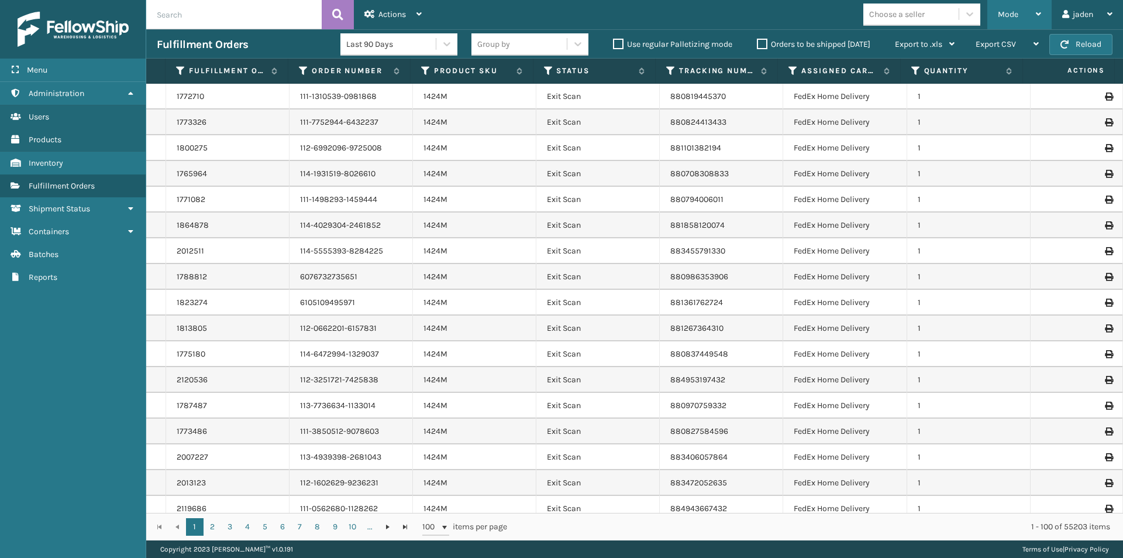
click at [1013, 16] on span "Mode" at bounding box center [1008, 14] width 20 height 10
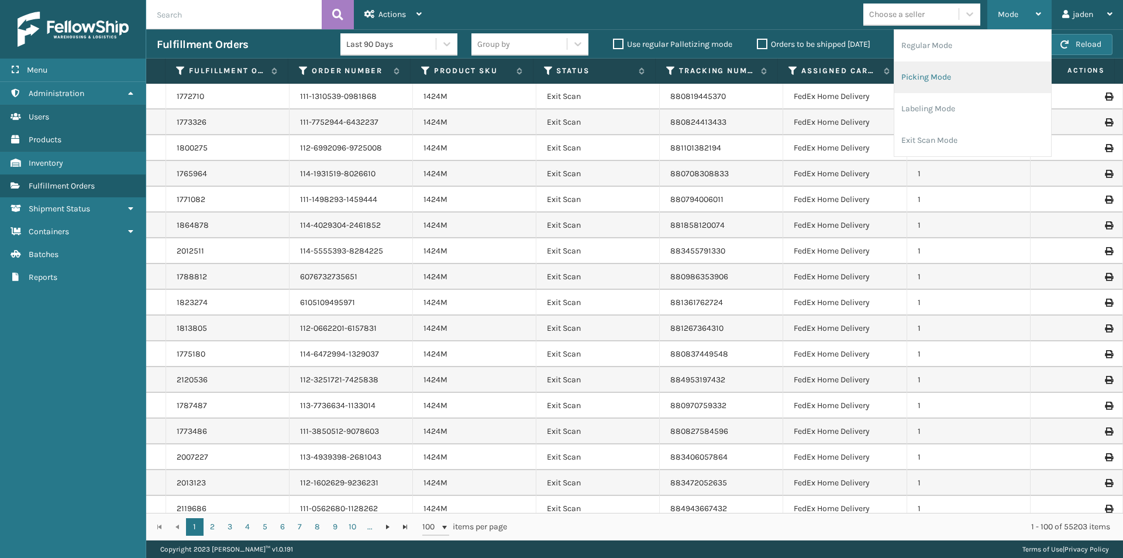
click at [959, 74] on li "Picking Mode" at bounding box center [973, 77] width 157 height 32
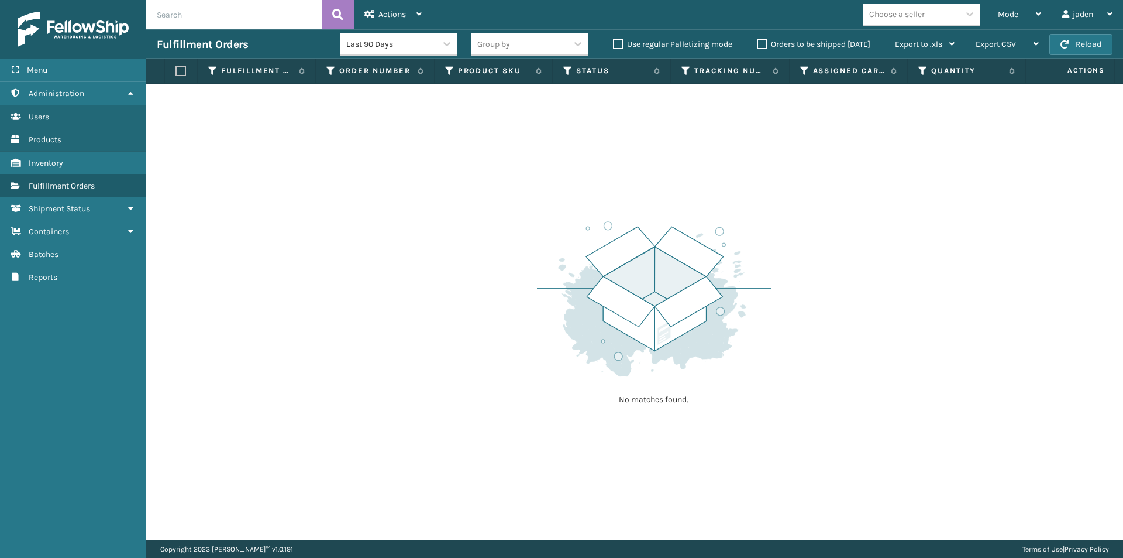
drag, startPoint x: 733, startPoint y: 257, endPoint x: 514, endPoint y: 191, distance: 228.8
click at [495, 205] on div "No matches found." at bounding box center [634, 312] width 977 height 456
click at [1064, 41] on span "button" at bounding box center [1065, 44] width 8 height 8
click at [1040, 14] on icon at bounding box center [1038, 14] width 5 height 8
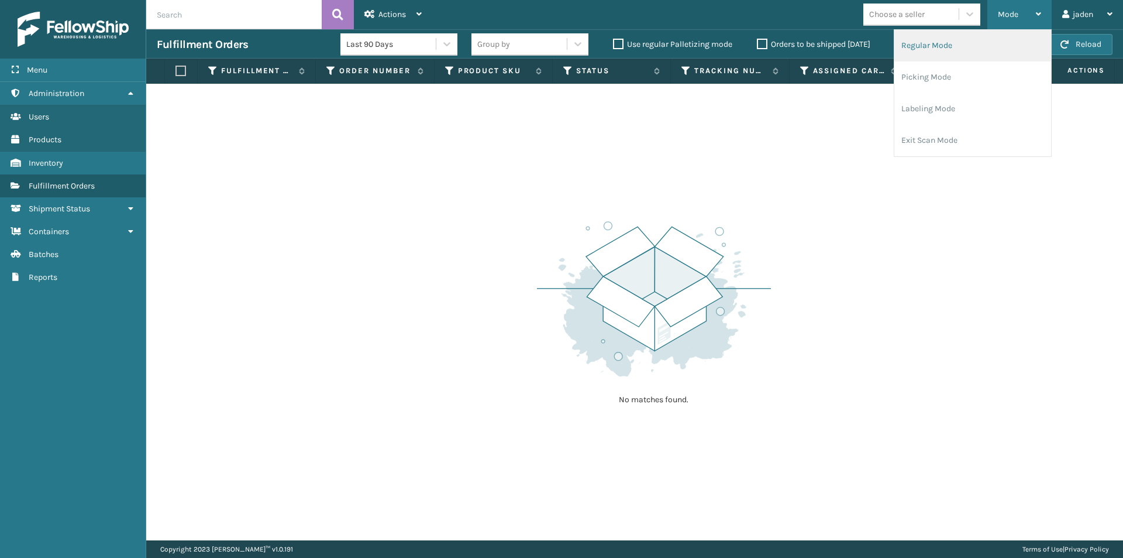
click at [954, 42] on li "Regular Mode" at bounding box center [973, 46] width 157 height 32
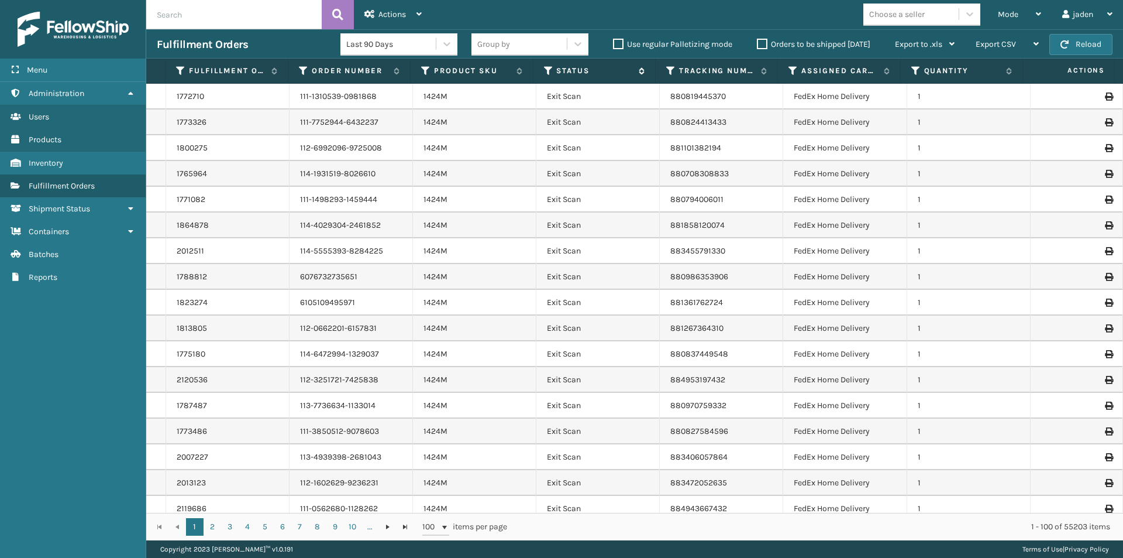
click at [549, 71] on icon at bounding box center [548, 71] width 9 height 11
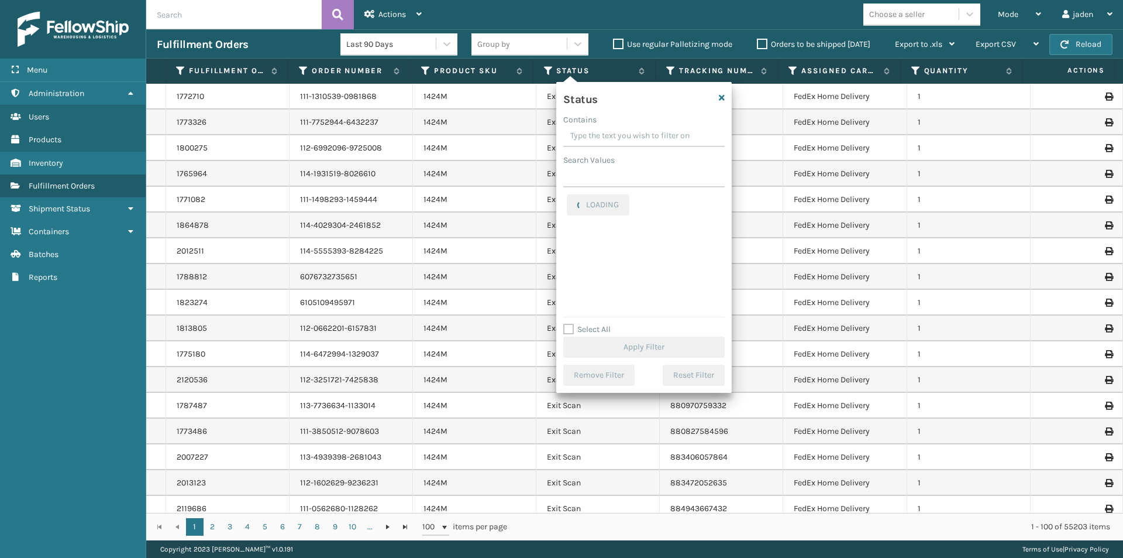
drag, startPoint x: 668, startPoint y: 128, endPoint x: 606, endPoint y: 125, distance: 62.1
click at [606, 125] on div "Contains" at bounding box center [643, 120] width 161 height 12
drag, startPoint x: 647, startPoint y: 131, endPoint x: 612, endPoint y: 129, distance: 35.1
click at [612, 129] on input "Contains" at bounding box center [643, 136] width 161 height 21
drag, startPoint x: 663, startPoint y: 134, endPoint x: 625, endPoint y: 134, distance: 38.0
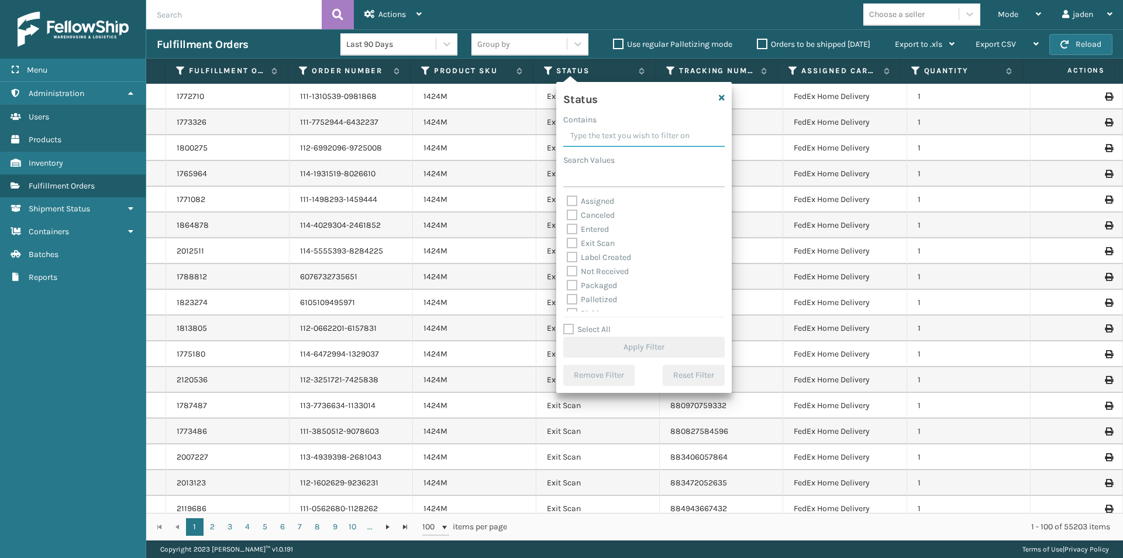
click at [625, 134] on input "Contains" at bounding box center [643, 136] width 161 height 21
click at [568, 250] on label "Picking" at bounding box center [588, 248] width 42 height 10
click at [568, 249] on input "Picking" at bounding box center [567, 245] width 1 height 8
checkbox input "true"
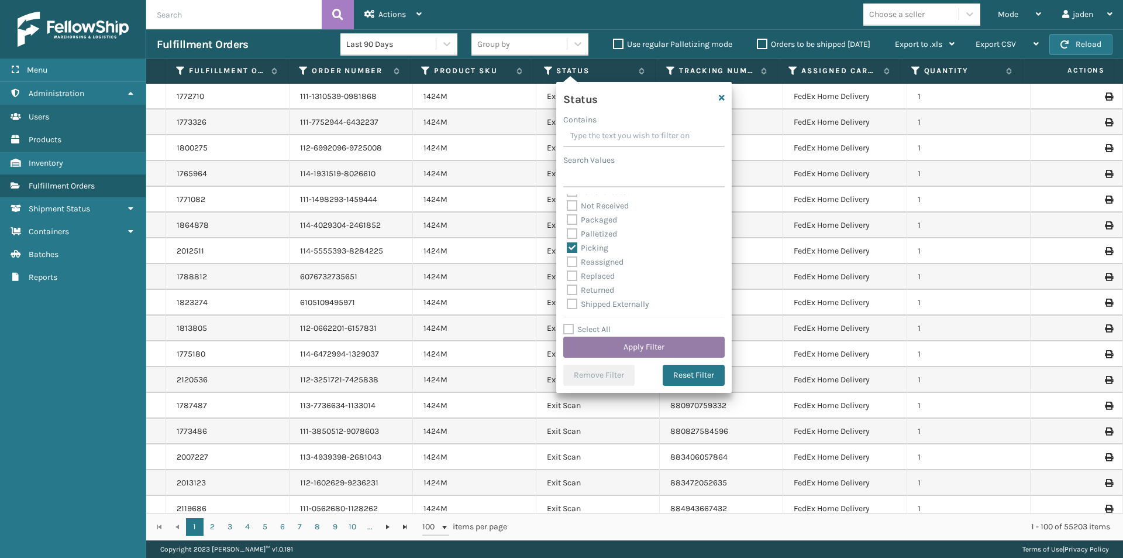
click at [627, 346] on button "Apply Filter" at bounding box center [643, 346] width 161 height 21
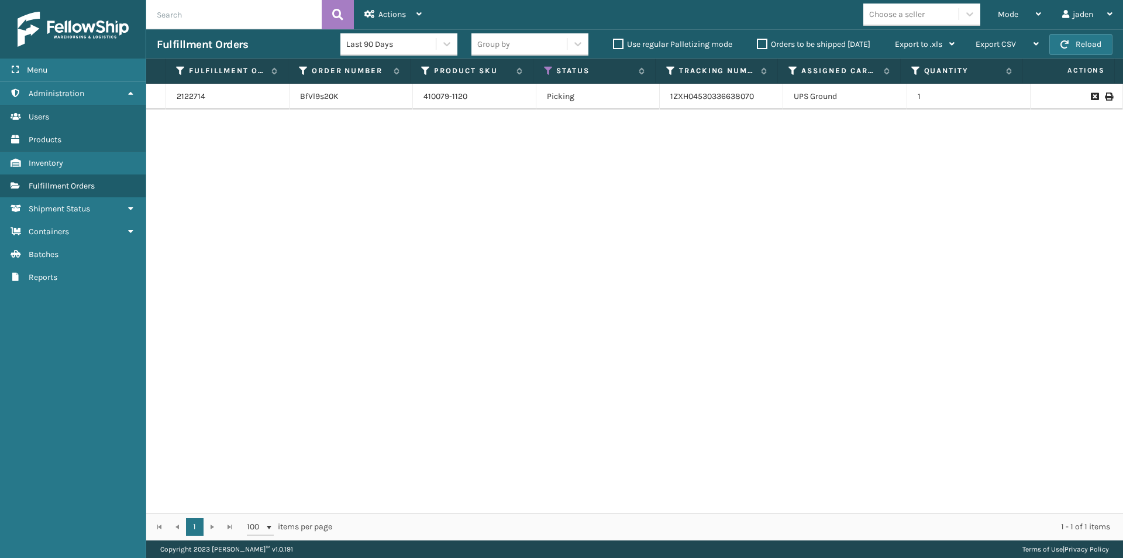
drag, startPoint x: 692, startPoint y: 217, endPoint x: 773, endPoint y: 4, distance: 228.7
click at [401, 185] on div "2122714 BfVl9s20K 410079-1120 Picking 1ZXH04530336638070 UPS Ground 1" at bounding box center [634, 298] width 977 height 429
click at [1075, 46] on button "Reload" at bounding box center [1081, 44] width 63 height 21
click at [1021, 13] on div "Mode" at bounding box center [1019, 14] width 43 height 29
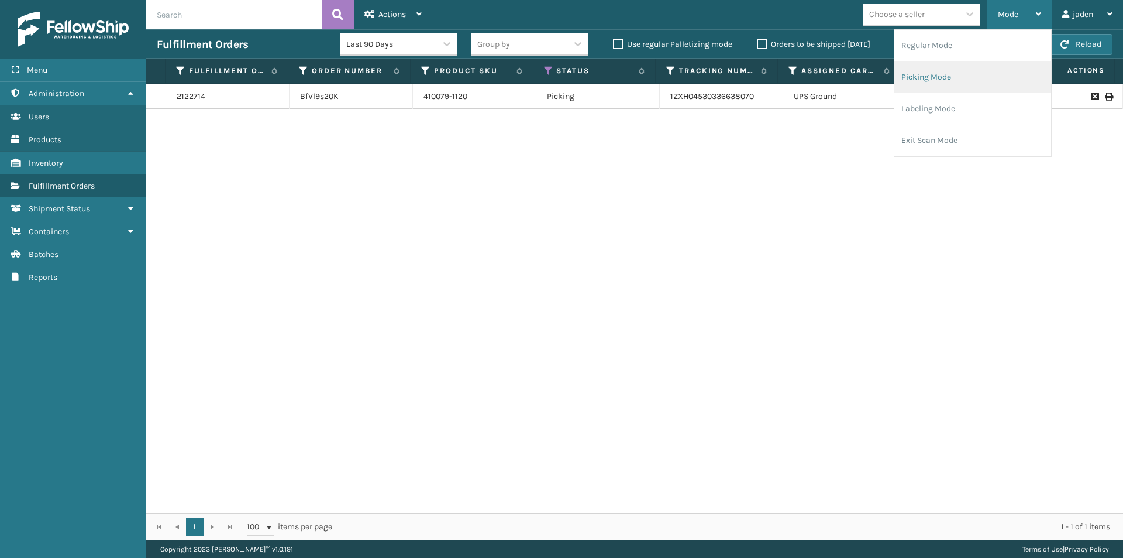
click at [950, 77] on li "Picking Mode" at bounding box center [973, 77] width 157 height 32
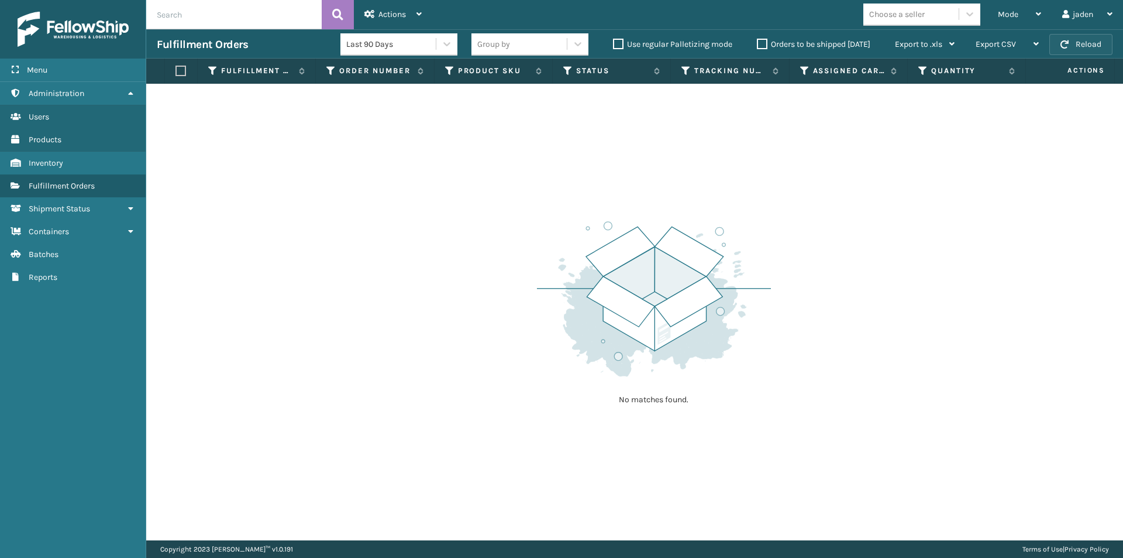
click at [1074, 46] on button "Reload" at bounding box center [1081, 44] width 63 height 21
click at [1020, 9] on div "Mode" at bounding box center [1019, 14] width 43 height 29
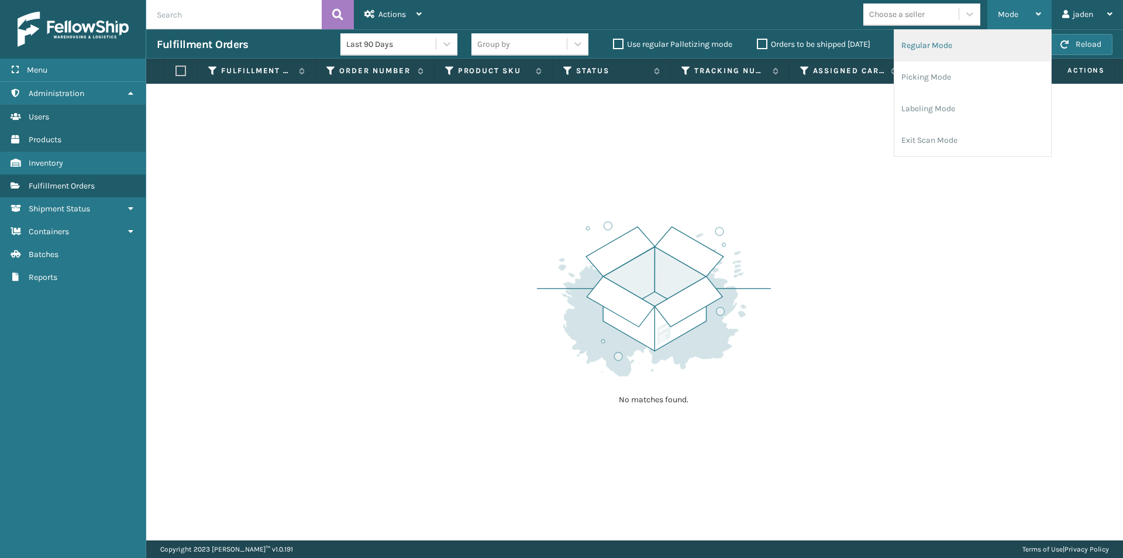
click at [980, 38] on li "Regular Mode" at bounding box center [973, 46] width 157 height 32
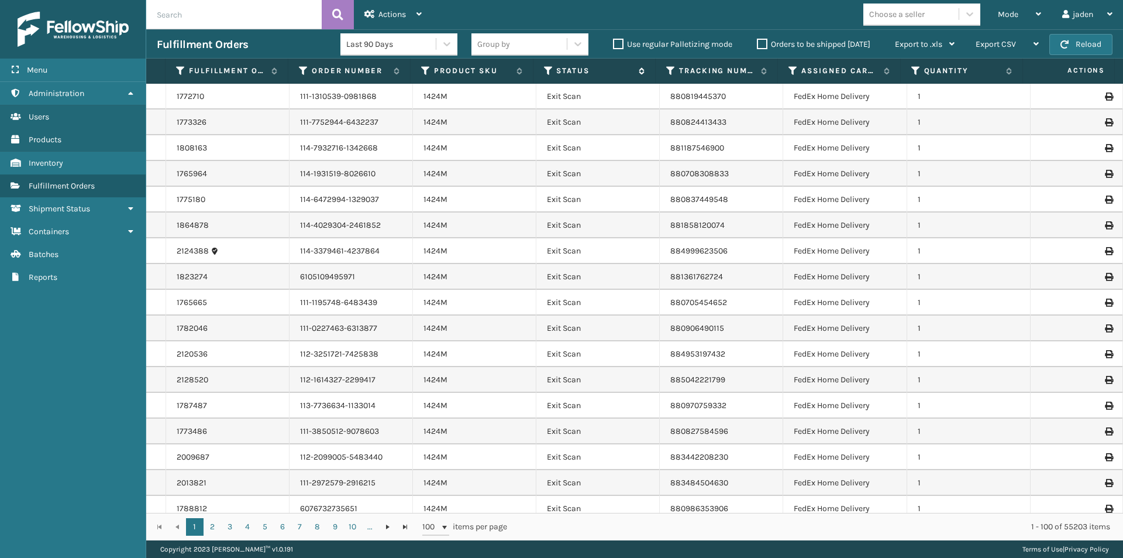
click at [548, 67] on icon at bounding box center [548, 71] width 9 height 11
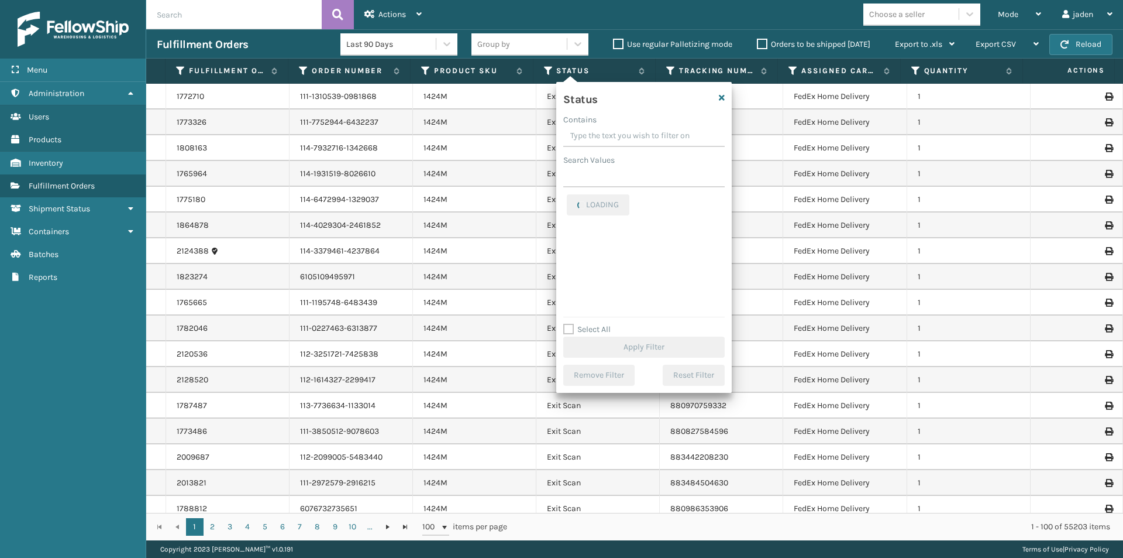
drag, startPoint x: 666, startPoint y: 138, endPoint x: 637, endPoint y: 139, distance: 29.3
click at [637, 139] on input "Contains" at bounding box center [643, 136] width 161 height 21
click at [575, 257] on label "Picking" at bounding box center [588, 255] width 42 height 10
click at [568, 256] on input "Picking" at bounding box center [567, 252] width 1 height 8
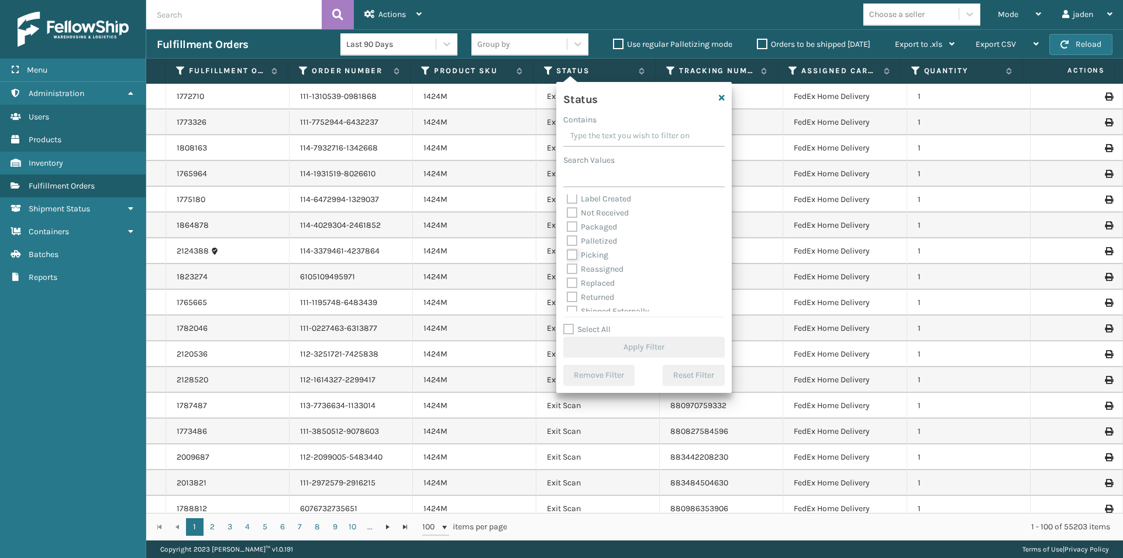
checkbox input "true"
click at [627, 351] on button "Apply Filter" at bounding box center [643, 346] width 161 height 21
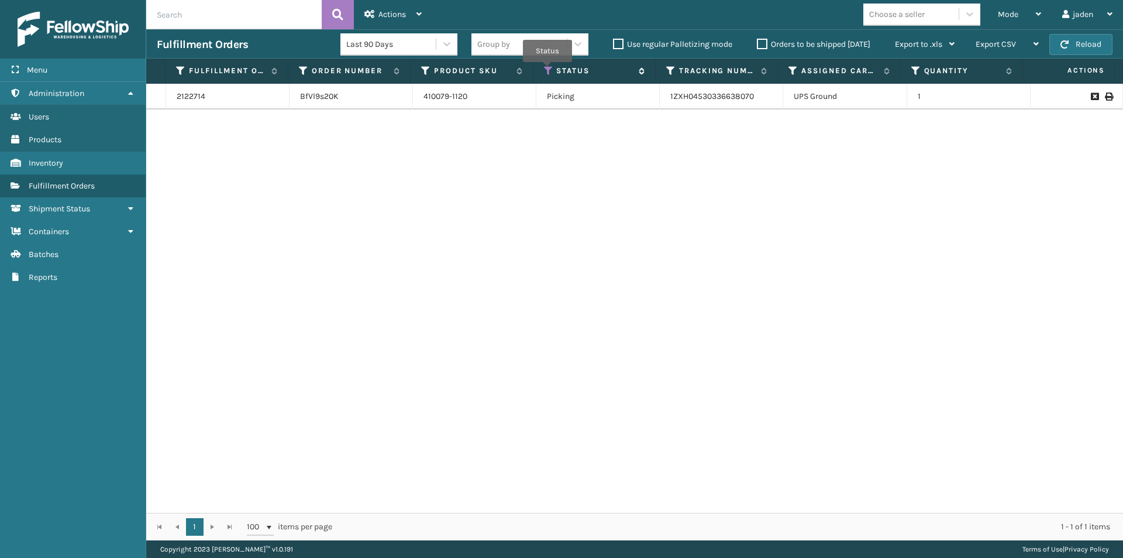
click at [548, 70] on icon at bounding box center [548, 71] width 9 height 11
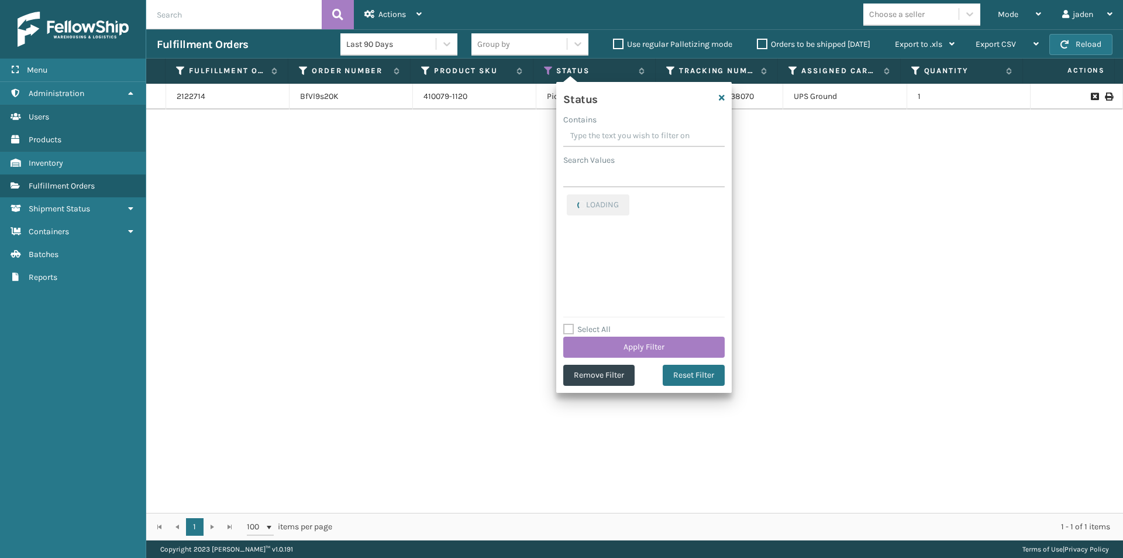
drag, startPoint x: 660, startPoint y: 134, endPoint x: 609, endPoint y: 133, distance: 50.9
click at [609, 133] on input "Contains" at bounding box center [643, 136] width 161 height 21
drag, startPoint x: 658, startPoint y: 137, endPoint x: 619, endPoint y: 137, distance: 39.2
click at [619, 137] on input "Contains" at bounding box center [643, 136] width 161 height 21
drag, startPoint x: 667, startPoint y: 136, endPoint x: 604, endPoint y: 130, distance: 62.9
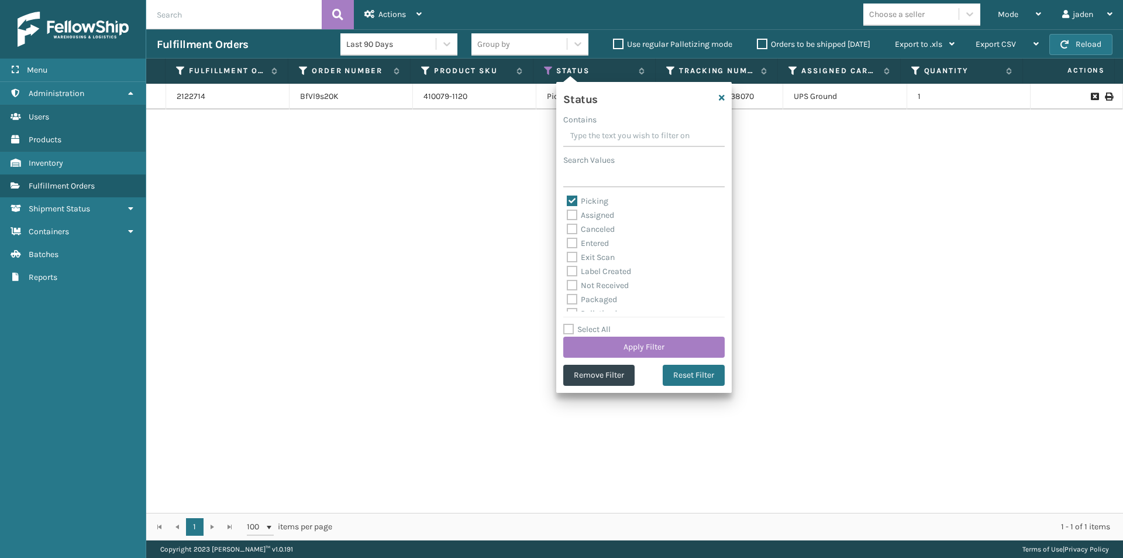
click at [604, 130] on input "Contains" at bounding box center [643, 136] width 161 height 21
click at [574, 201] on label "Picking" at bounding box center [588, 201] width 42 height 10
click at [568, 201] on input "Picking" at bounding box center [567, 198] width 1 height 8
checkbox input "false"
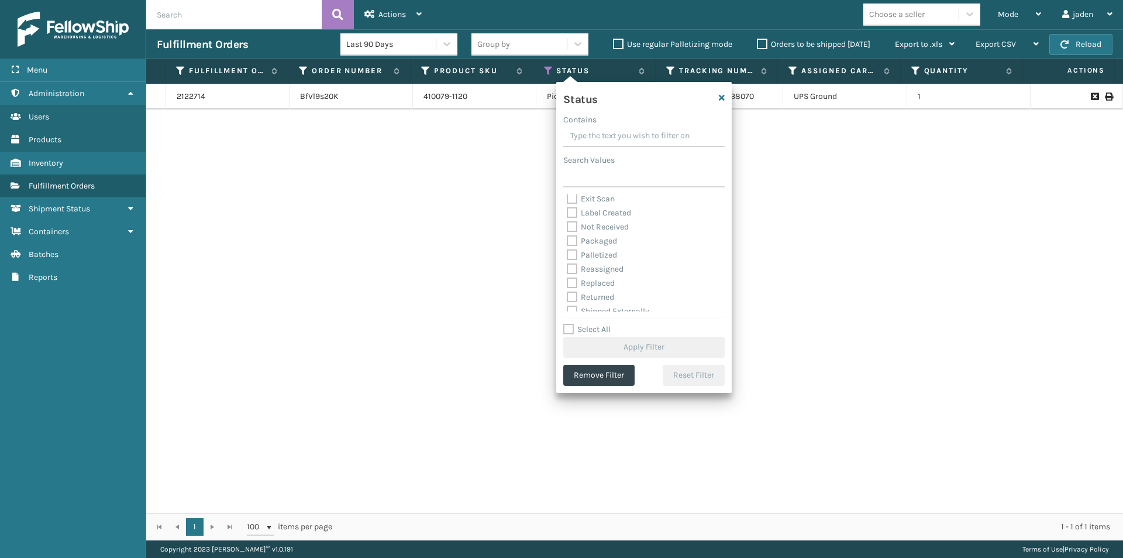
click at [573, 250] on label "Palletized" at bounding box center [592, 255] width 50 height 10
click at [568, 250] on input "Palletized" at bounding box center [567, 252] width 1 height 8
checkbox input "true"
click at [616, 344] on button "Apply Filter" at bounding box center [643, 346] width 161 height 21
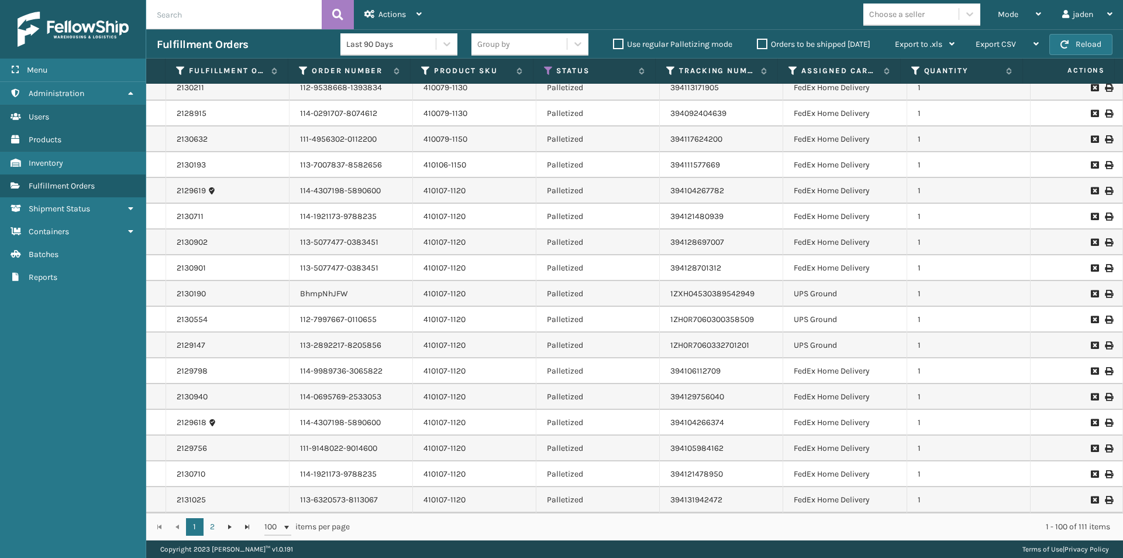
scroll to position [0, 0]
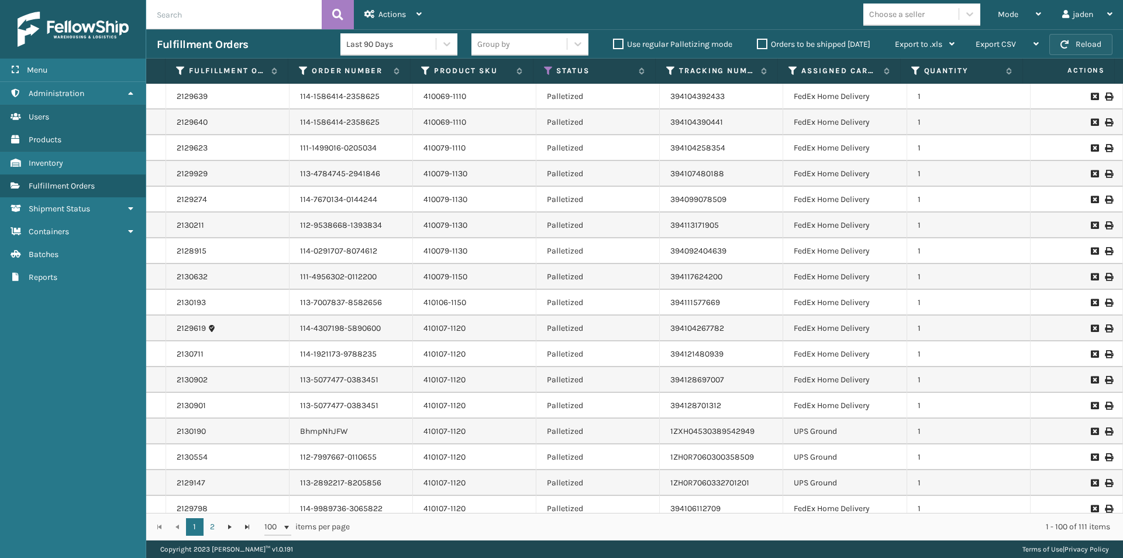
click at [1079, 40] on button "Reload" at bounding box center [1081, 44] width 63 height 21
click at [1013, 16] on span "Mode" at bounding box center [1008, 14] width 20 height 10
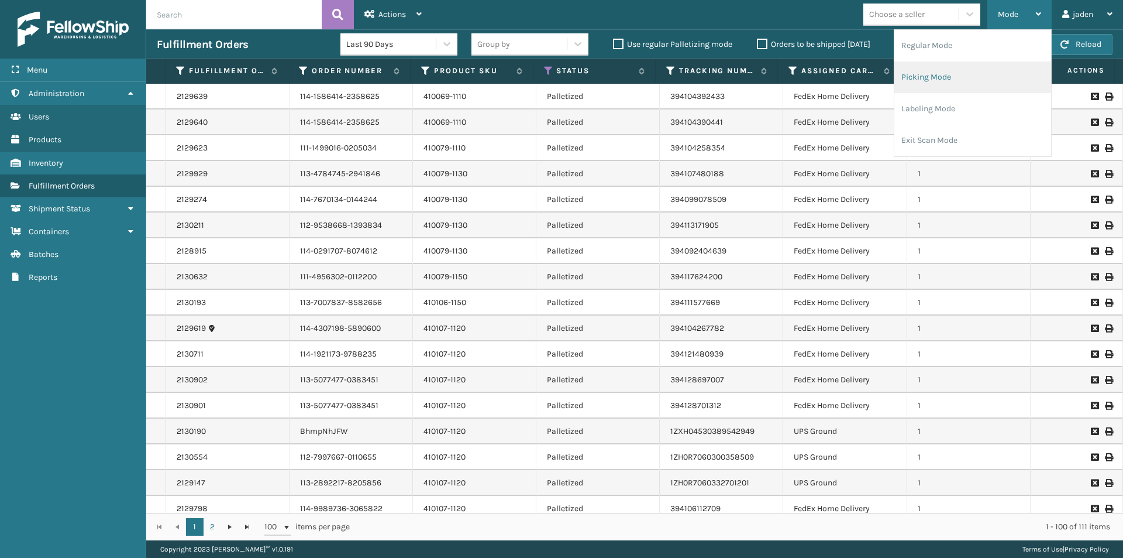
click at [972, 72] on li "Picking Mode" at bounding box center [973, 77] width 157 height 32
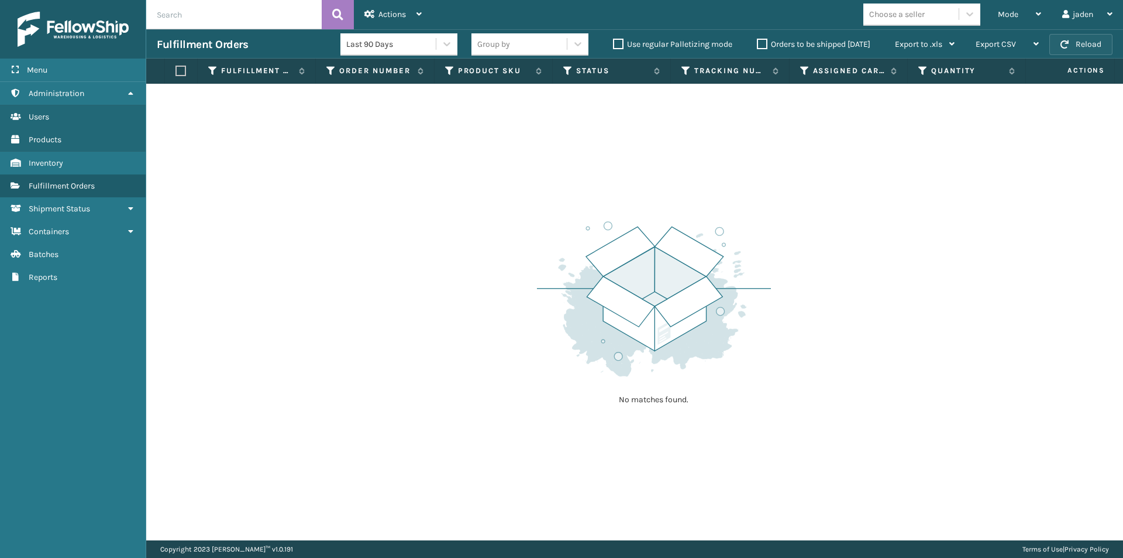
click at [1081, 44] on button "Reload" at bounding box center [1081, 44] width 63 height 21
click at [1078, 48] on button "Reload" at bounding box center [1081, 44] width 63 height 21
drag, startPoint x: 772, startPoint y: 183, endPoint x: 477, endPoint y: 199, distance: 295.3
click at [477, 199] on div "No matches found." at bounding box center [634, 312] width 977 height 456
click at [1075, 43] on button "Reload" at bounding box center [1081, 44] width 63 height 21
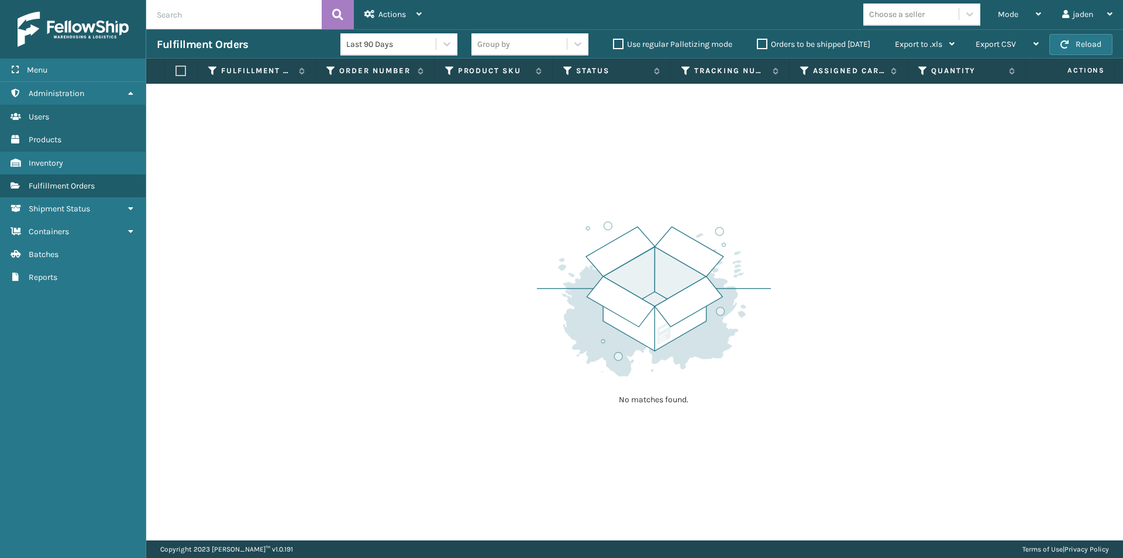
click at [1075, 43] on button "Reload" at bounding box center [1081, 44] width 63 height 21
click at [1019, 12] on div "Mode" at bounding box center [1019, 14] width 43 height 29
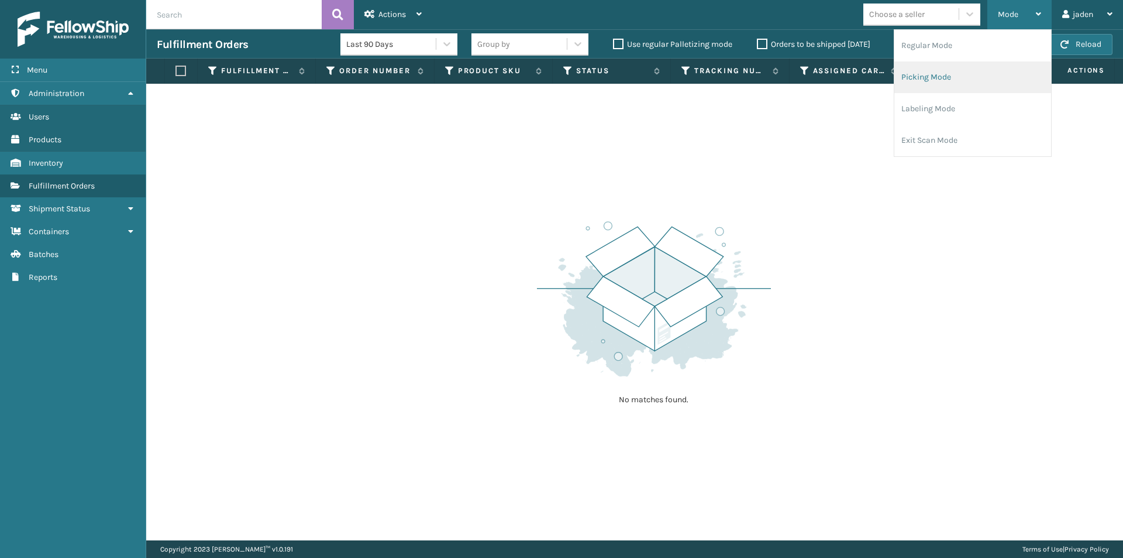
click at [958, 74] on li "Picking Mode" at bounding box center [973, 77] width 157 height 32
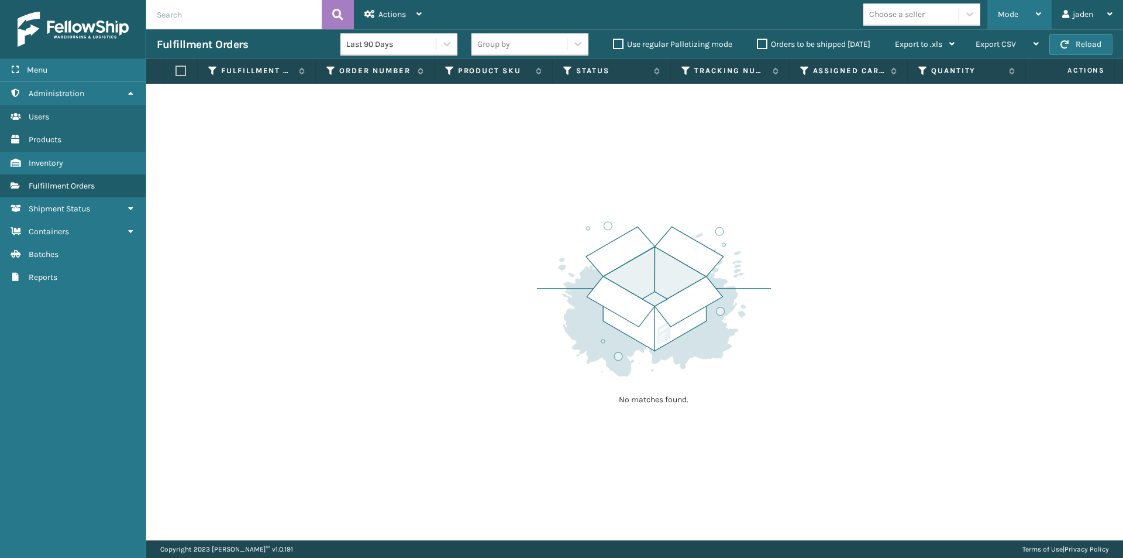
click at [1011, 12] on span "Mode" at bounding box center [1008, 14] width 20 height 10
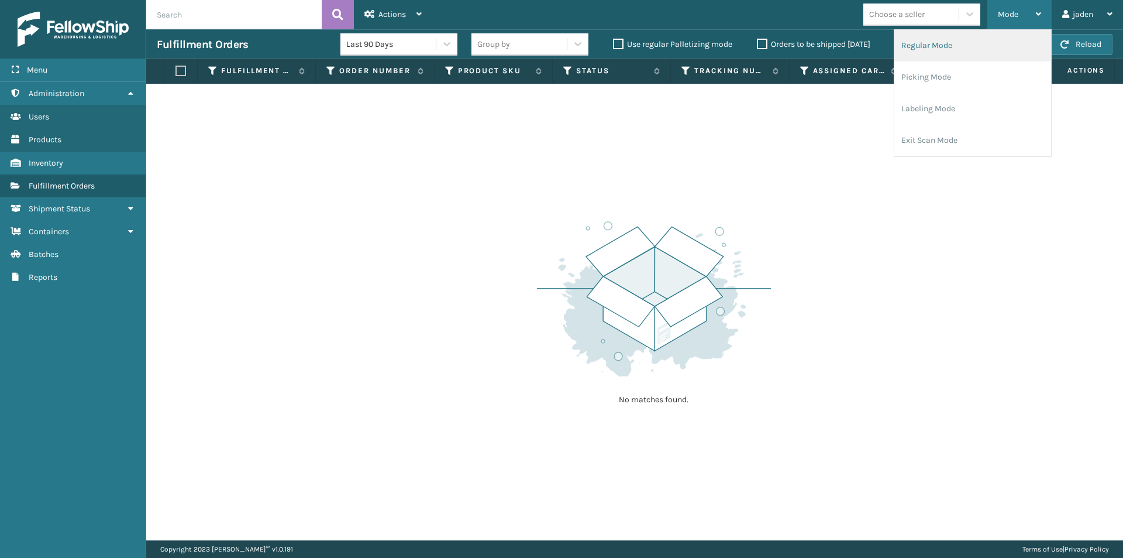
click at [951, 43] on li "Regular Mode" at bounding box center [973, 46] width 157 height 32
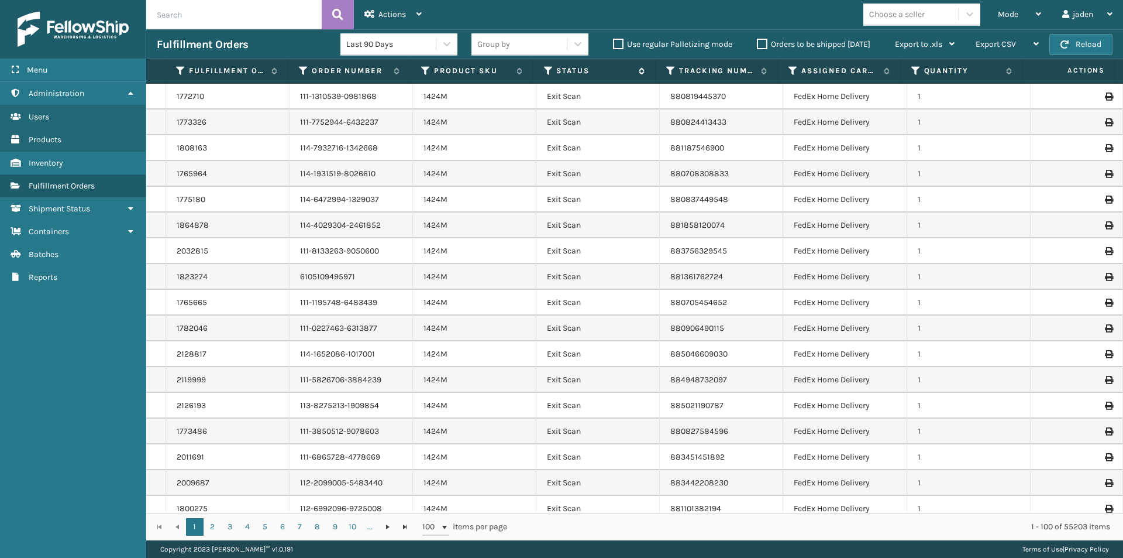
click at [548, 70] on icon at bounding box center [548, 71] width 9 height 11
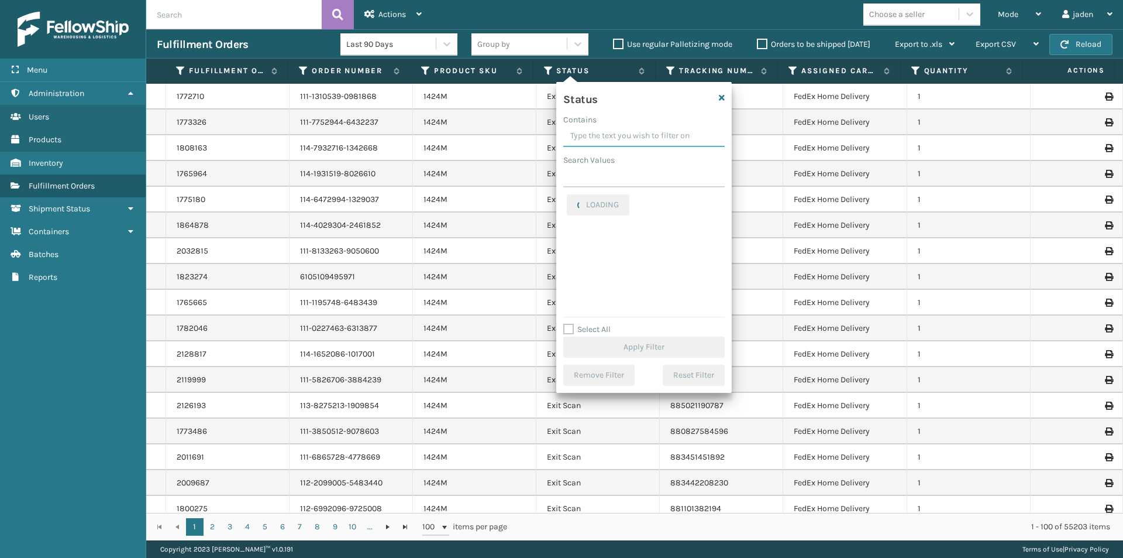
drag, startPoint x: 658, startPoint y: 124, endPoint x: 599, endPoint y: 135, distance: 60.7
click at [599, 135] on input "Contains" at bounding box center [643, 136] width 161 height 21
click at [573, 238] on label "Palletized" at bounding box center [592, 241] width 50 height 10
click at [568, 238] on input "Palletized" at bounding box center [567, 238] width 1 height 8
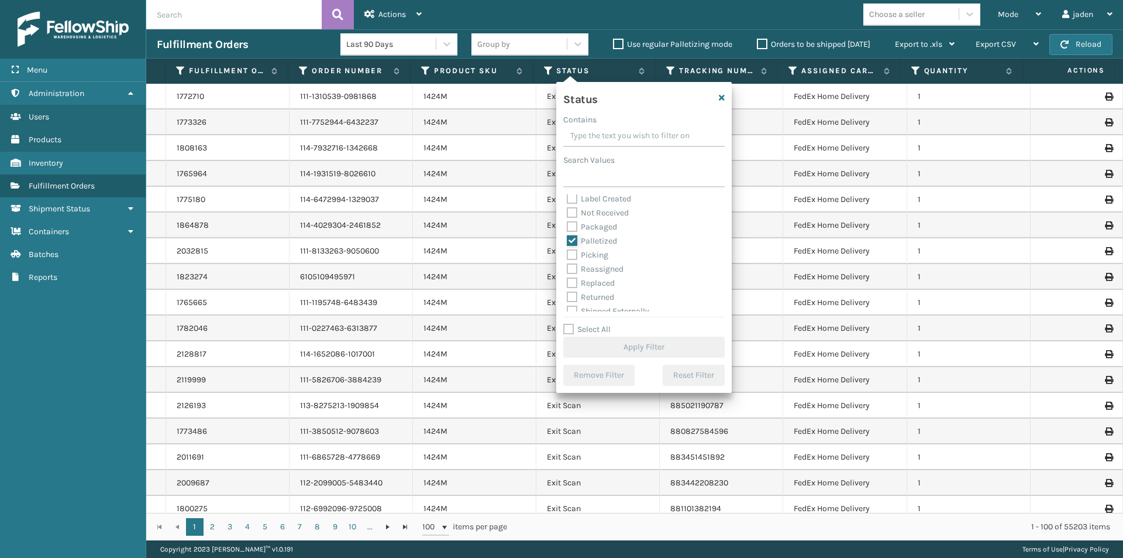
checkbox input "true"
click at [636, 355] on button "Apply Filter" at bounding box center [643, 346] width 161 height 21
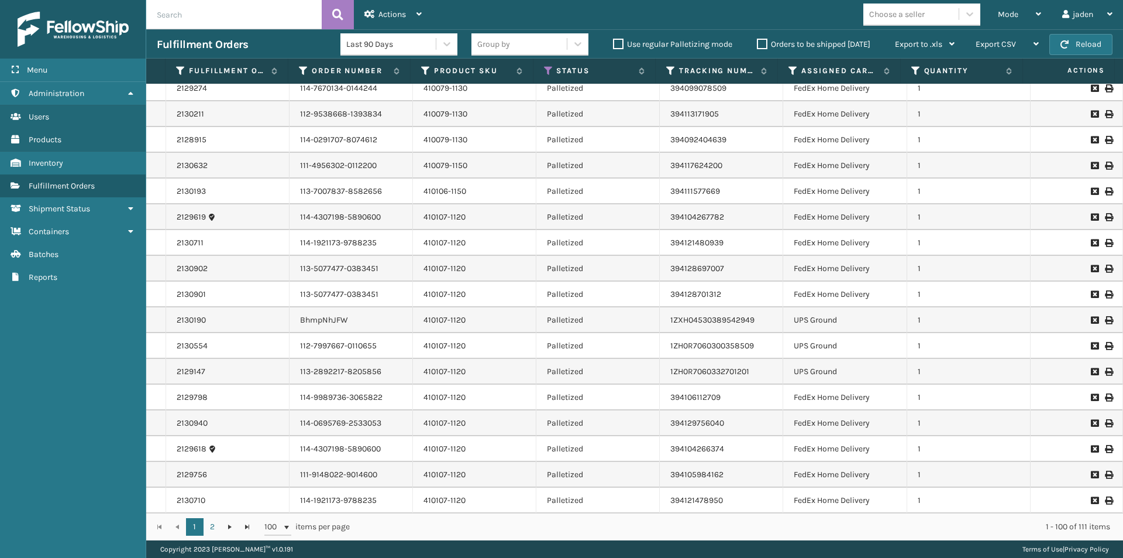
scroll to position [0, 0]
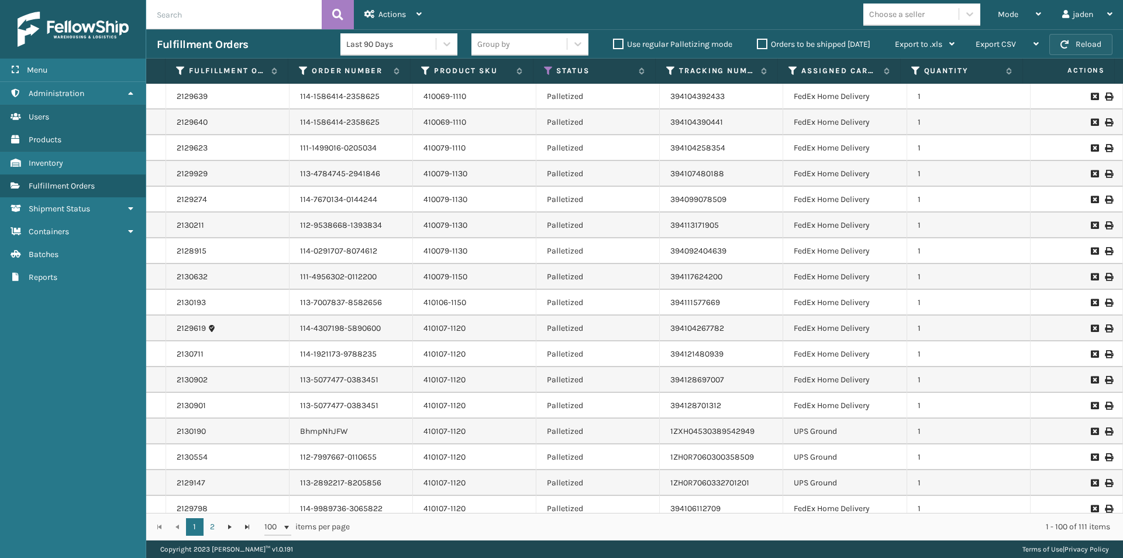
click at [1090, 49] on button "Reload" at bounding box center [1081, 44] width 63 height 21
click at [1023, 14] on div "Mode" at bounding box center [1019, 14] width 43 height 29
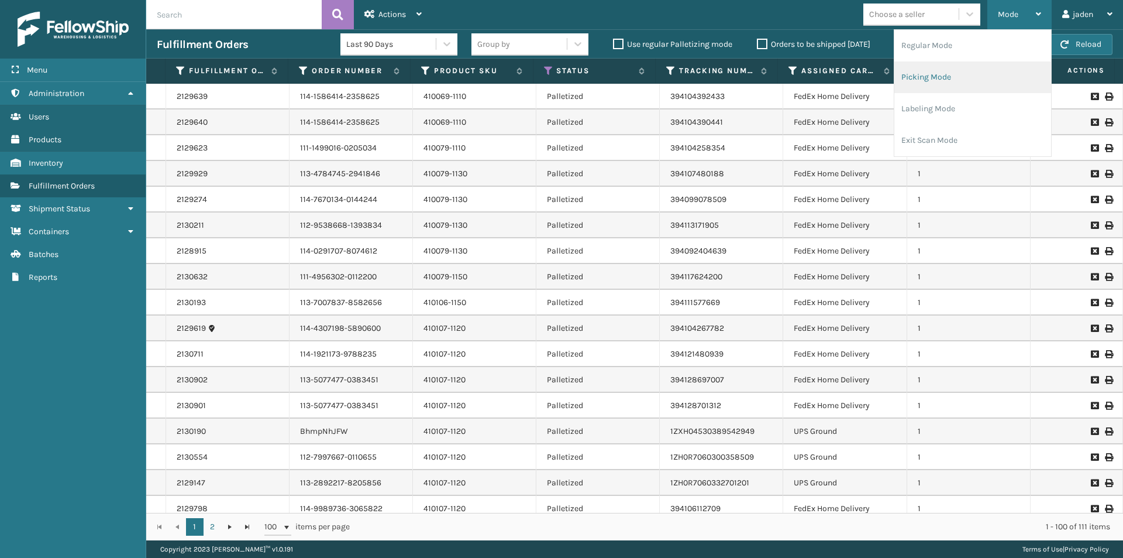
click at [967, 77] on li "Picking Mode" at bounding box center [973, 77] width 157 height 32
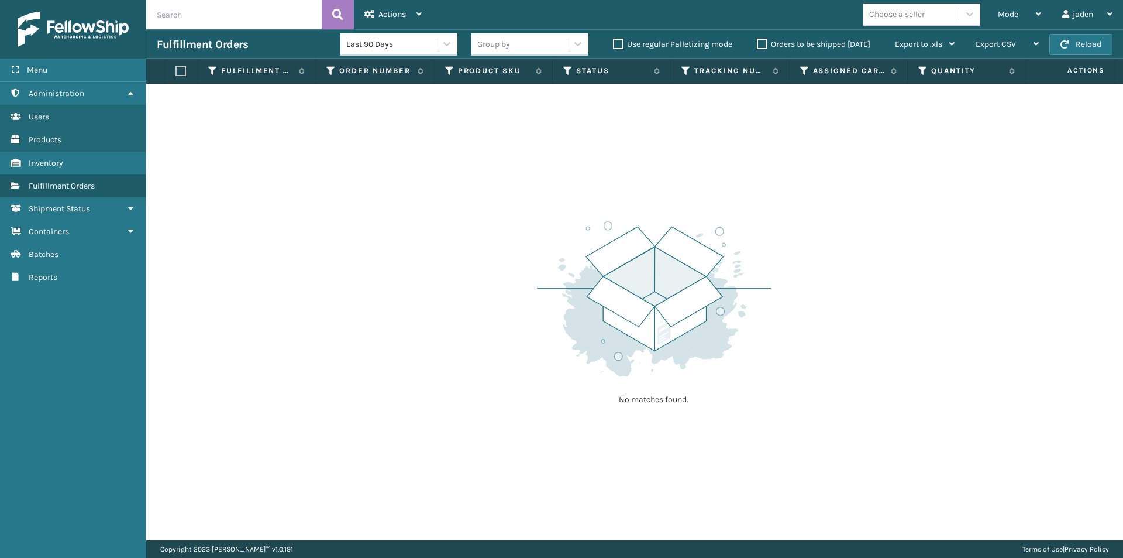
click at [769, 39] on div "Orders to be shipped [DATE]" at bounding box center [816, 44] width 138 height 14
click at [764, 41] on label "Orders to be shipped [DATE]" at bounding box center [814, 44] width 114 height 10
click at [758, 41] on input "Orders to be shipped [DATE]" at bounding box center [757, 41] width 1 height 8
click at [1100, 43] on button "Reload" at bounding box center [1081, 44] width 63 height 21
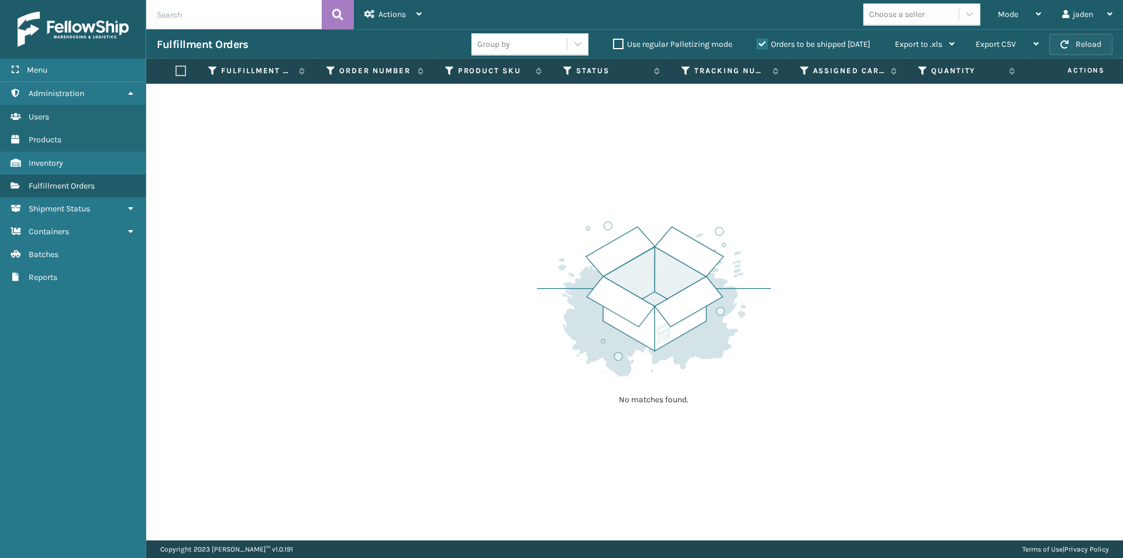
click at [1100, 43] on button "Reload" at bounding box center [1081, 44] width 63 height 21
click at [1071, 50] on button "Reload" at bounding box center [1081, 44] width 63 height 21
click at [1008, 12] on span "Mode" at bounding box center [1008, 14] width 20 height 10
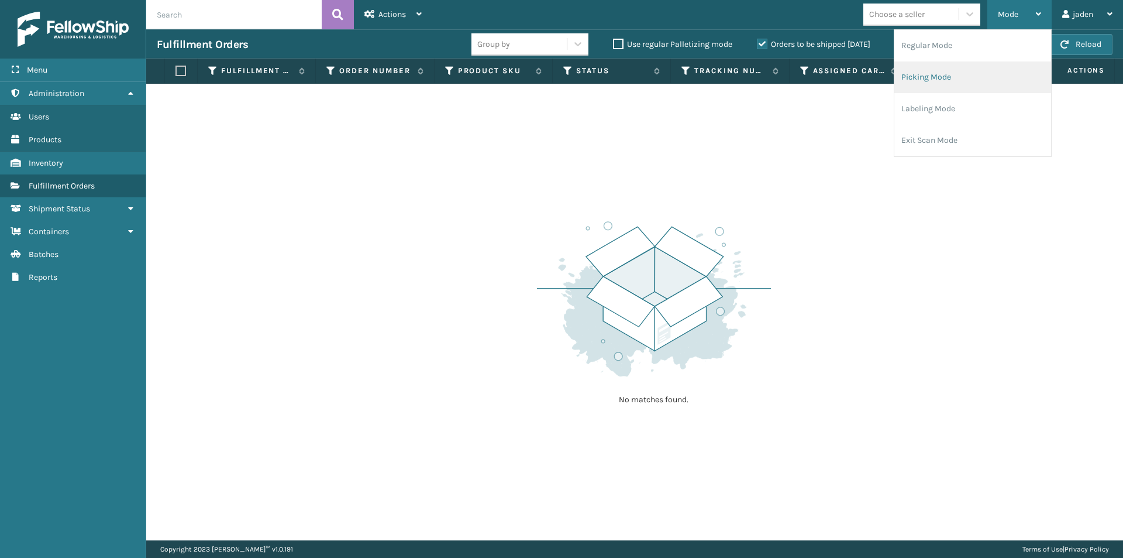
click at [965, 74] on li "Picking Mode" at bounding box center [973, 77] width 157 height 32
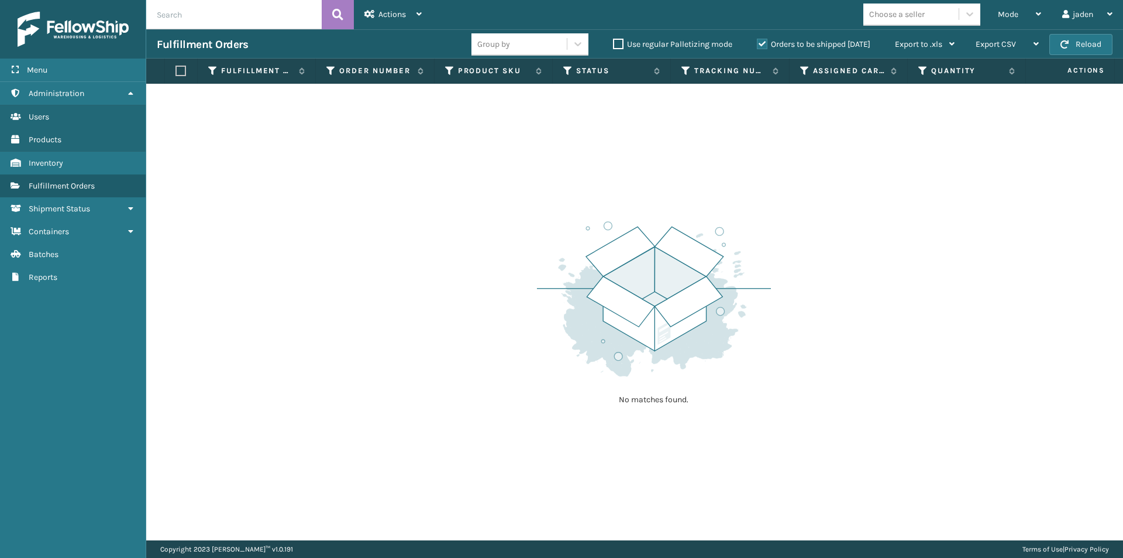
drag, startPoint x: 796, startPoint y: 167, endPoint x: 487, endPoint y: 165, distance: 308.9
click at [487, 165] on div "No matches found." at bounding box center [634, 312] width 977 height 456
click at [1071, 46] on button "Reload" at bounding box center [1081, 44] width 63 height 21
drag, startPoint x: 724, startPoint y: 154, endPoint x: 211, endPoint y: 22, distance: 529.9
click at [398, 146] on div "No matches found." at bounding box center [634, 312] width 977 height 456
